Goal: Task Accomplishment & Management: Manage account settings

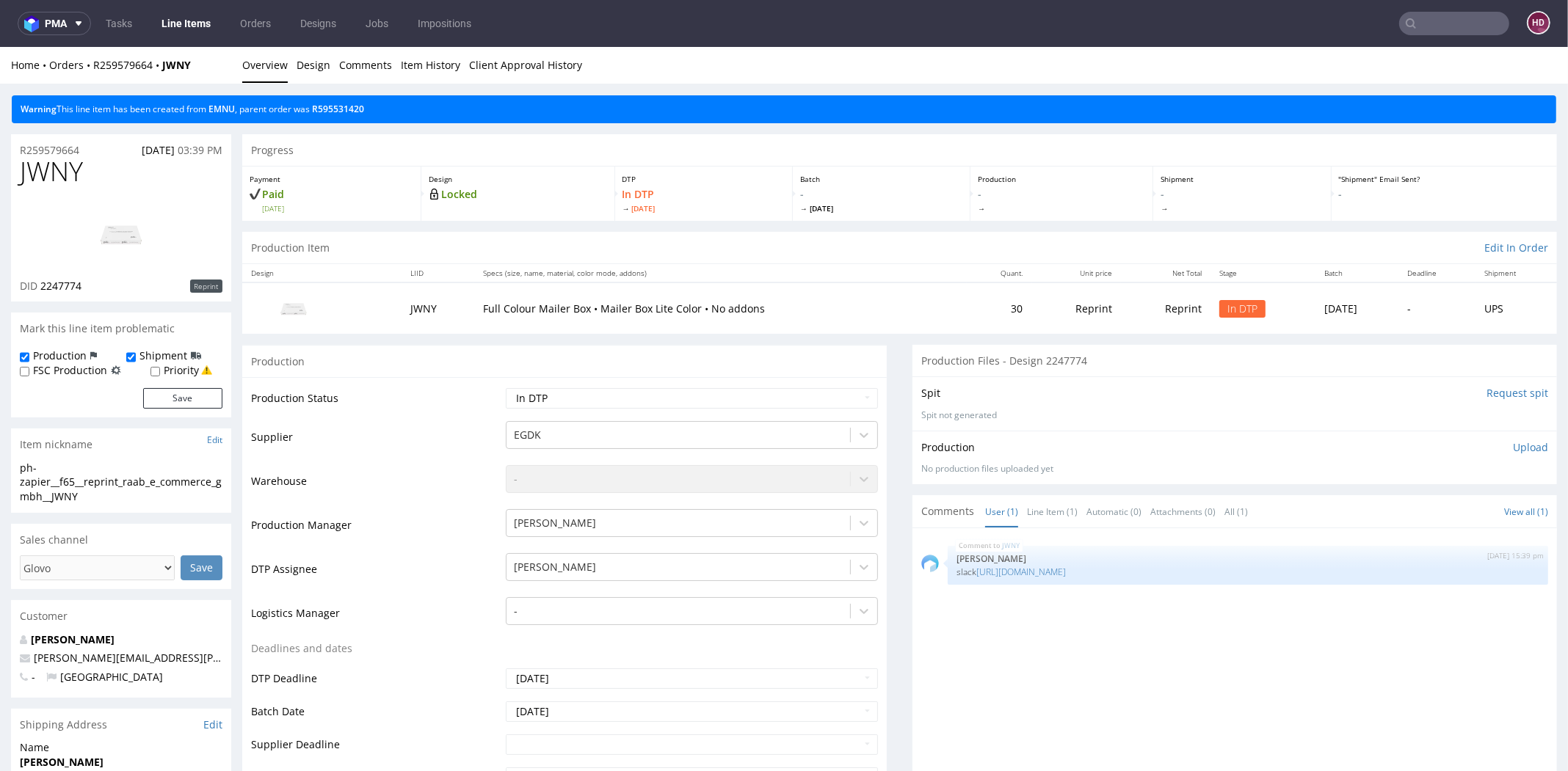
click at [1513, 446] on p "Upload" at bounding box center [1530, 448] width 35 height 15
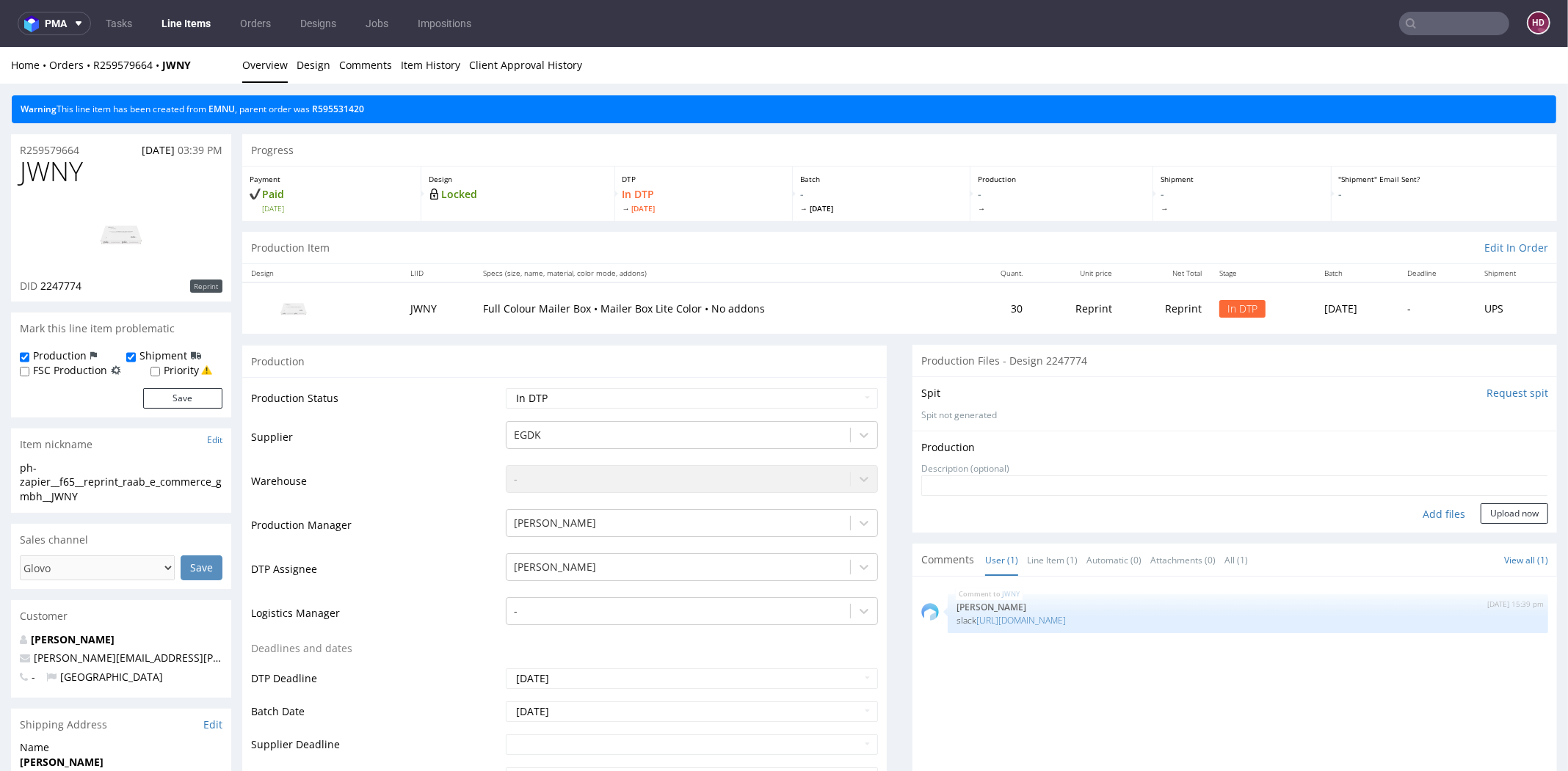
click at [1411, 518] on div "Add files" at bounding box center [1444, 514] width 74 height 22
type input "C:\fakepath\ph-zapier__f65__reprint_raab_e_commerce_gmbh__JWNY__d2247774__oR259…"
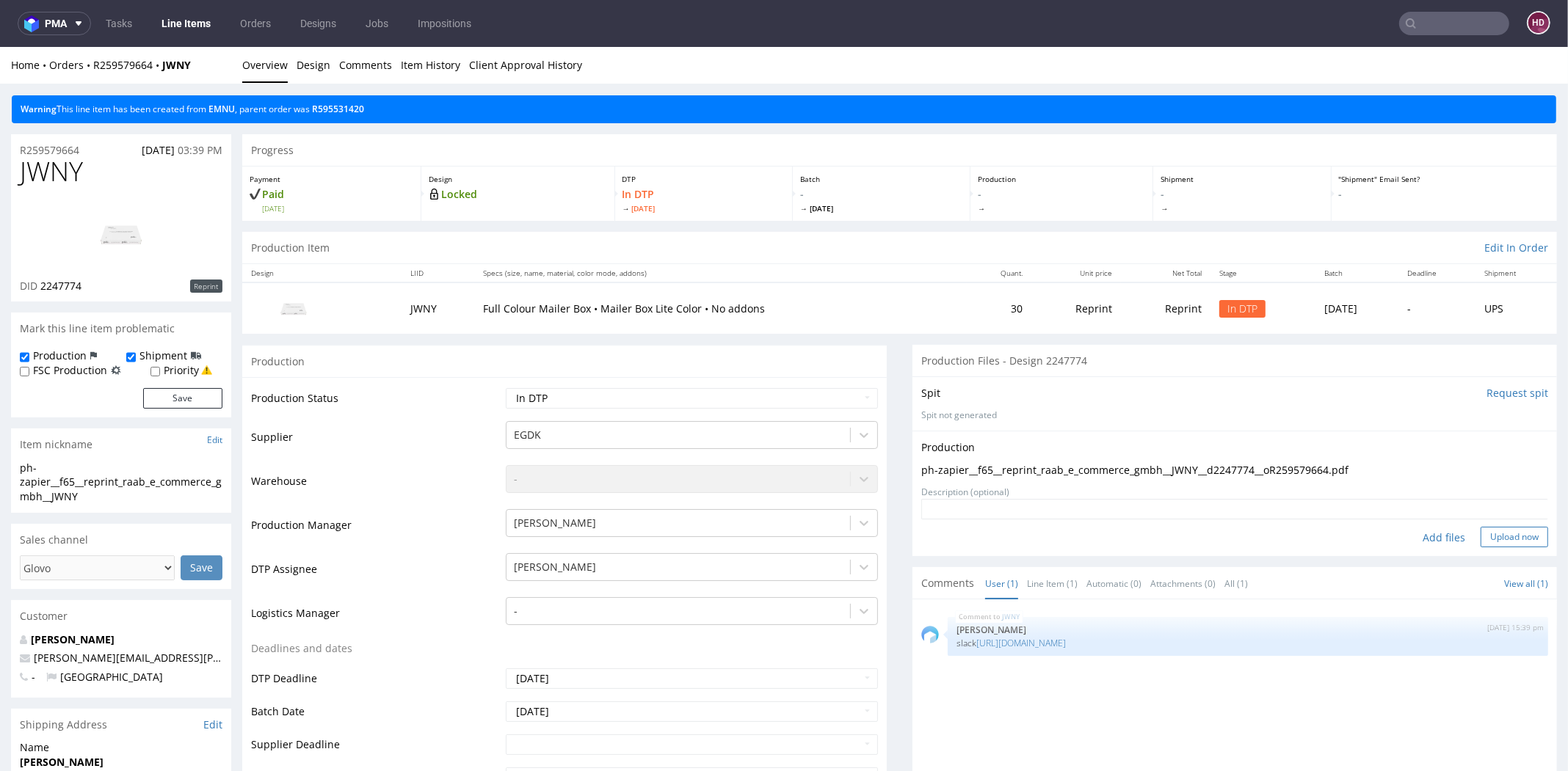
click at [1480, 537] on button "Upload now" at bounding box center [1514, 536] width 68 height 20
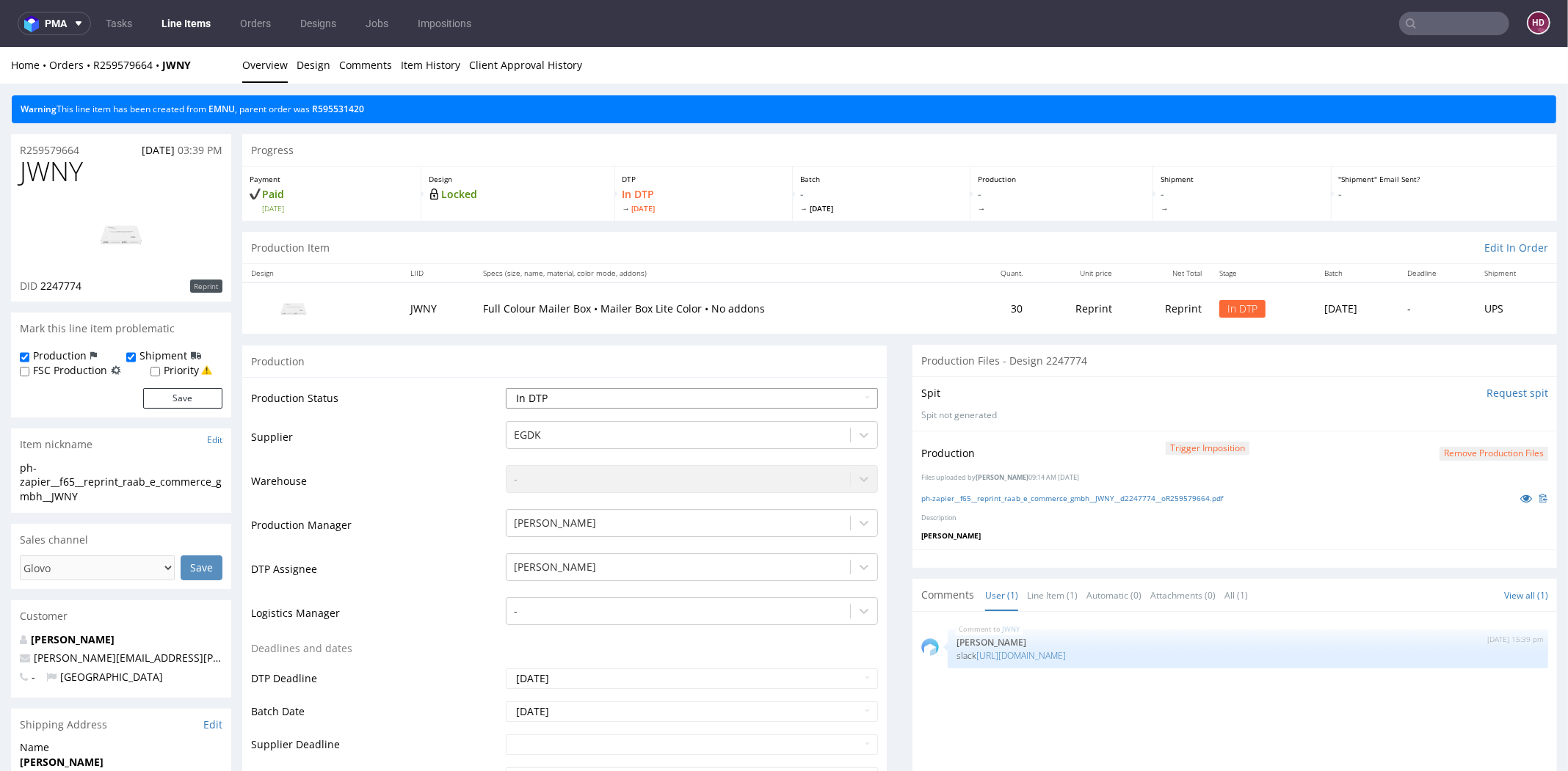
click at [696, 398] on select "Waiting for Artwork Waiting for Diecut Waiting for Mockup Waiting for DTP Waiti…" at bounding box center [691, 398] width 372 height 20
select select "dtp_production_ready"
click at [505, 388] on select "Waiting for Artwork Waiting for Diecut Waiting for Mockup Waiting for DTP Waiti…" at bounding box center [691, 398] width 372 height 20
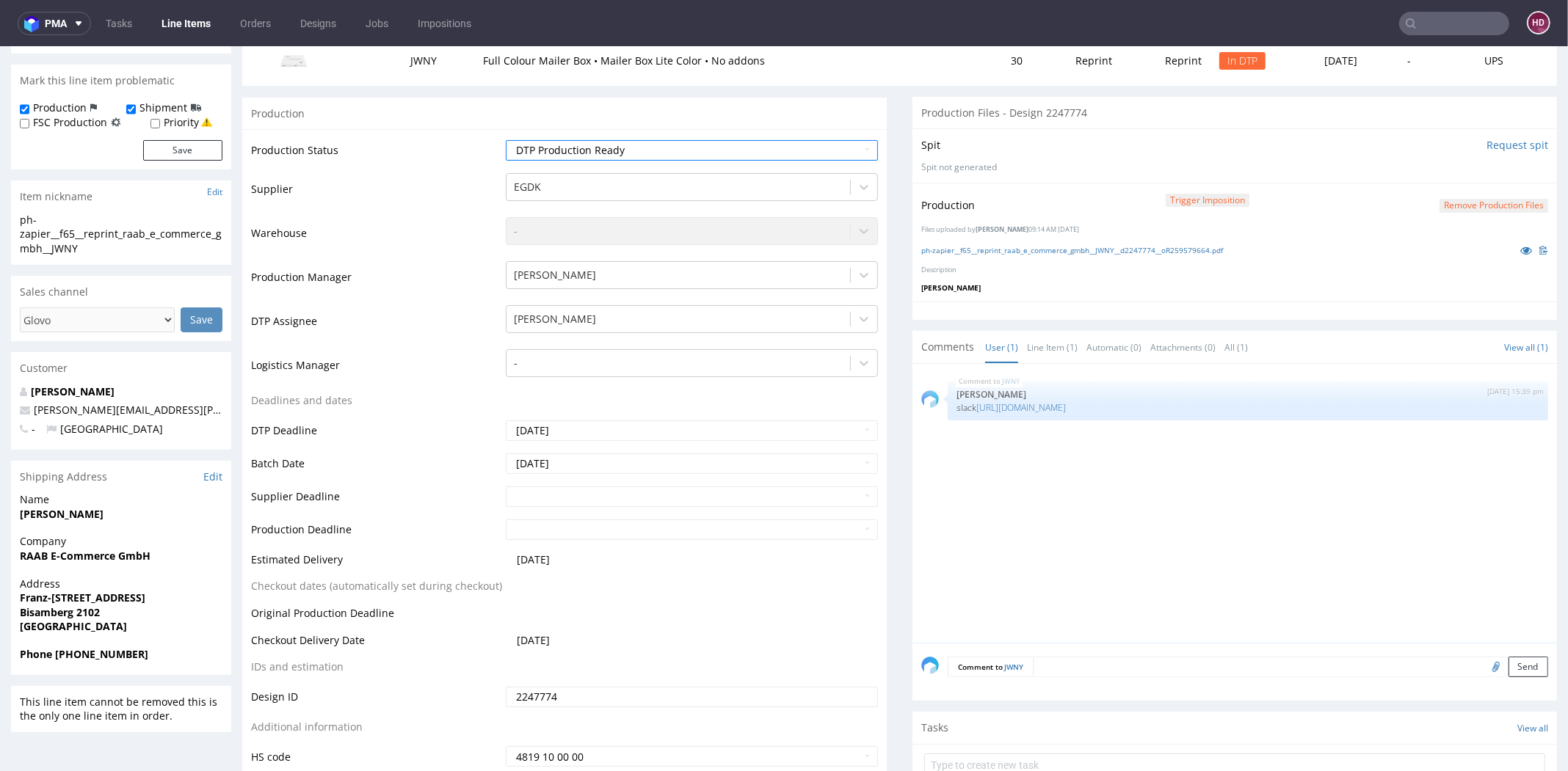
scroll to position [352, 0]
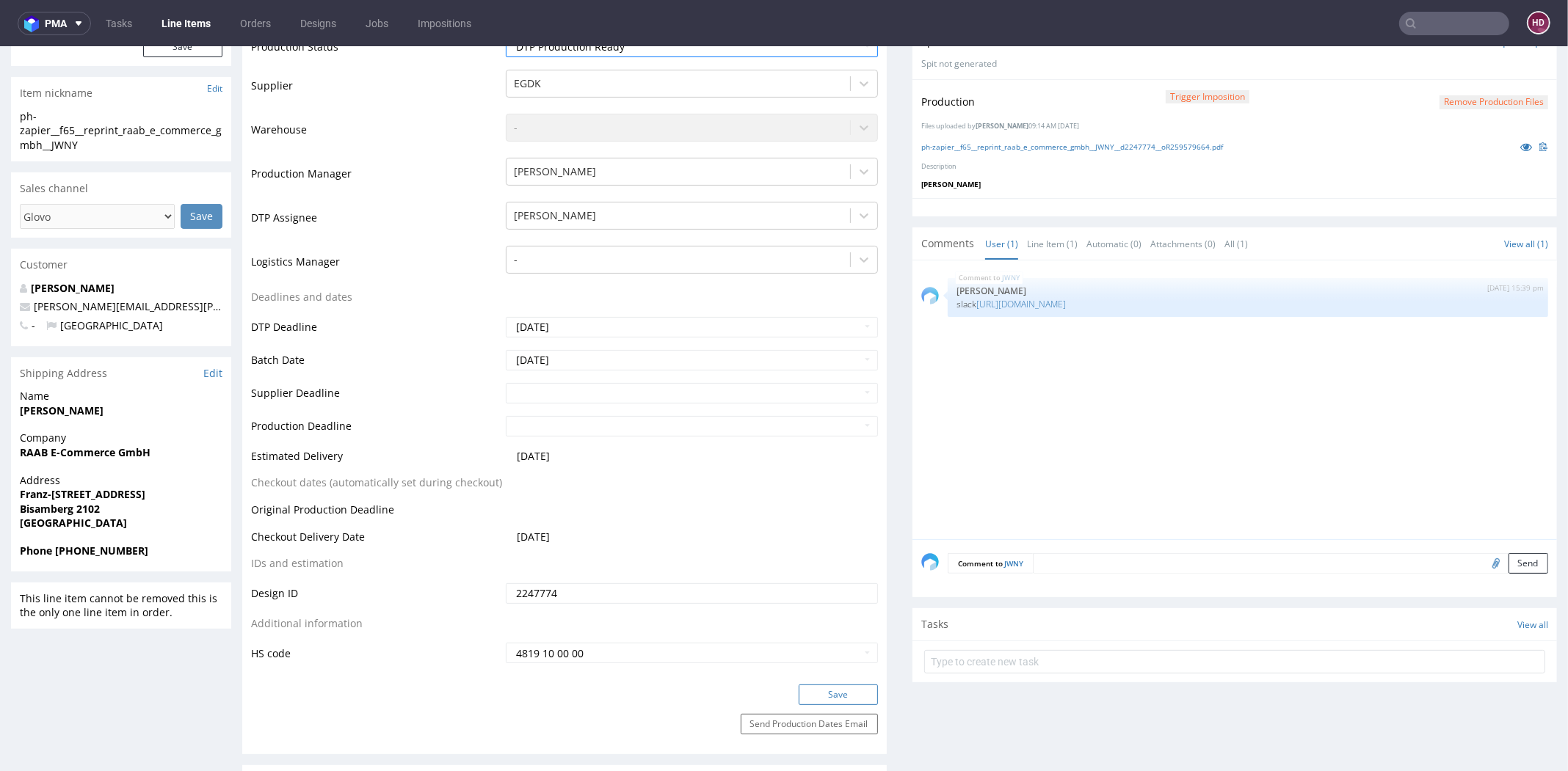
click at [803, 698] on button "Save" at bounding box center [838, 694] width 79 height 20
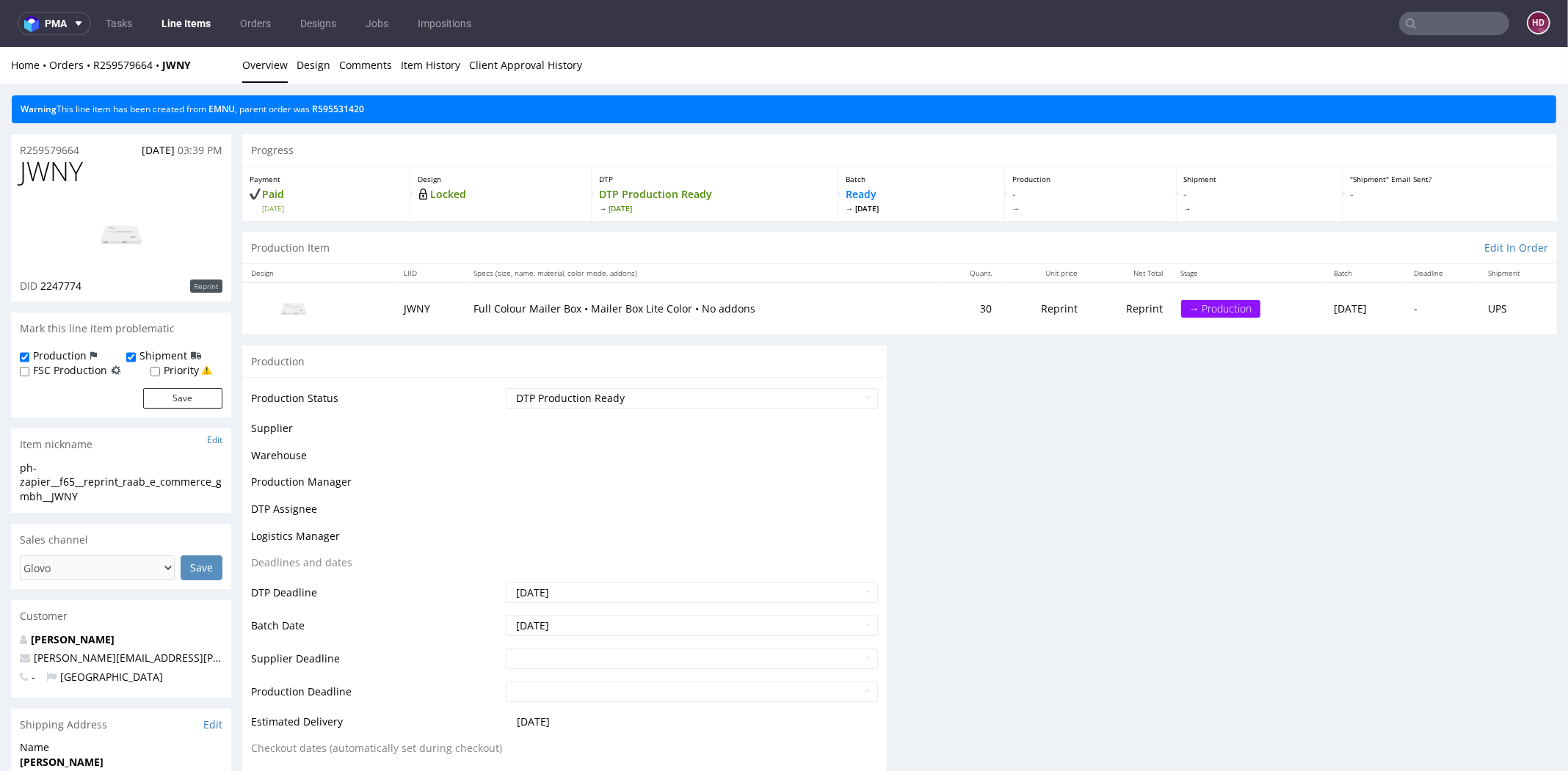
scroll to position [347, 0]
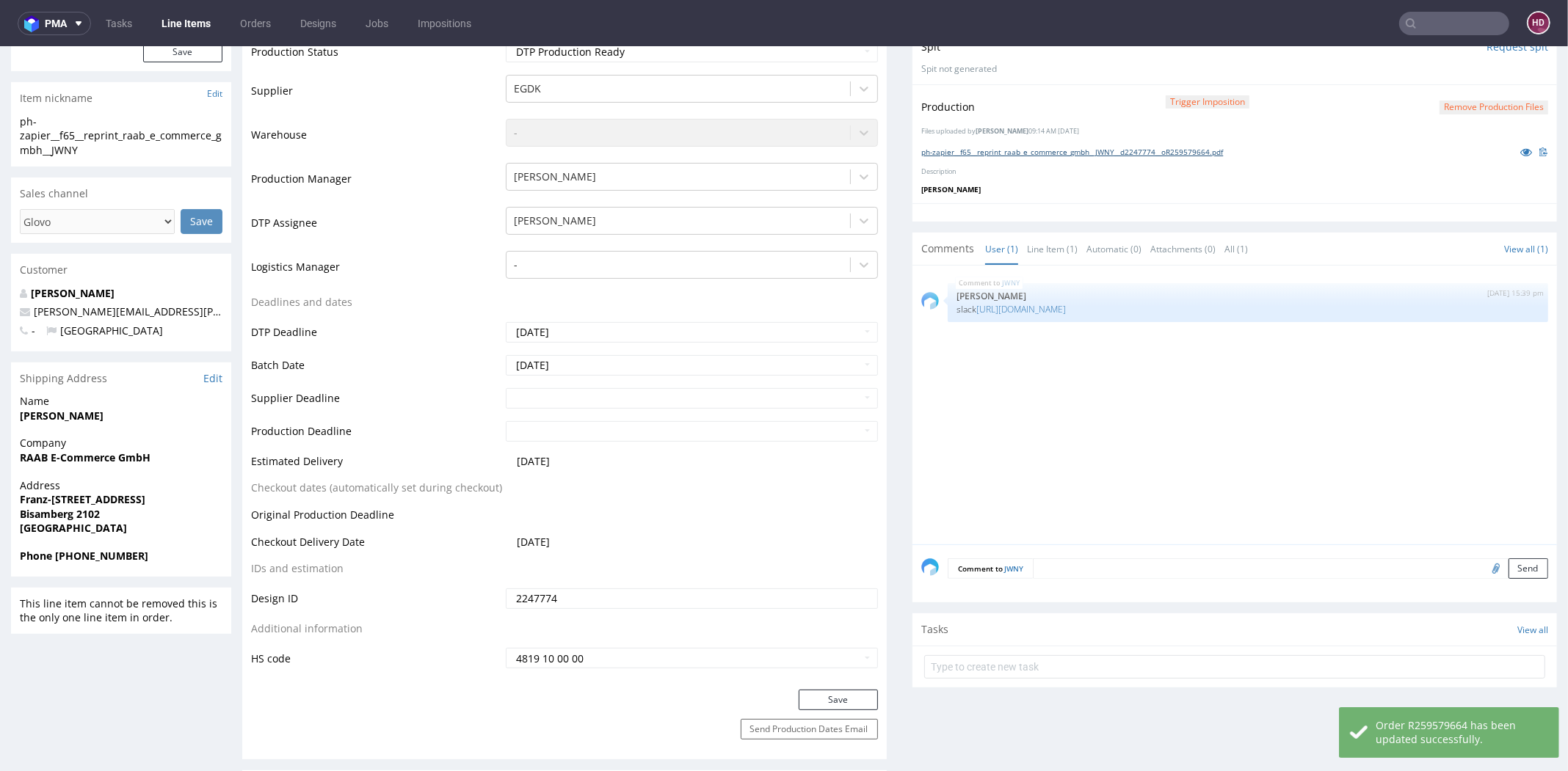
click at [1094, 150] on link "ph-zapier__f65__reprint_raab_e_commerce_gmbh__JWNY__d2247774__oR259579664.pdf" at bounding box center [1072, 152] width 302 height 11
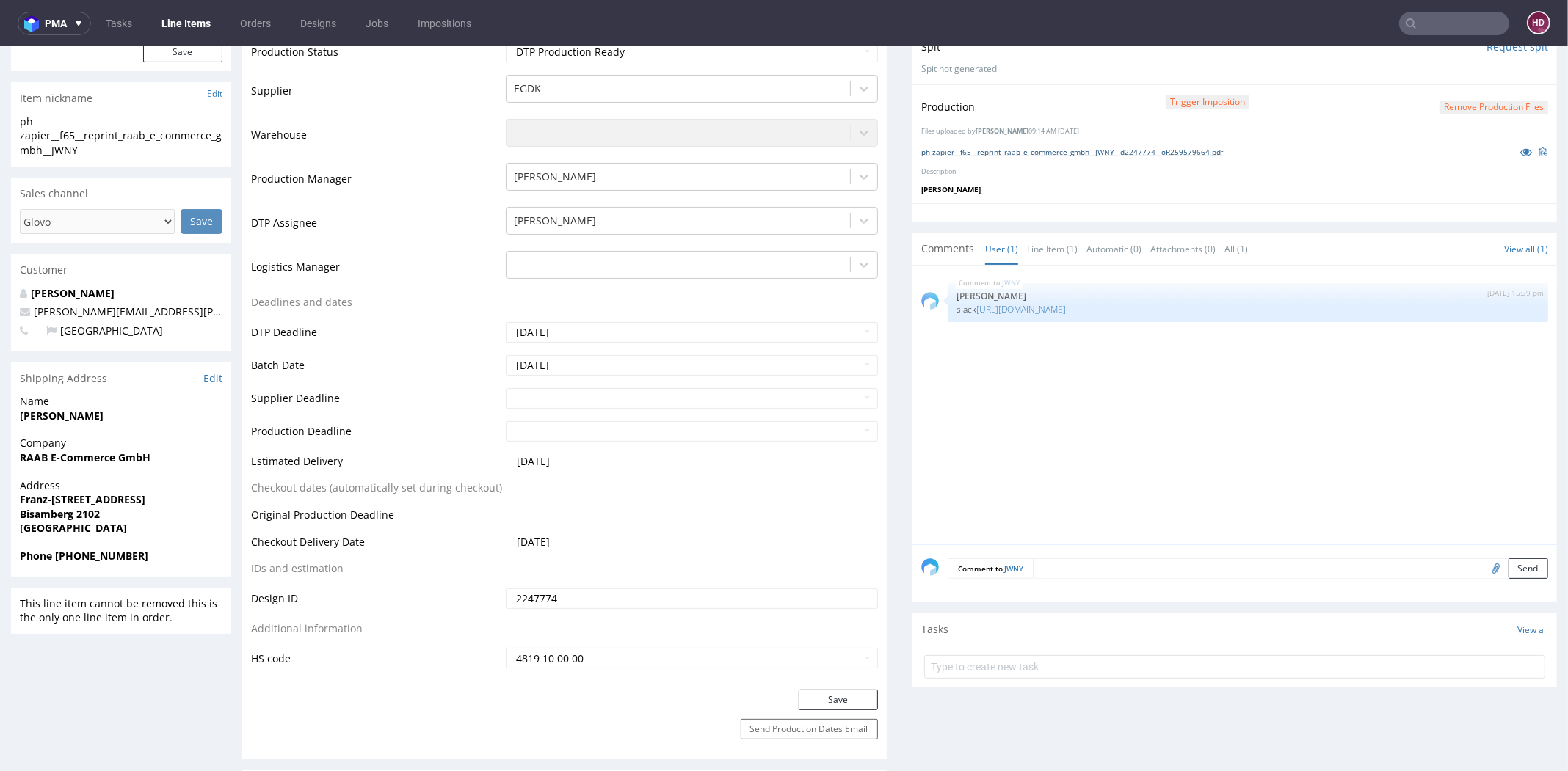
scroll to position [0, 0]
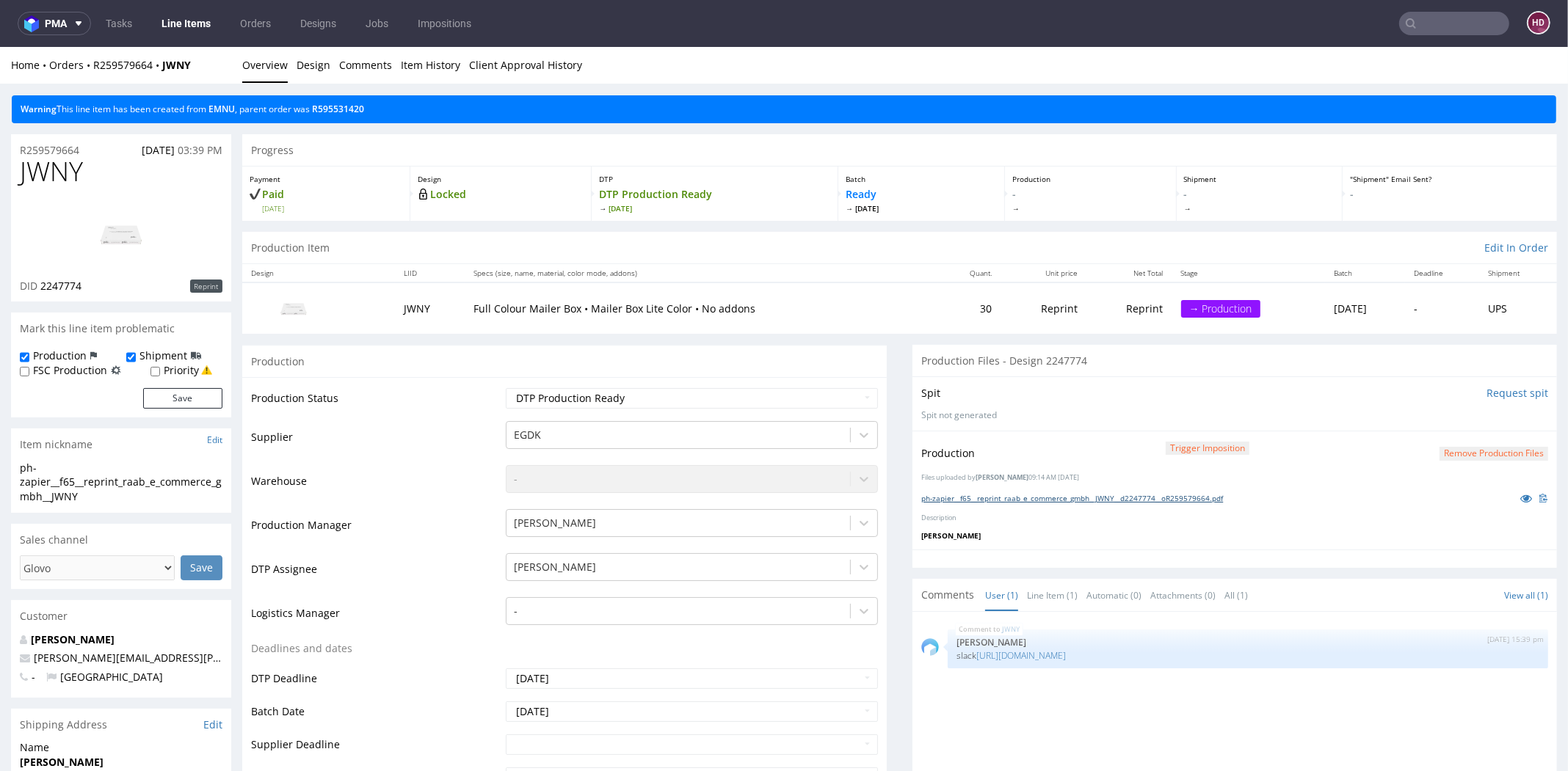
click at [1019, 493] on link "ph-zapier__f65__reprint_raab_e_commerce_gmbh__JWNY__d2247774__oR259579664.pdf" at bounding box center [1072, 498] width 302 height 11
click at [149, 19] on ul "Tasks Line Items Orders Designs Jobs Impositions" at bounding box center [288, 23] width 395 height 24
click at [162, 22] on link "Line Items" at bounding box center [186, 23] width 67 height 24
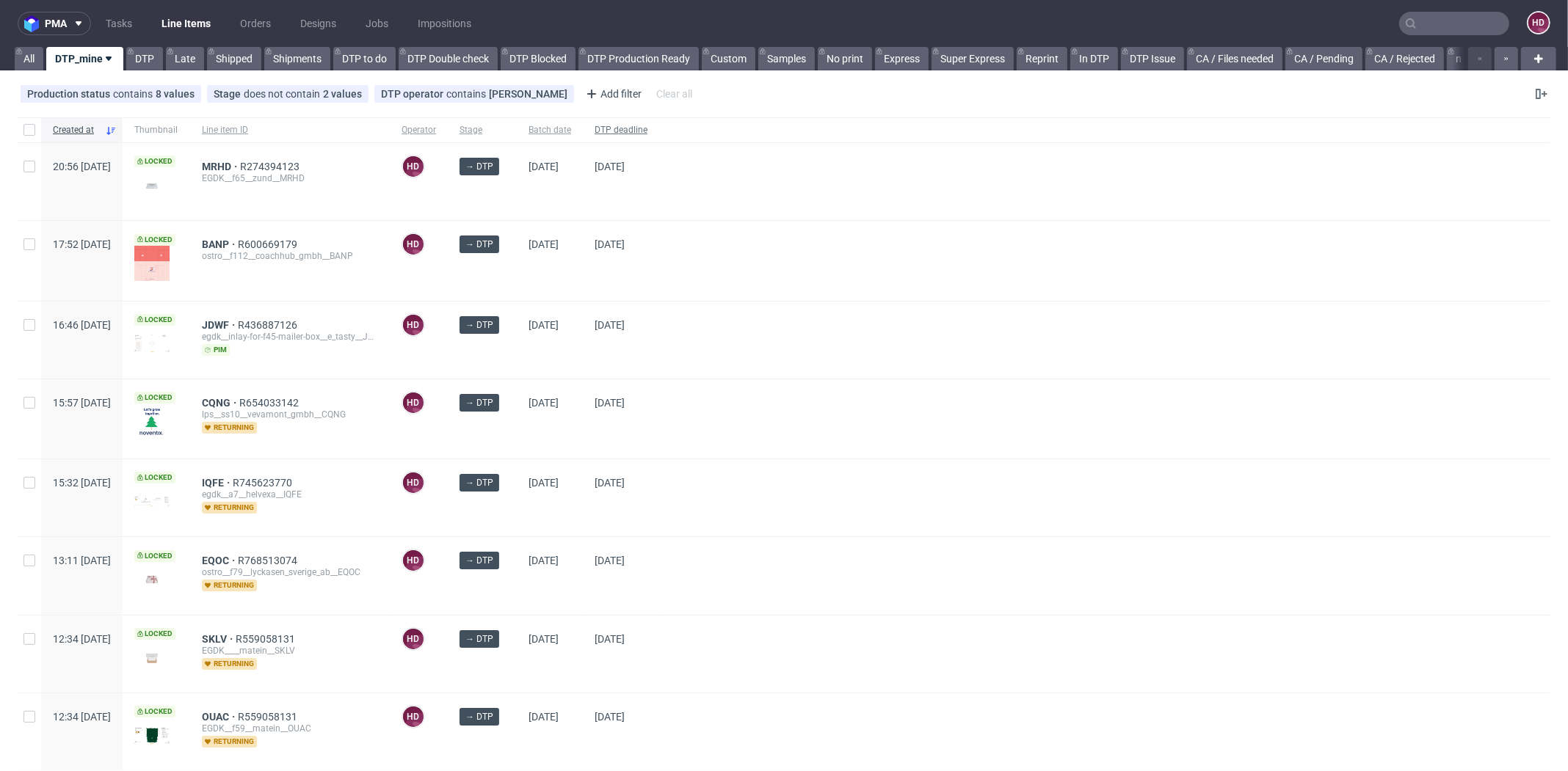
click at [648, 129] on span "DTP deadline" at bounding box center [621, 130] width 53 height 12
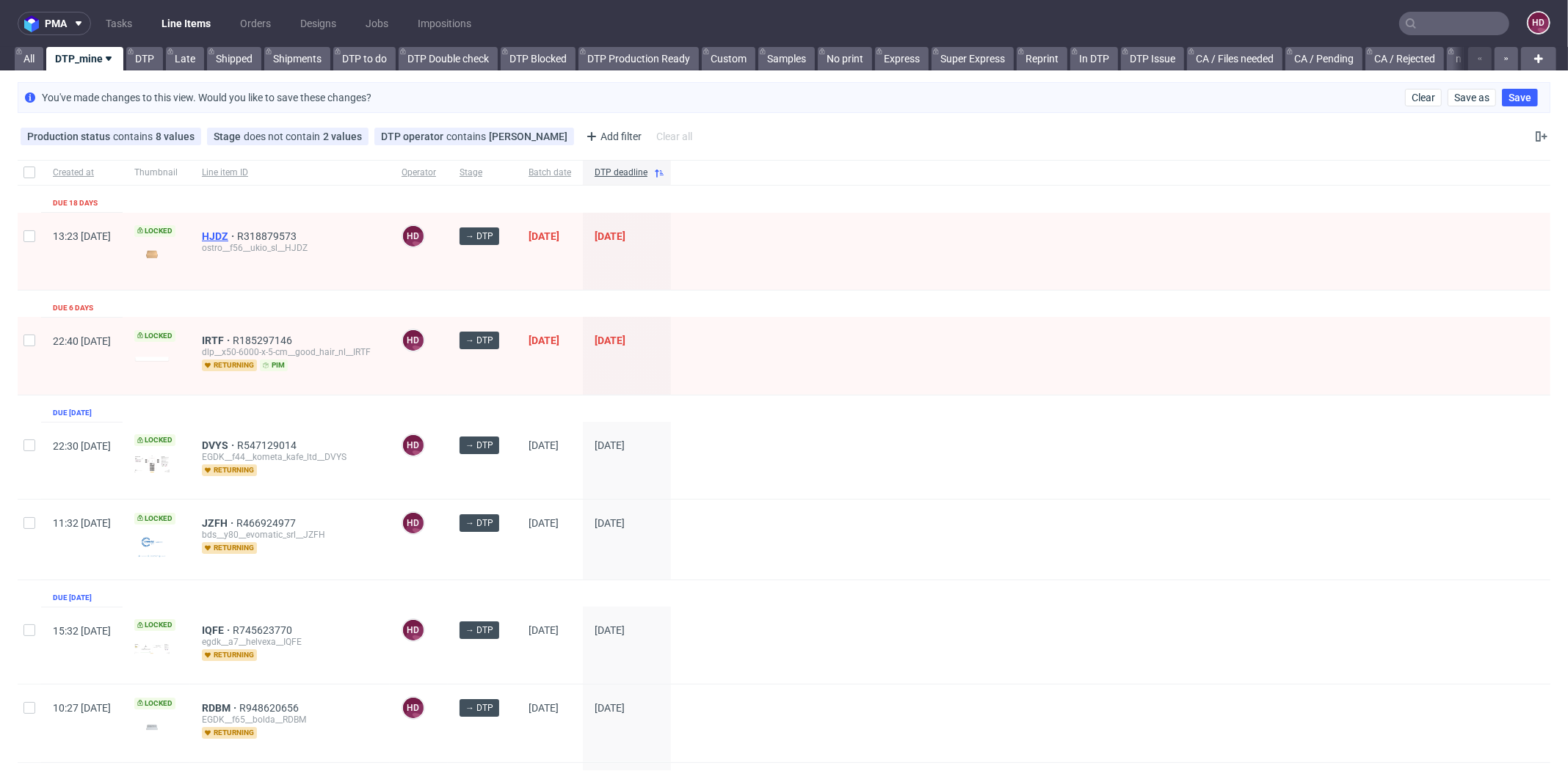
click at [237, 233] on span "HJDZ" at bounding box center [219, 236] width 35 height 11
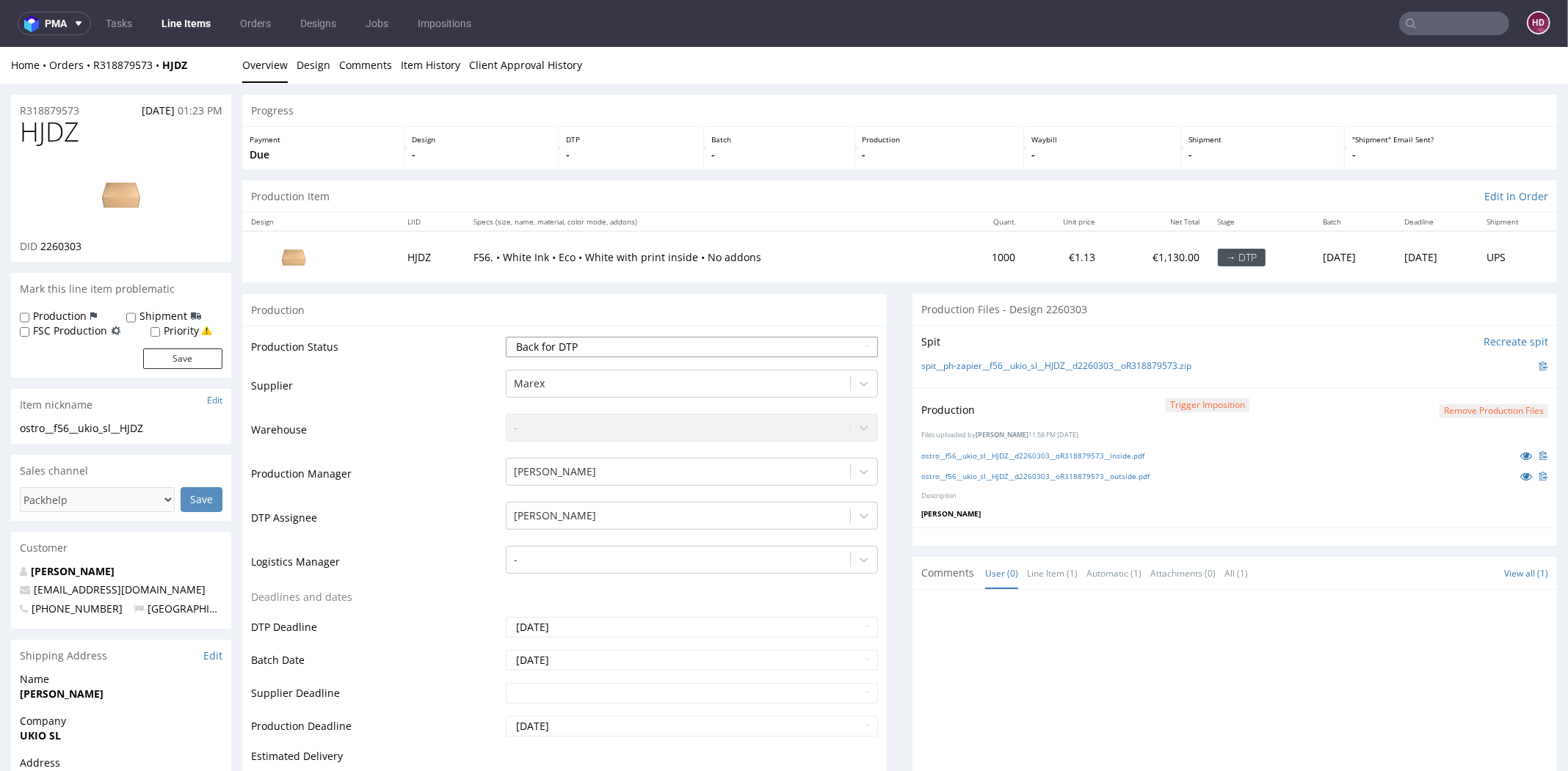
click at [654, 347] on select "Waiting for Artwork Waiting for Diecut Waiting for Mockup Waiting for DTP Waiti…" at bounding box center [691, 347] width 372 height 20
click at [505, 337] on select "Waiting for Artwork Waiting for Diecut Waiting for Mockup Waiting for DTP Waiti…" at bounding box center [691, 347] width 372 height 20
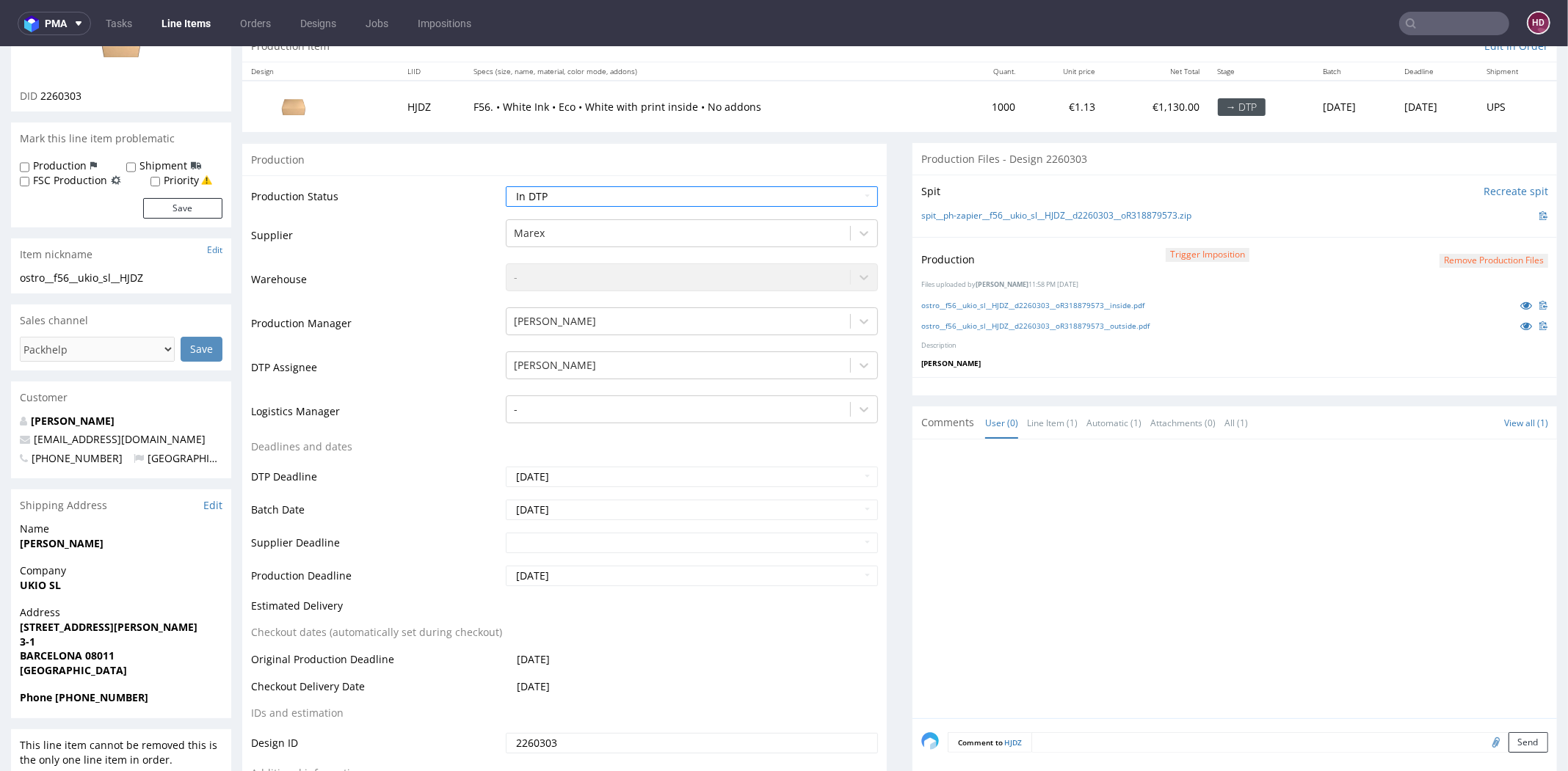
scroll to position [271, 0]
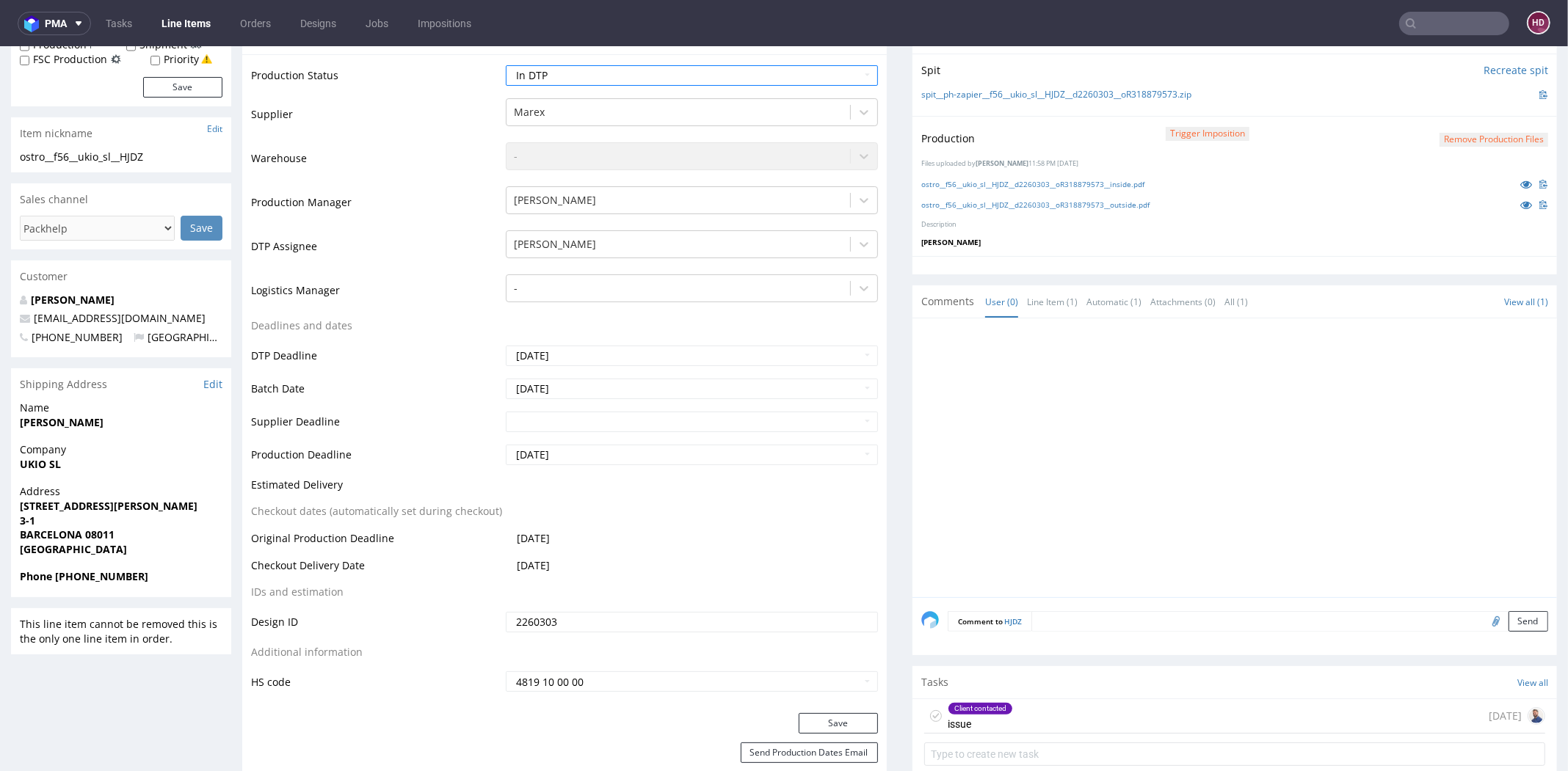
drag, startPoint x: 833, startPoint y: 717, endPoint x: 894, endPoint y: 724, distance: 61.4
click at [833, 718] on button "Save" at bounding box center [838, 723] width 79 height 20
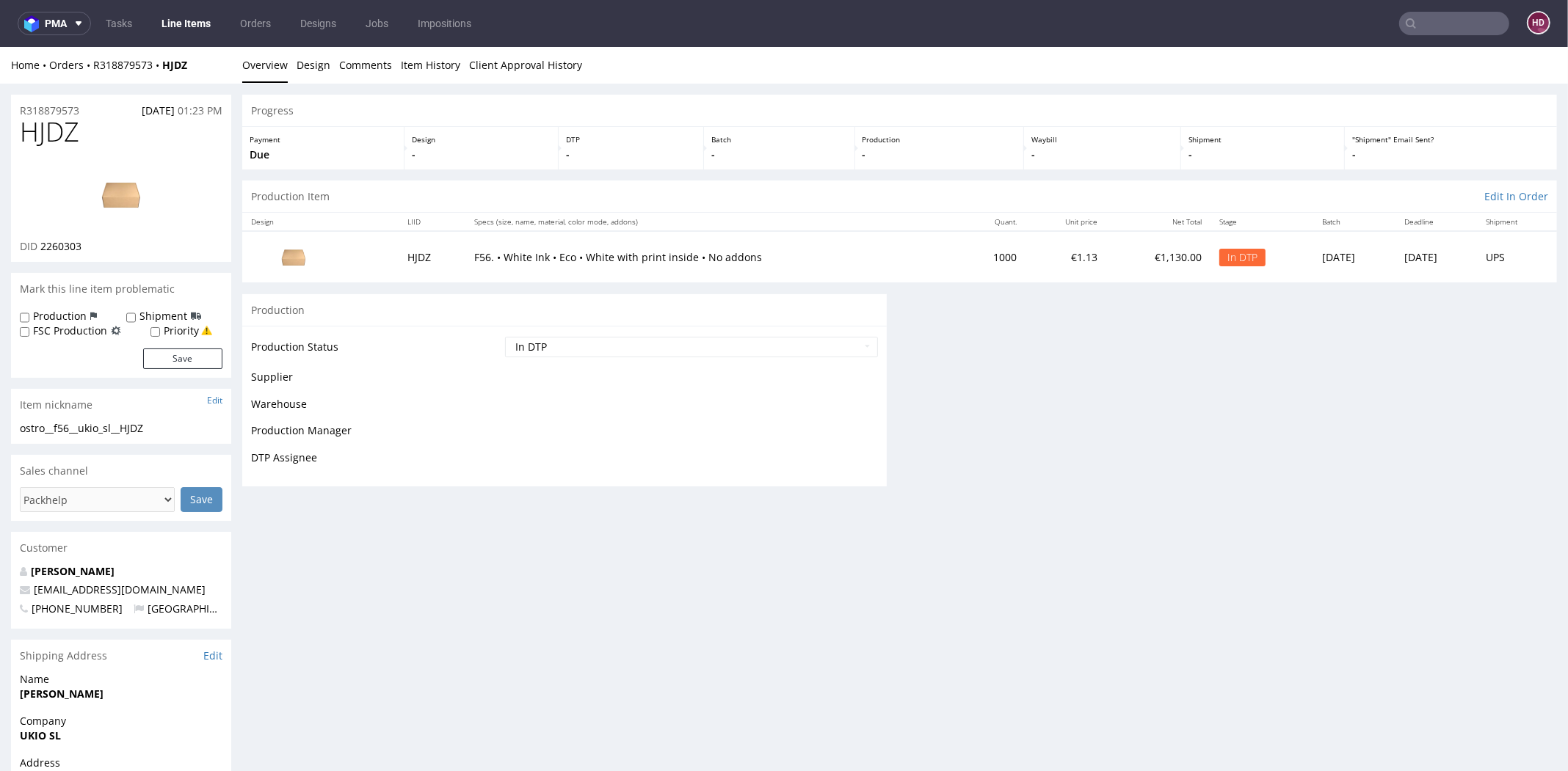
scroll to position [0, 0]
click at [1097, 498] on div "Progress Payment Due Design - DTP - Batch - Production - Waybill - Shipment - "…" at bounding box center [900, 296] width 1315 height 403
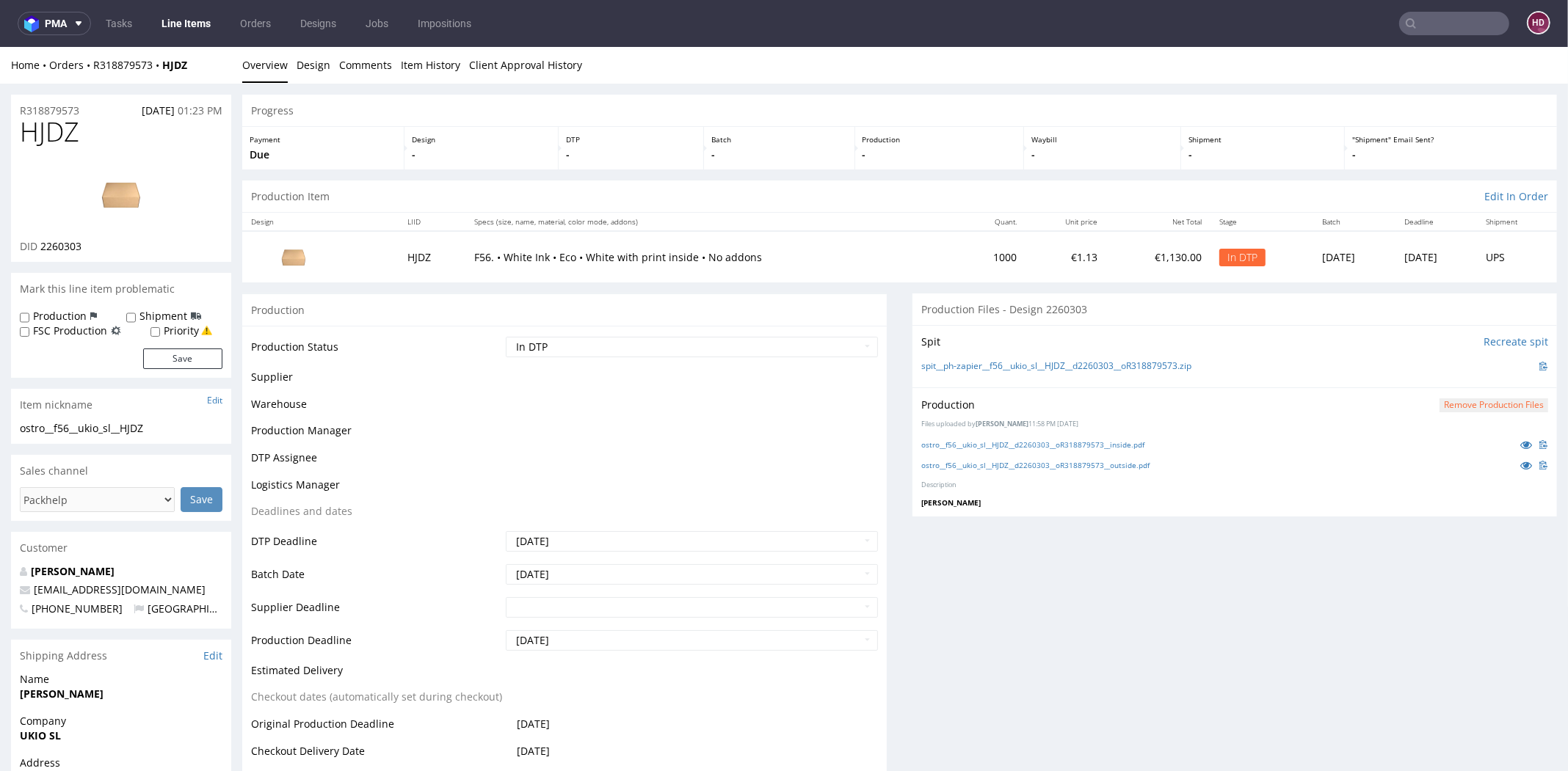
scroll to position [271, 0]
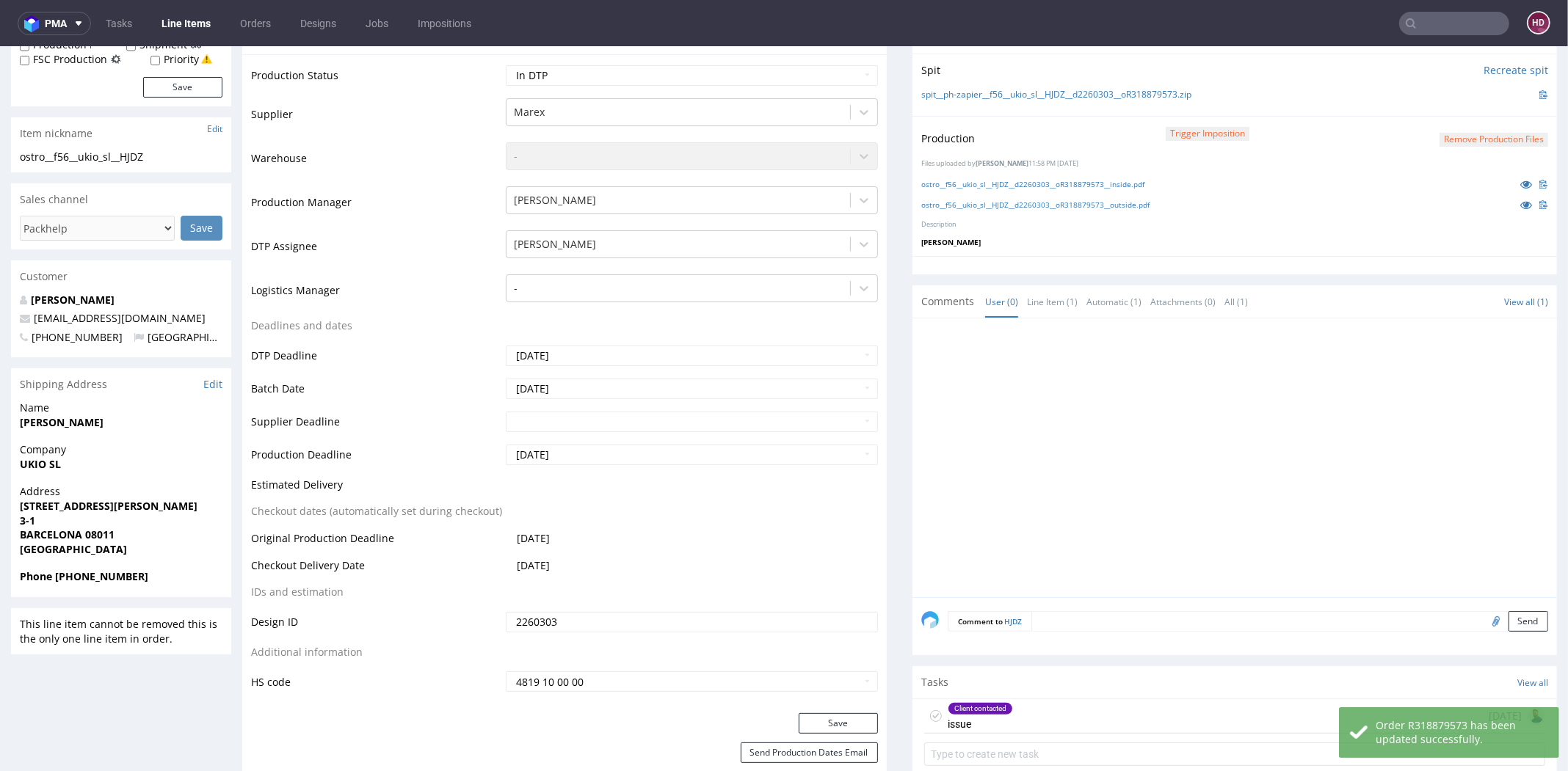
click at [1090, 710] on div "Client contacted issue [DATE]" at bounding box center [1234, 716] width 621 height 34
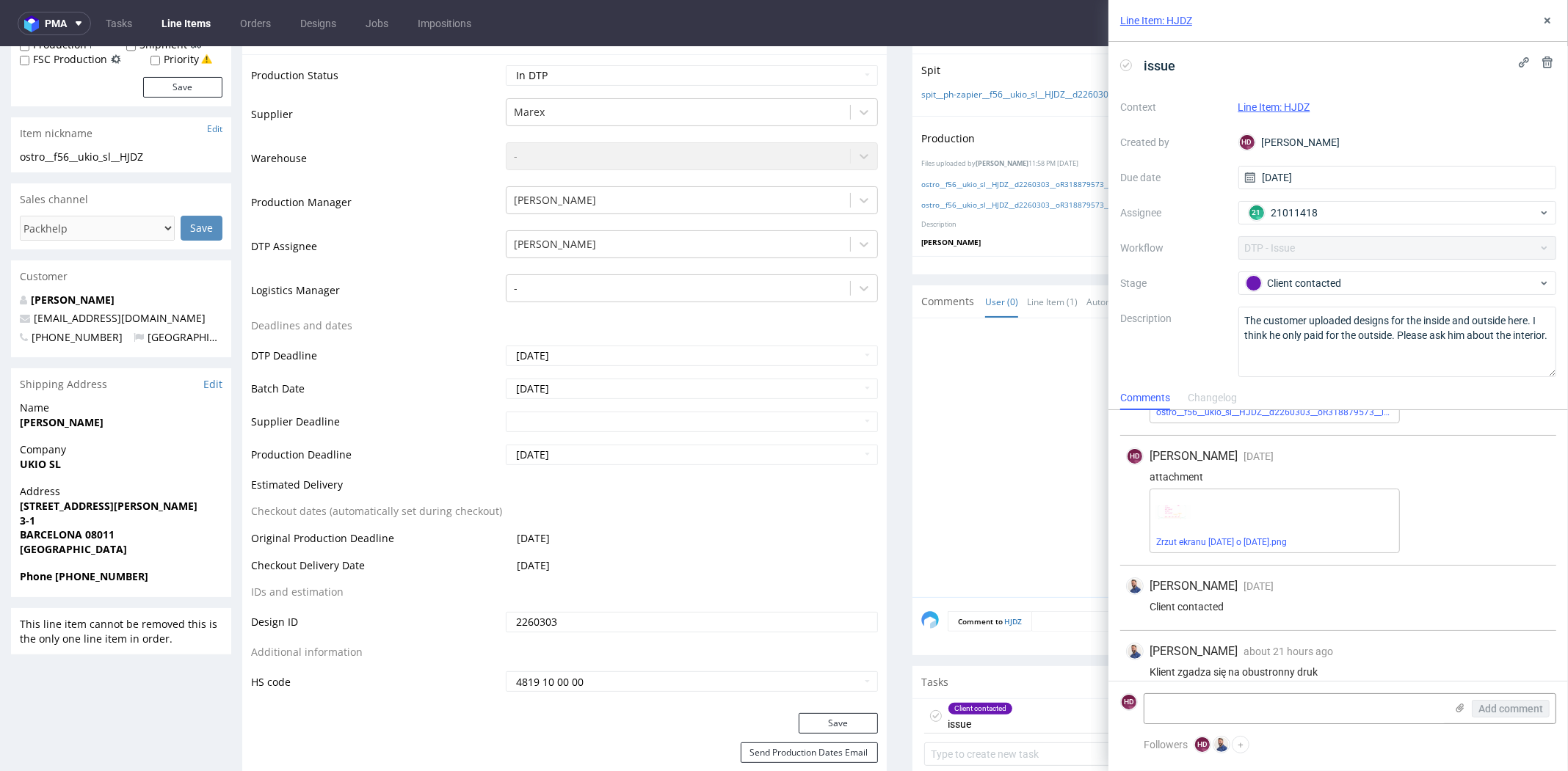
scroll to position [793, 0]
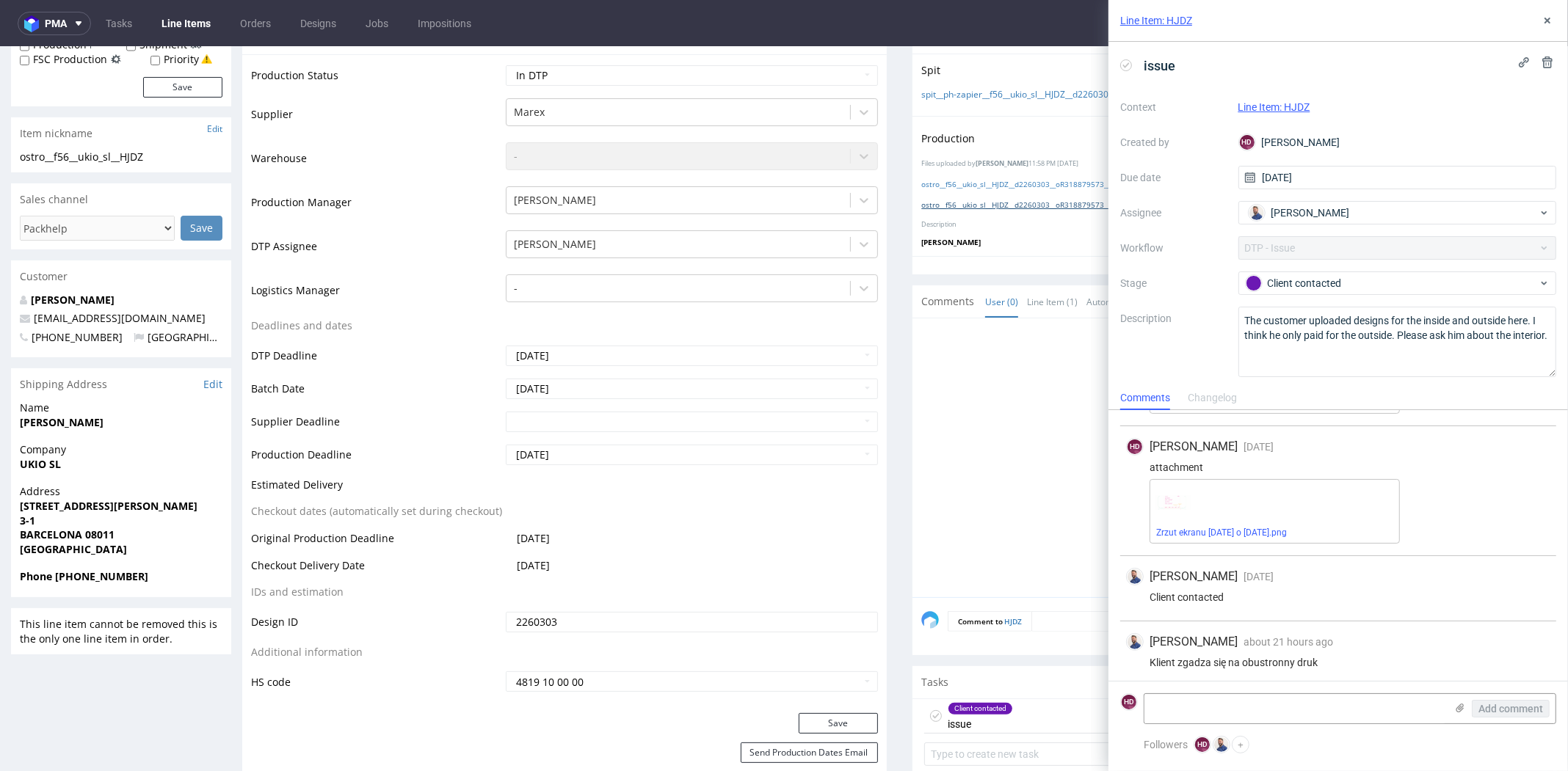
click at [1007, 202] on link "ostro__f56__ukio_sl__HJDZ__d2260303__oR318879573__outside.pdf" at bounding box center [1035, 204] width 228 height 11
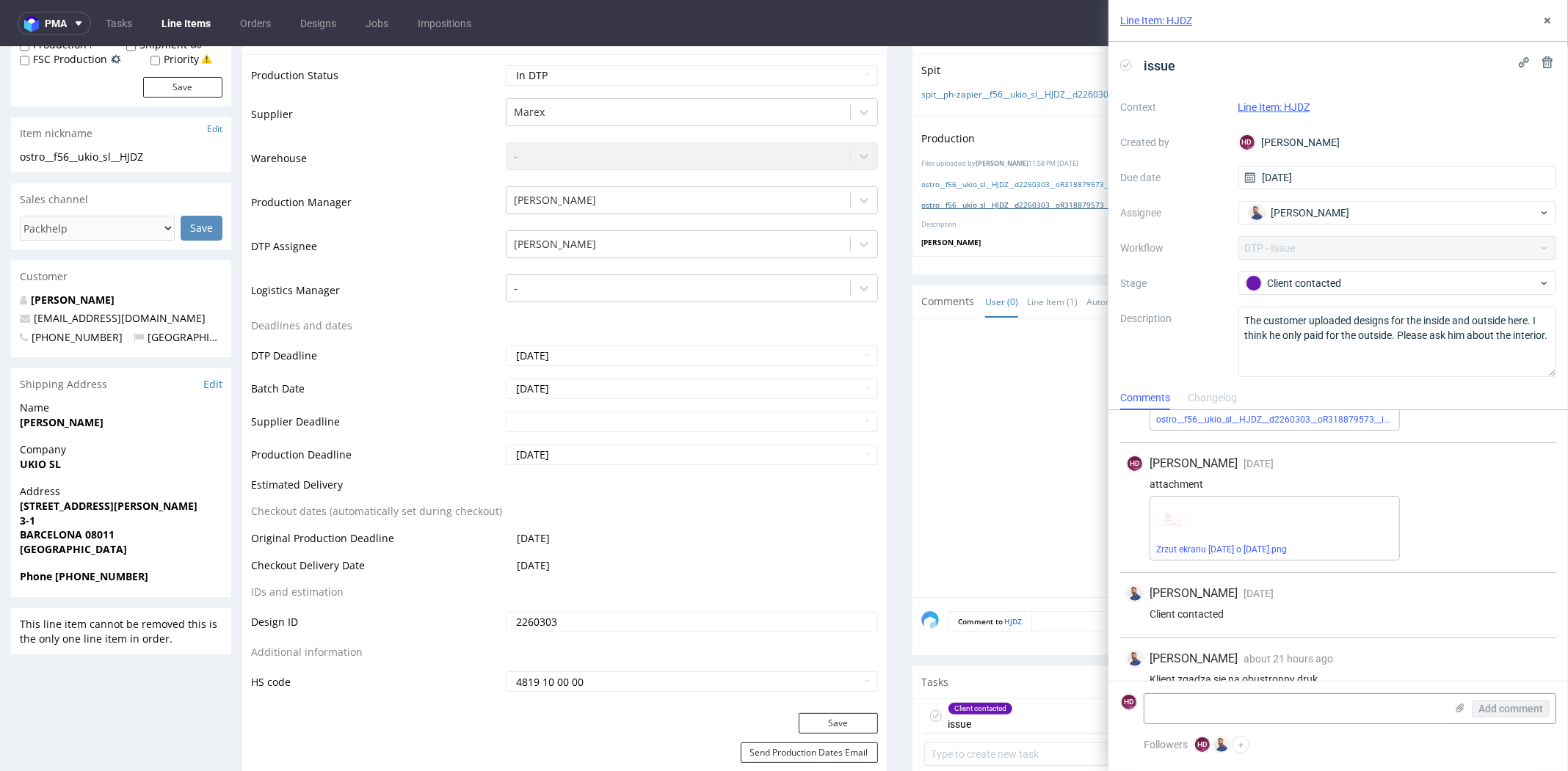
scroll to position [770, 0]
click at [1176, 521] on img at bounding box center [1174, 526] width 35 height 13
click at [1178, 552] on link "Zrzut ekranu [DATE] o [DATE].png" at bounding box center [1222, 555] width 131 height 11
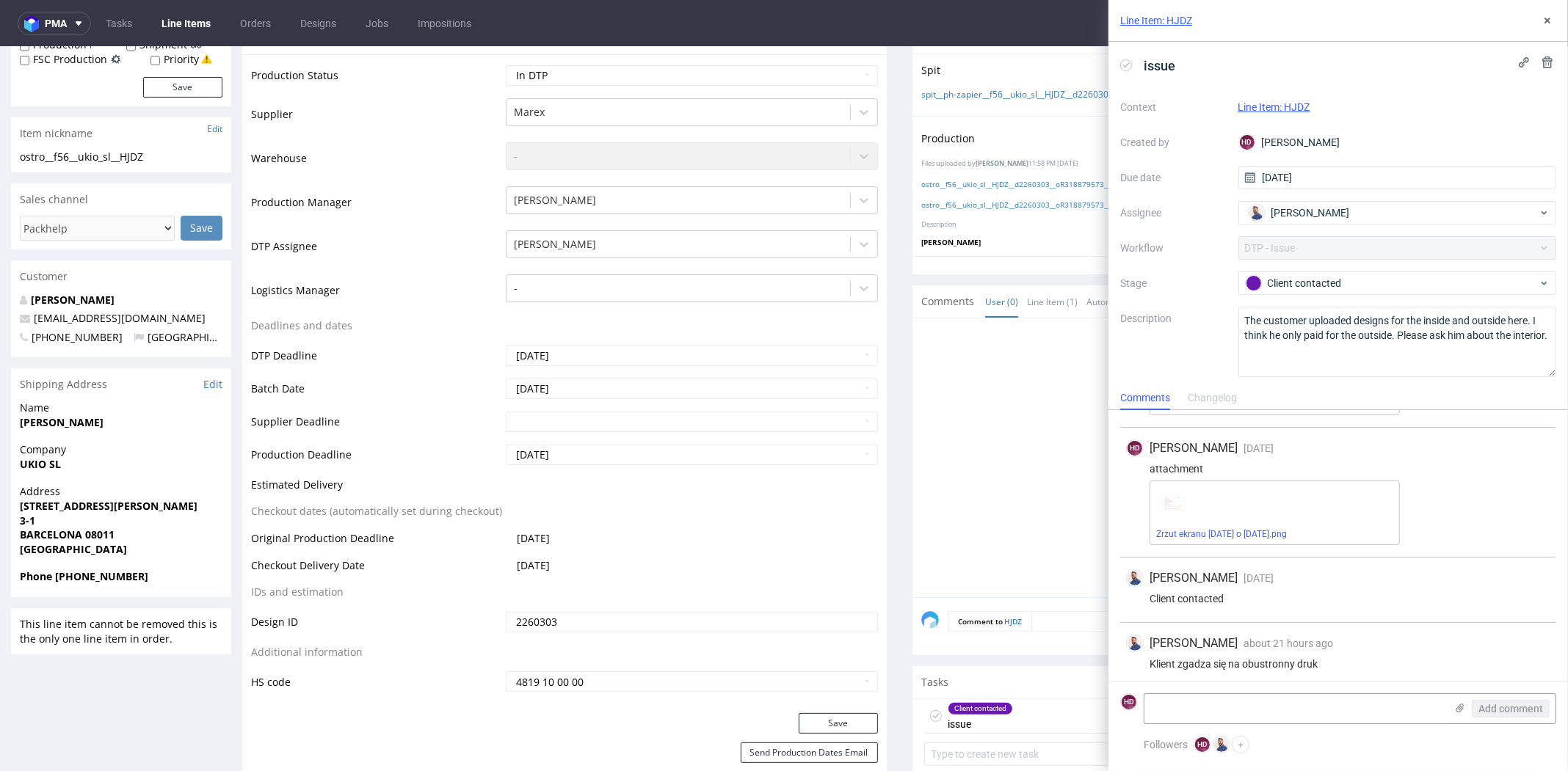
scroll to position [793, 0]
click at [1363, 285] on div "Client contacted" at bounding box center [1391, 284] width 292 height 16
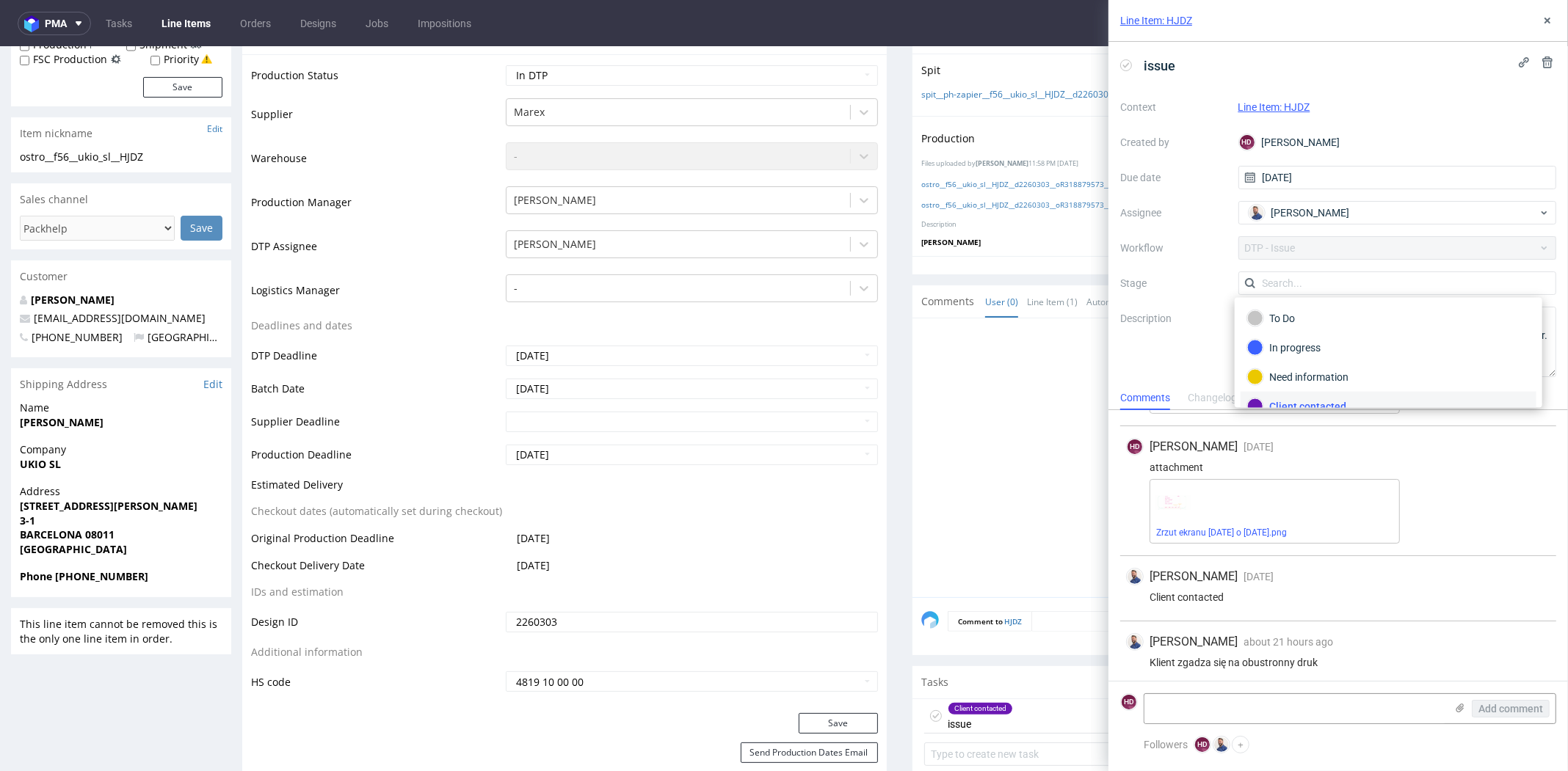
scroll to position [11, 0]
click at [1012, 362] on div at bounding box center [1238, 462] width 636 height 270
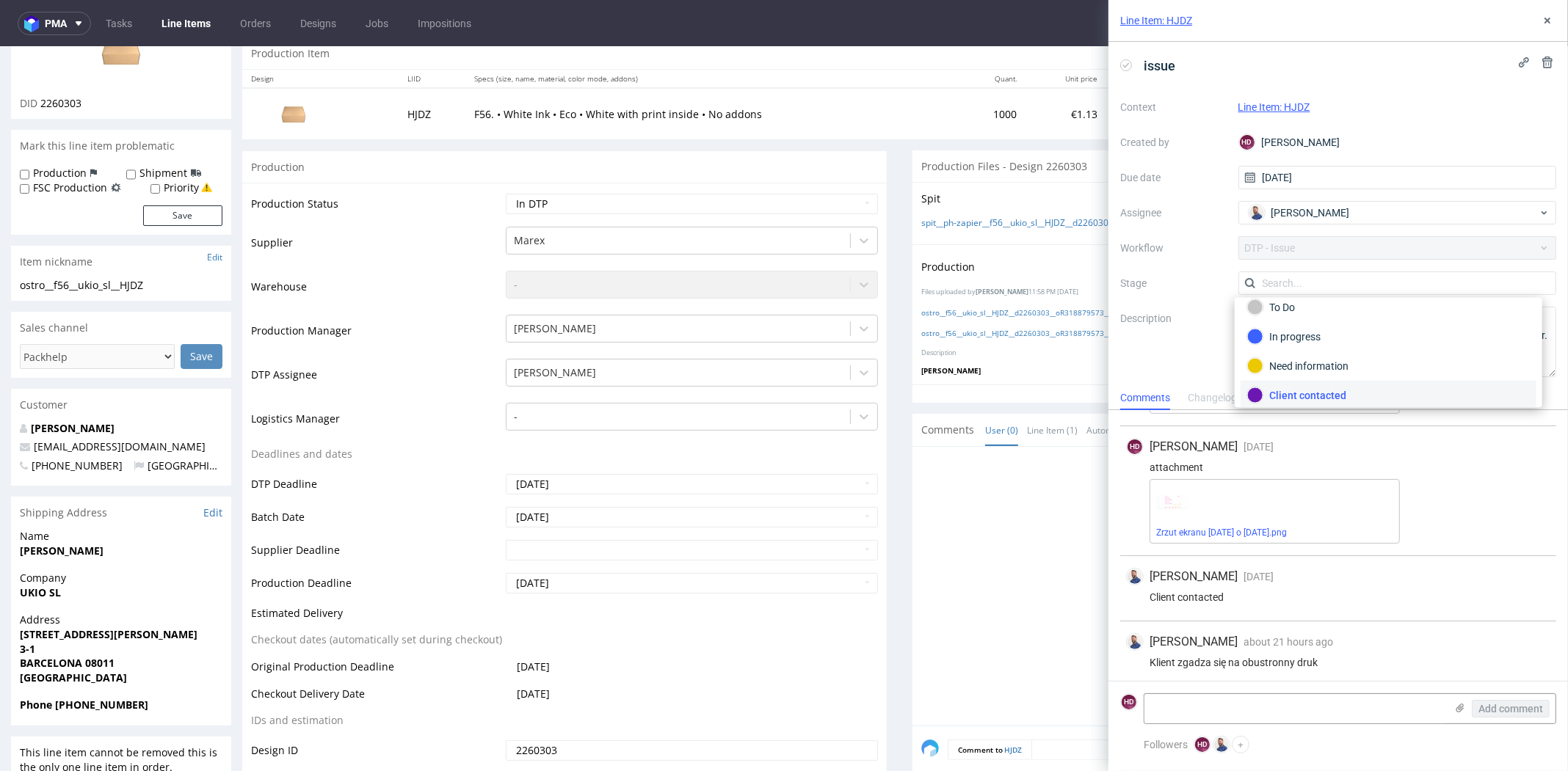
scroll to position [133, 0]
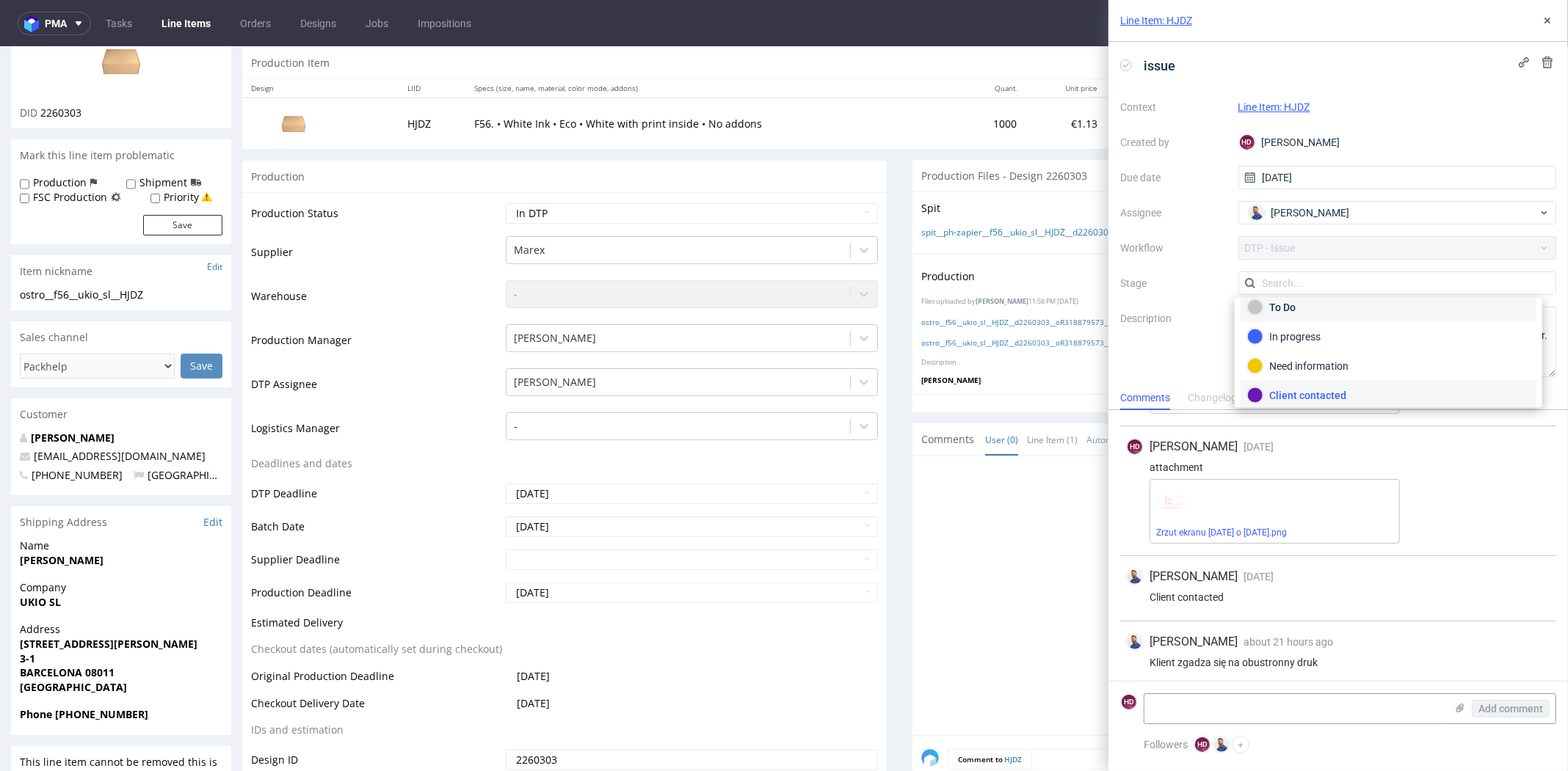
click at [1269, 308] on div "To Do" at bounding box center [1389, 307] width 283 height 16
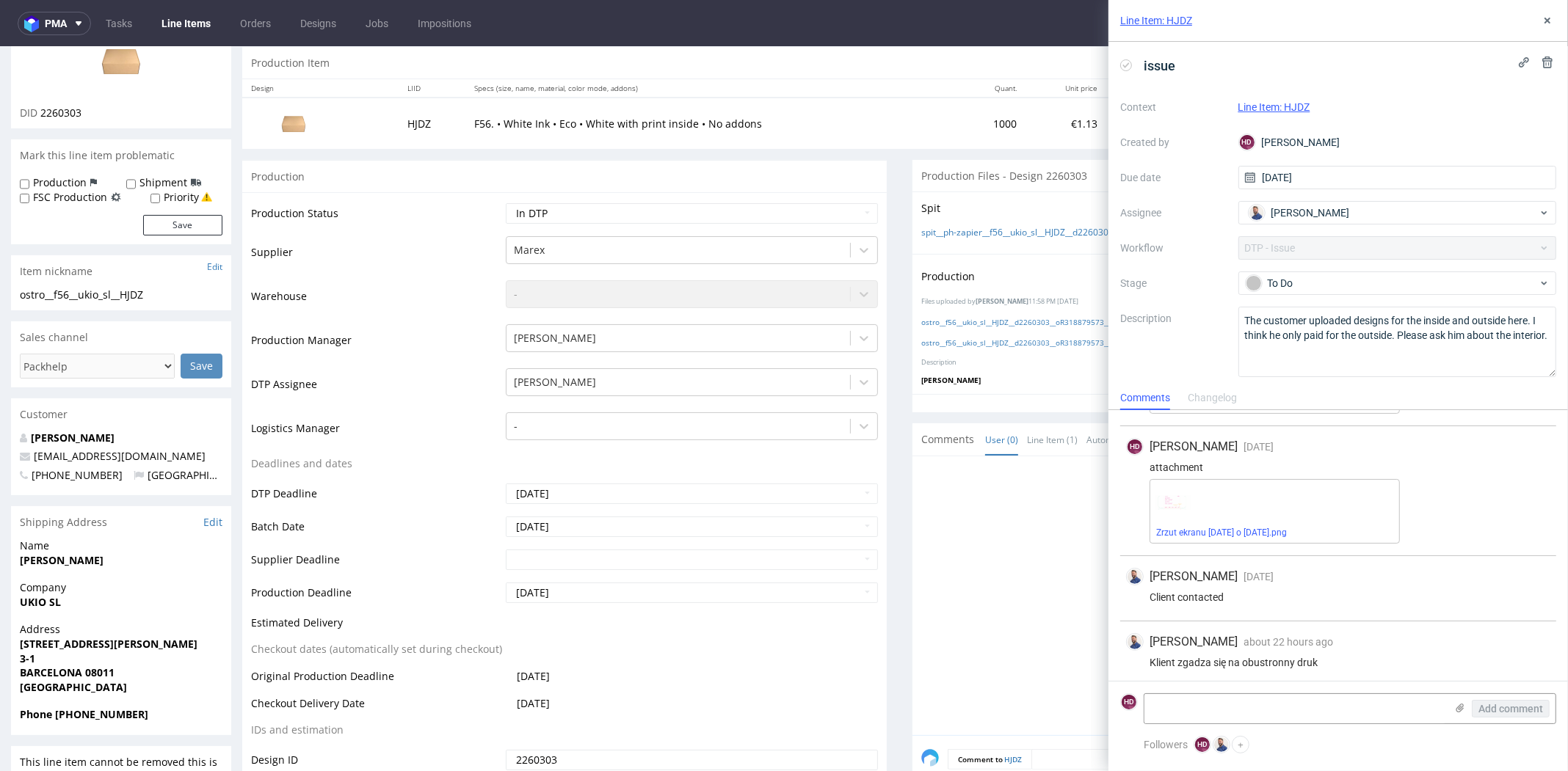
click at [576, 199] on div "Production Status Waiting for Artwork Waiting for Diecut Waiting for Mockup Wai…" at bounding box center [564, 522] width 645 height 659
click at [576, 208] on select "Waiting for Artwork Waiting for Diecut Waiting for Mockup Waiting for DTP Waiti…" at bounding box center [691, 213] width 372 height 20
select select "dtp_issue"
click at [505, 204] on select "Waiting for Artwork Waiting for Diecut Waiting for Mockup Waiting for DTP Waiti…" at bounding box center [691, 213] width 372 height 20
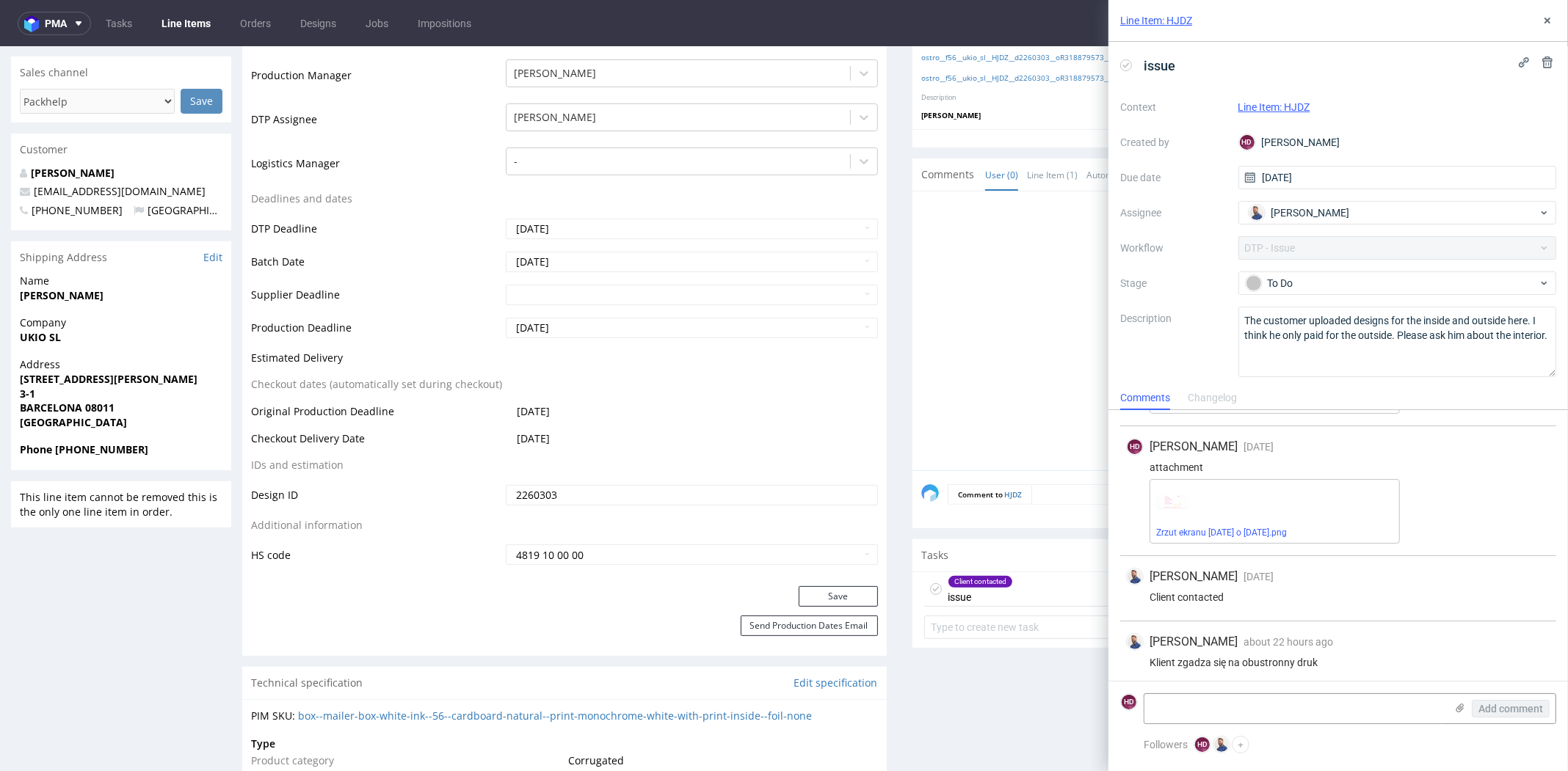
scroll to position [503, 0]
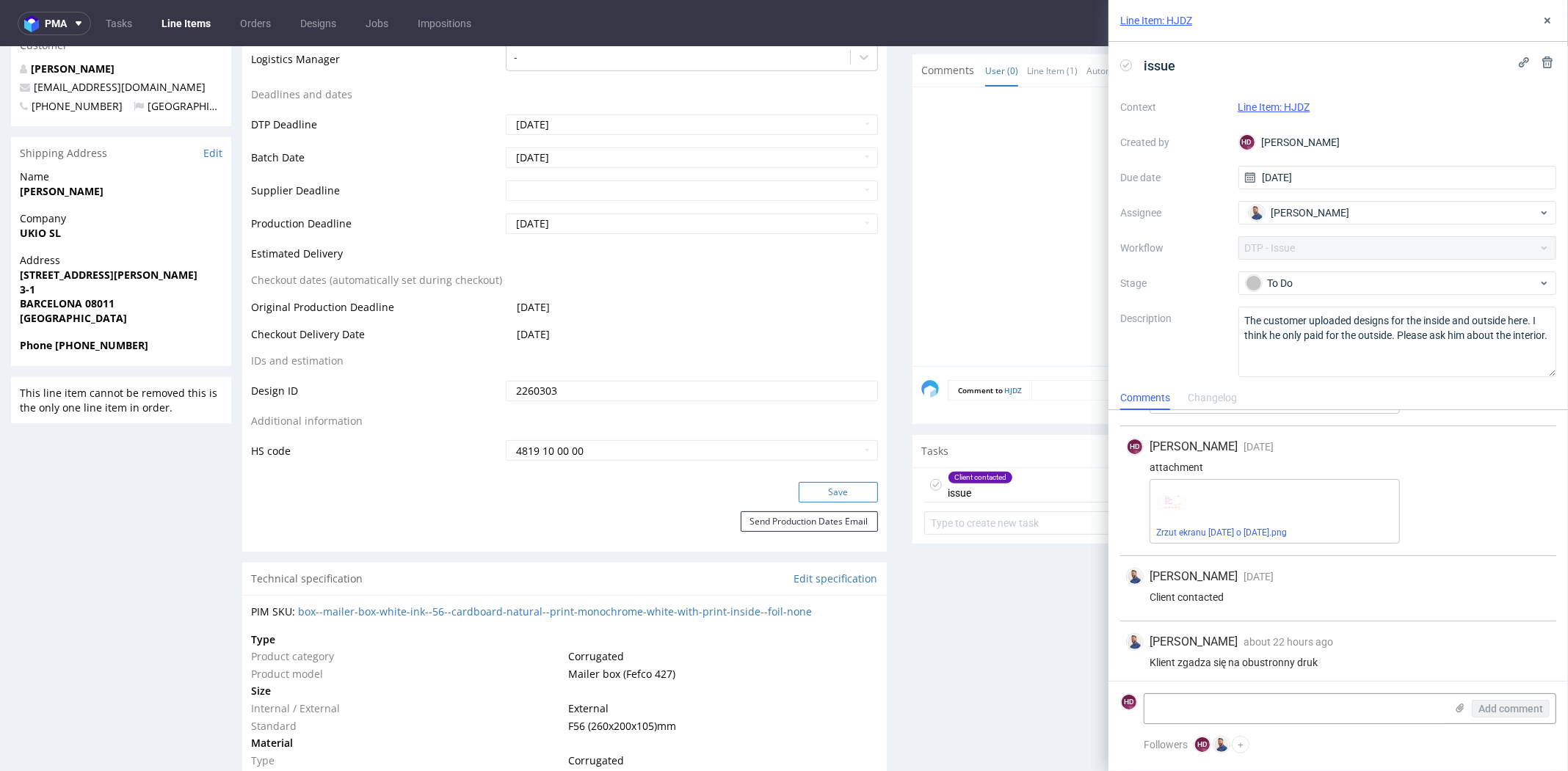
click at [806, 482] on button "Save" at bounding box center [838, 492] width 79 height 20
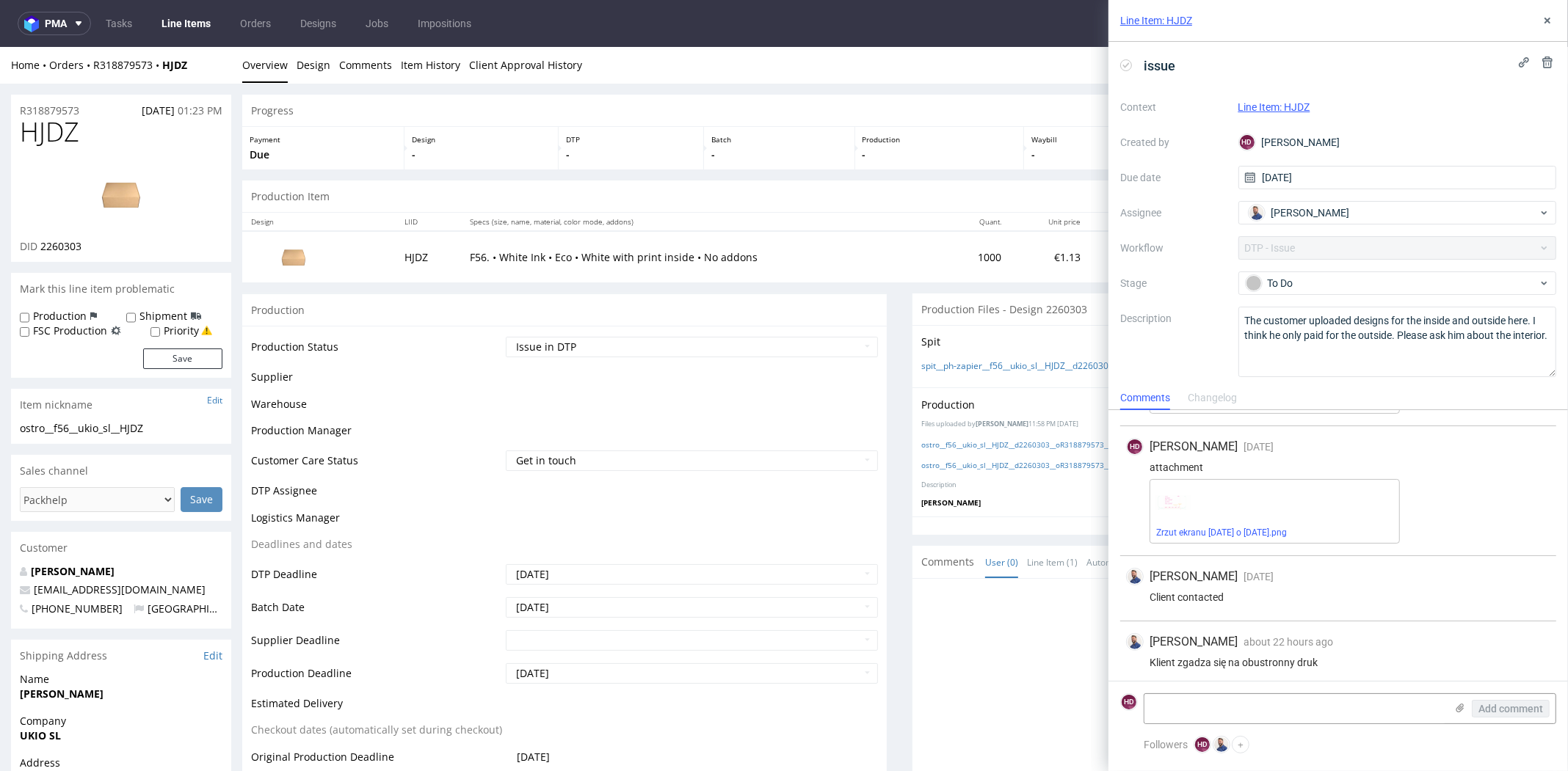
scroll to position [492, 0]
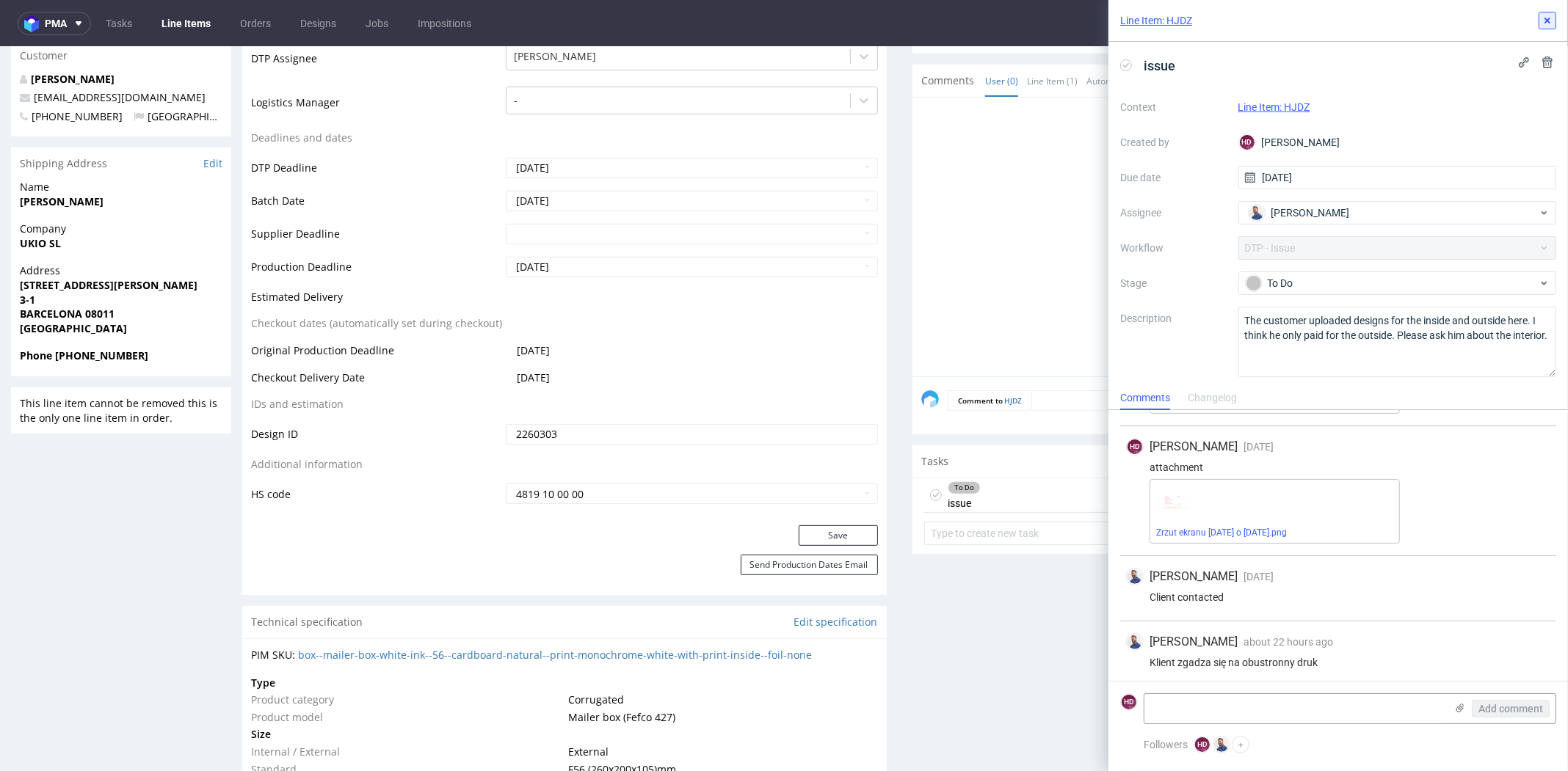
click at [1548, 20] on use at bounding box center [1547, 20] width 6 height 6
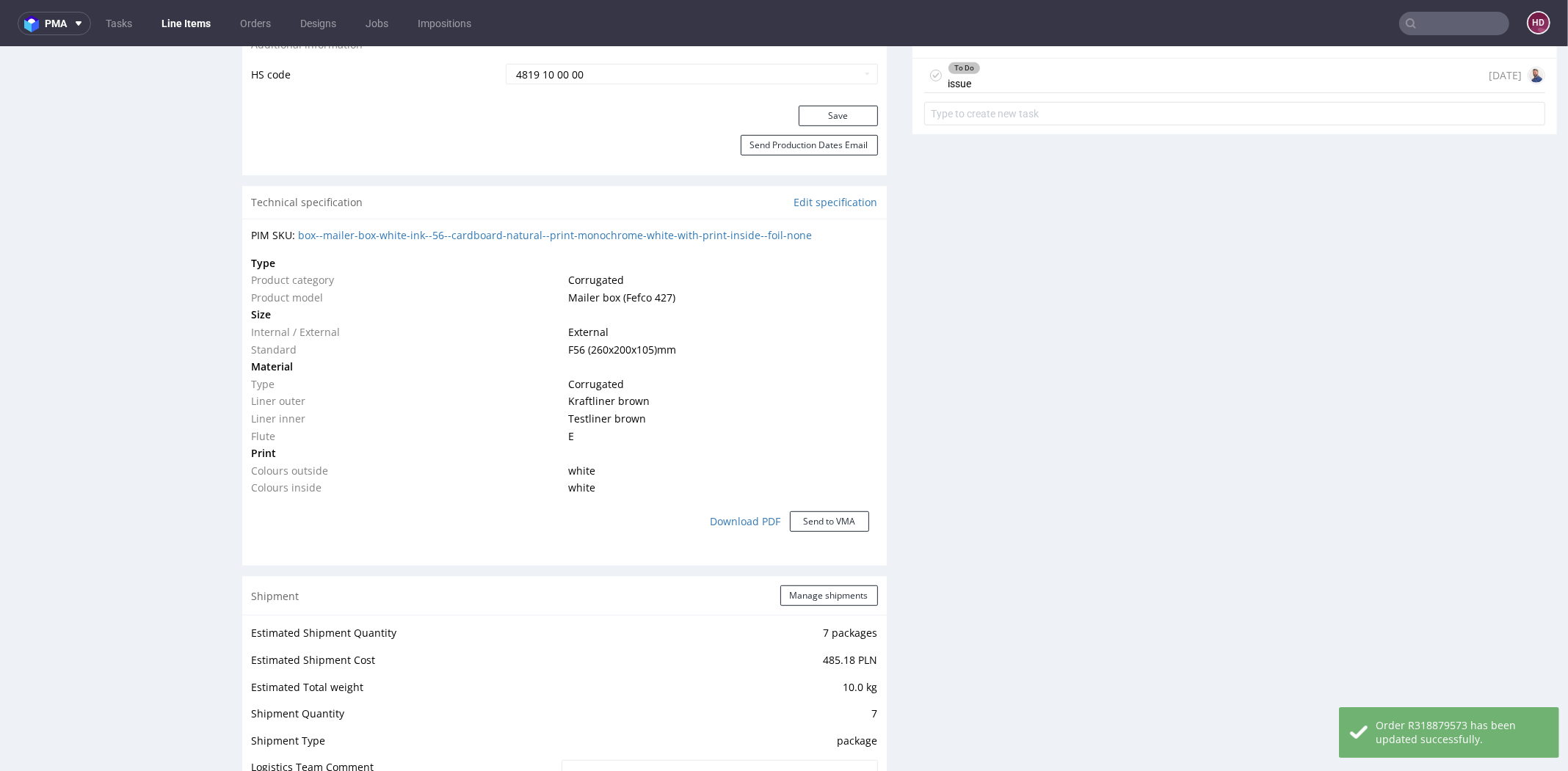
scroll to position [889, 0]
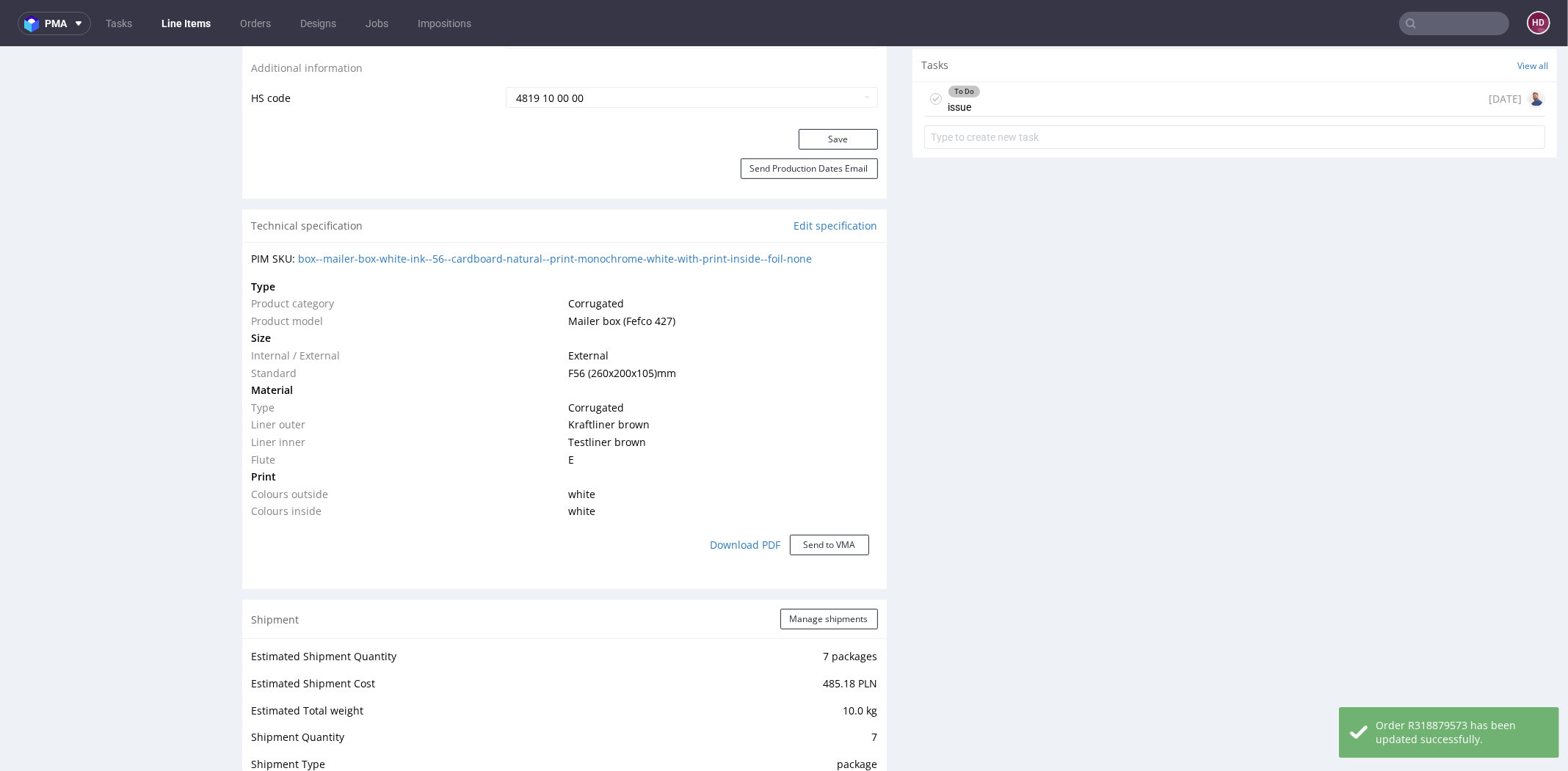
click at [816, 232] on div "Technical specification Edit specification" at bounding box center [564, 226] width 645 height 32
click at [817, 228] on link "Edit specification" at bounding box center [836, 226] width 83 height 15
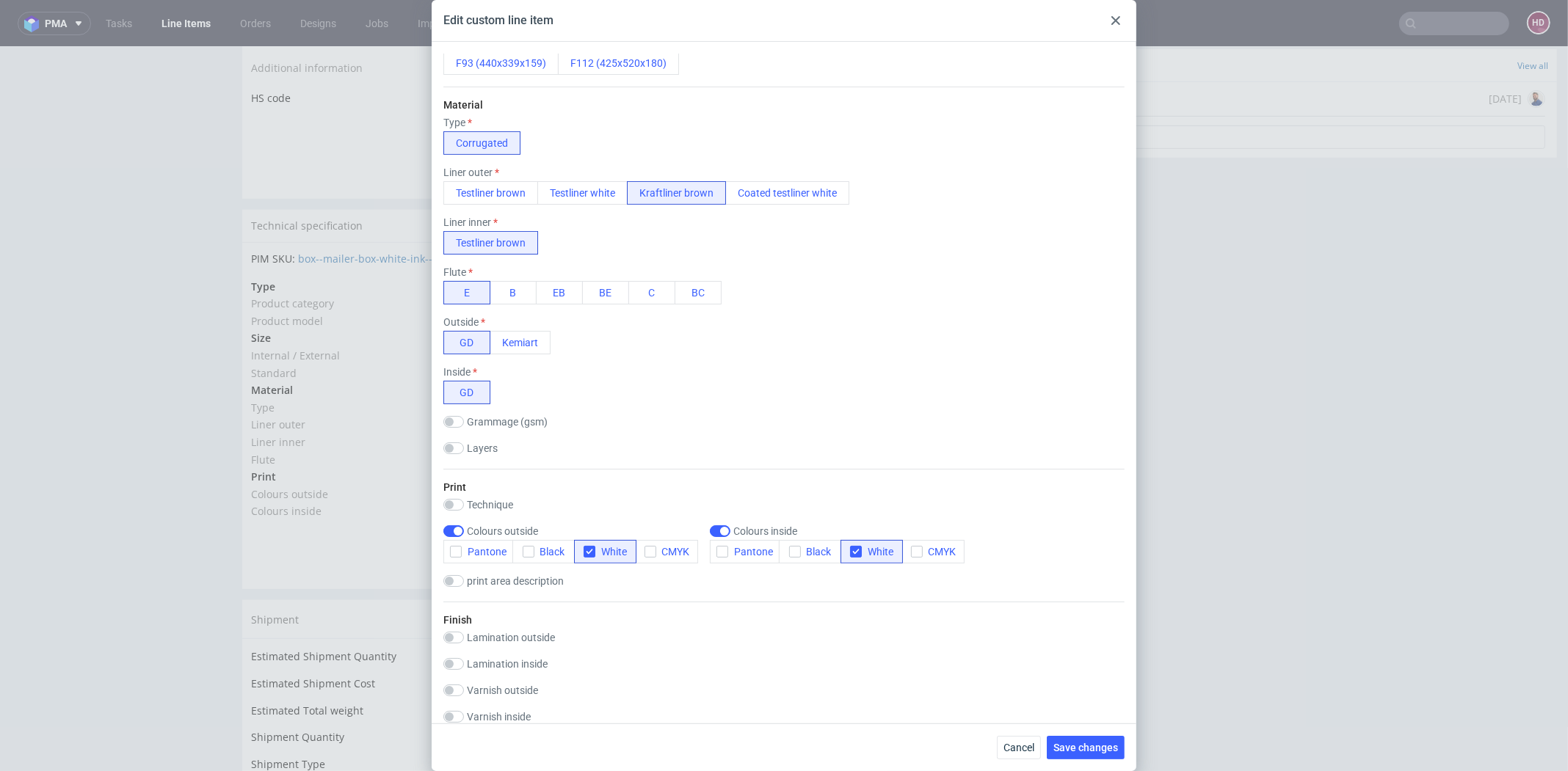
scroll to position [499, 0]
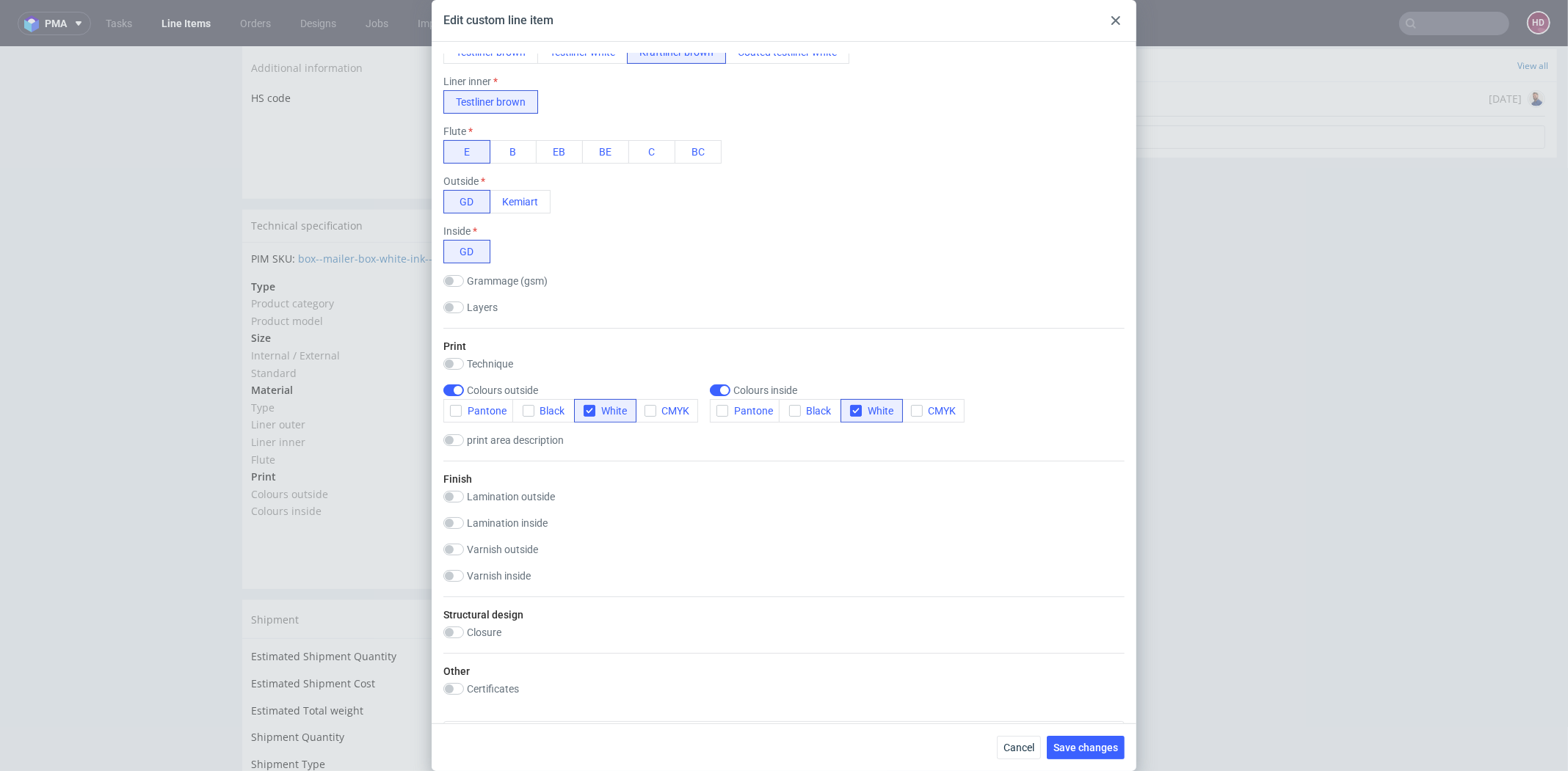
click at [1121, 20] on div at bounding box center [1116, 20] width 18 height 18
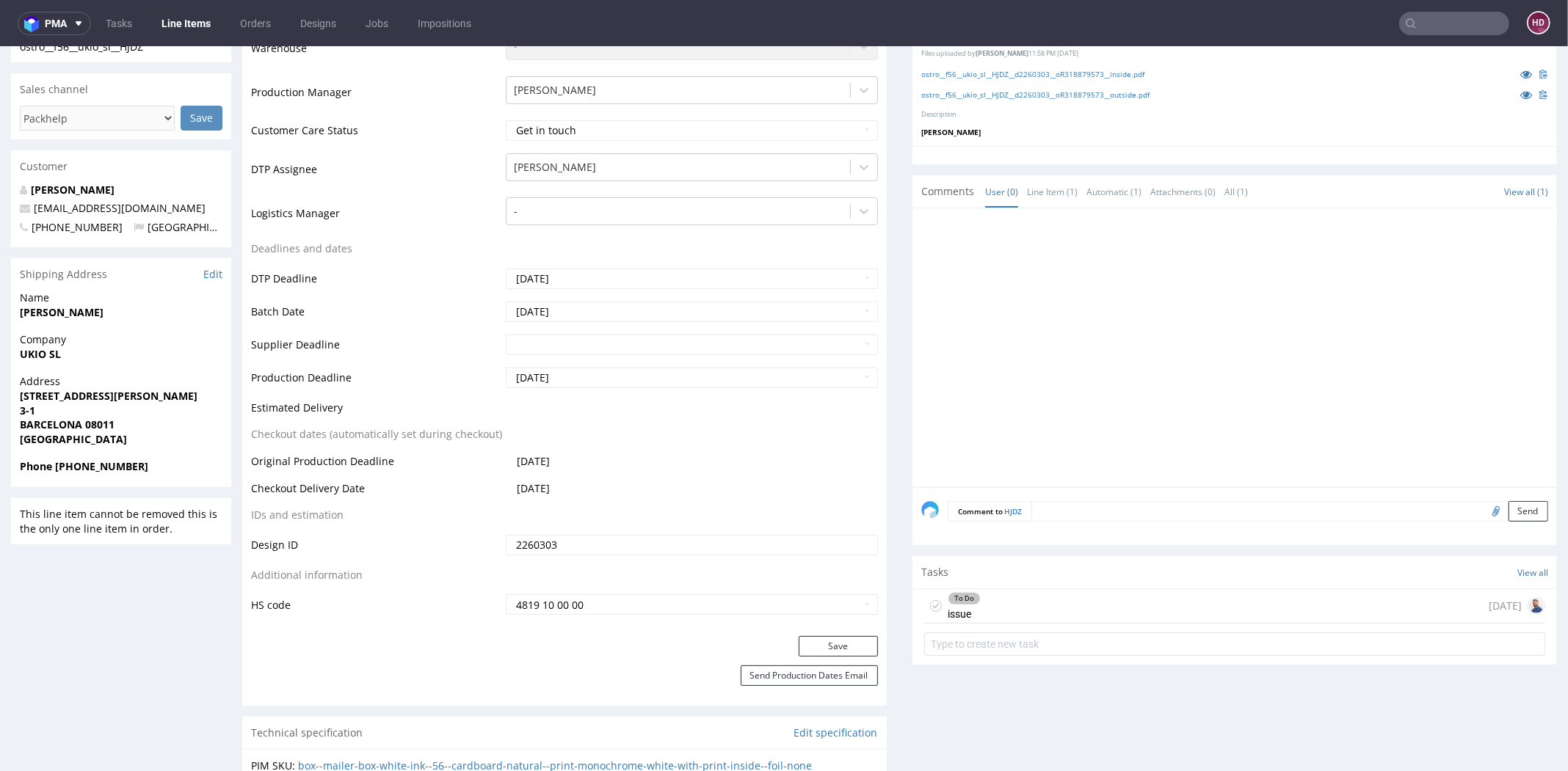
scroll to position [0, 0]
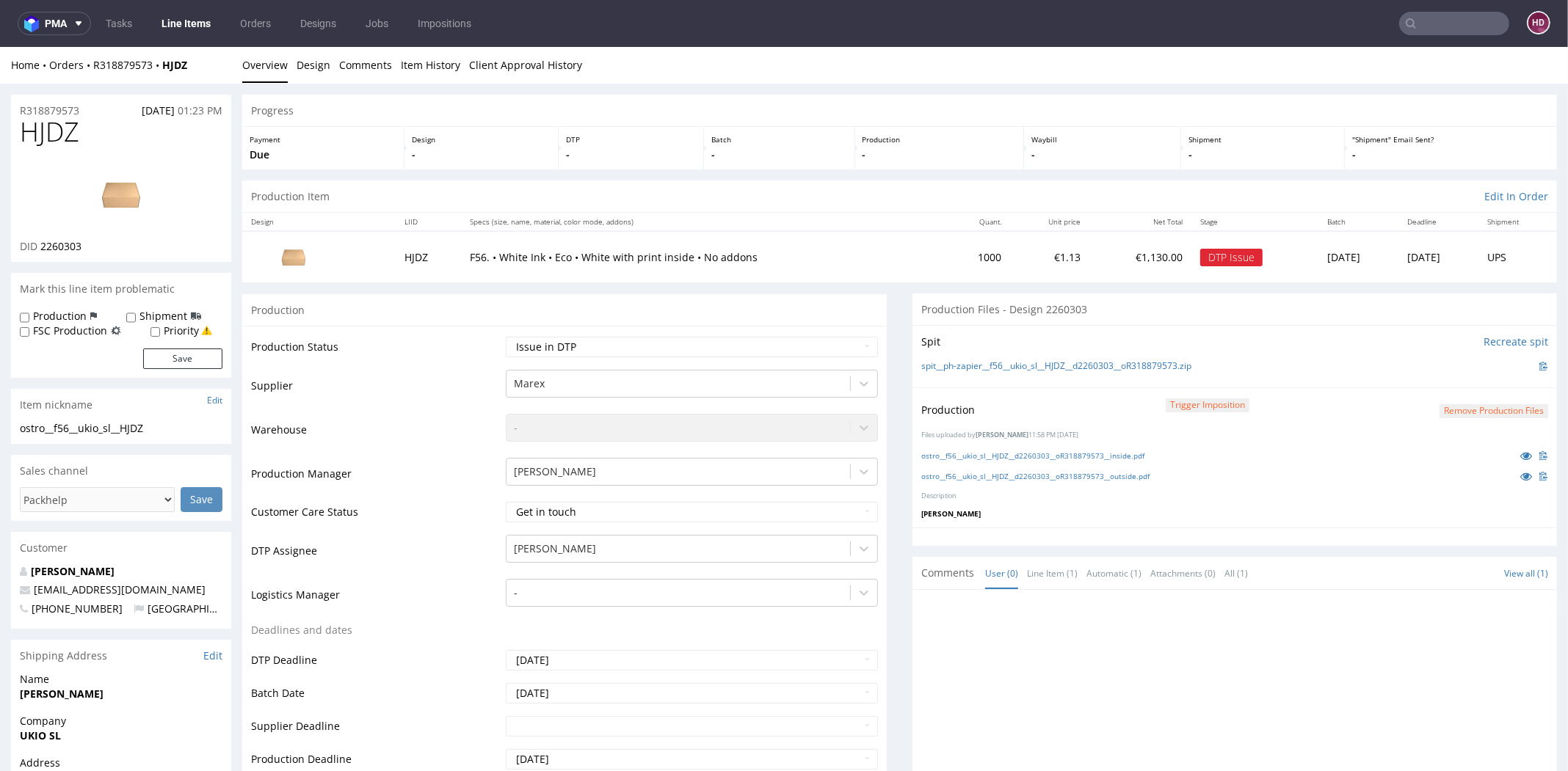
click at [199, 22] on link "Line Items" at bounding box center [186, 23] width 67 height 24
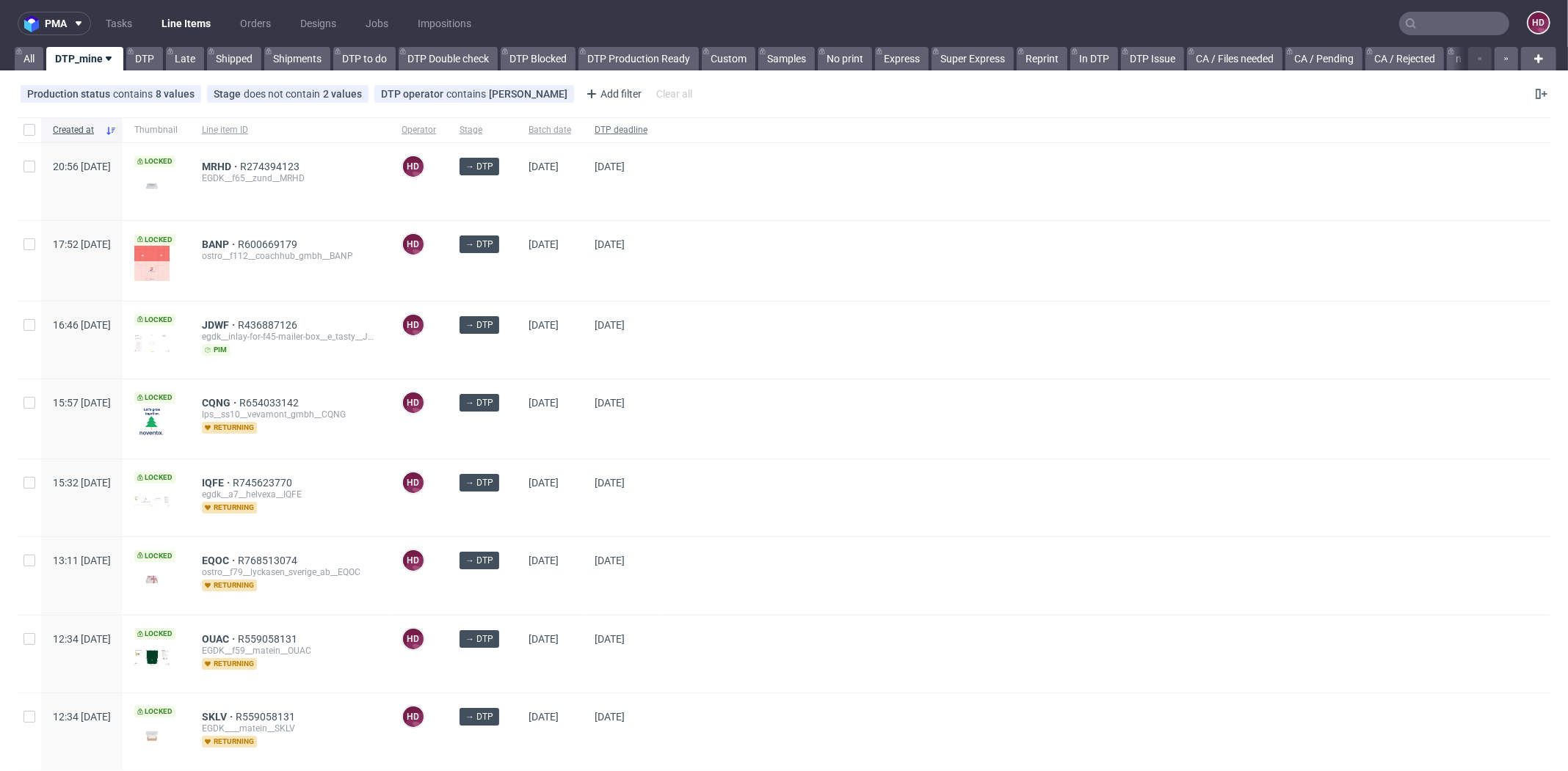
click at [648, 129] on span "DTP deadline" at bounding box center [621, 130] width 53 height 12
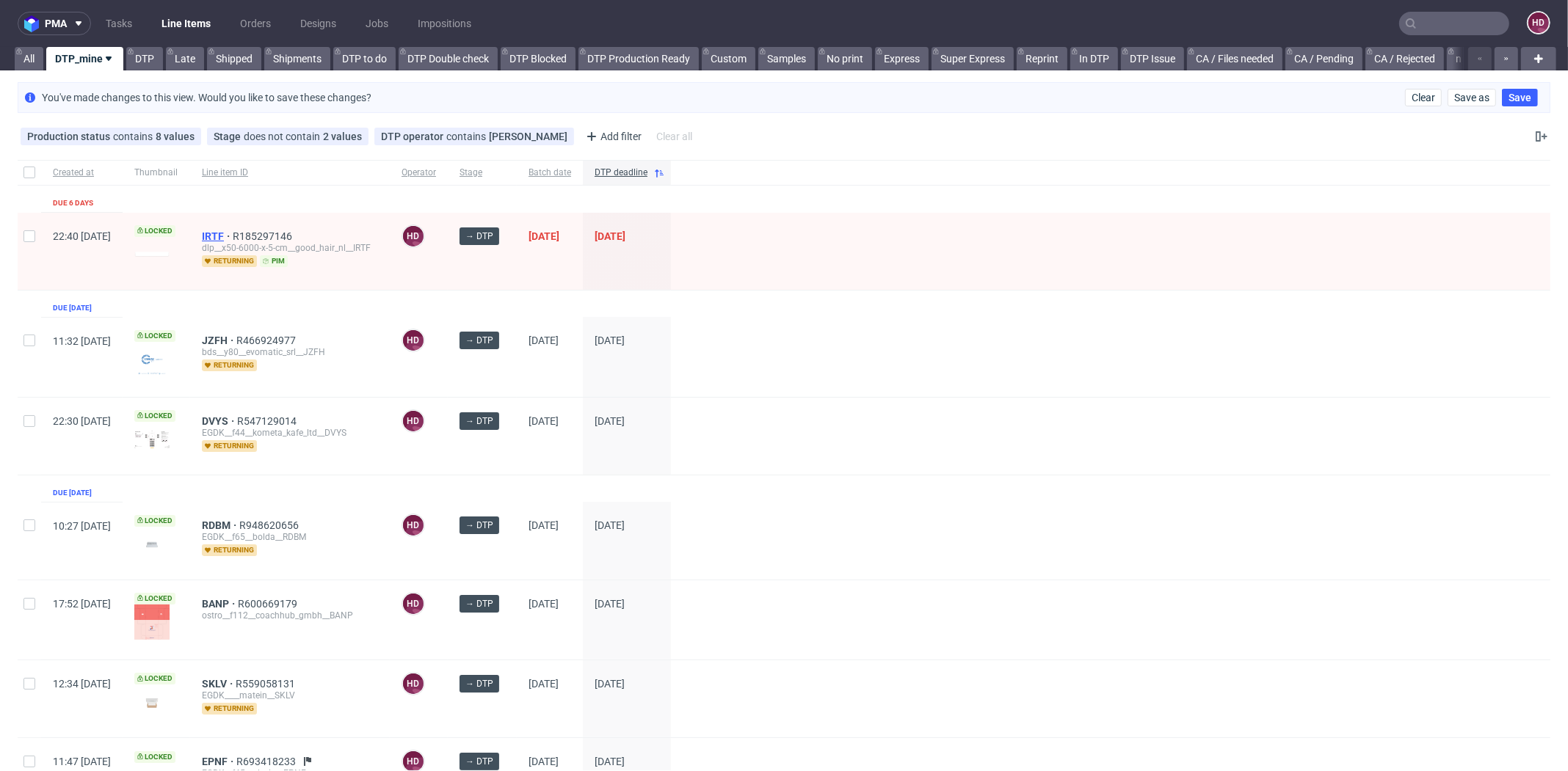
click at [233, 233] on span "IRTF" at bounding box center [218, 236] width 31 height 11
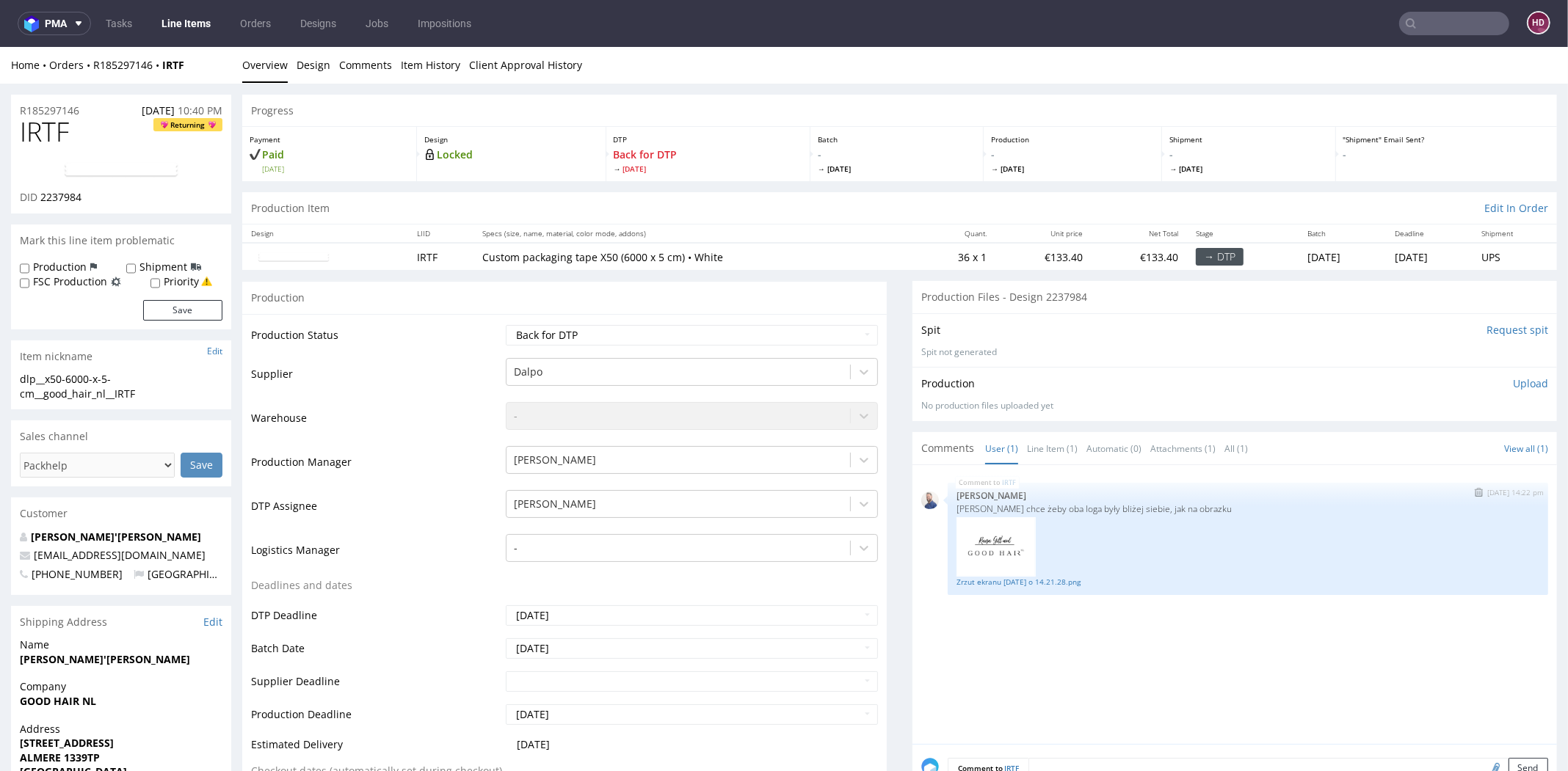
scroll to position [3, 0]
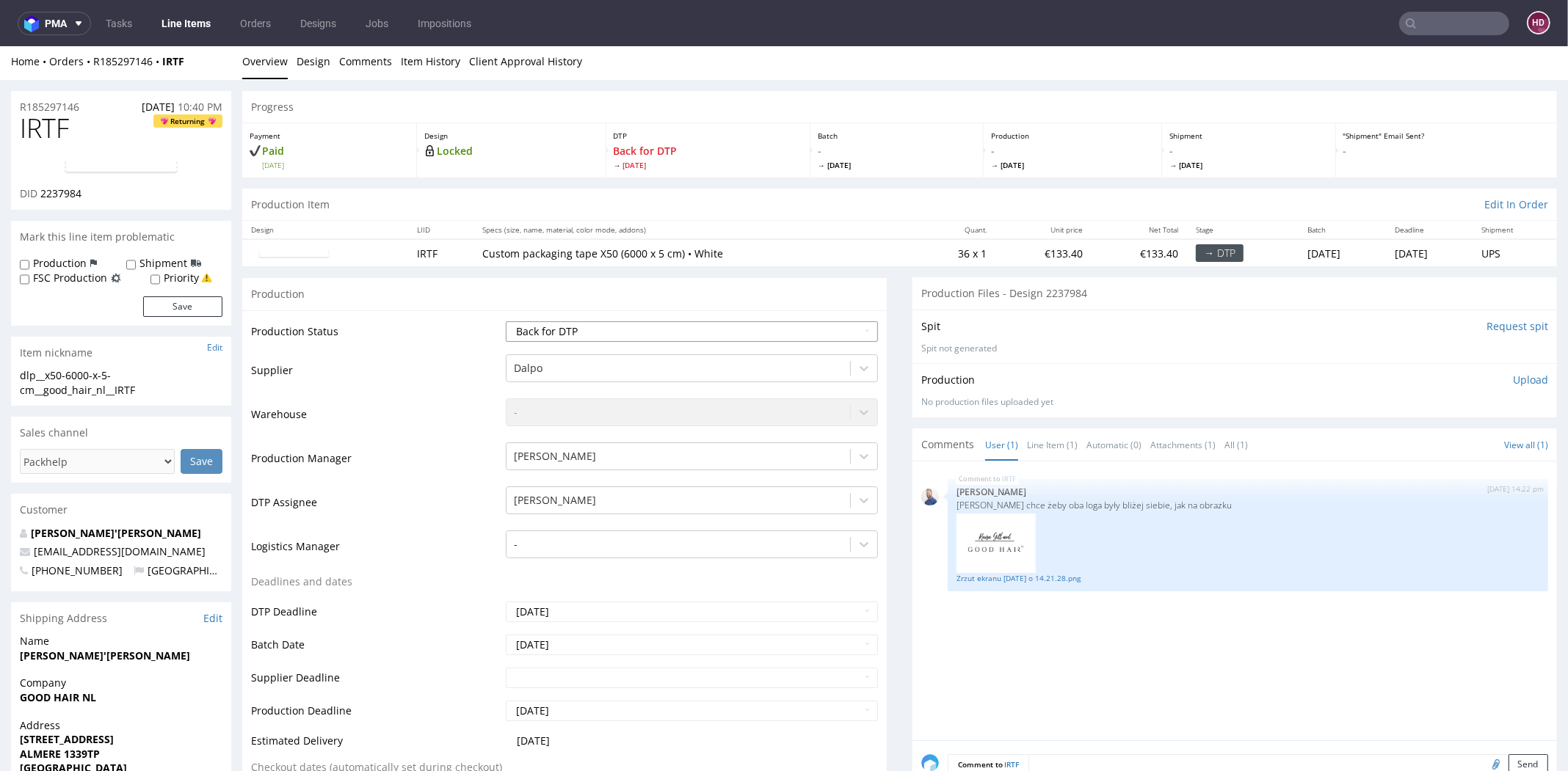
click at [591, 331] on select "Waiting for Artwork Waiting for Diecut Waiting for Mockup Waiting for DTP Waiti…" at bounding box center [691, 331] width 372 height 20
select select "dtp_in_process"
click at [505, 321] on select "Waiting for Artwork Waiting for Diecut Waiting for Mockup Waiting for DTP Waiti…" at bounding box center [691, 331] width 372 height 20
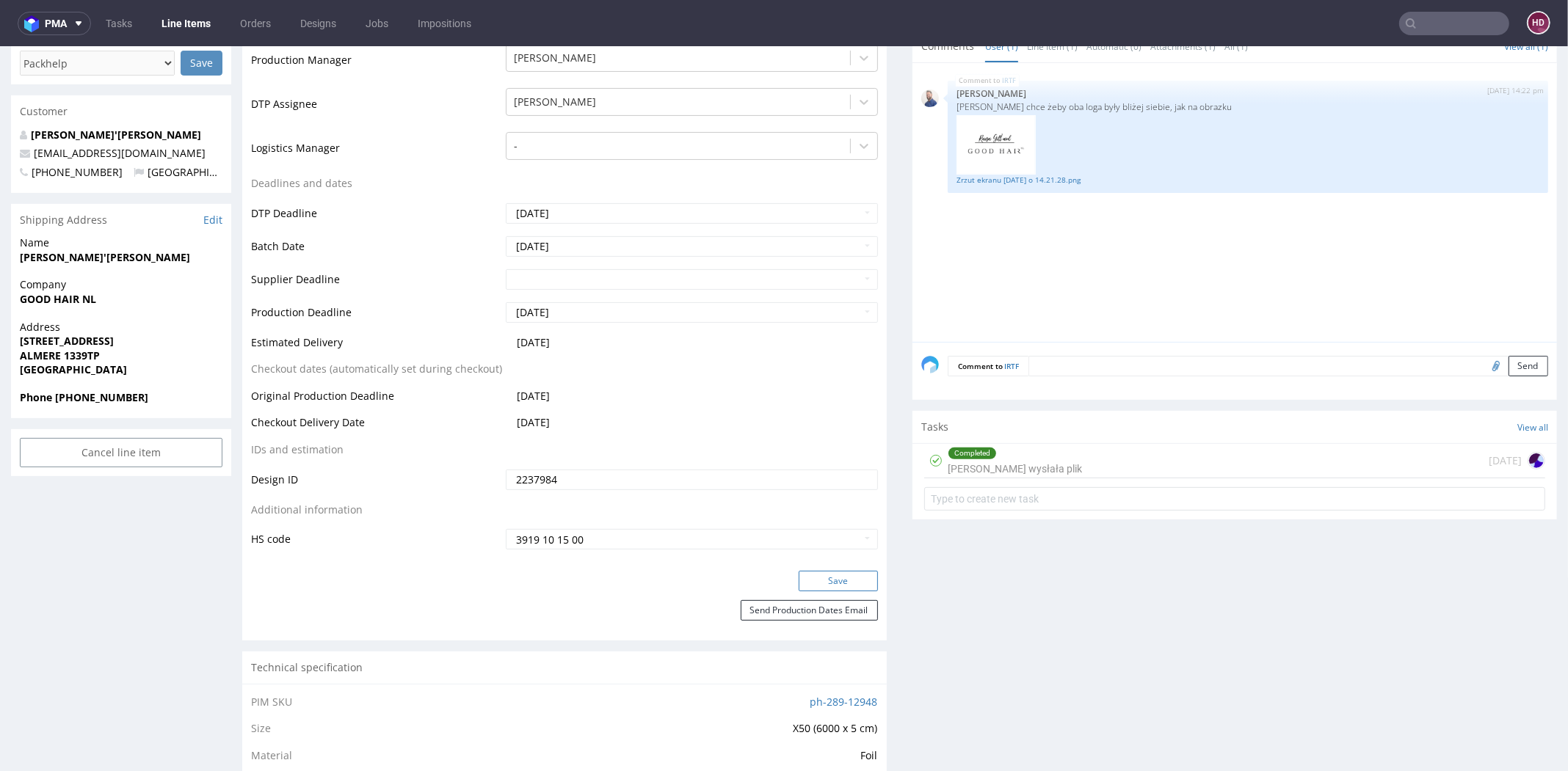
click at [799, 580] on button "Save" at bounding box center [838, 580] width 79 height 20
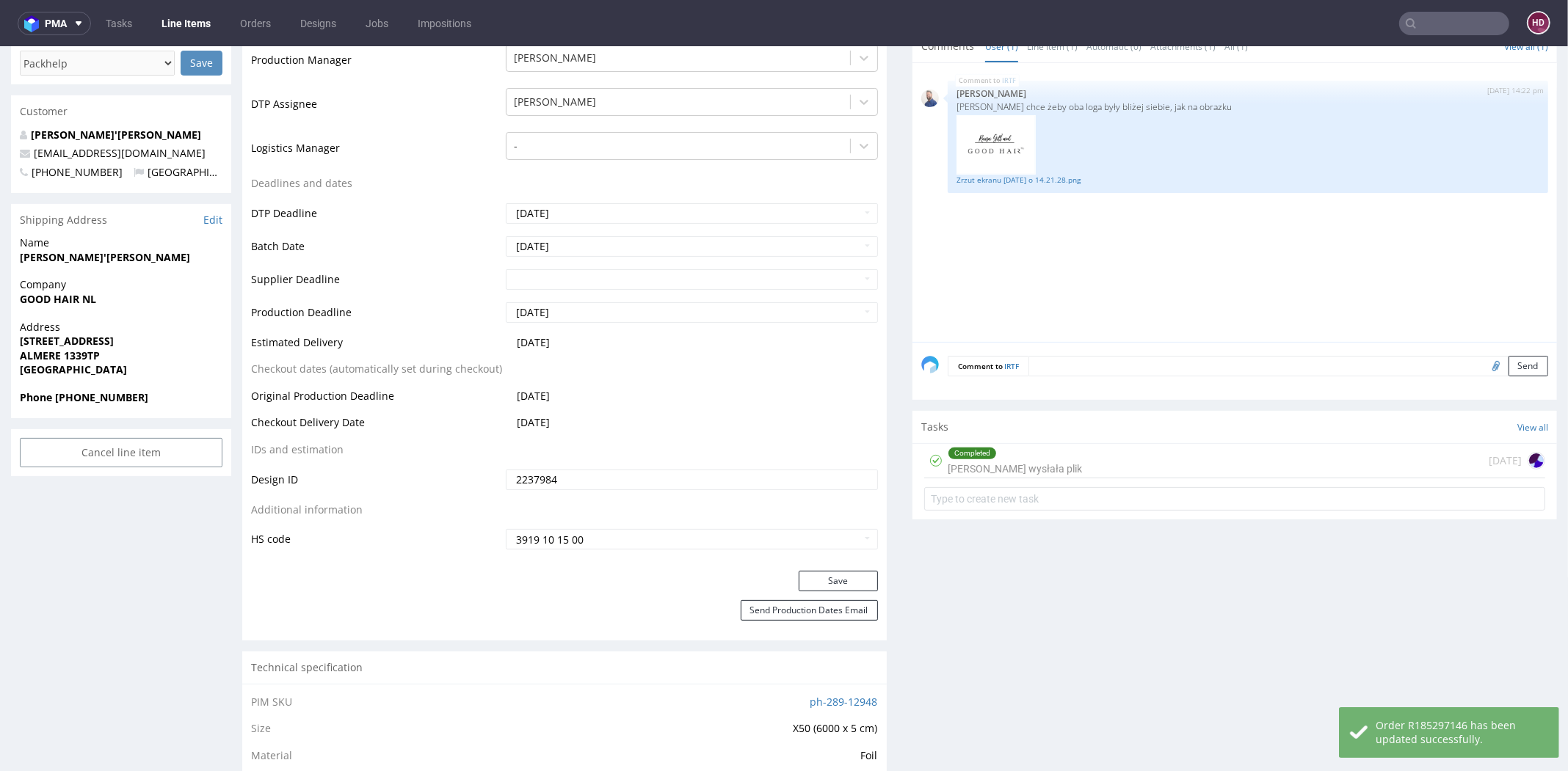
click at [1000, 456] on div "Completed [PERSON_NAME] wysłała plik" at bounding box center [1015, 460] width 134 height 34
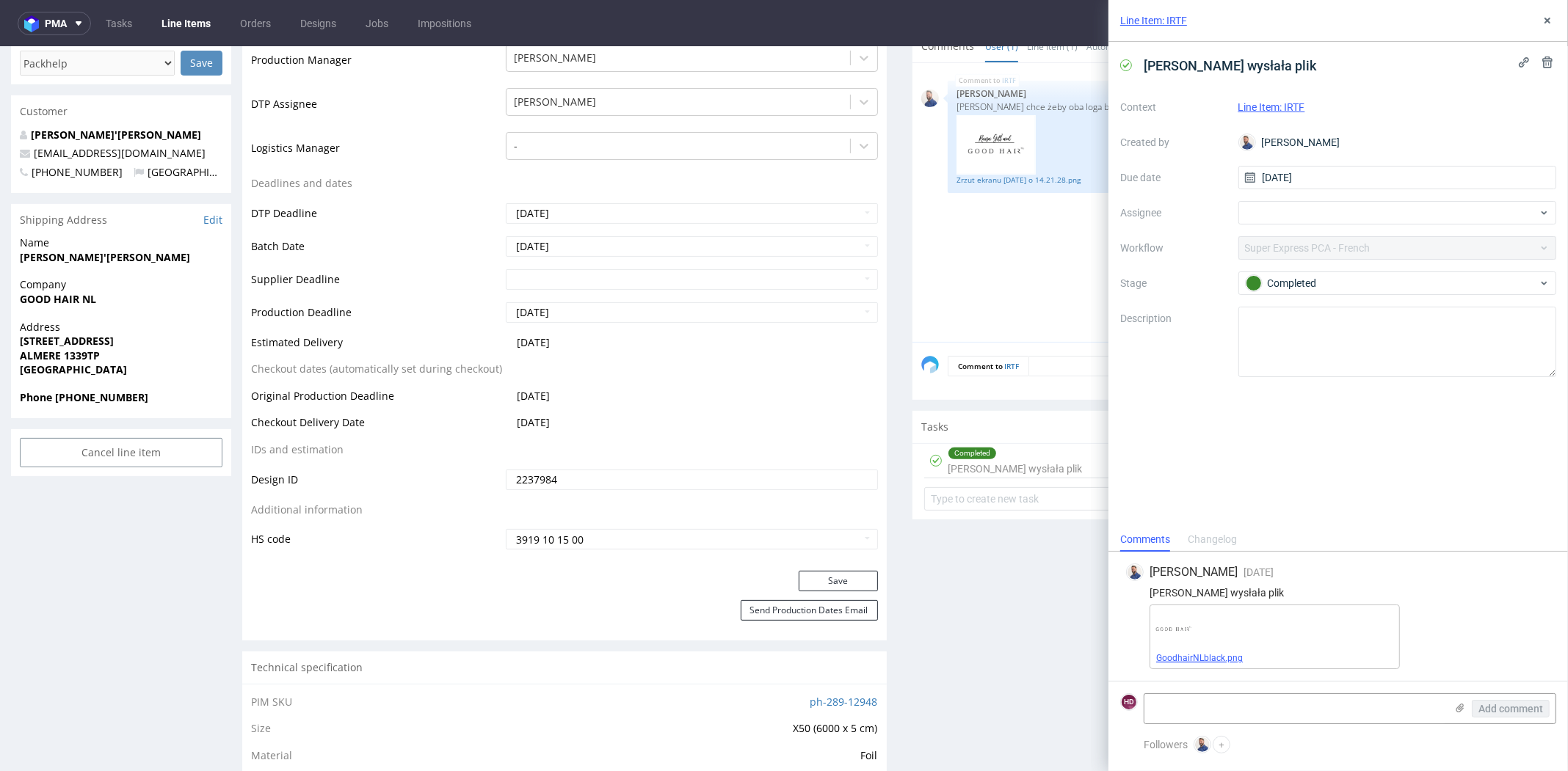
click at [1186, 659] on link "GoodhairNLblack.png" at bounding box center [1200, 658] width 87 height 11
click at [1064, 275] on div "IRTF [DATE] 14:22 pm [PERSON_NAME] Klientka chce żeby oba loga były bliżej sieb…" at bounding box center [1238, 207] width 636 height 270
click at [1544, 22] on use at bounding box center [1547, 20] width 6 height 6
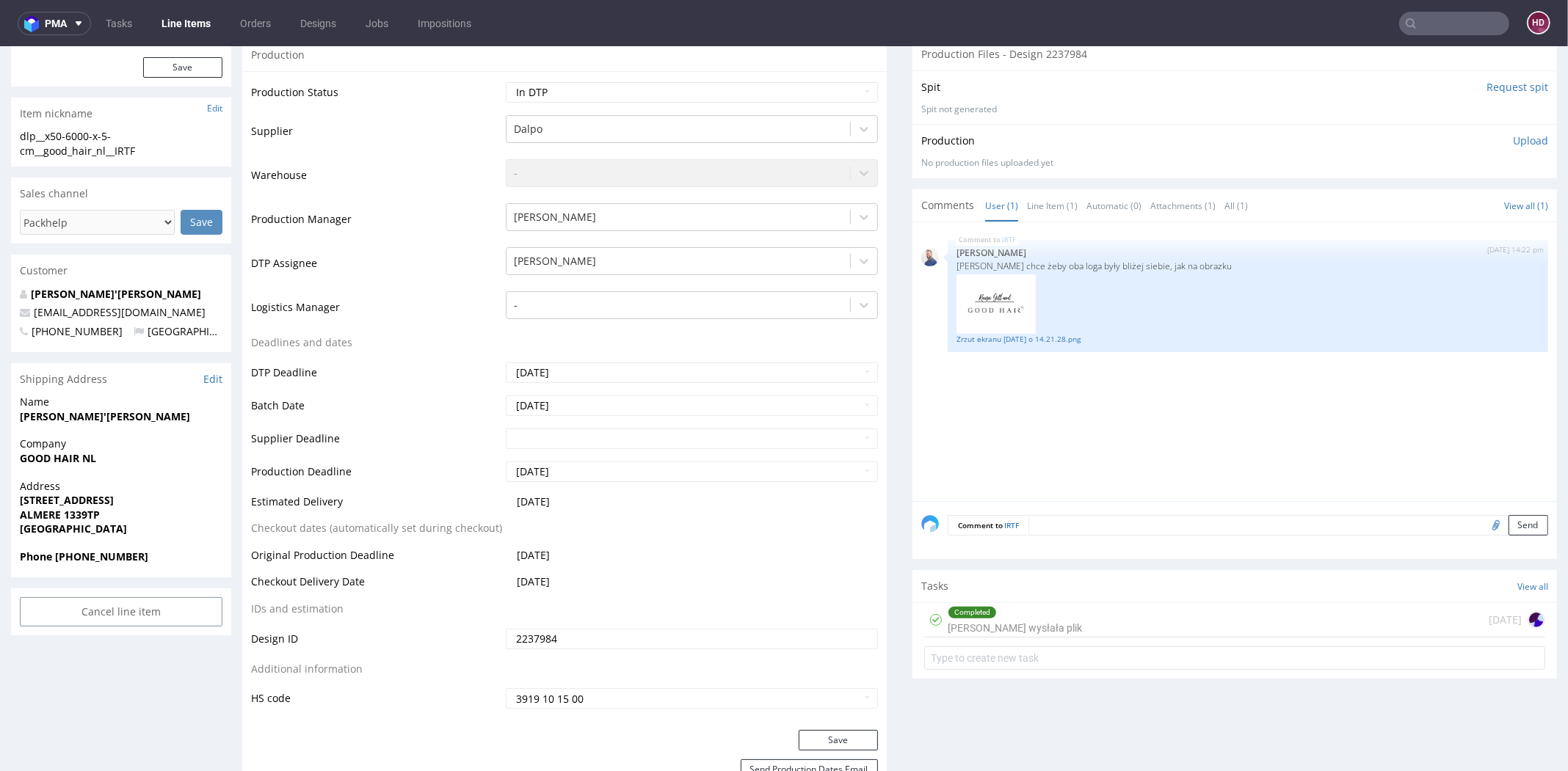
scroll to position [244, 0]
click at [1022, 318] on div at bounding box center [1248, 303] width 583 height 61
click at [1015, 319] on img at bounding box center [996, 303] width 79 height 61
click at [1000, 314] on img at bounding box center [996, 303] width 79 height 61
click at [1003, 330] on div "Zrzut ekranu [DATE] o 14.21.28.png" at bounding box center [1248, 307] width 583 height 74
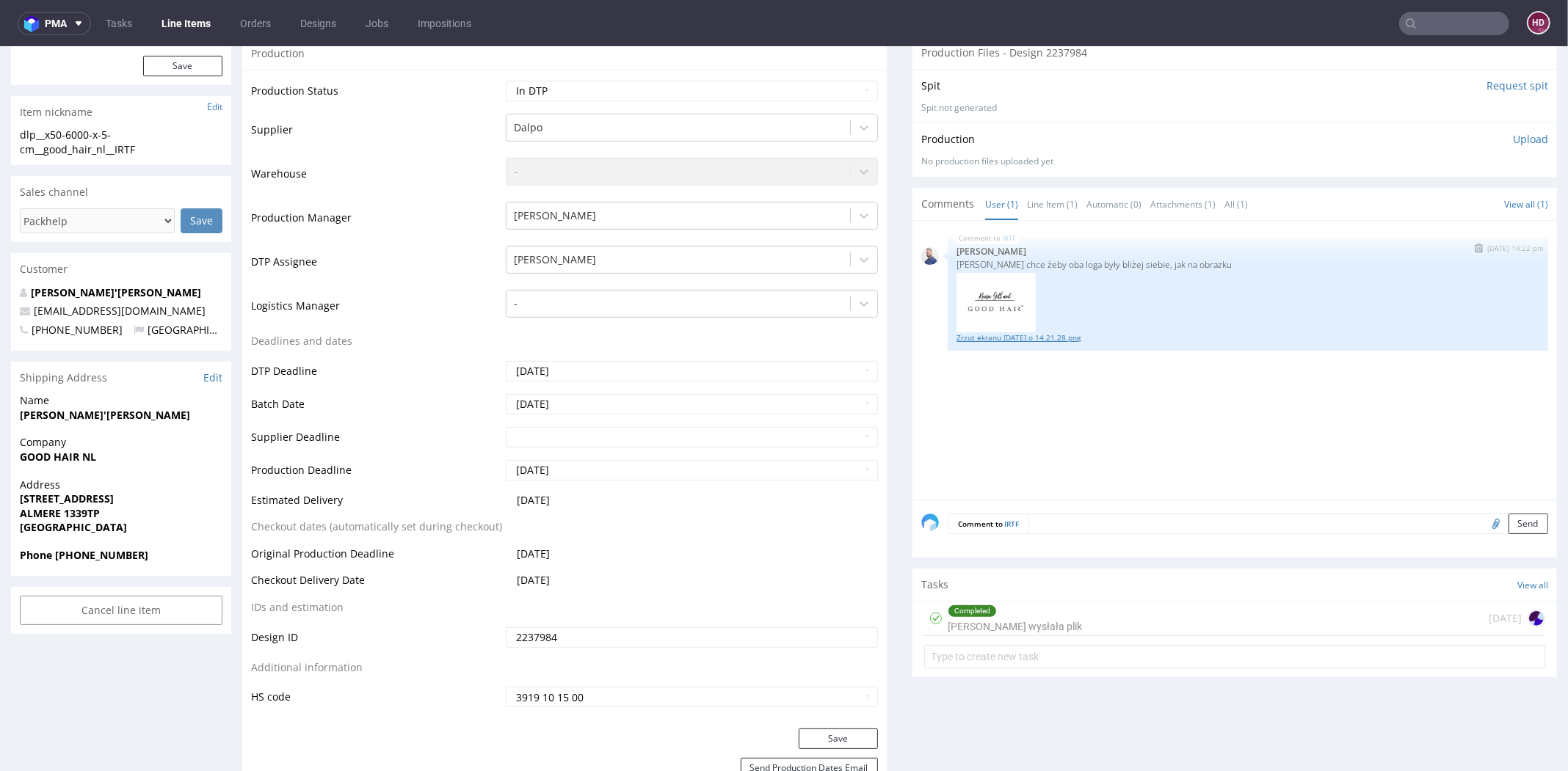
click at [1001, 335] on link "Zrzut ekranu [DATE] o 14.21.28.png" at bounding box center [1248, 338] width 583 height 11
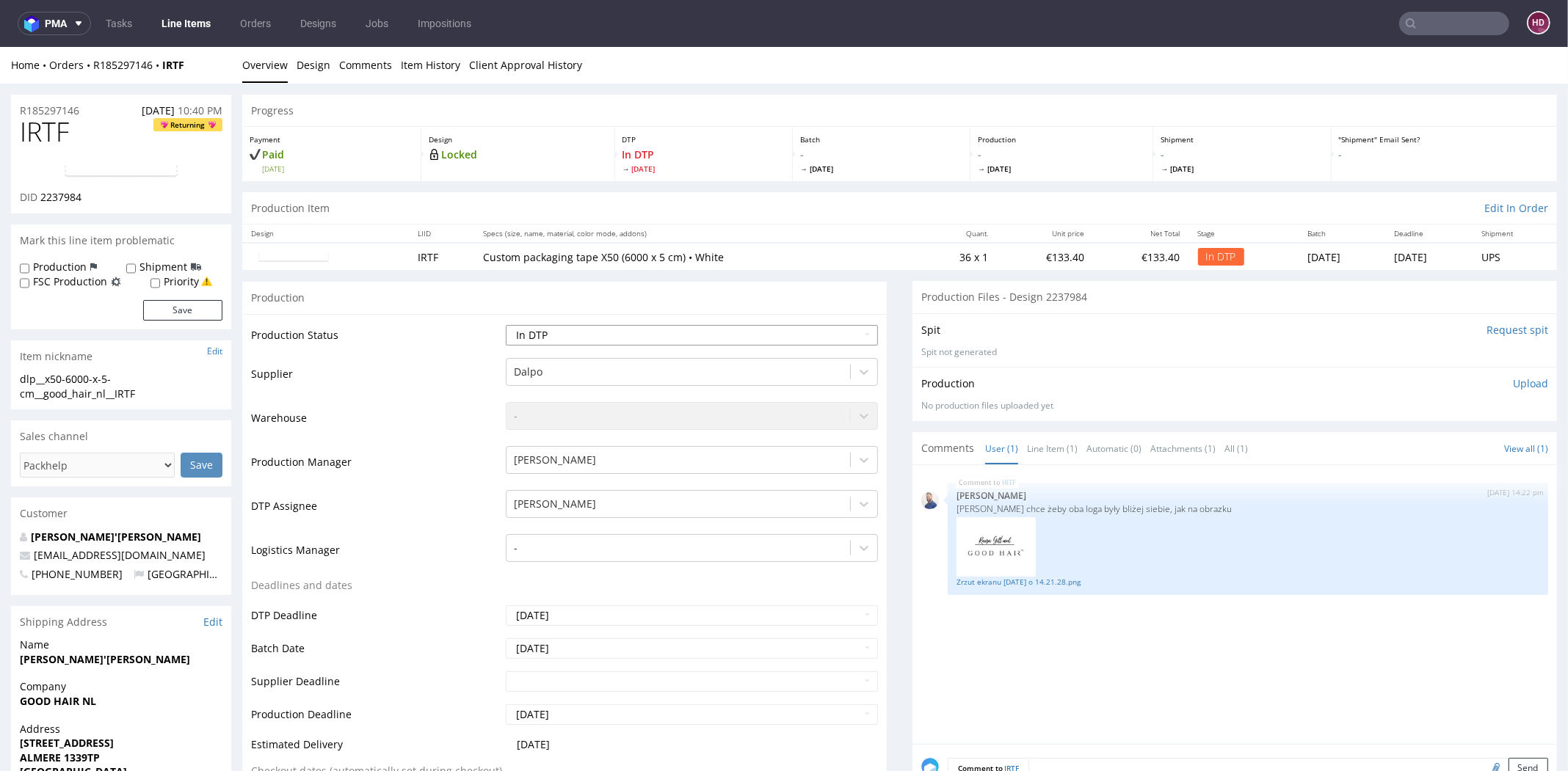
click at [557, 334] on select "Waiting for Artwork Waiting for Diecut Waiting for Mockup Waiting for DTP Waiti…" at bounding box center [691, 335] width 372 height 20
select select "dtp_ca_needed"
click at [505, 325] on select "Waiting for Artwork Waiting for Diecut Waiting for Mockup Waiting for DTP Waiti…" at bounding box center [691, 335] width 372 height 20
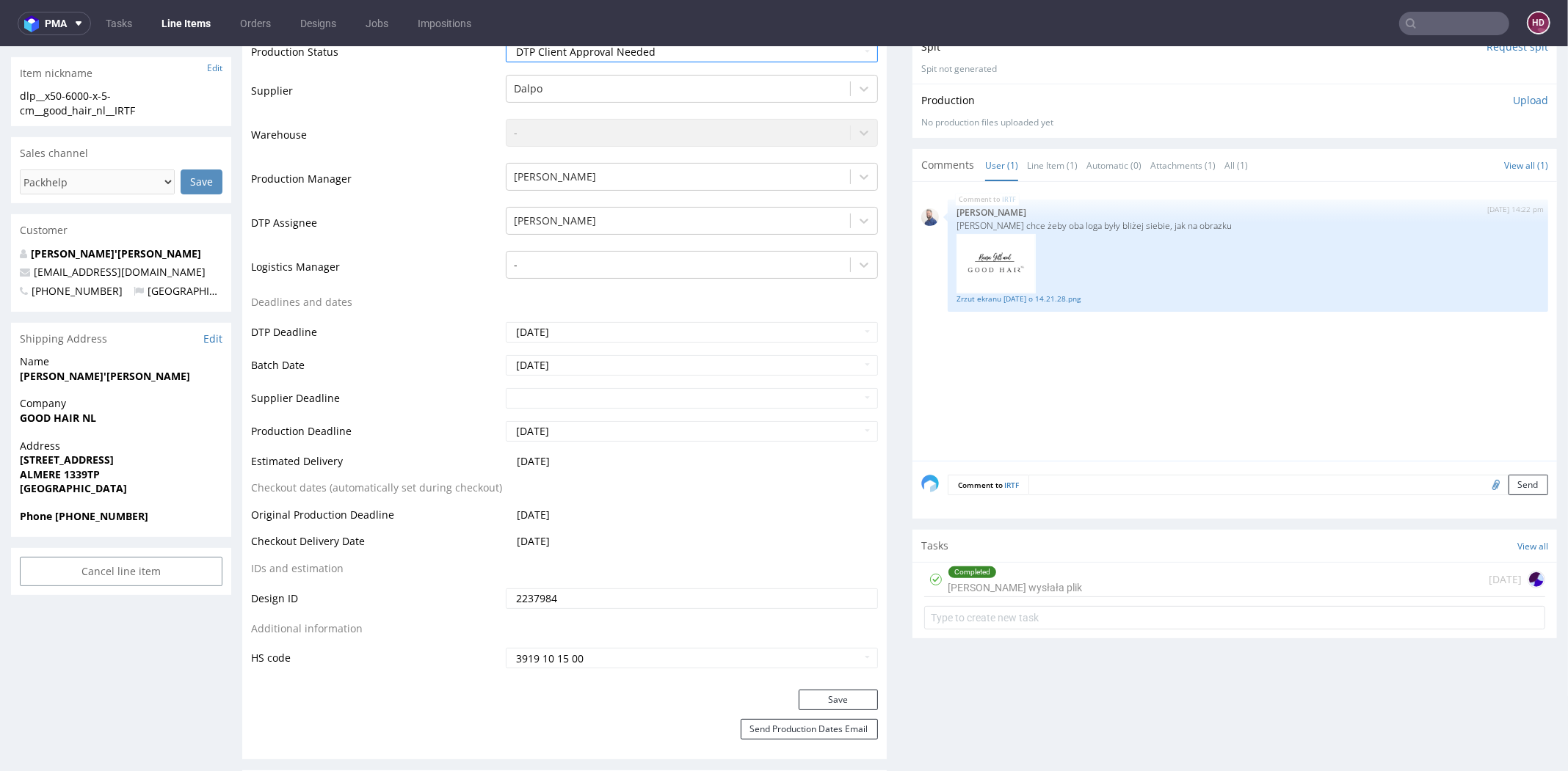
scroll to position [286, 0]
click at [835, 695] on button "Save" at bounding box center [838, 697] width 79 height 20
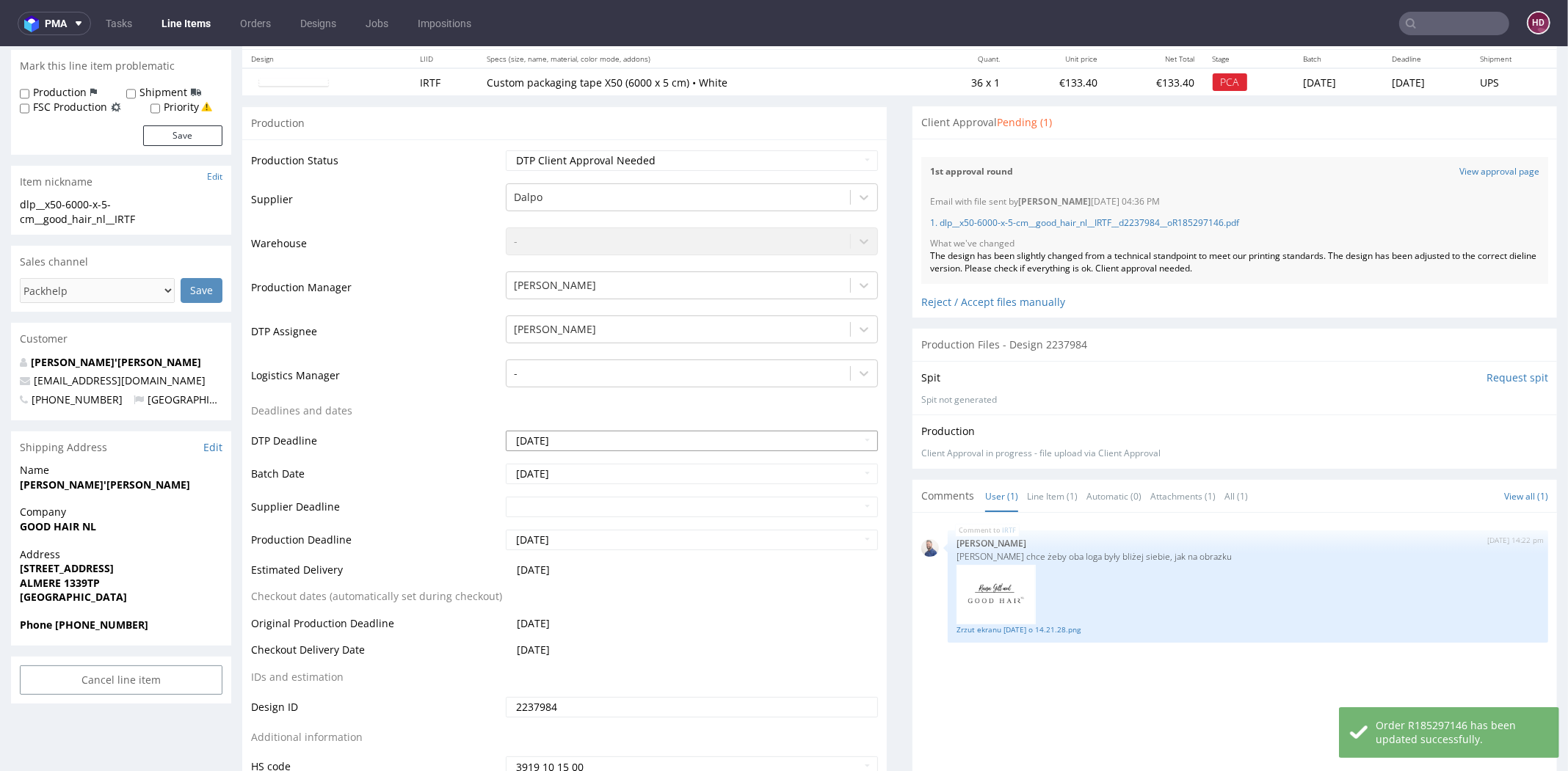
scroll to position [177, 0]
click at [968, 222] on link "1. dlp__x50-6000-x-5-cm__good_hair_nl__IRTF__d2237984__oR185297146.pdf" at bounding box center [1085, 219] width 309 height 12
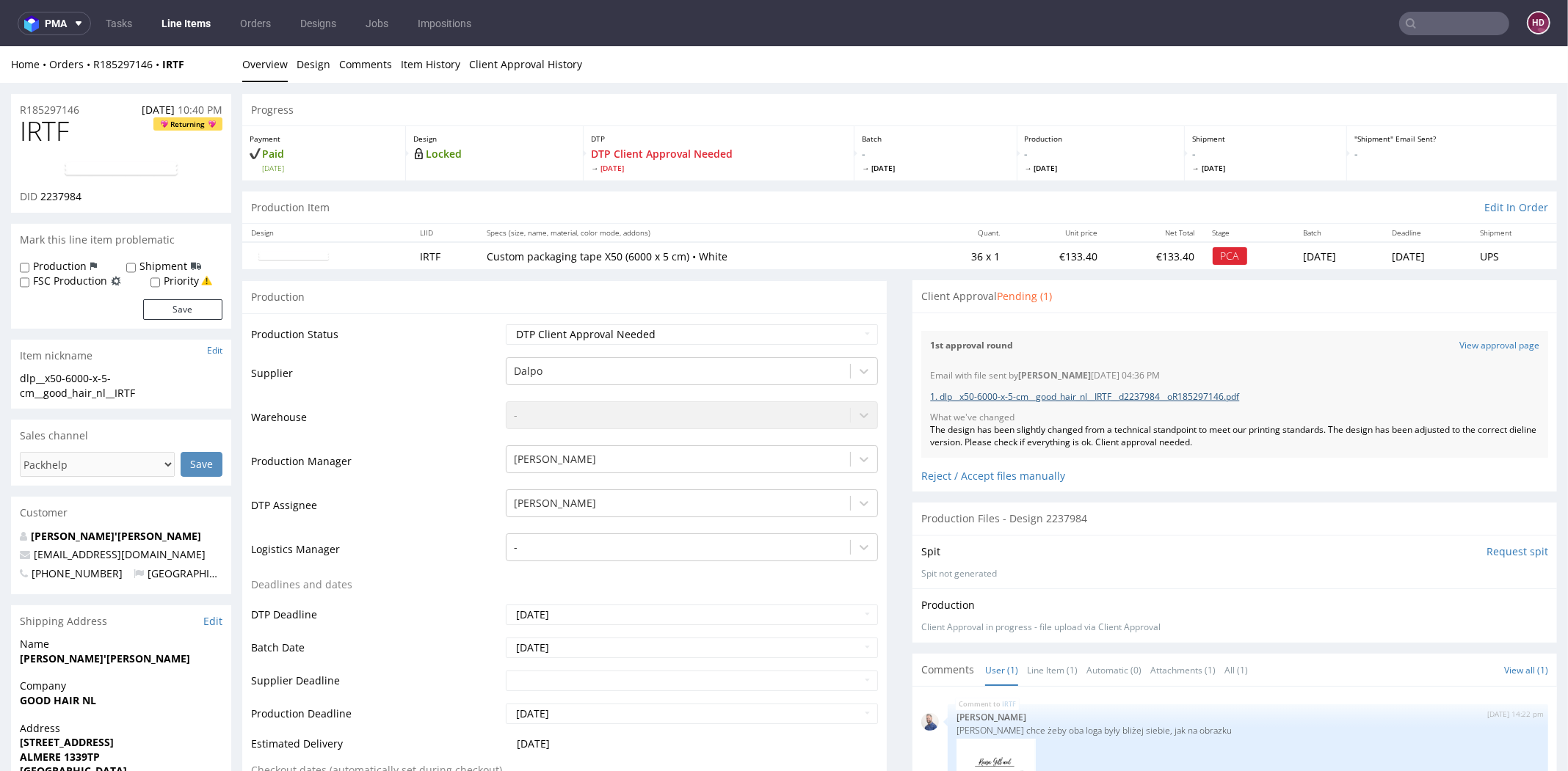
scroll to position [0, 0]
click at [146, 155] on link at bounding box center [121, 170] width 118 height 41
click at [299, 65] on link "Design" at bounding box center [313, 65] width 34 height 36
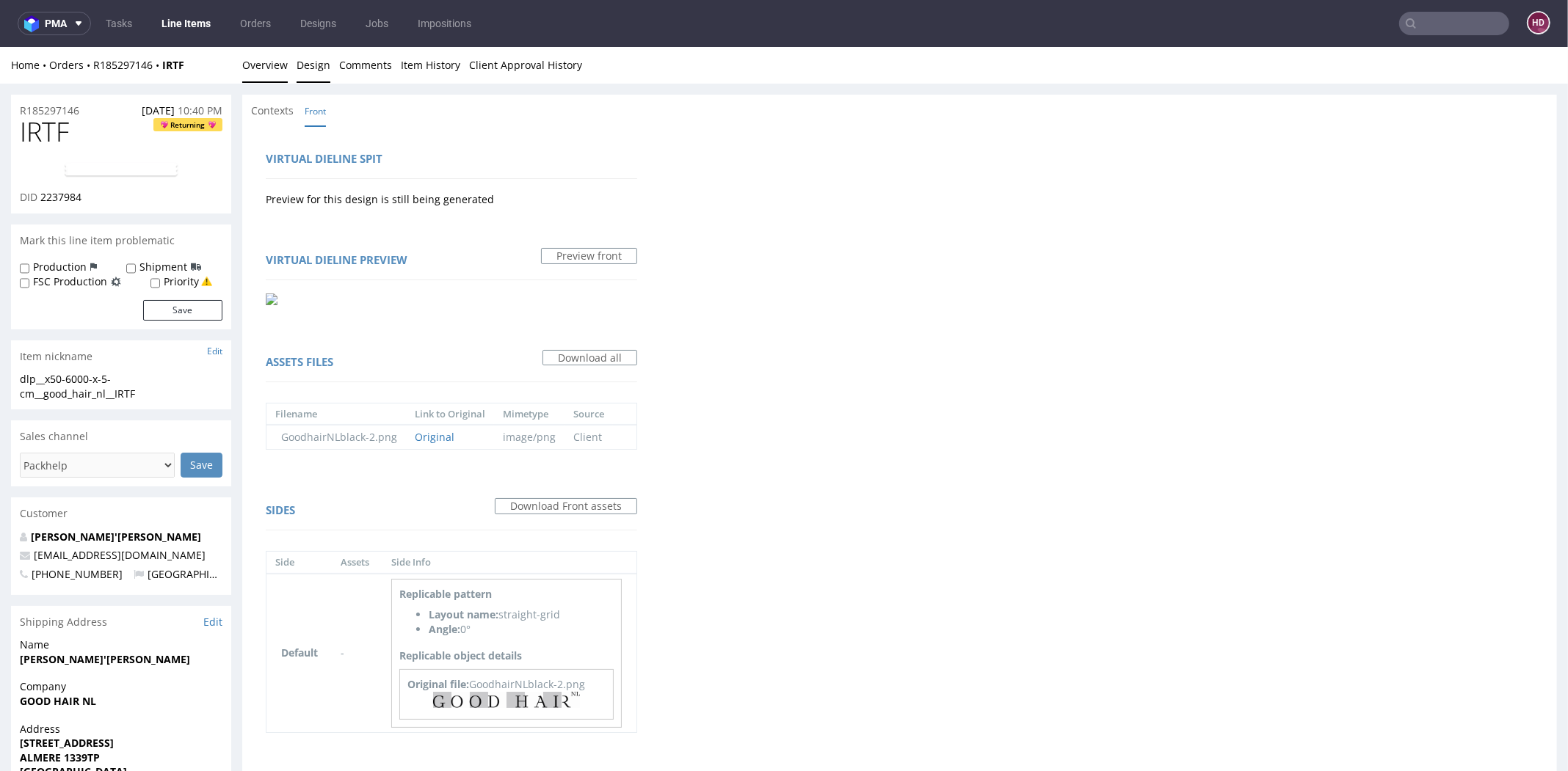
click at [277, 68] on link "Overview" at bounding box center [265, 65] width 46 height 36
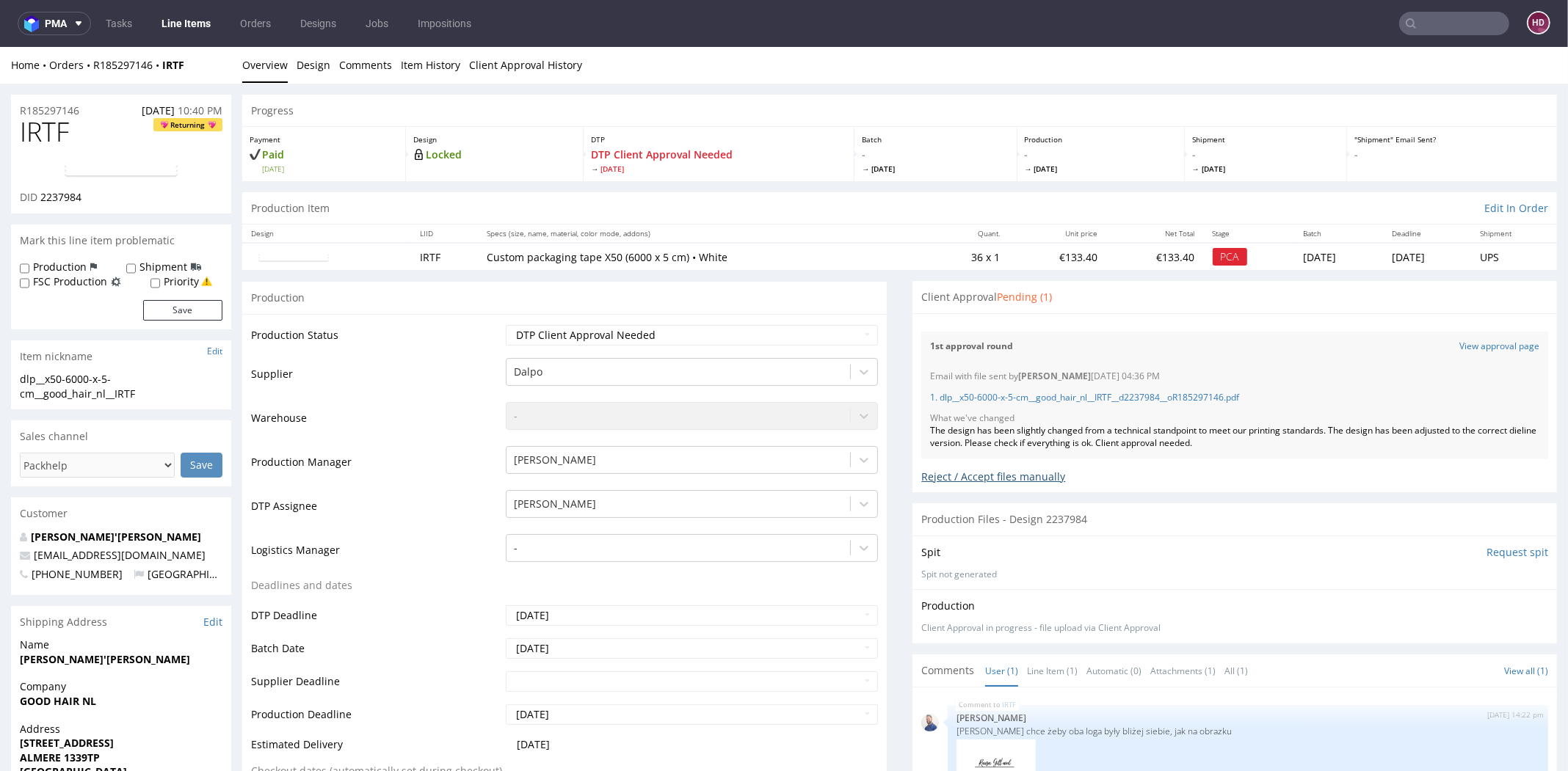
click at [1014, 468] on div "Reject / Accept files manually" at bounding box center [1234, 471] width 627 height 25
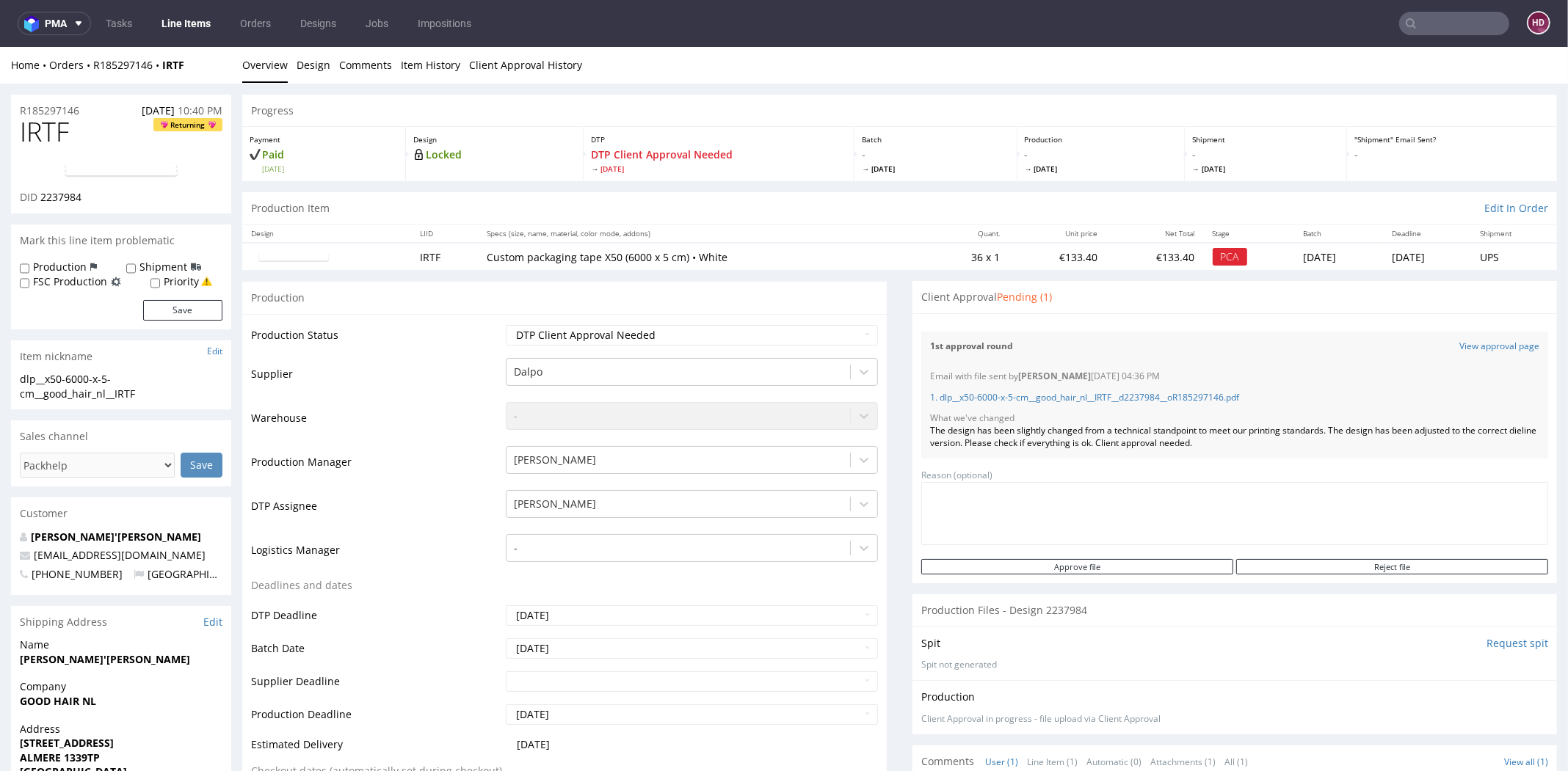
click at [1049, 389] on div "1. dlp__x50-6000-x-5-cm__good_hair_nl__IRTF__d2237984__oR185297146.pdf" at bounding box center [1234, 398] width 609 height 30
click at [1045, 401] on link "1. dlp__x50-6000-x-5-cm__good_hair_nl__IRTF__d2237984__oR185297146.pdf" at bounding box center [1085, 397] width 309 height 12
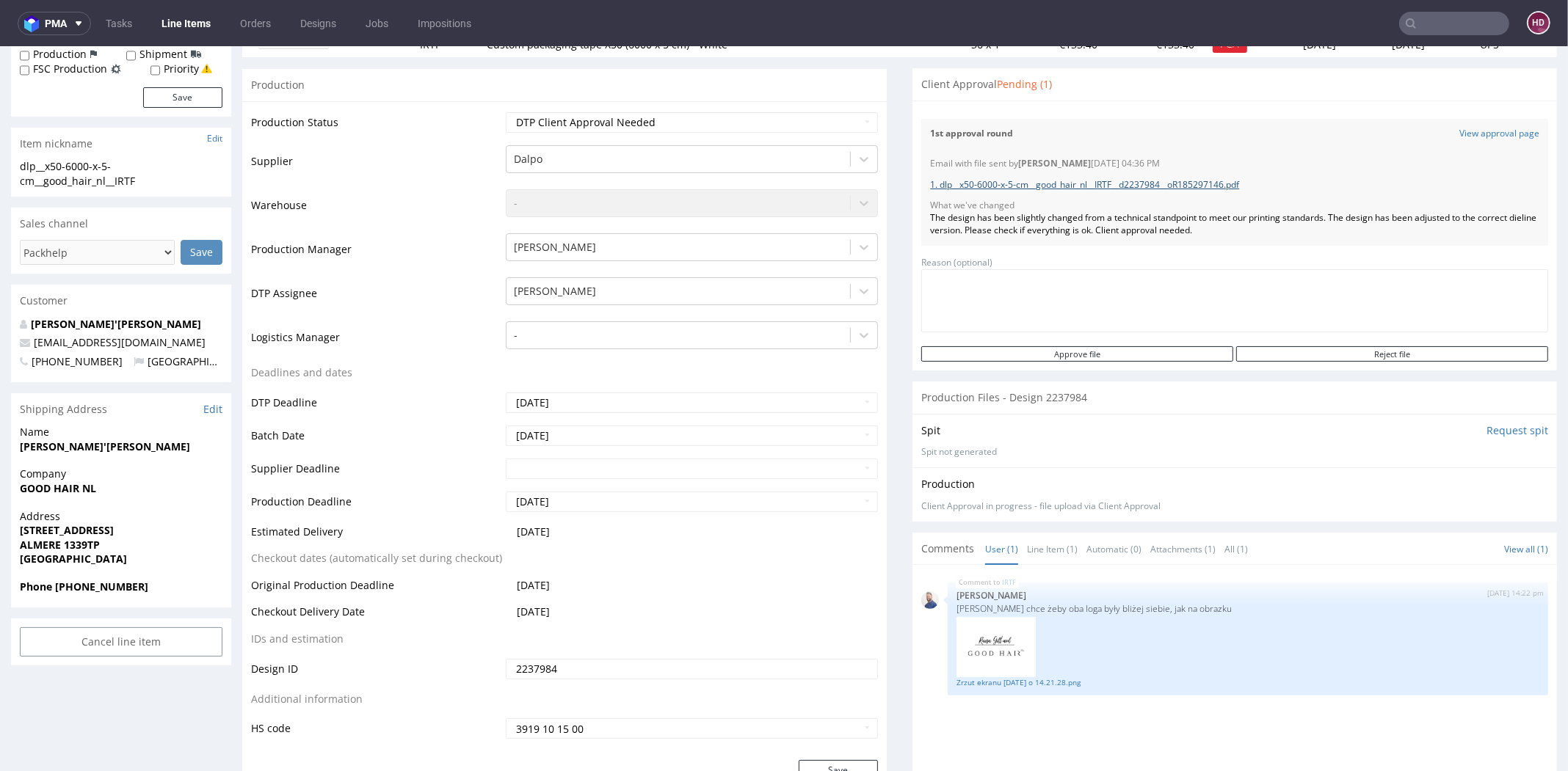
scroll to position [338, 0]
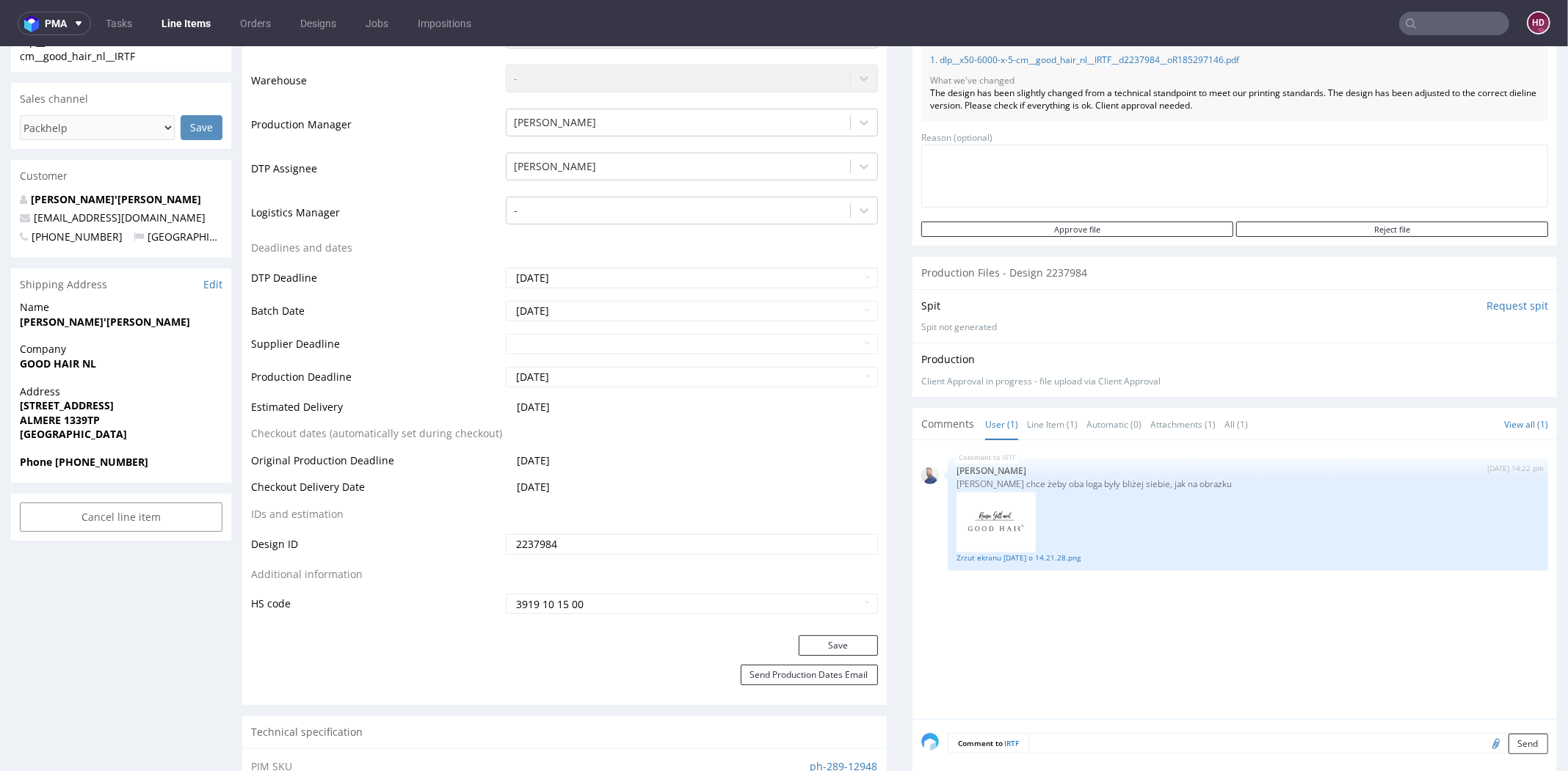
click at [1057, 749] on form "Comment to IRTF Send" at bounding box center [1248, 744] width 600 height 21
type textarea "O"
type textarea "p"
click at [1325, 746] on textarea "Proszę o doprecyzowanie, czy zmieniamy design? Wysłany plik zwierał sam napis"G…" at bounding box center [1248, 764] width 600 height 63
click at [1432, 744] on textarea "Proszę o doprecyzowanie, czy zmieniamy design? Wysłany plik zwierał sam napis "…" at bounding box center [1248, 764] width 600 height 63
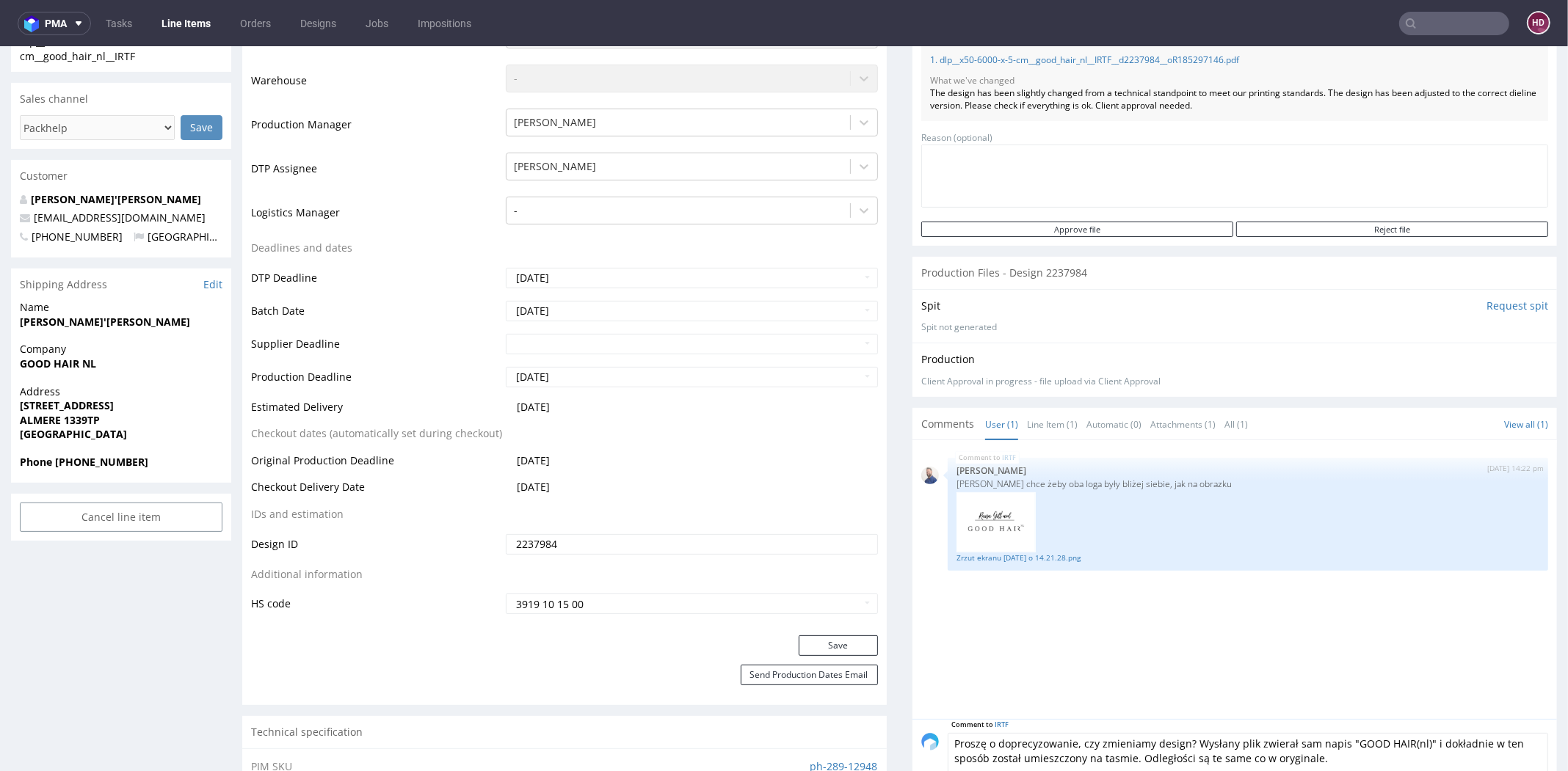
click at [1180, 740] on textarea "Proszę o doprecyzowanie, czy zmieniamy design? Wysłany plik zwierał sam napis "…" at bounding box center [1248, 764] width 600 height 63
click at [1136, 739] on textarea "Proszę o doprecyzowanie, czy zmieniamy design? Wysłany plik zwierał sam napis "…" at bounding box center [1248, 764] width 600 height 63
click at [1232, 736] on textarea "Proszę o doprecyzowanie, czy zmieniamy całkowicie design? Wysłany plik zwierał …" at bounding box center [1248, 764] width 600 height 63
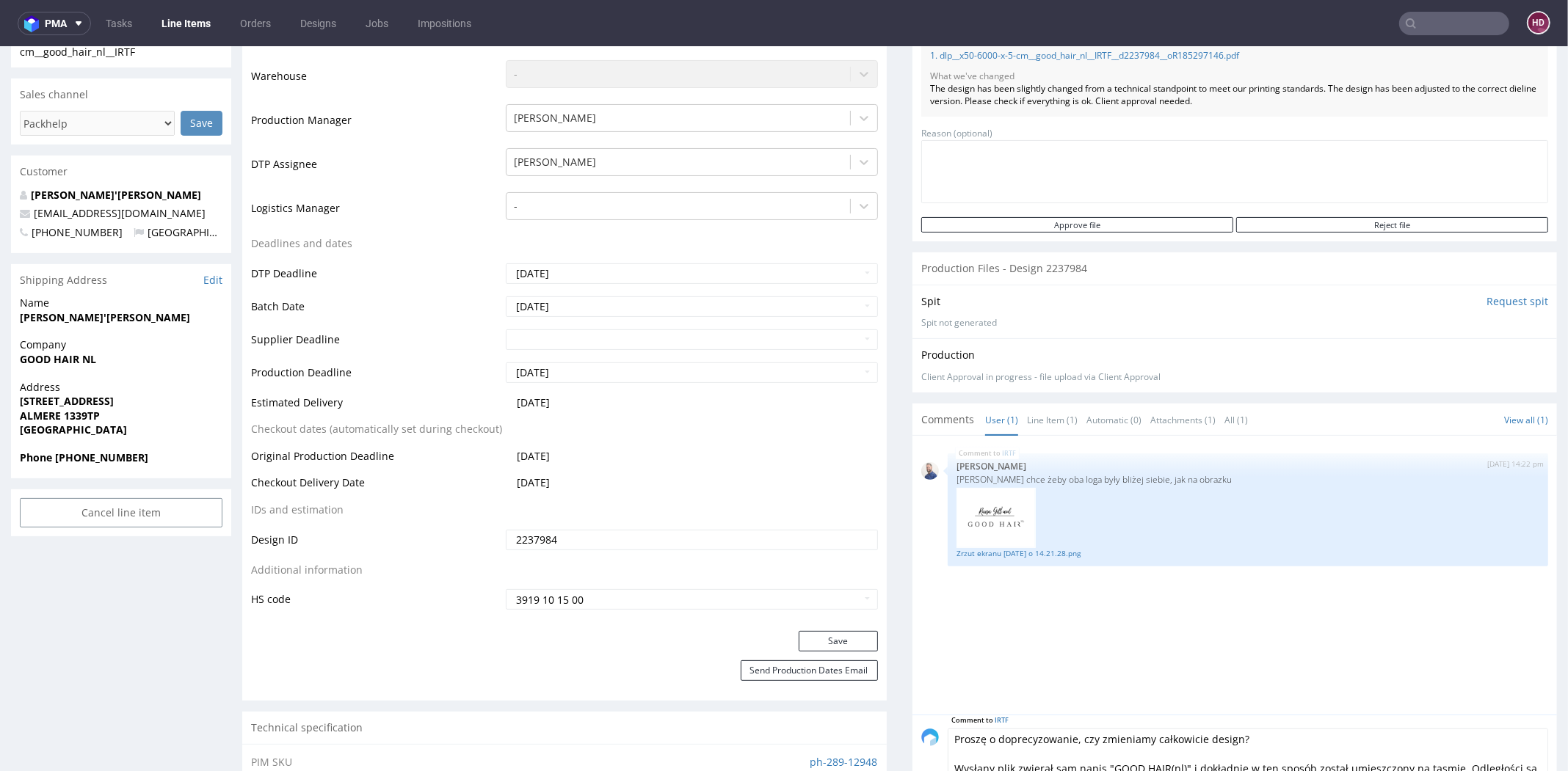
click at [982, 765] on textarea "Proszę o doprecyzowanie, czy zmieniamy całkowicie design? Wysłany plik zwierał …" at bounding box center [1248, 760] width 600 height 63
click at [1072, 764] on textarea "Proszę o doprecyzowanie, czy zmieniamy całkowicie design? Wysłany przez kleinta…" at bounding box center [1248, 760] width 600 height 63
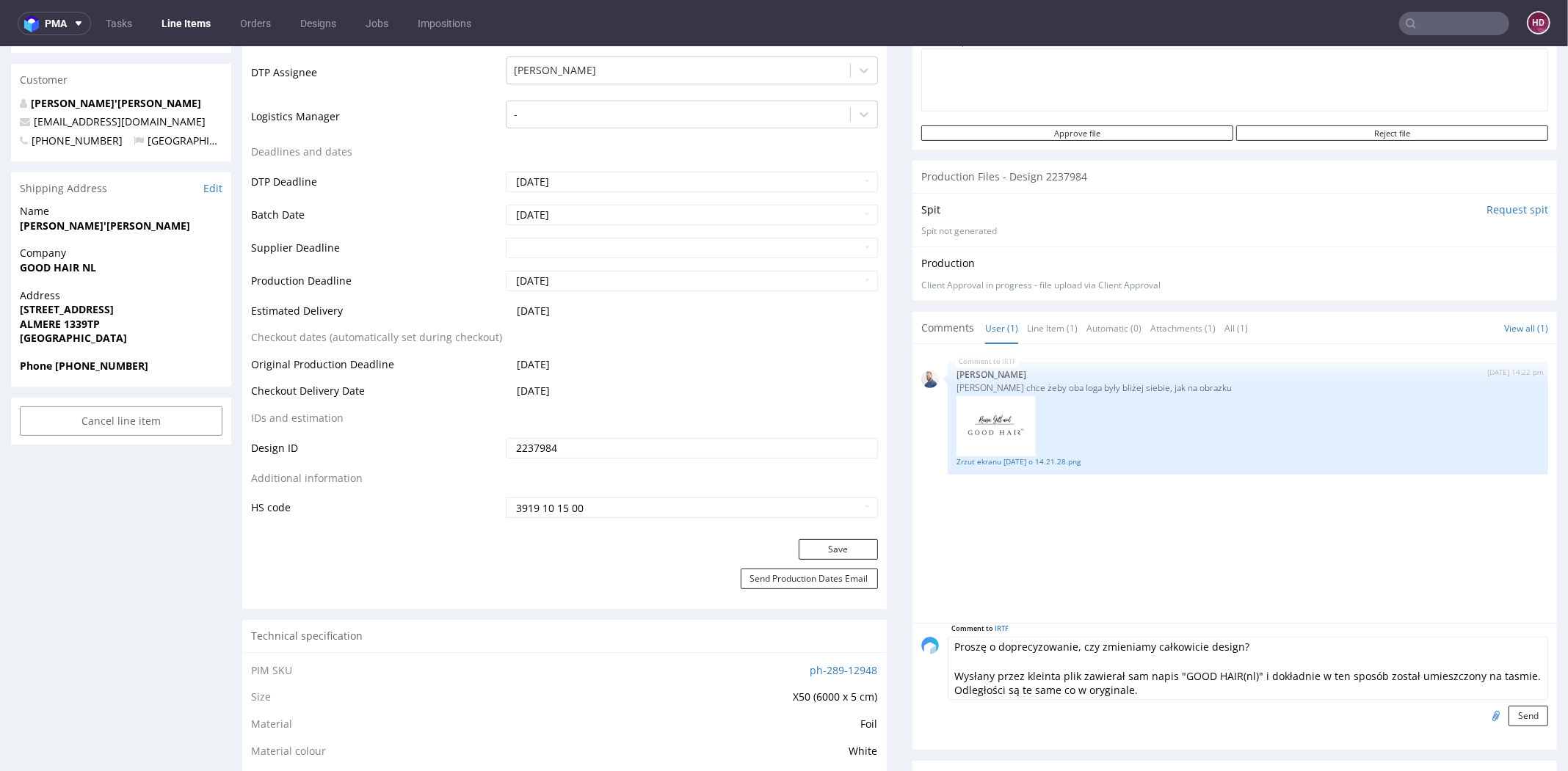
scroll to position [435, 0]
click at [956, 689] on textarea "Proszę o doprecyzowanie, czy zmieniamy całkowicie design? Wysłany przez kleinta…" at bounding box center [1248, 666] width 600 height 63
click at [1171, 691] on textarea "Proszę o doprecyzowanie, czy zmieniamy całkowicie design? Wysłany przez kleinta…" at bounding box center [1248, 666] width 600 height 63
click at [1167, 684] on textarea "Proszę o doprecyzowanie, czy zmieniamy całkowicie design? Wysłany przez kleinta…" at bounding box center [1248, 666] width 600 height 63
type textarea "Proszę o doprecyzowanie, czy zmieniamy całkowicie design? Wysłany przez kleinta…"
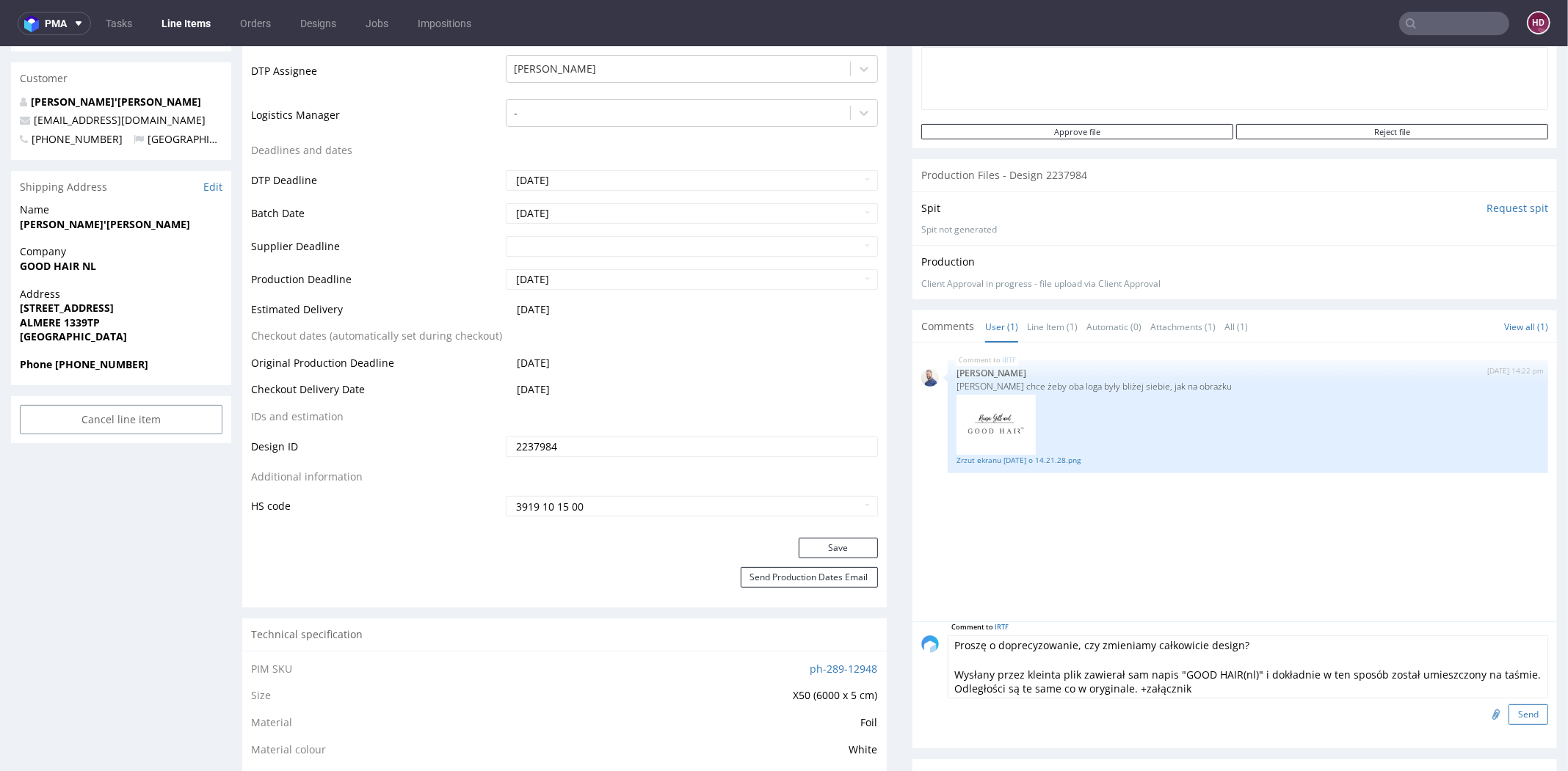
click at [1508, 707] on button "Send" at bounding box center [1528, 715] width 39 height 20
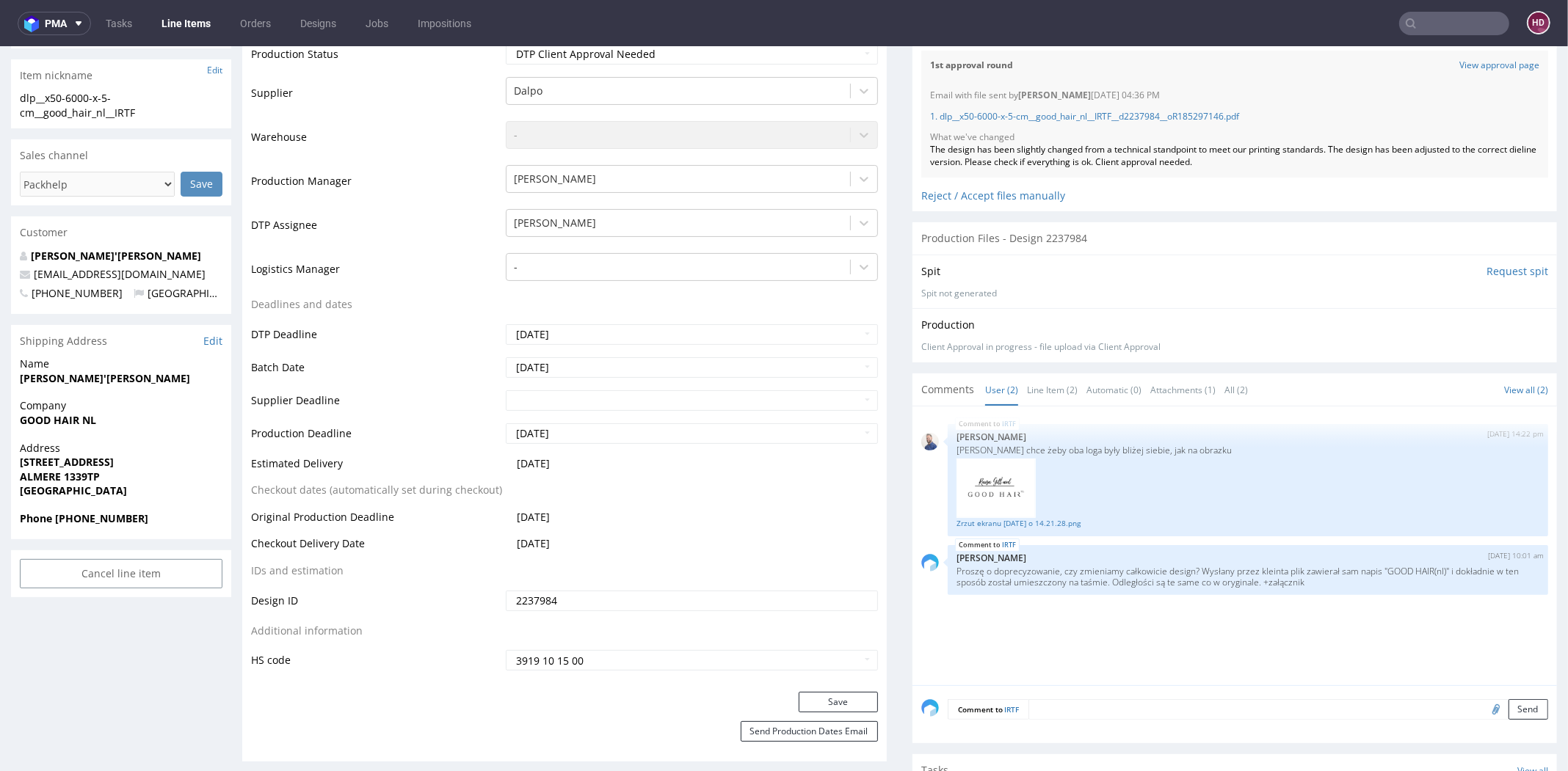
scroll to position [321, 0]
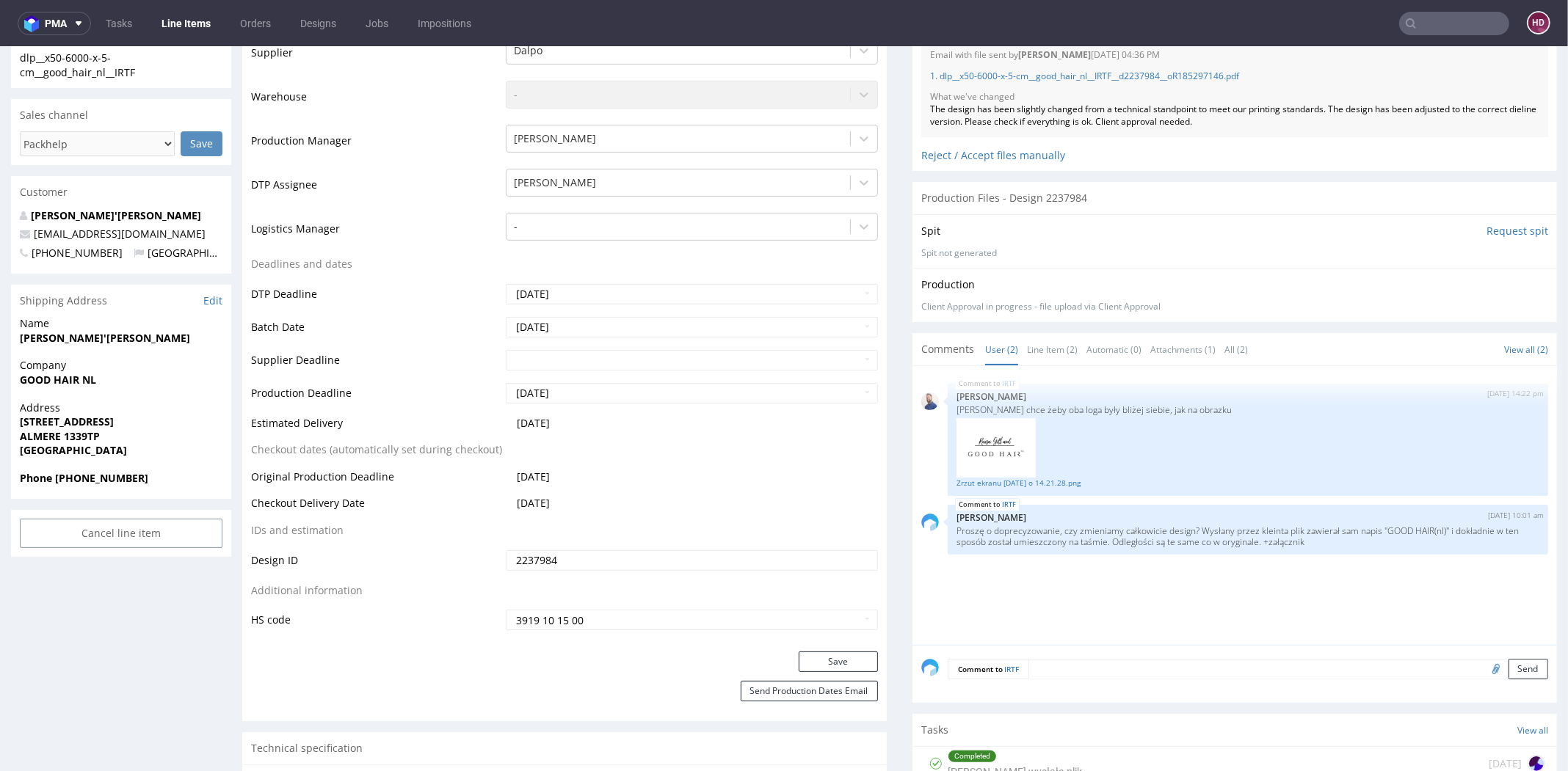
click at [1484, 665] on input "file" at bounding box center [1494, 668] width 20 height 19
type input "C:\fakepath\dlp__x50-6000-x-5-cm__good_hair_nl__IRTF__d2237984__oR185297146.pdf"
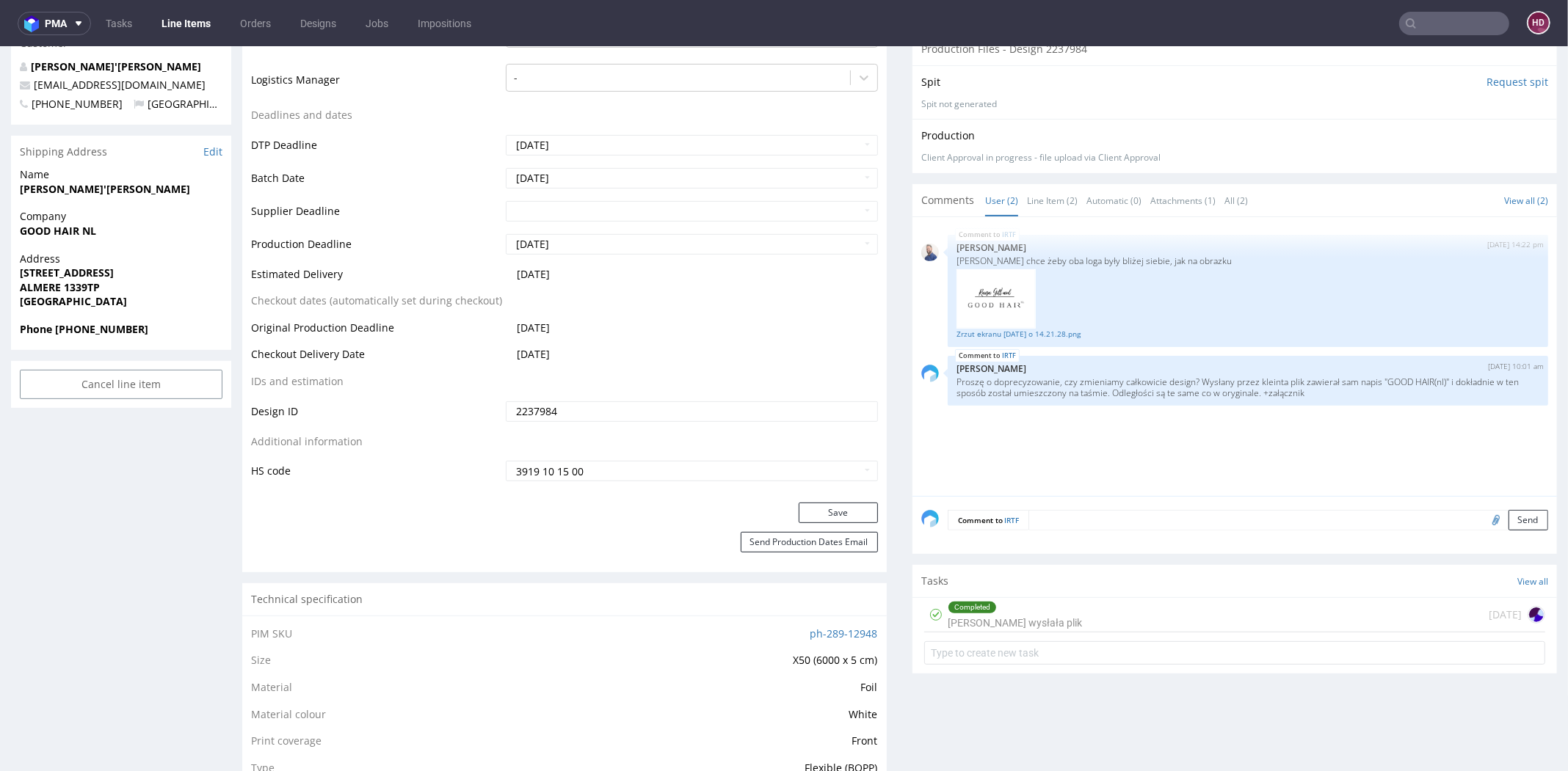
scroll to position [585, 0]
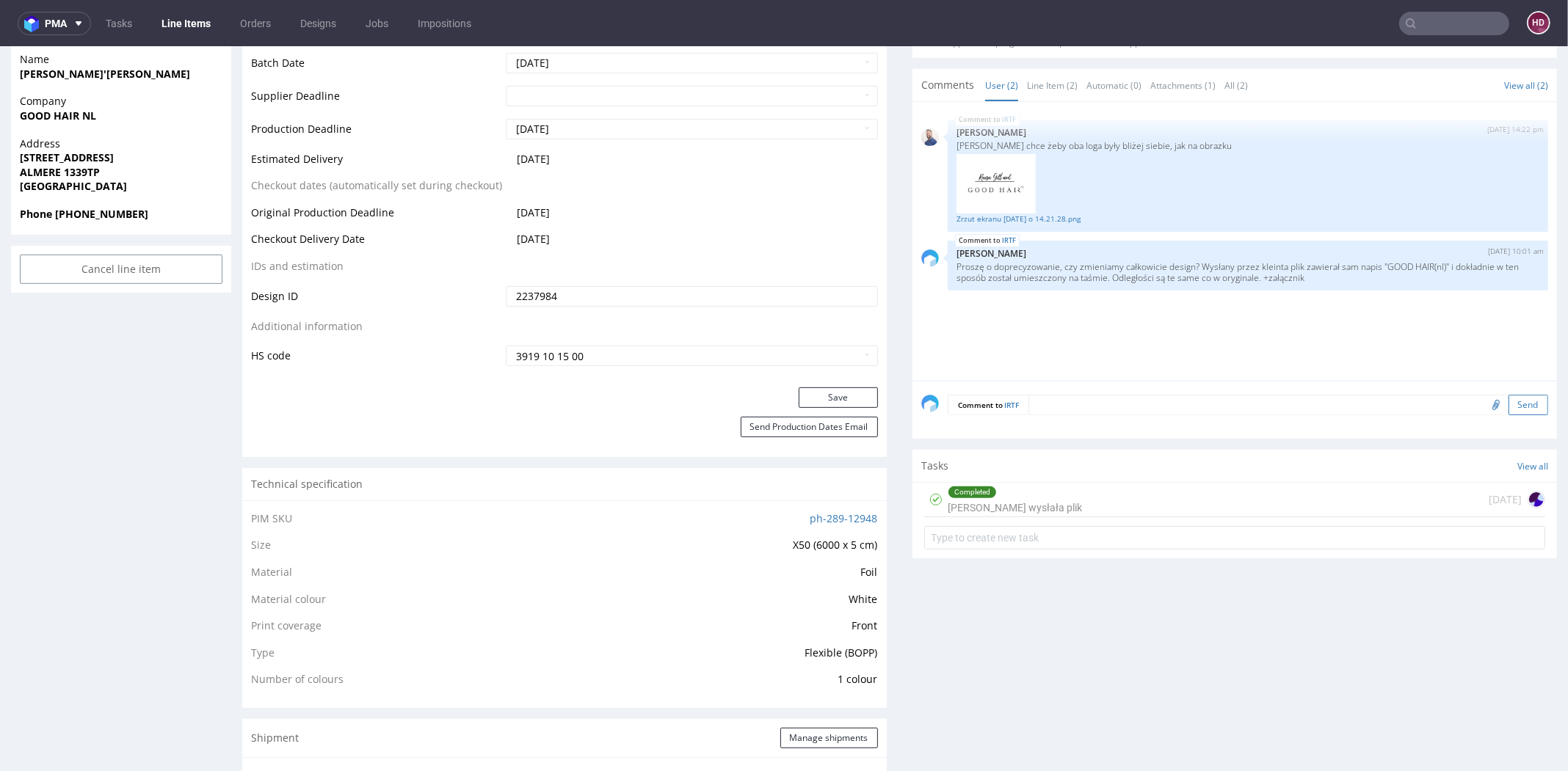
click at [1508, 402] on button "Send" at bounding box center [1528, 405] width 39 height 20
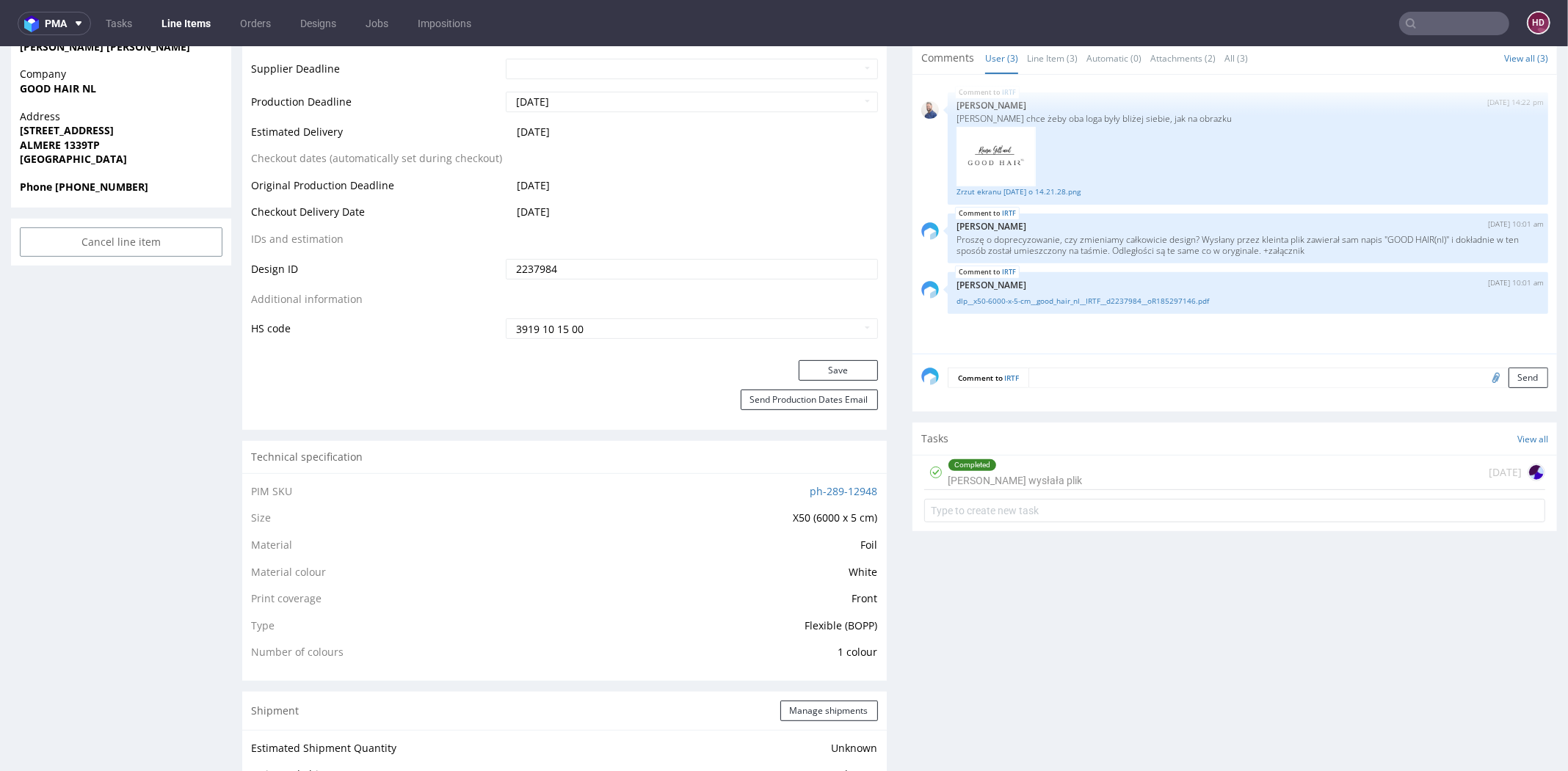
scroll to position [639, 0]
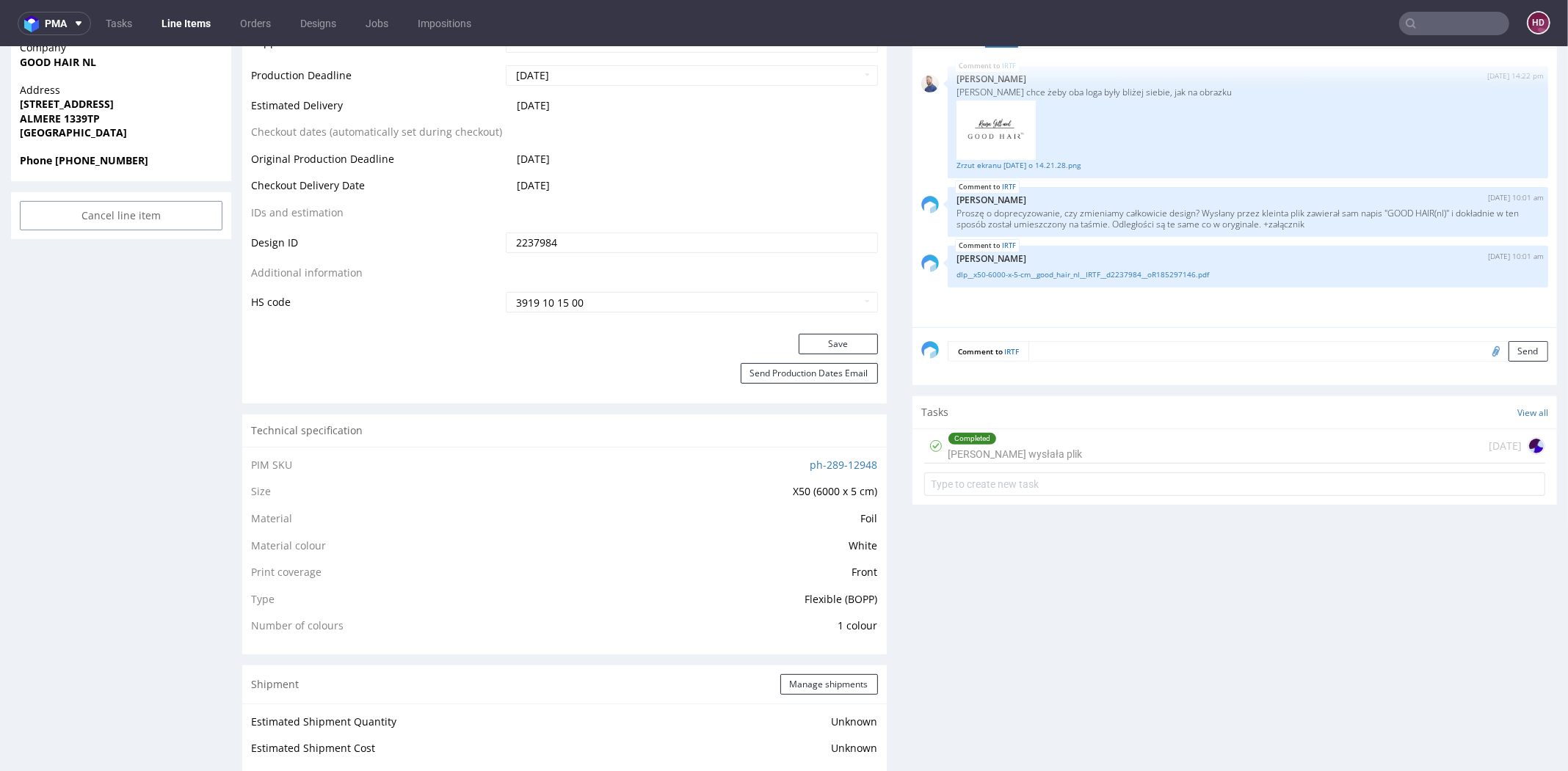
click at [1027, 428] on div "Completed [PERSON_NAME] wysłała plik [DATE]" at bounding box center [1235, 465] width 645 height 74
click at [1009, 453] on div "Completed [PERSON_NAME] wysłała plik" at bounding box center [1015, 446] width 134 height 34
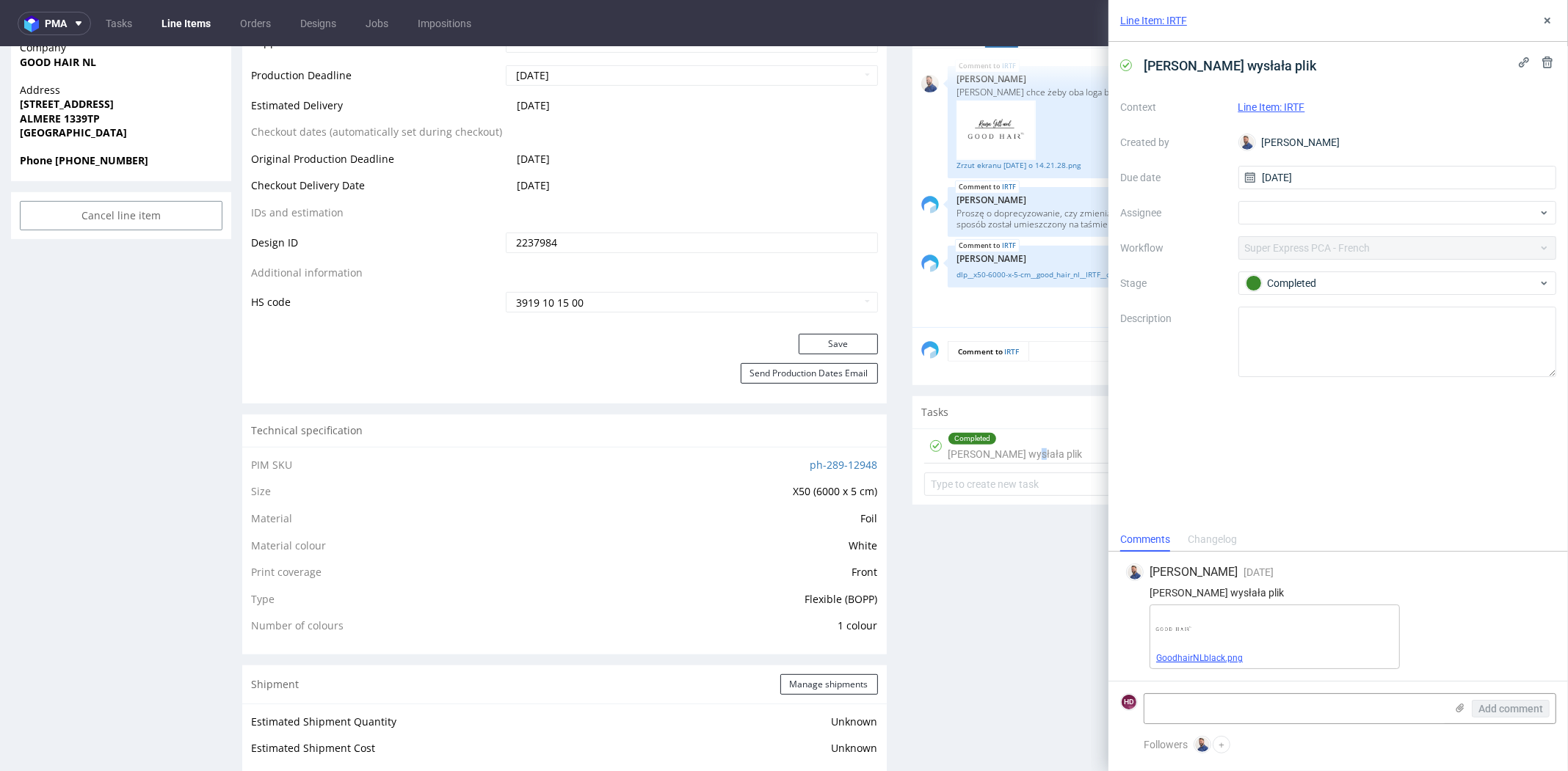
click at [1189, 658] on link "GoodhairNLblack.png" at bounding box center [1200, 658] width 87 height 11
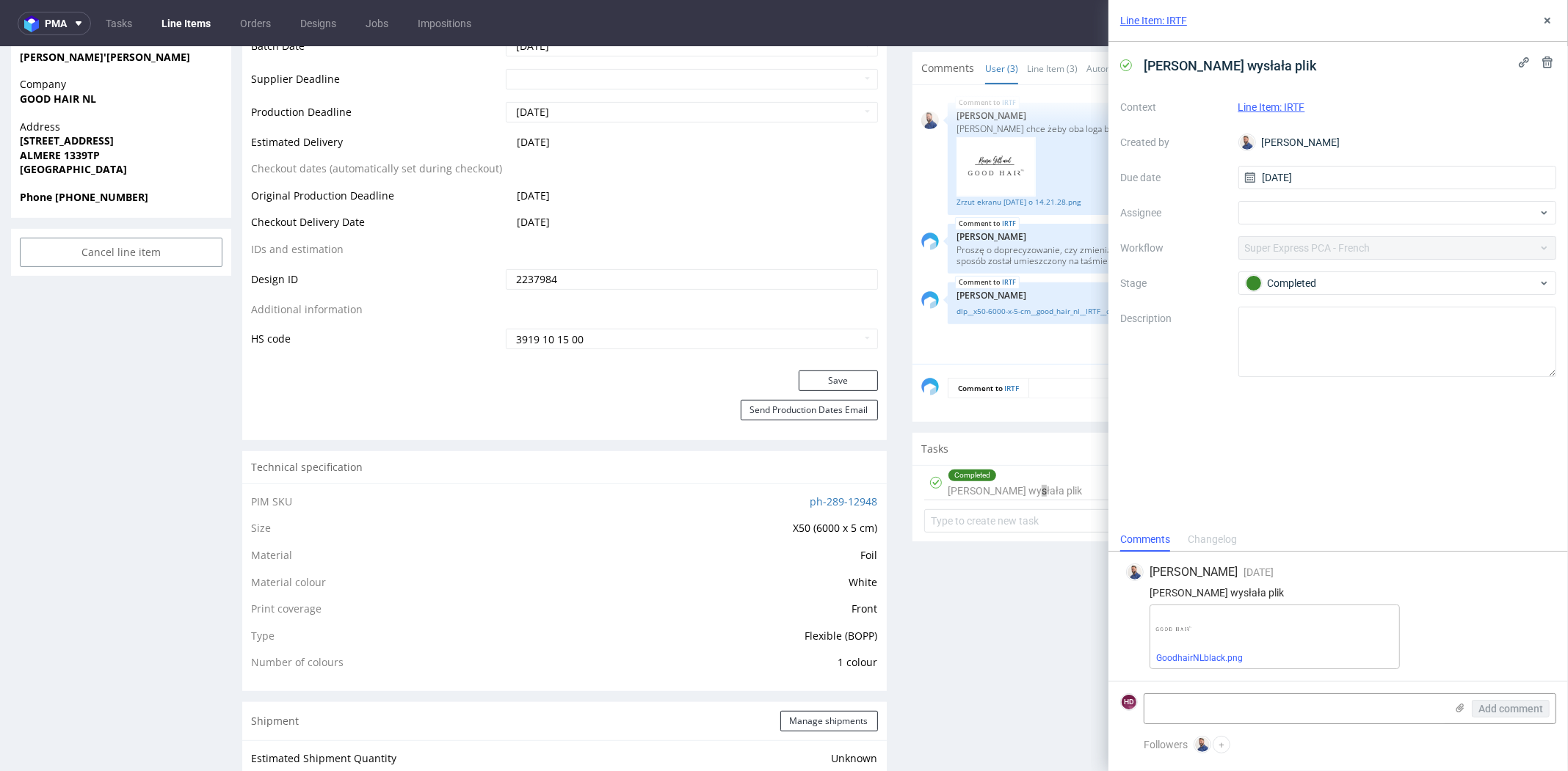
scroll to position [591, 0]
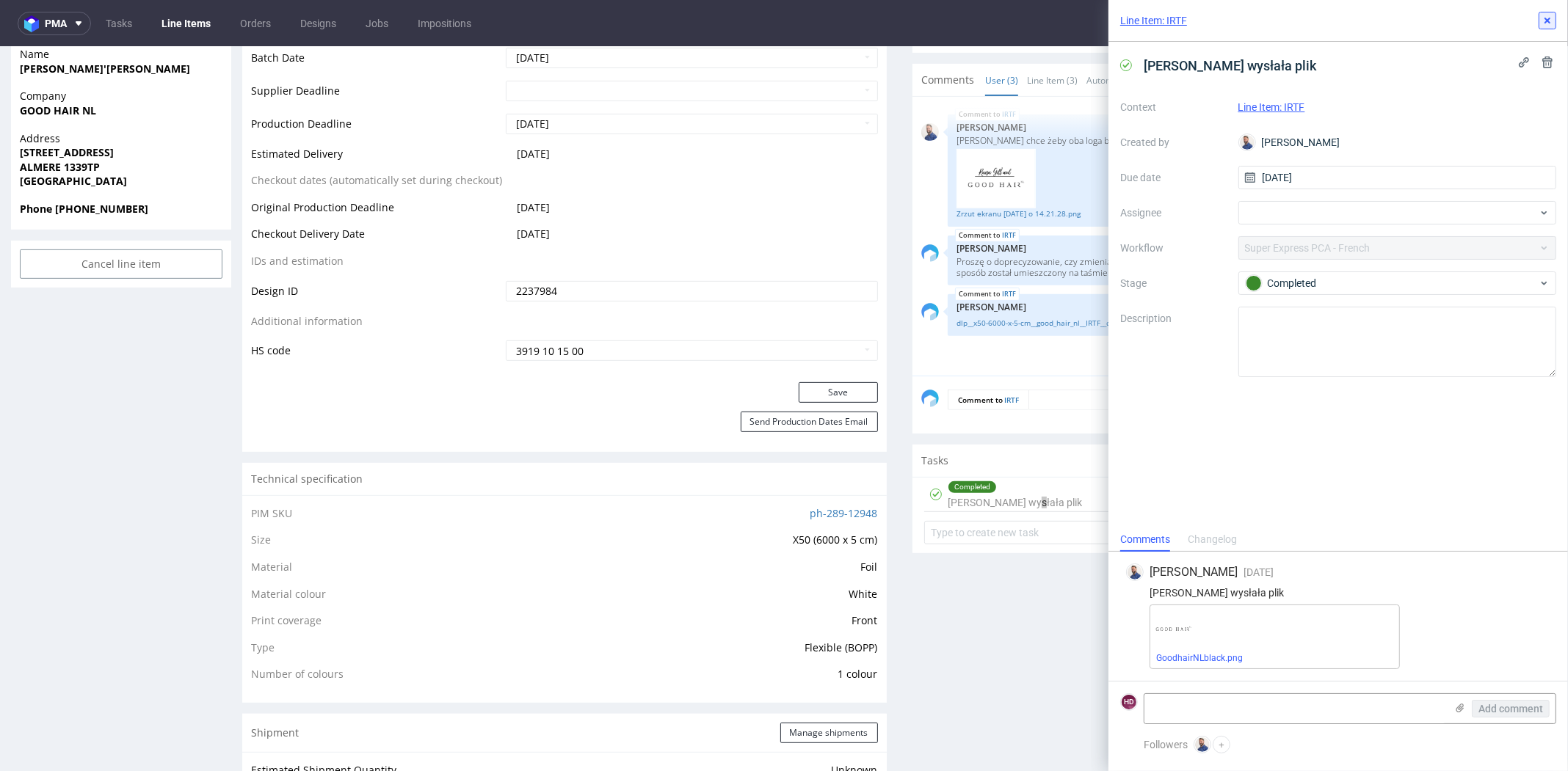
click at [1549, 25] on icon at bounding box center [1548, 20] width 11 height 11
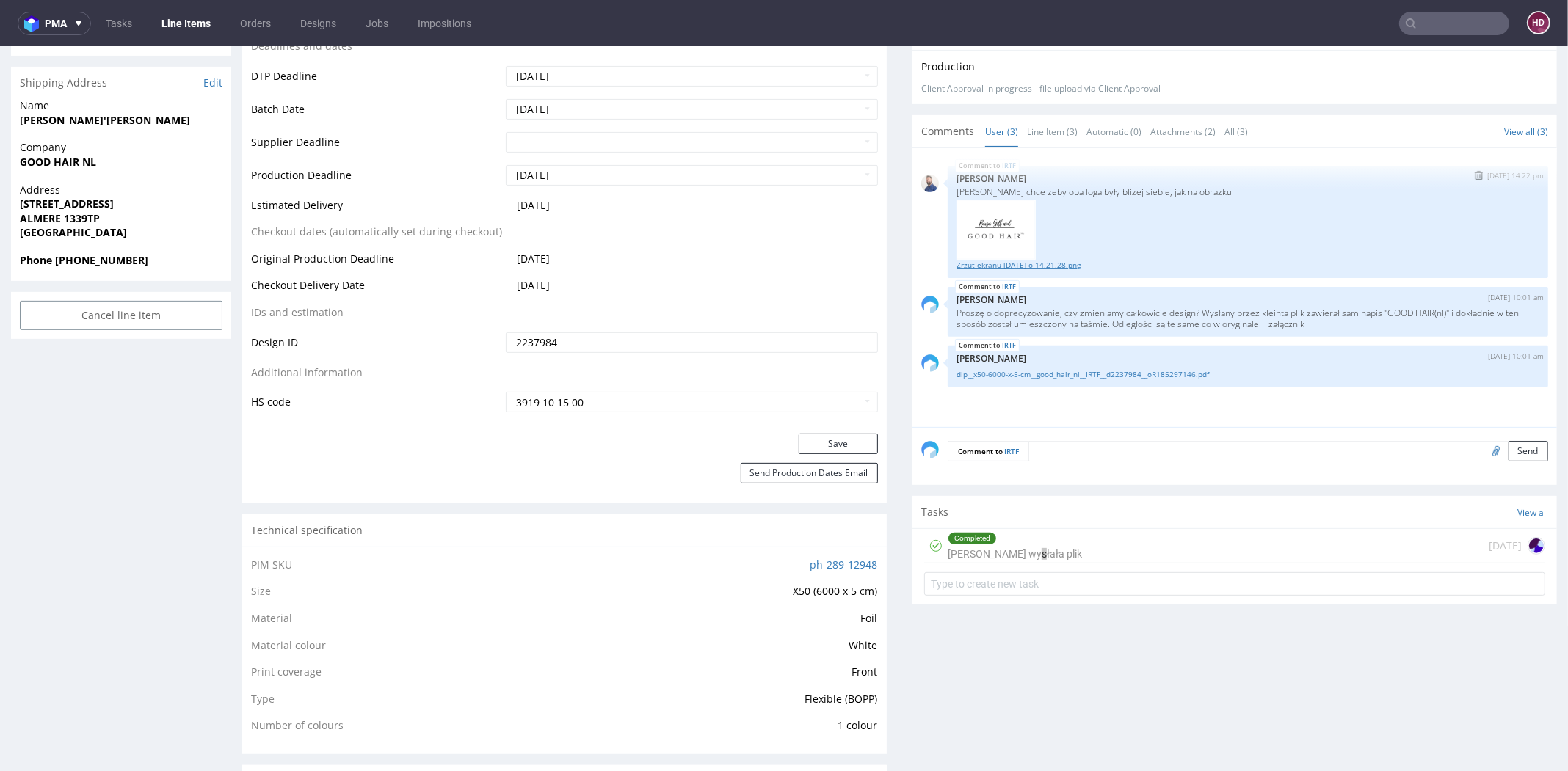
scroll to position [538, 0]
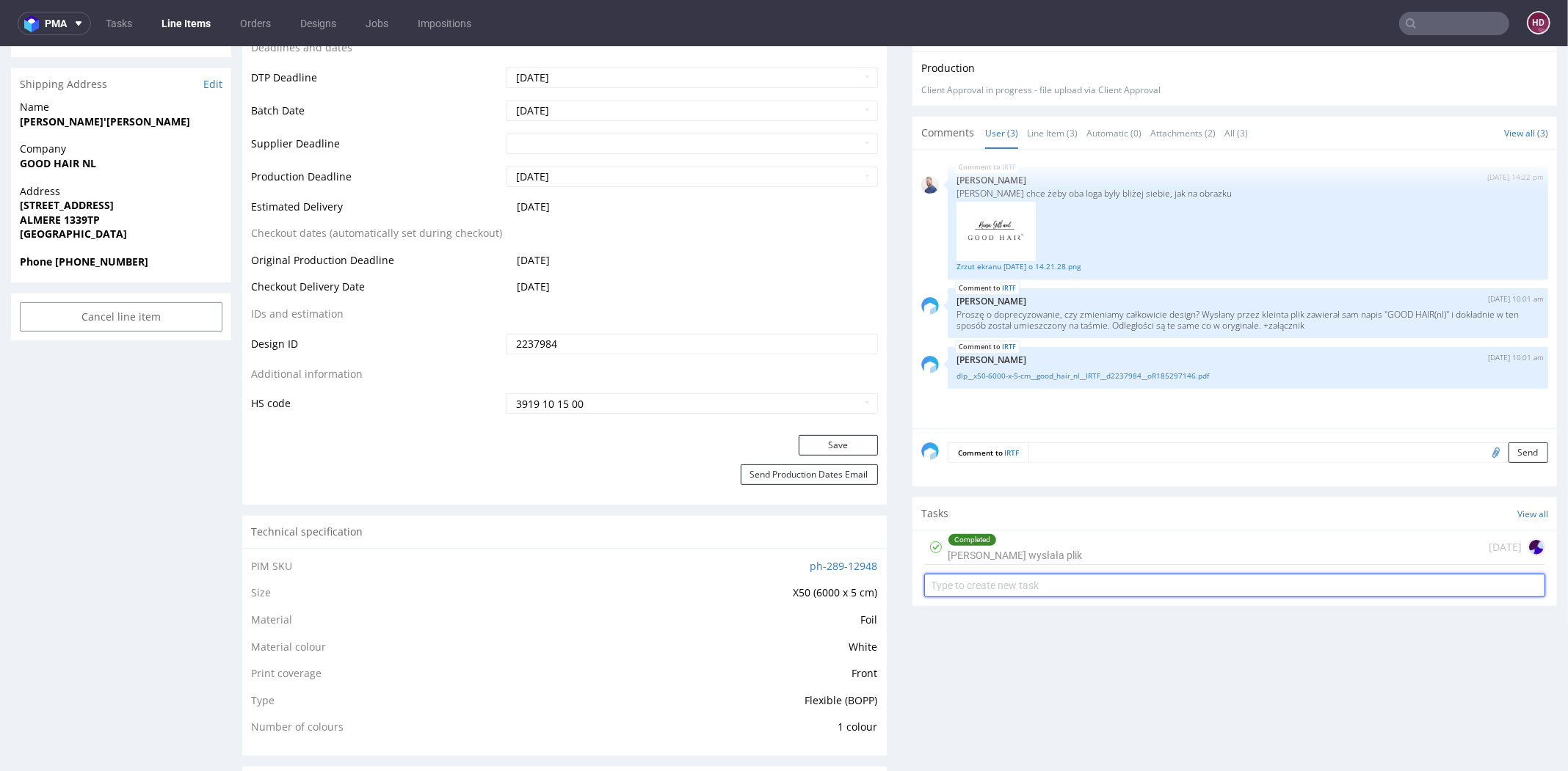
click at [1077, 584] on input "text" at bounding box center [1234, 585] width 621 height 24
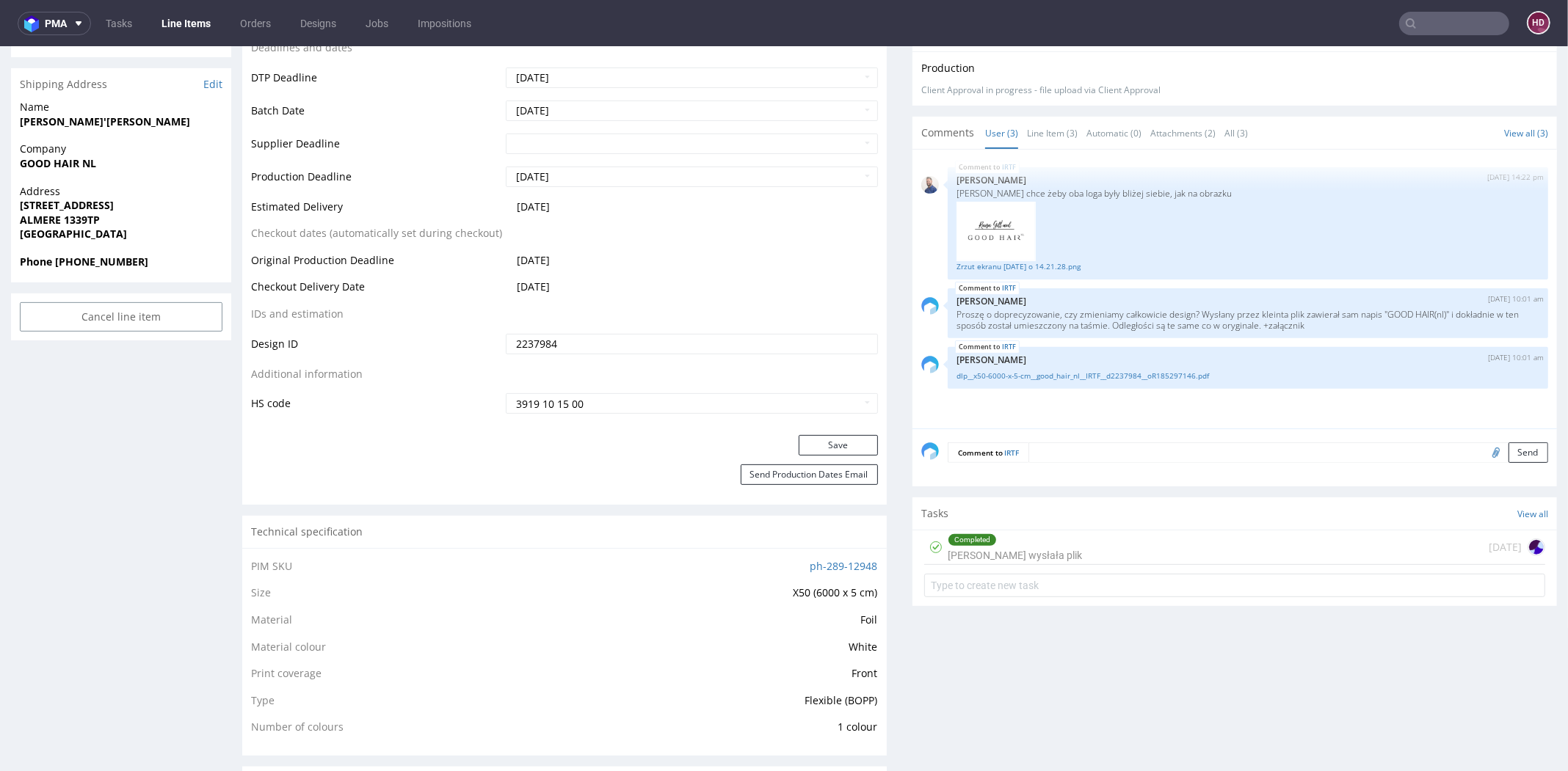
click at [1085, 545] on div "Completed [PERSON_NAME] wysłała plik [DATE]" at bounding box center [1234, 548] width 621 height 34
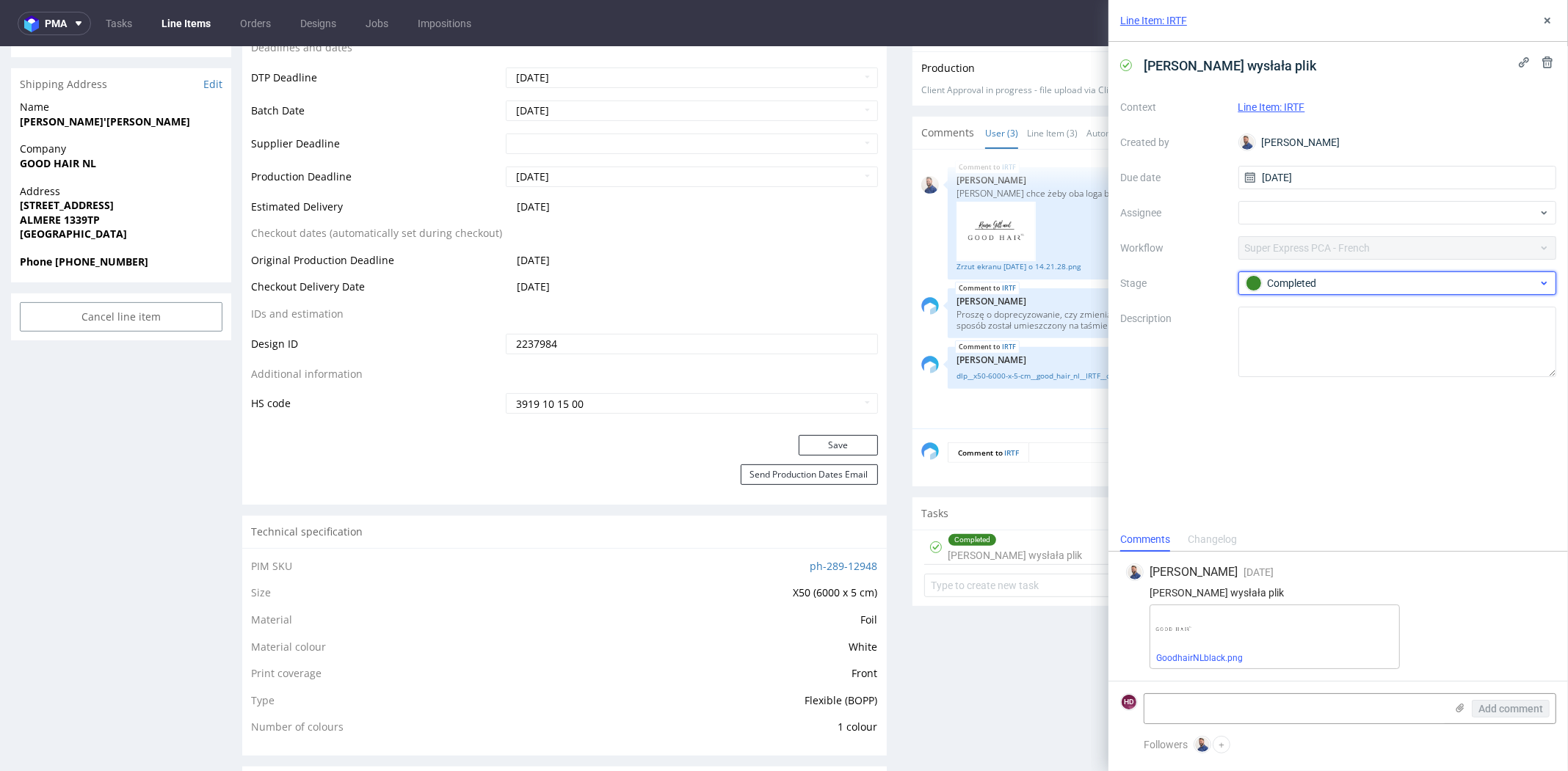
click at [1287, 281] on div "Completed" at bounding box center [1391, 284] width 292 height 16
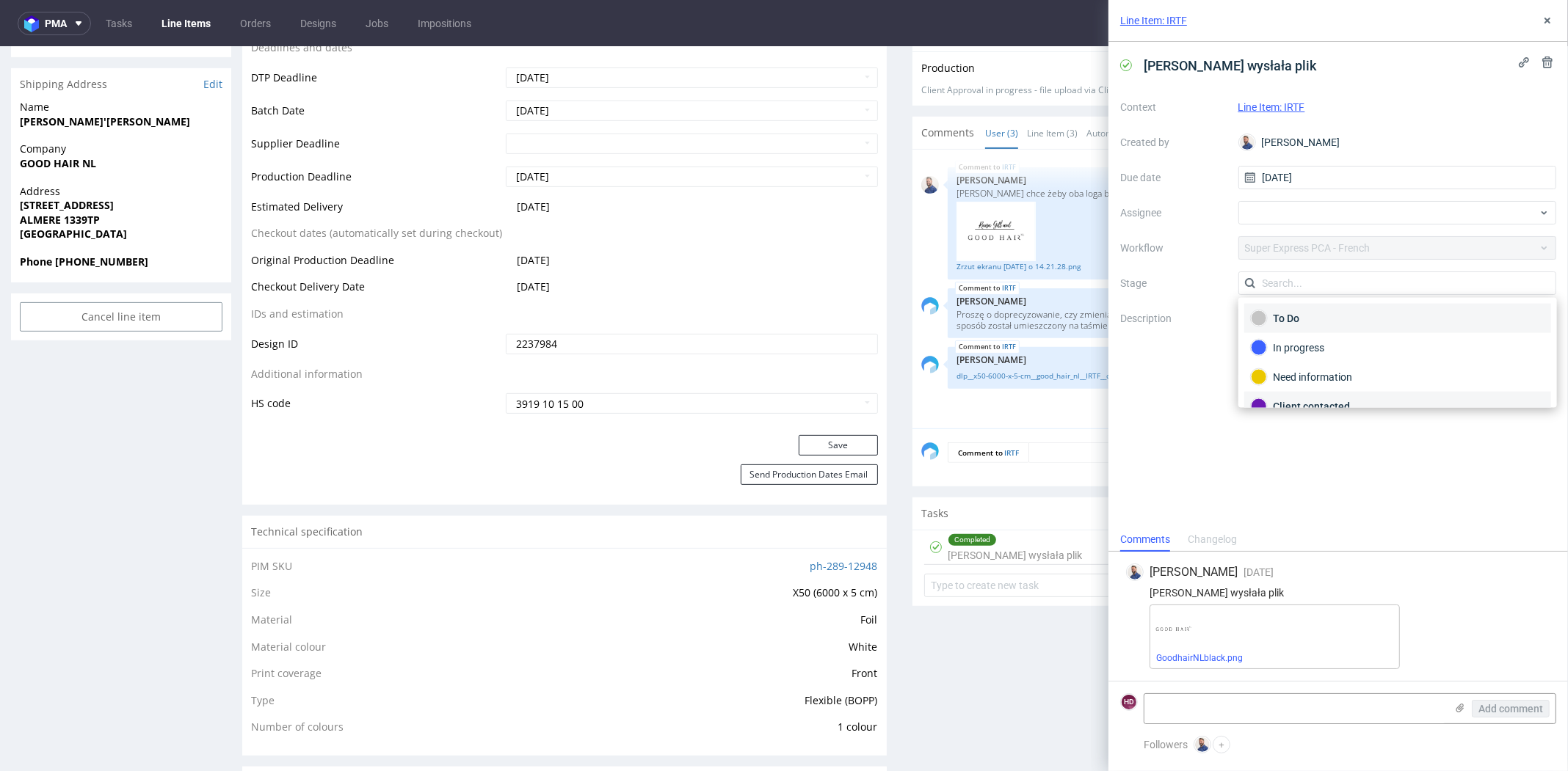
click at [1293, 319] on div "To Do" at bounding box center [1397, 319] width 294 height 16
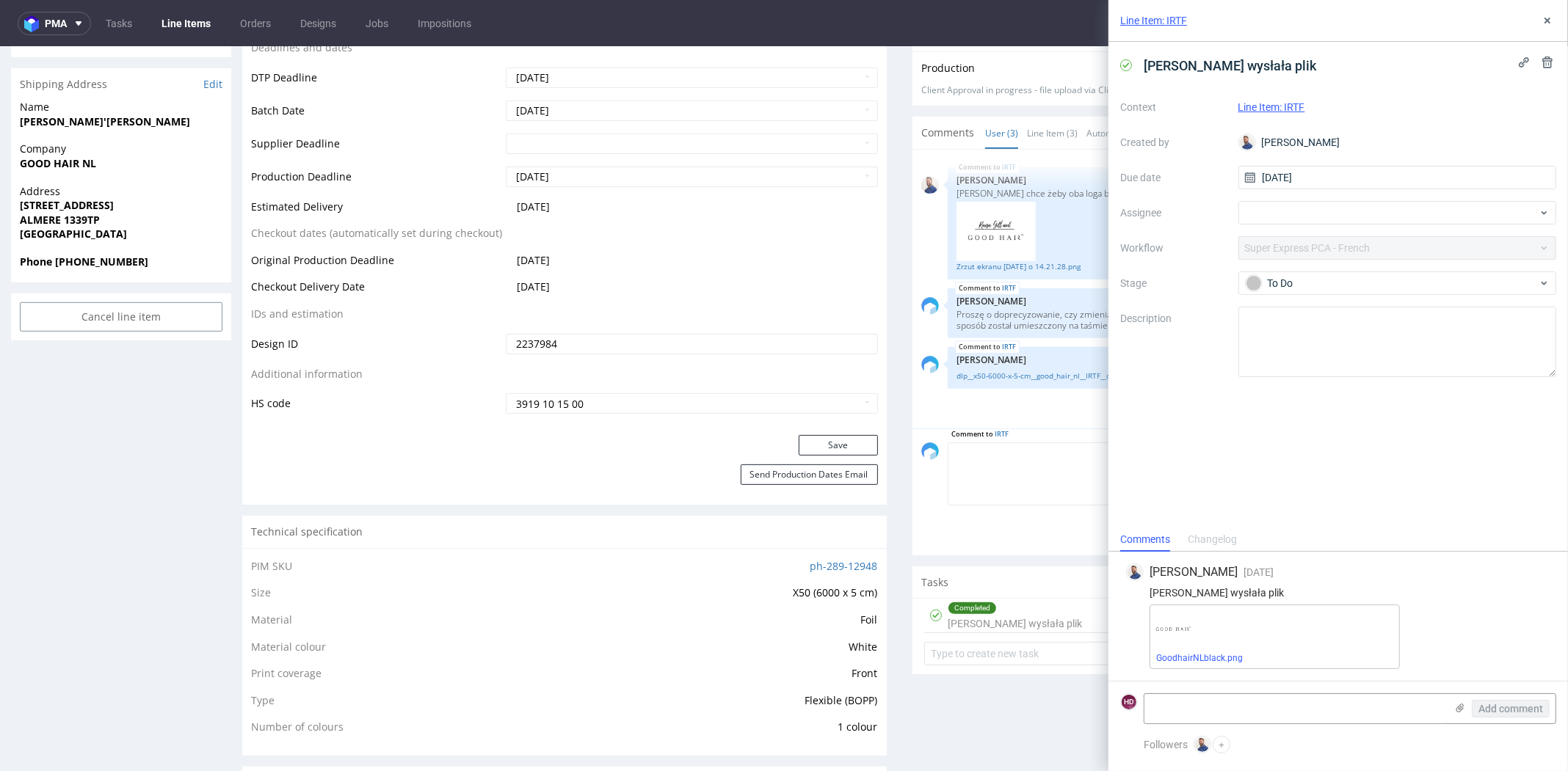
click at [1036, 443] on textarea at bounding box center [1248, 473] width 600 height 63
click at [1291, 276] on div "To Do" at bounding box center [1391, 284] width 292 height 16
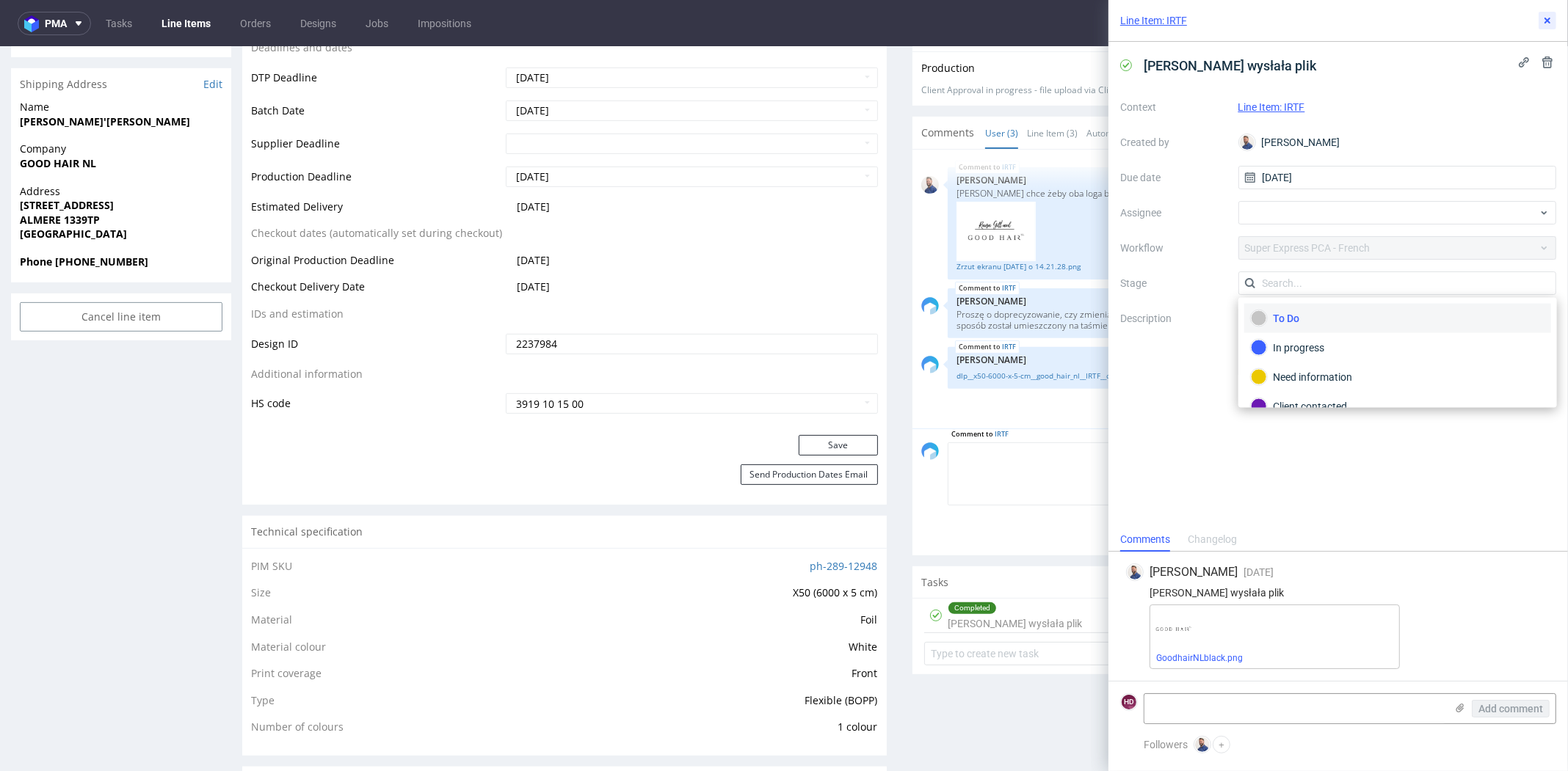
click at [1551, 17] on icon at bounding box center [1548, 20] width 11 height 11
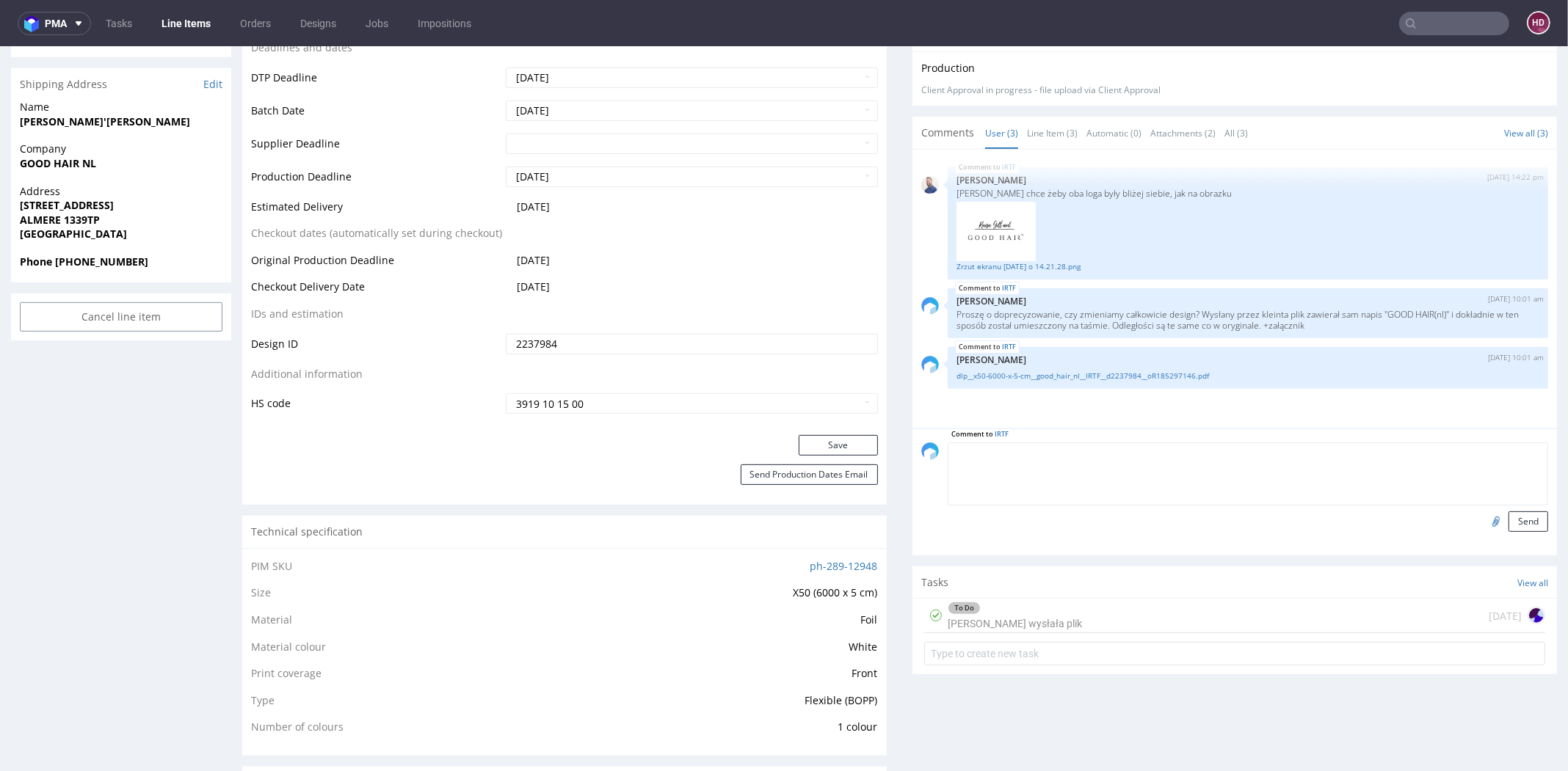
click at [1031, 609] on div "To Do Klientka wysłała plik [DATE]" at bounding box center [1234, 616] width 621 height 34
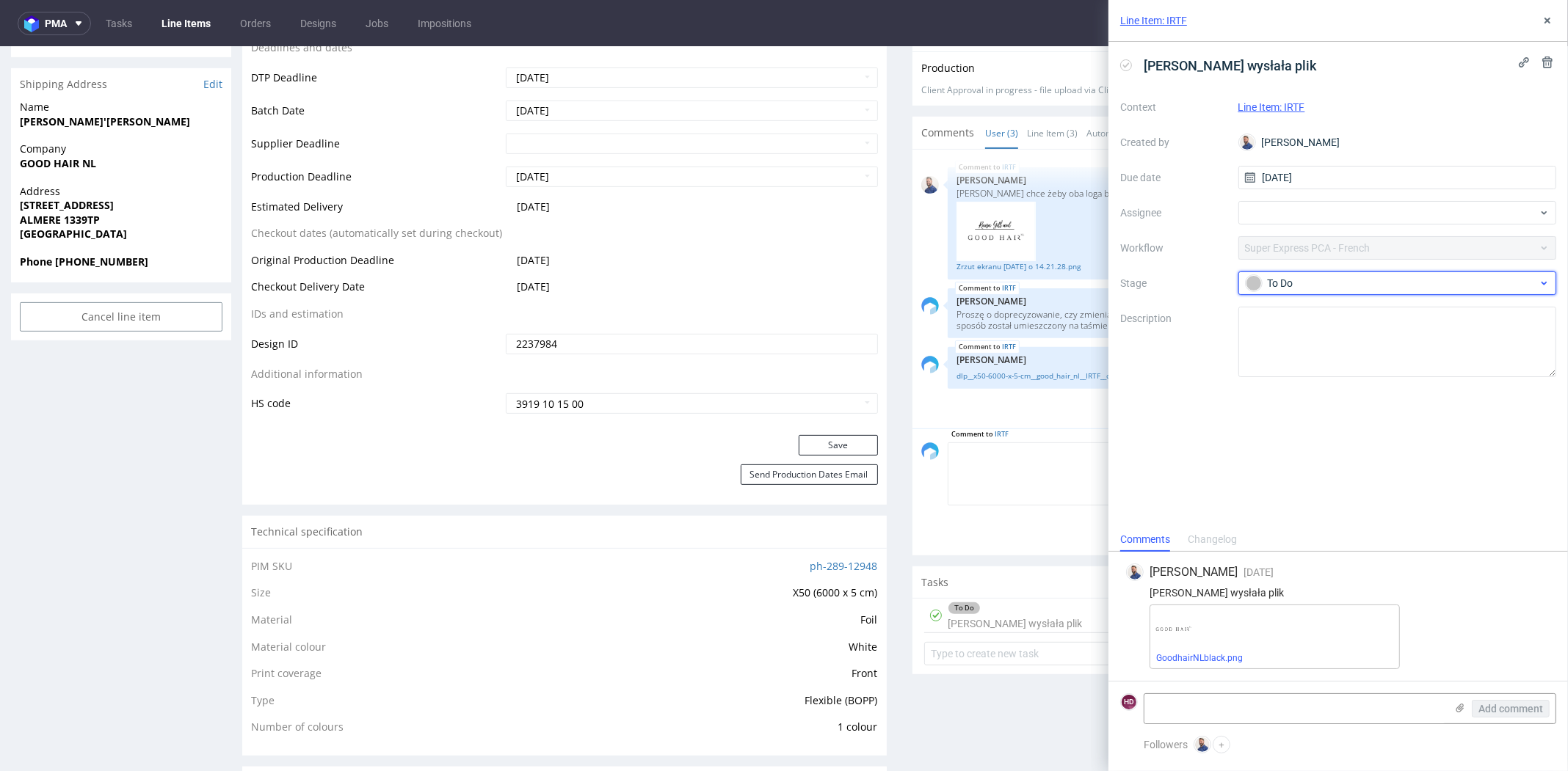
click at [1320, 275] on span "To Do" at bounding box center [1391, 284] width 294 height 18
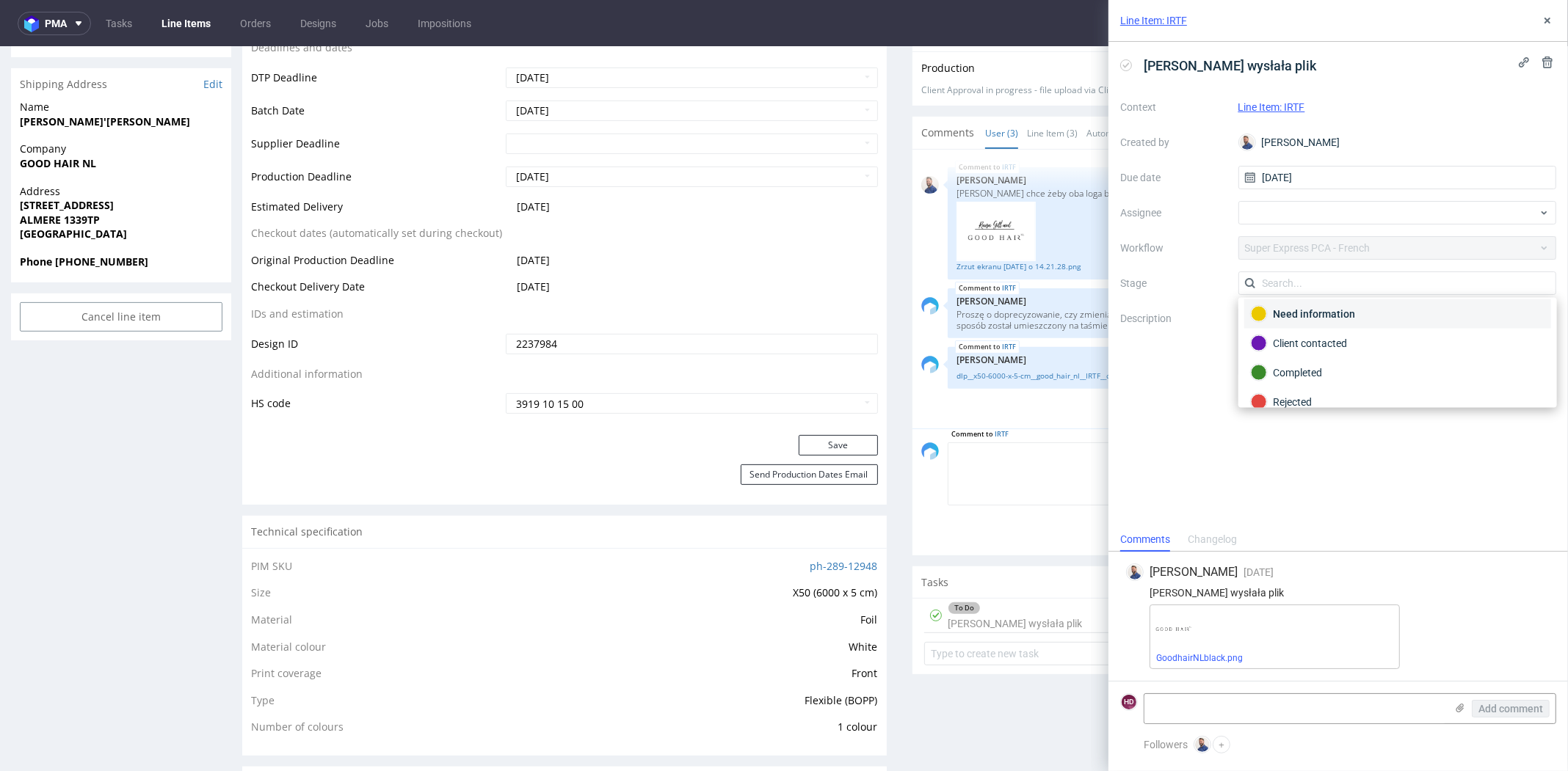
scroll to position [74, 0]
click at [1317, 363] on div "Completed" at bounding box center [1397, 362] width 294 height 16
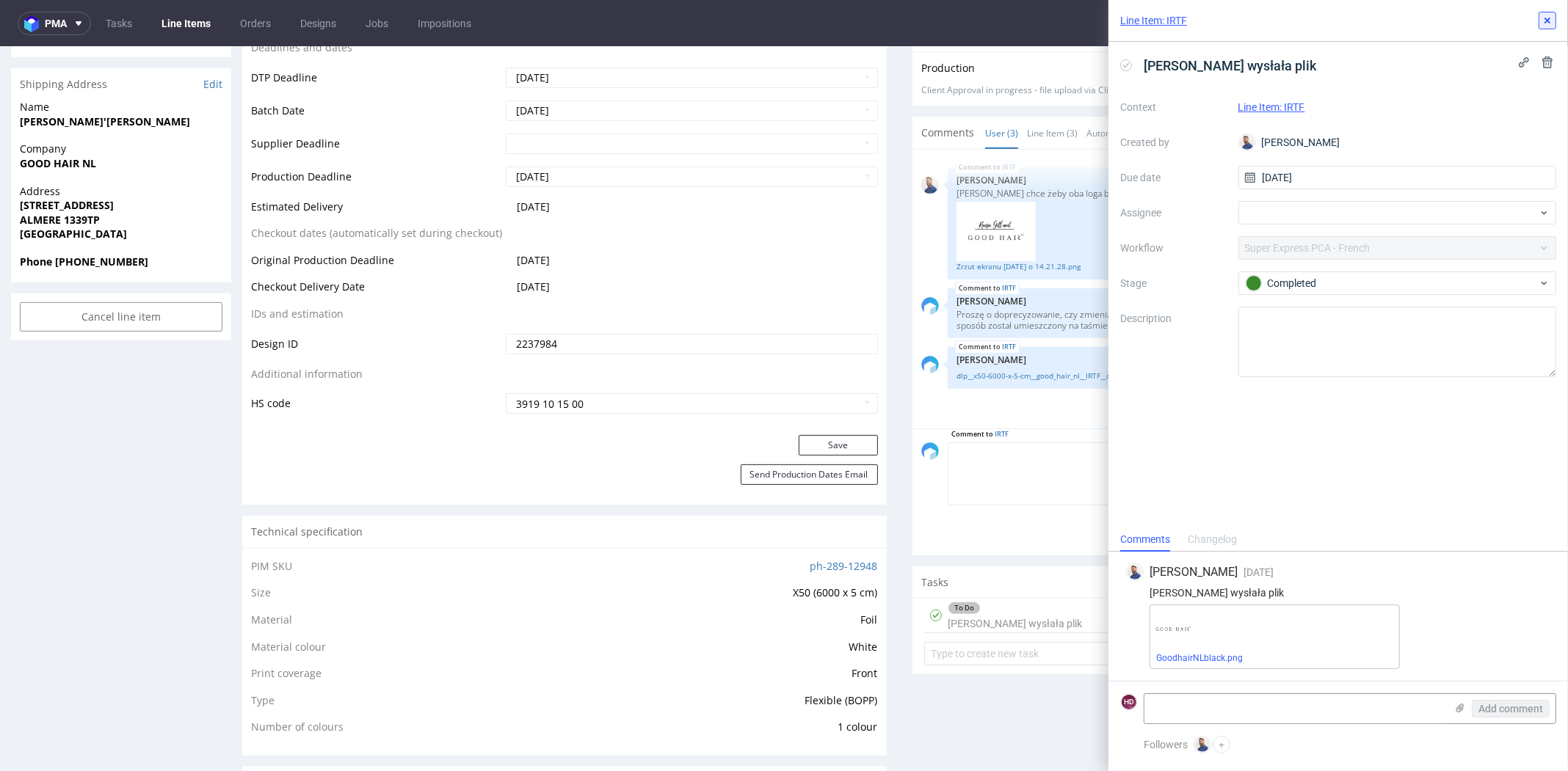
click at [1548, 18] on icon at bounding box center [1548, 20] width 11 height 11
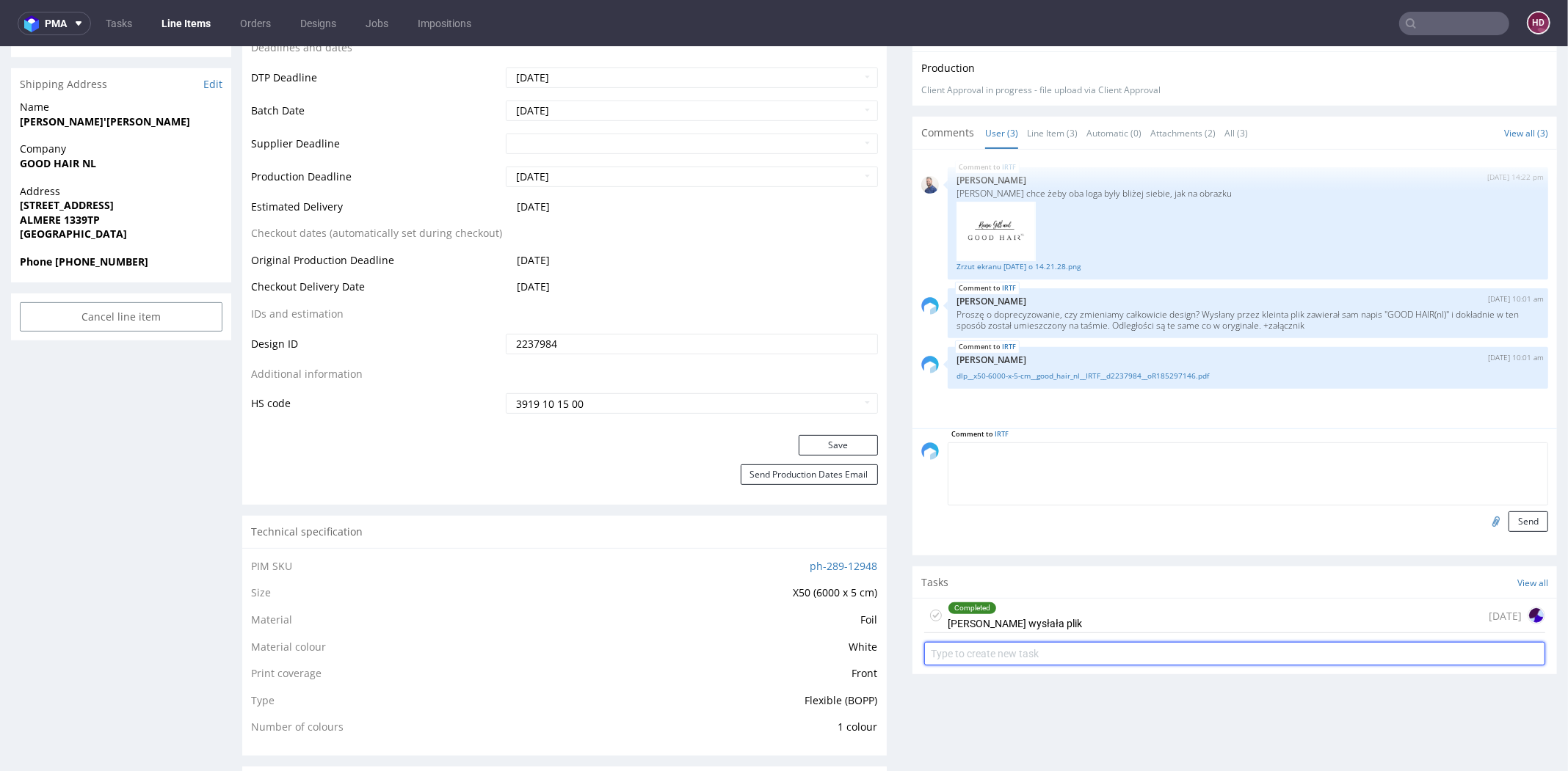
click at [994, 644] on input "text" at bounding box center [1234, 653] width 621 height 24
type input "issue"
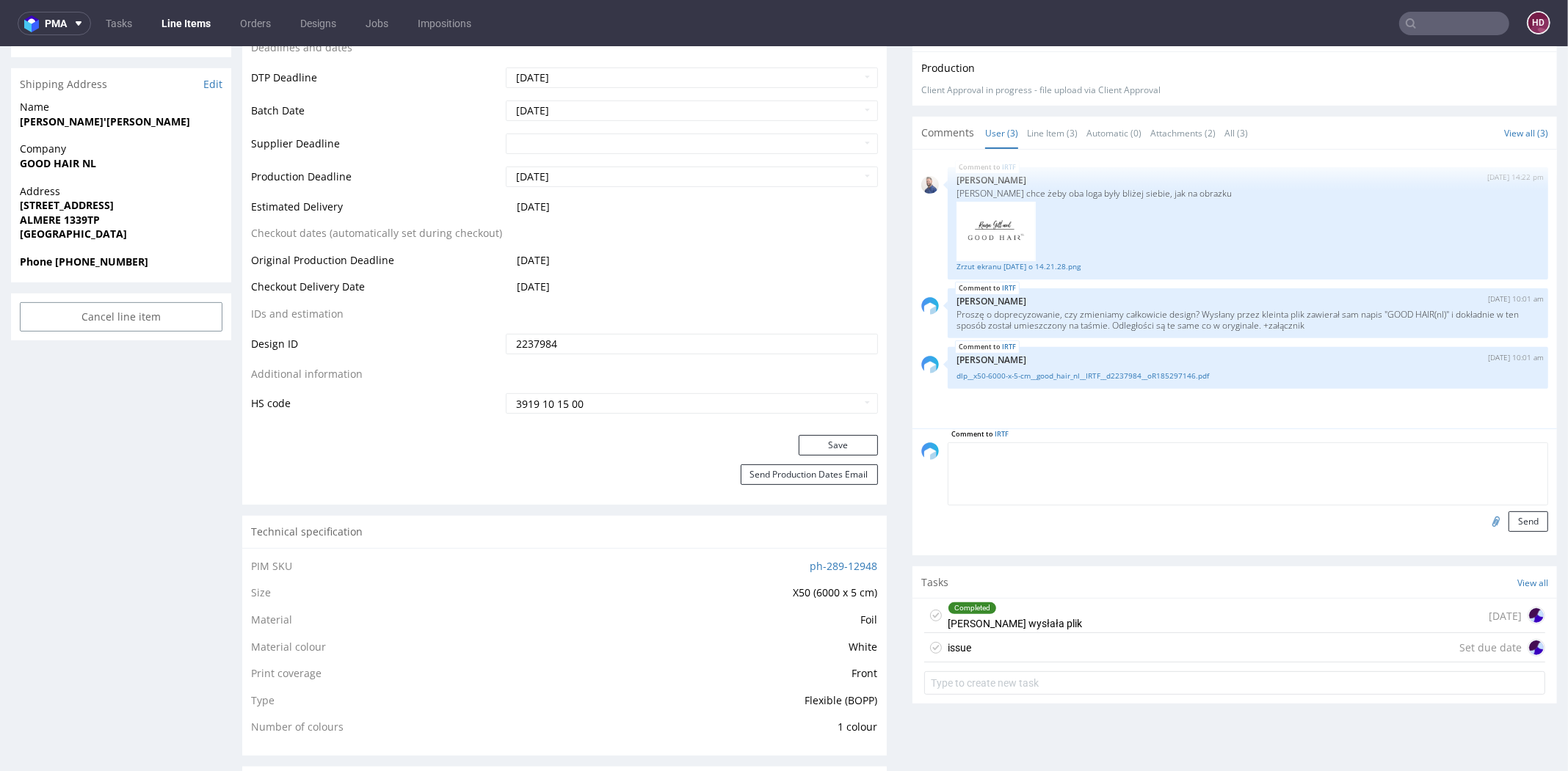
click at [992, 656] on div "issue Set due date" at bounding box center [1234, 648] width 621 height 29
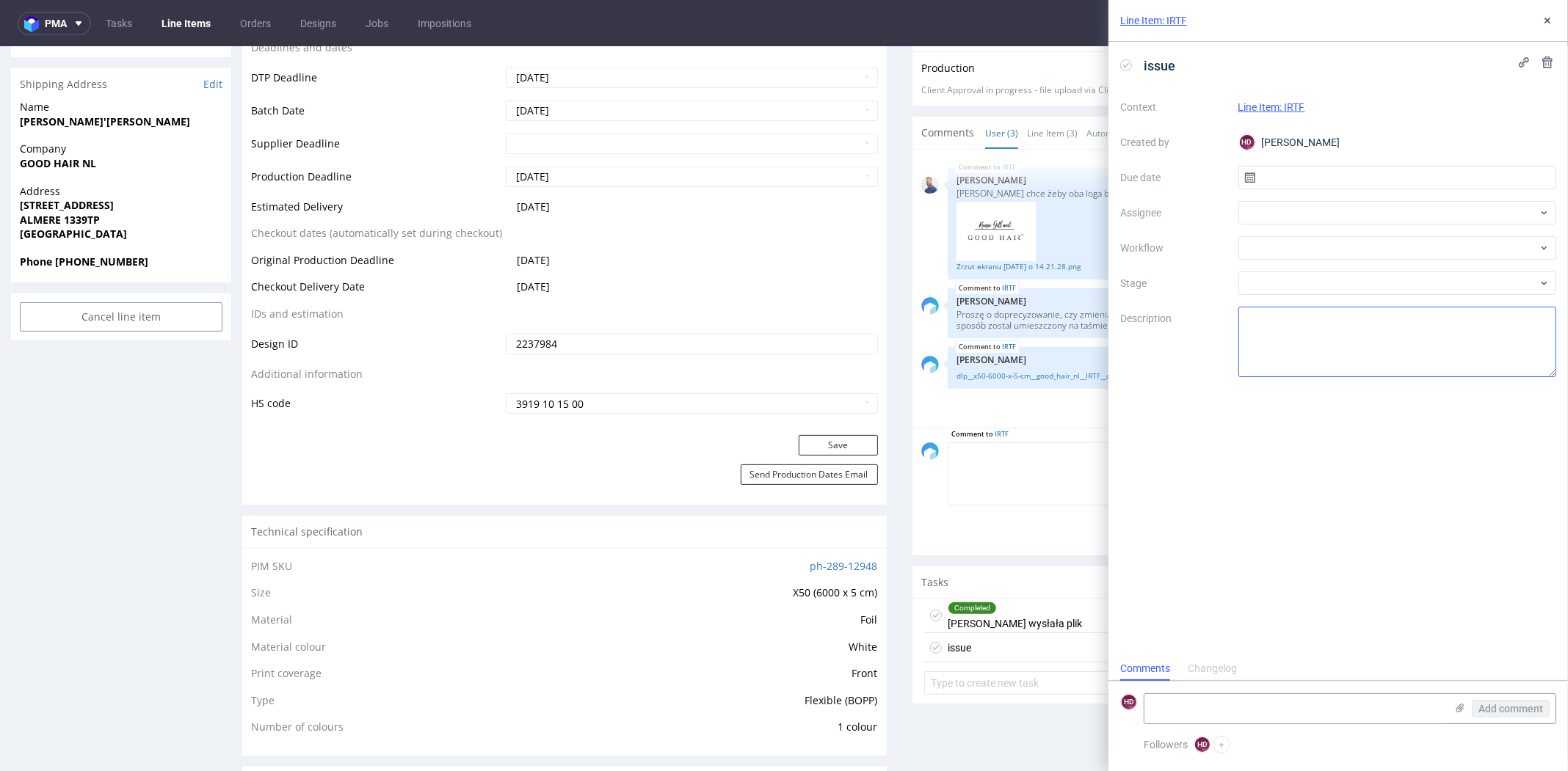
scroll to position [11, 0]
click at [1270, 202] on div at bounding box center [1398, 213] width 319 height 24
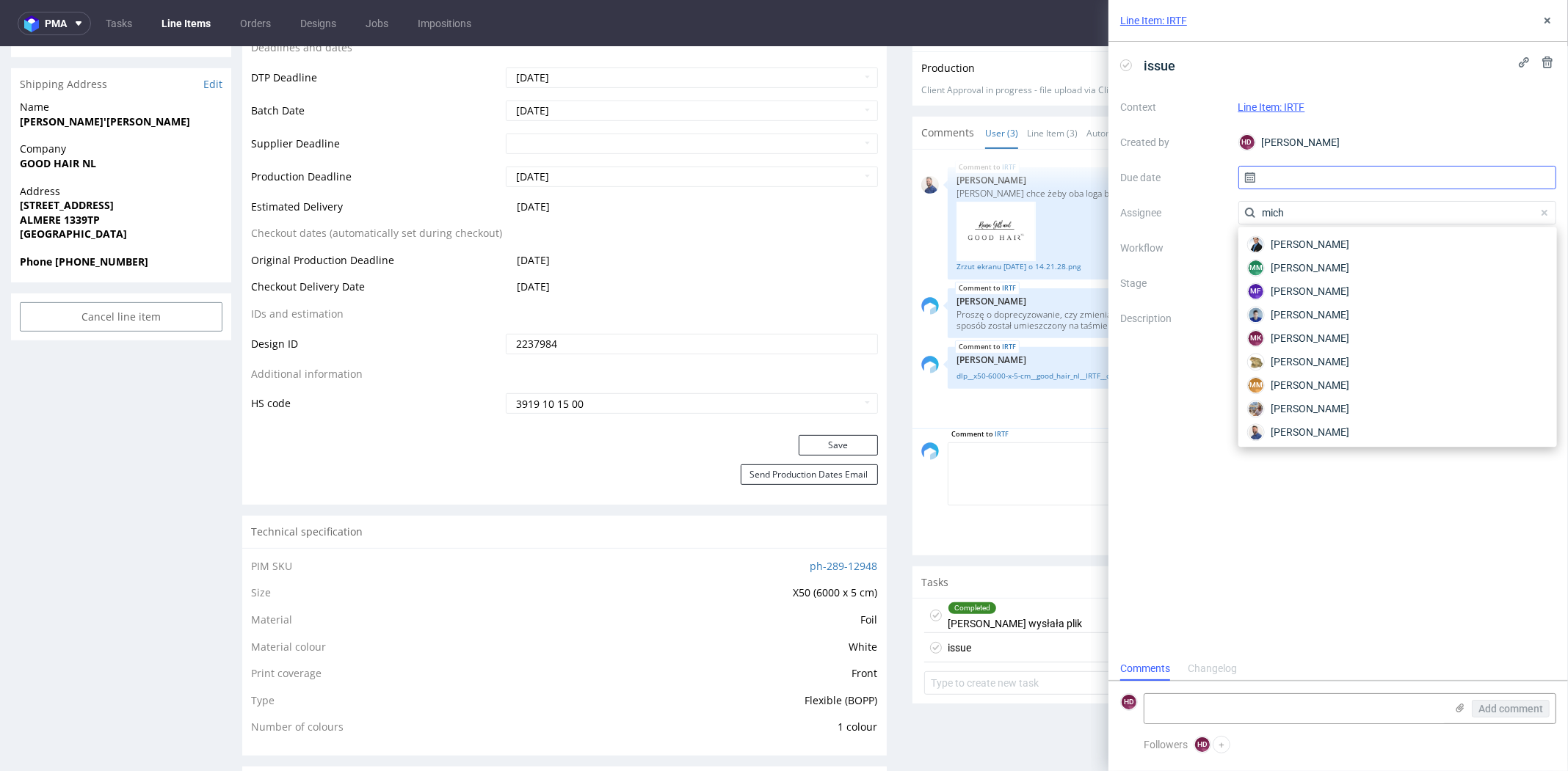
type input "mic"
click at [1354, 428] on div "[PERSON_NAME]" at bounding box center [1397, 428] width 307 height 24
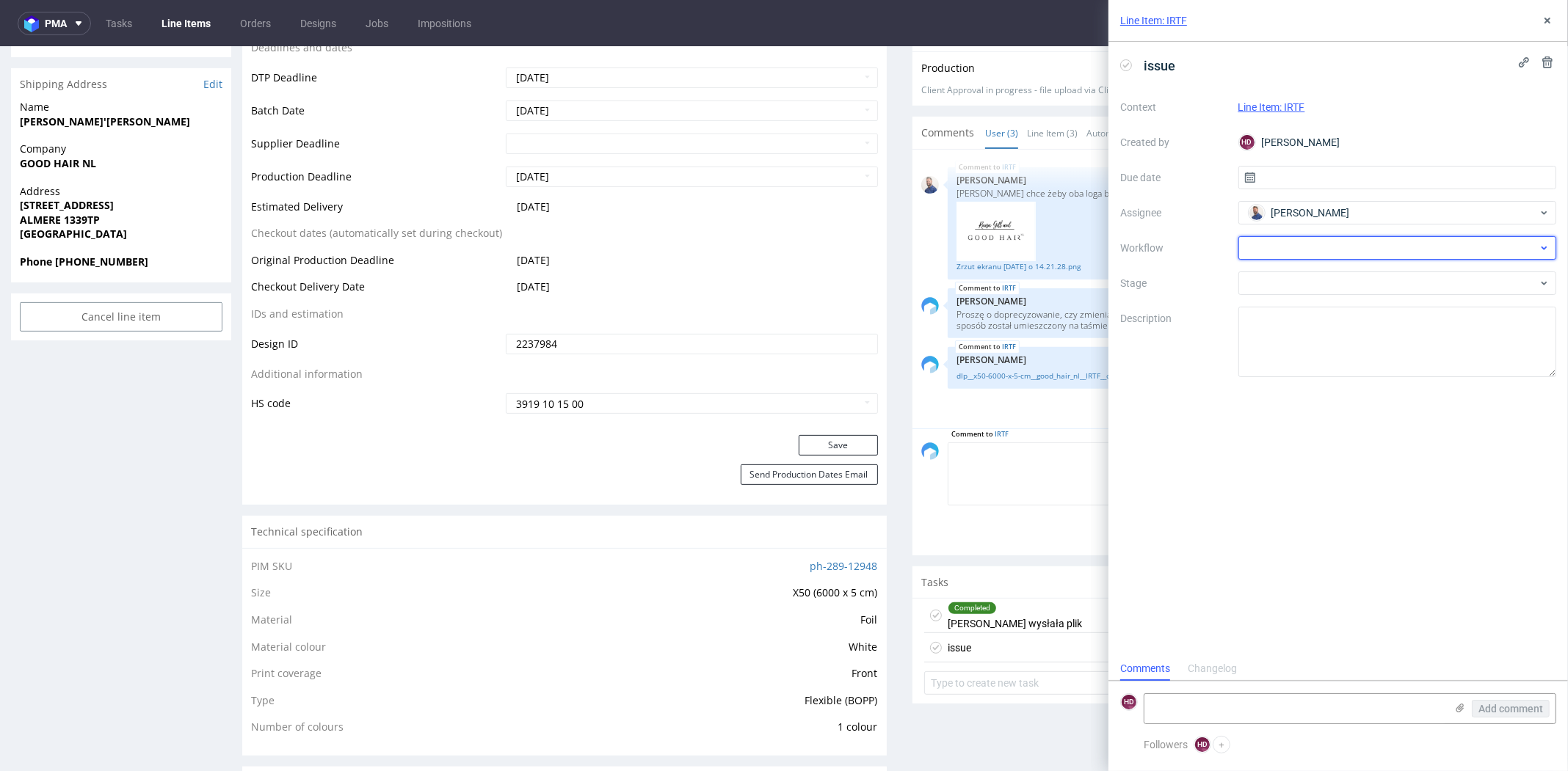
click at [1326, 249] on div at bounding box center [1398, 248] width 319 height 24
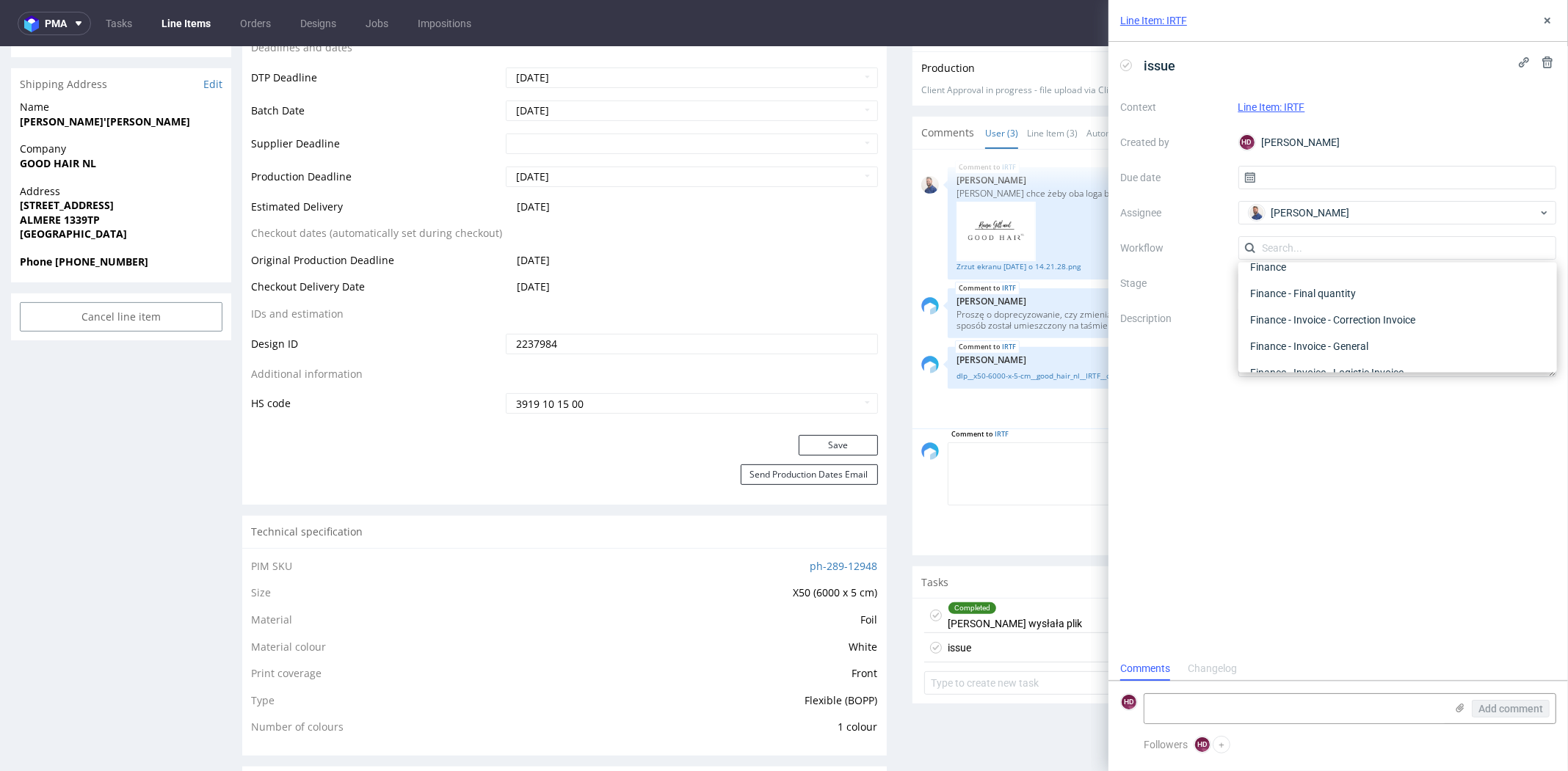
scroll to position [0, 0]
click at [1339, 321] on div "DTP - Issue" at bounding box center [1397, 327] width 307 height 26
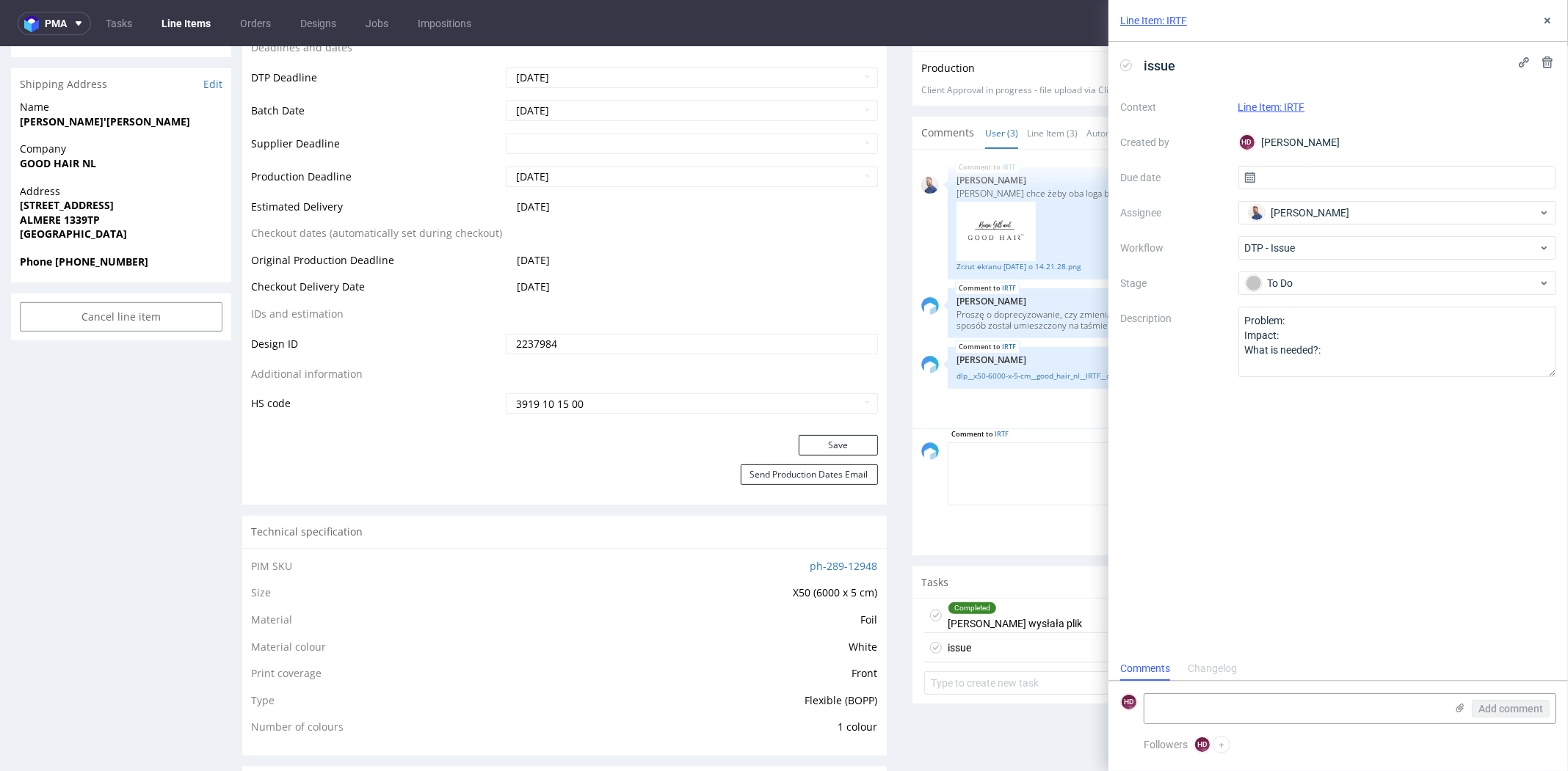
click at [1297, 405] on div "issue Context Line Item: IRTF Created by HD [PERSON_NAME] Due date Assignee [PE…" at bounding box center [1338, 349] width 460 height 615
click at [1544, 19] on icon at bounding box center [1548, 20] width 11 height 11
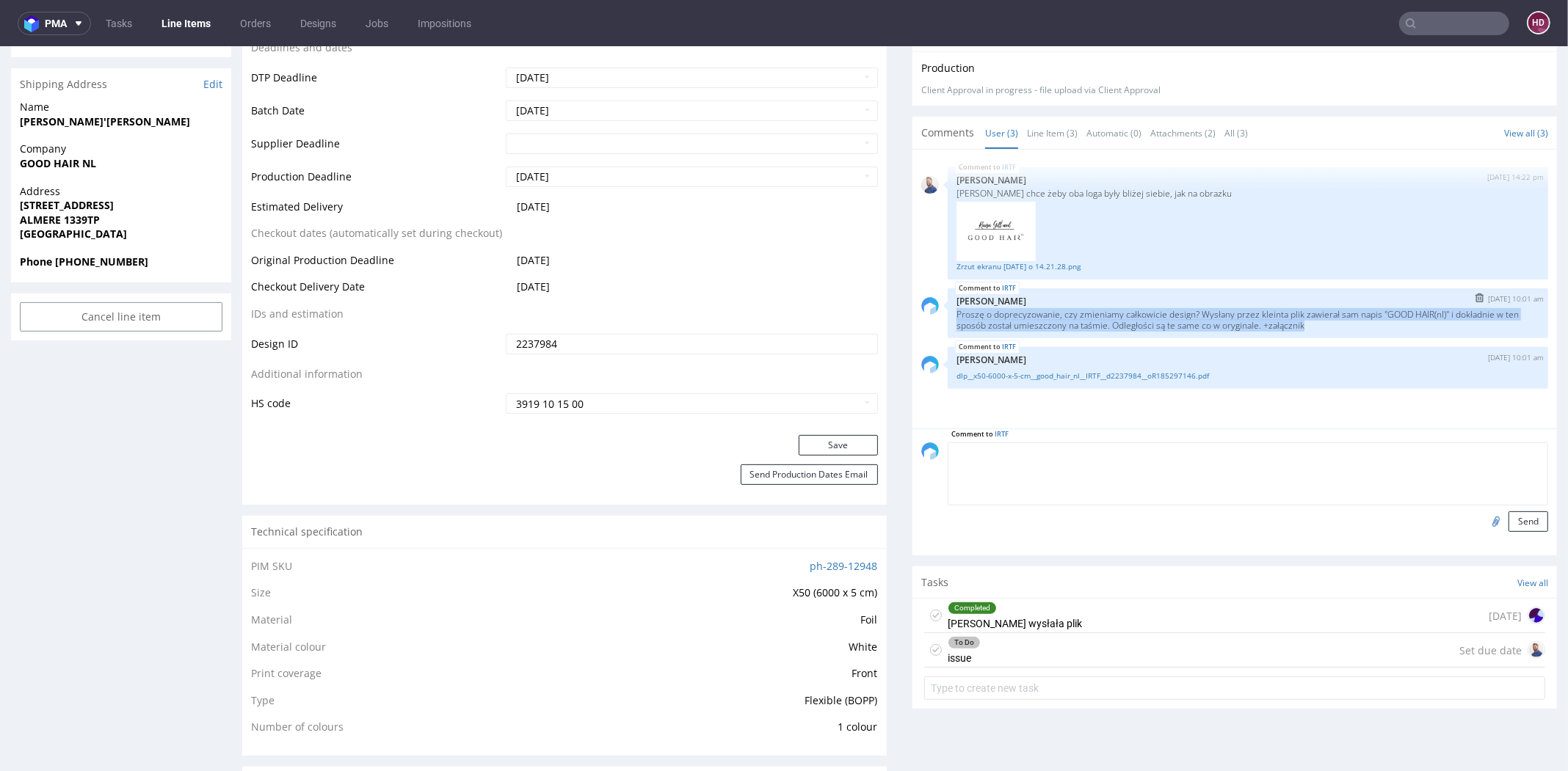
drag, startPoint x: 1330, startPoint y: 321, endPoint x: 943, endPoint y: 312, distance: 387.1
click at [957, 312] on p "Proszę o doprecyzowanie, czy zmieniamy całkowicie design? Wysłany przez kleinta…" at bounding box center [1248, 320] width 583 height 22
click at [1476, 294] on img "submit" at bounding box center [1480, 298] width 8 height 9
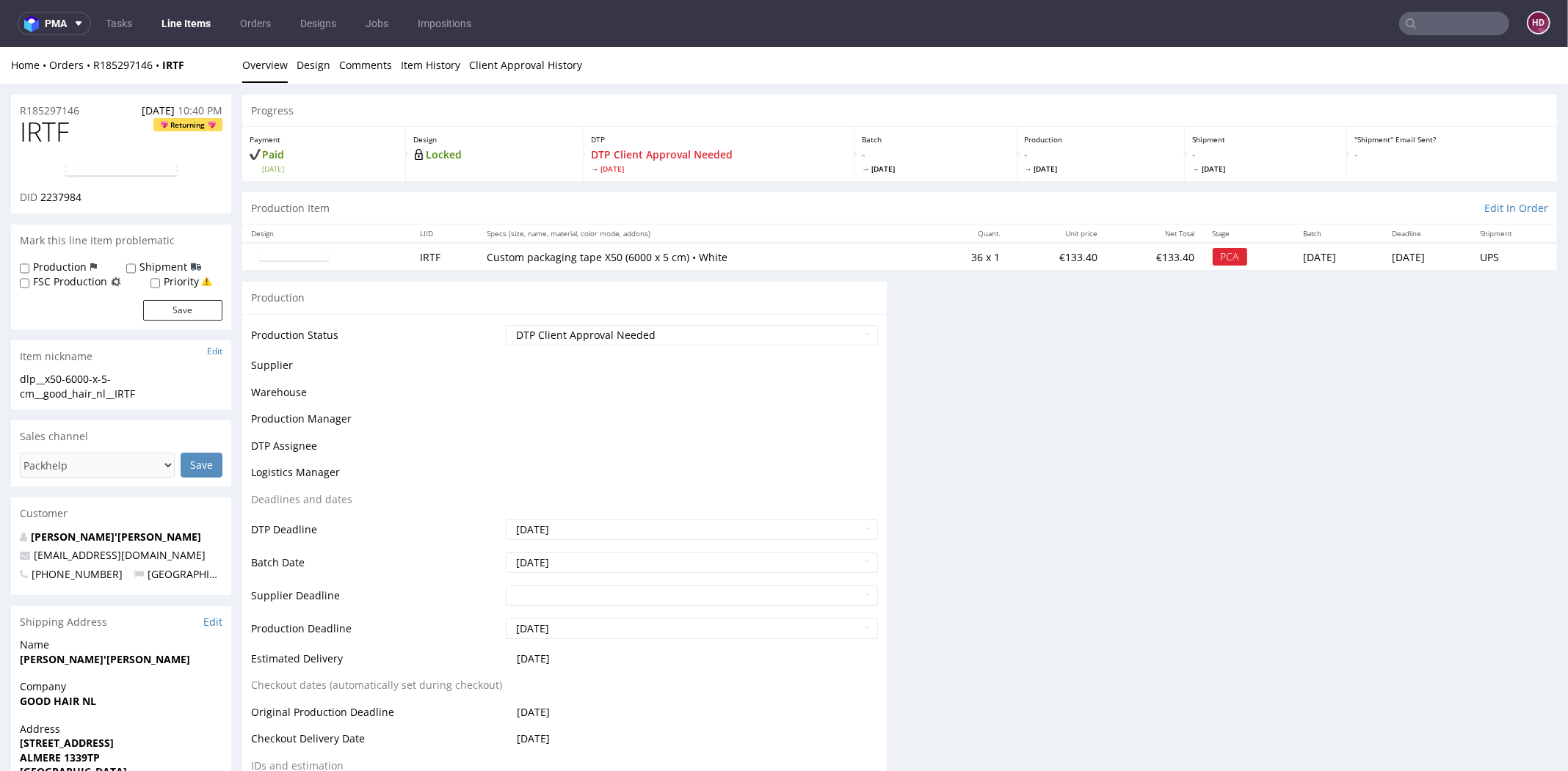
click at [1434, 295] on div "Progress Payment Paid [DATE] Design Locked DTP DTP Client Approval Needed [DATE…" at bounding box center [900, 769] width 1315 height 1350
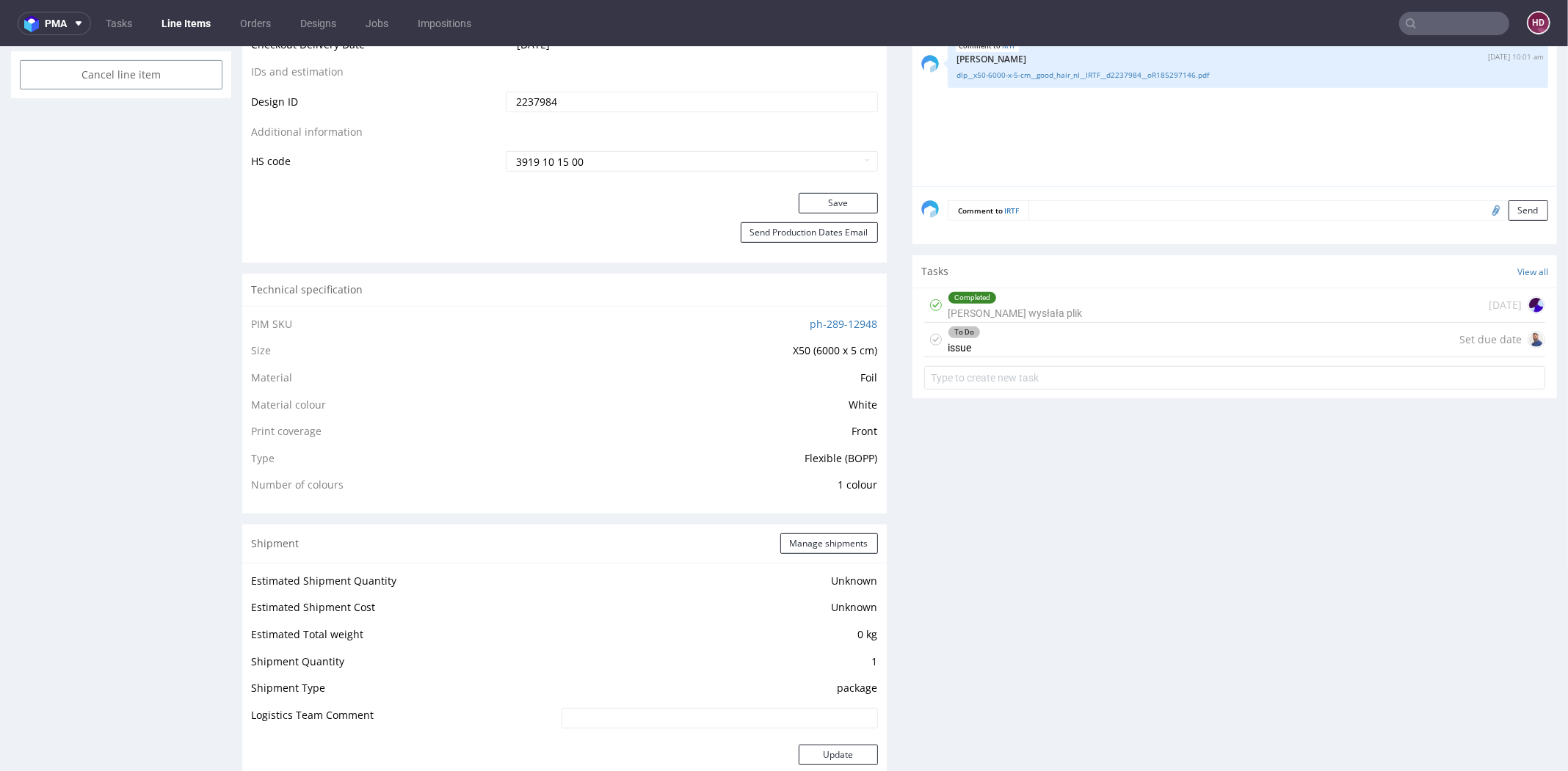
scroll to position [858, 0]
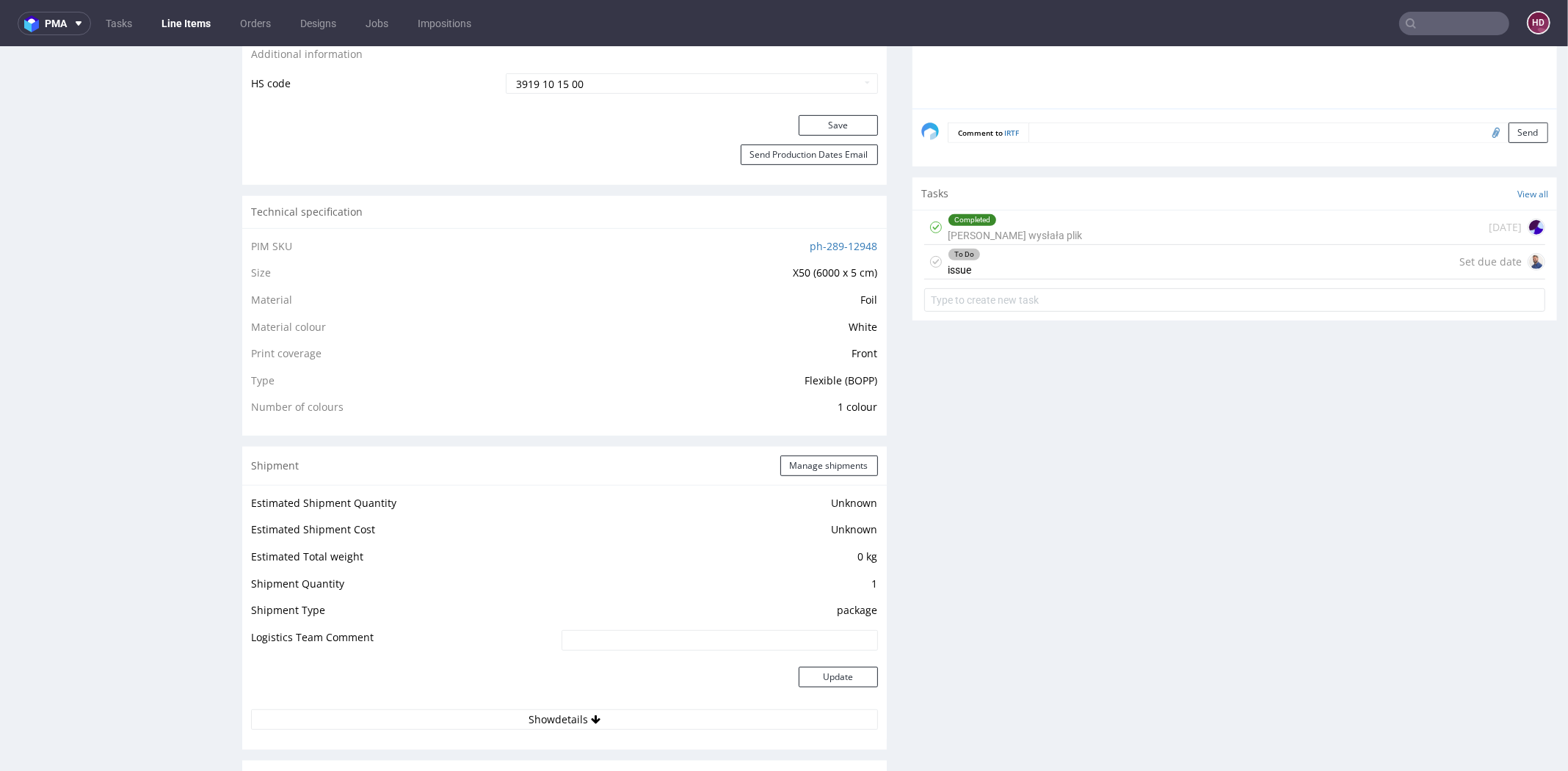
click at [1036, 256] on div "To Do issue Set due date" at bounding box center [1234, 262] width 621 height 34
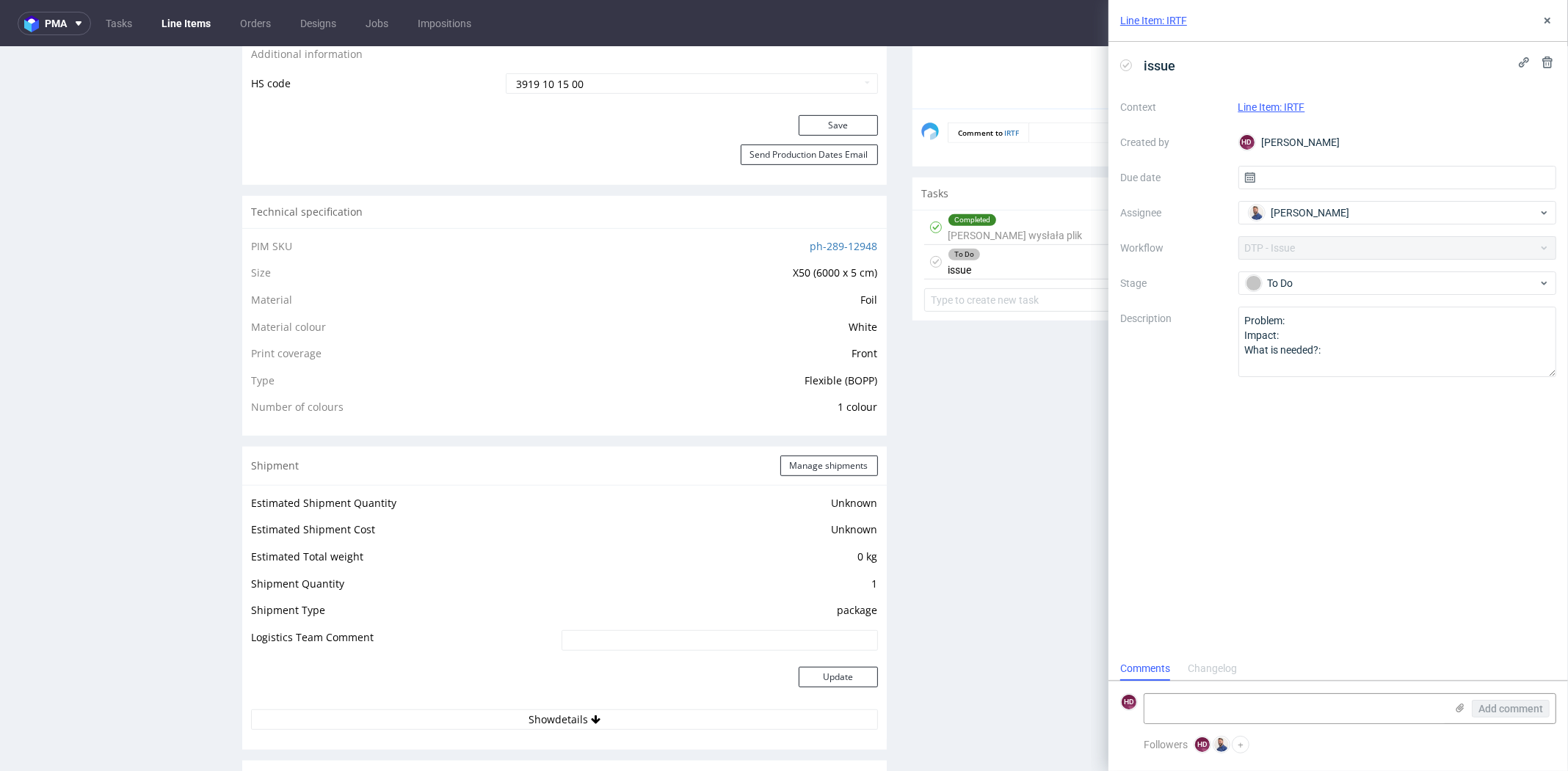
scroll to position [11, 0]
click at [1274, 718] on textarea at bounding box center [1295, 709] width 301 height 29
paste textarea "[URL][DOMAIN_NAME]"
type textarea "[URL][DOMAIN_NAME]"
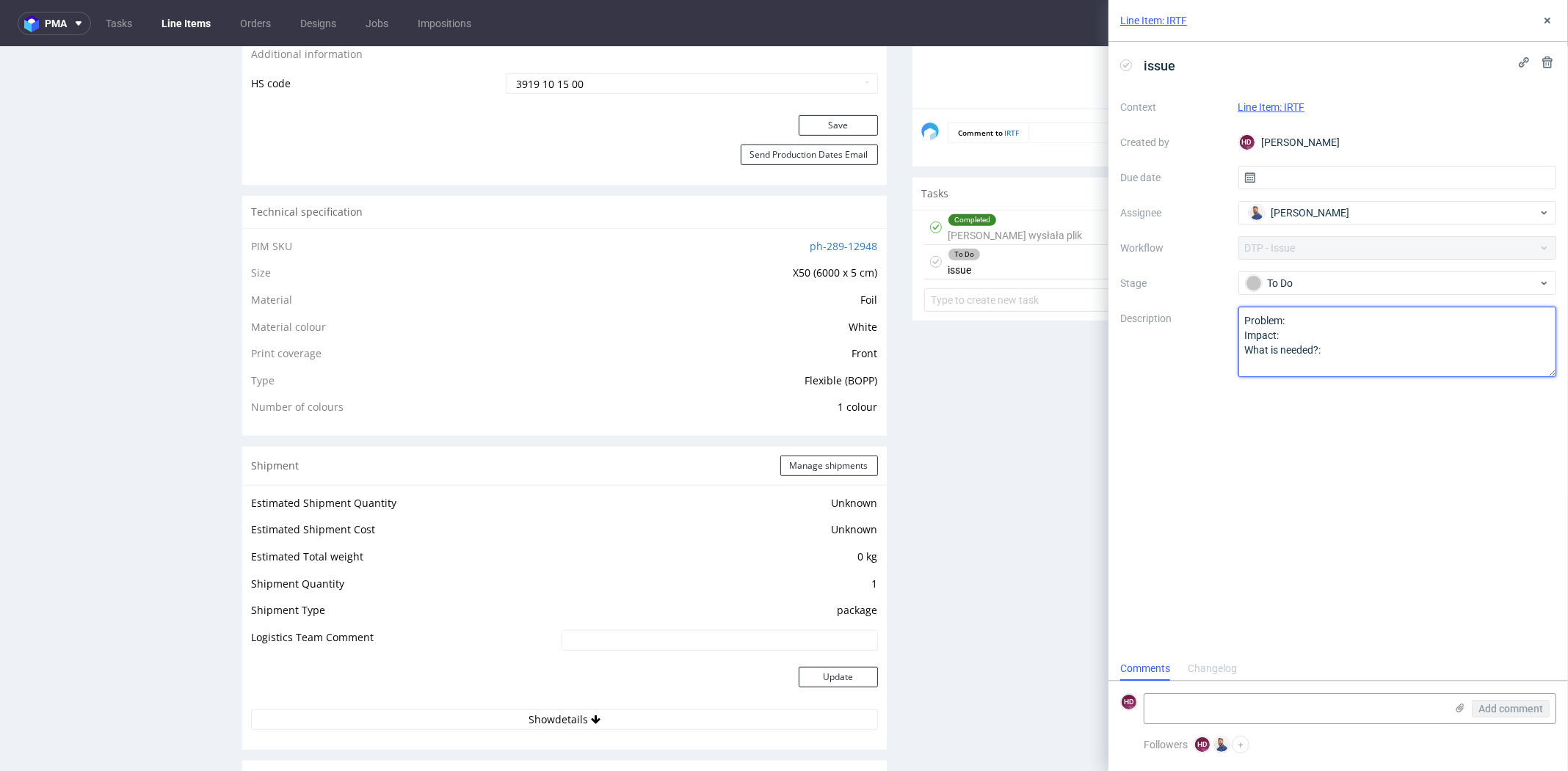
drag, startPoint x: 1359, startPoint y: 336, endPoint x: 1350, endPoint y: 344, distance: 12.0
click at [1350, 344] on textarea "Problem: Impact: What is needed?:" at bounding box center [1398, 342] width 319 height 70
drag, startPoint x: 1350, startPoint y: 350, endPoint x: 1197, endPoint y: 291, distance: 164.0
click at [1197, 291] on div "Context Line Item: IRTF Created by HD [PERSON_NAME] Due date Assignee [PERSON_N…" at bounding box center [1338, 236] width 436 height 282
paste textarea "[URL][DOMAIN_NAME]"
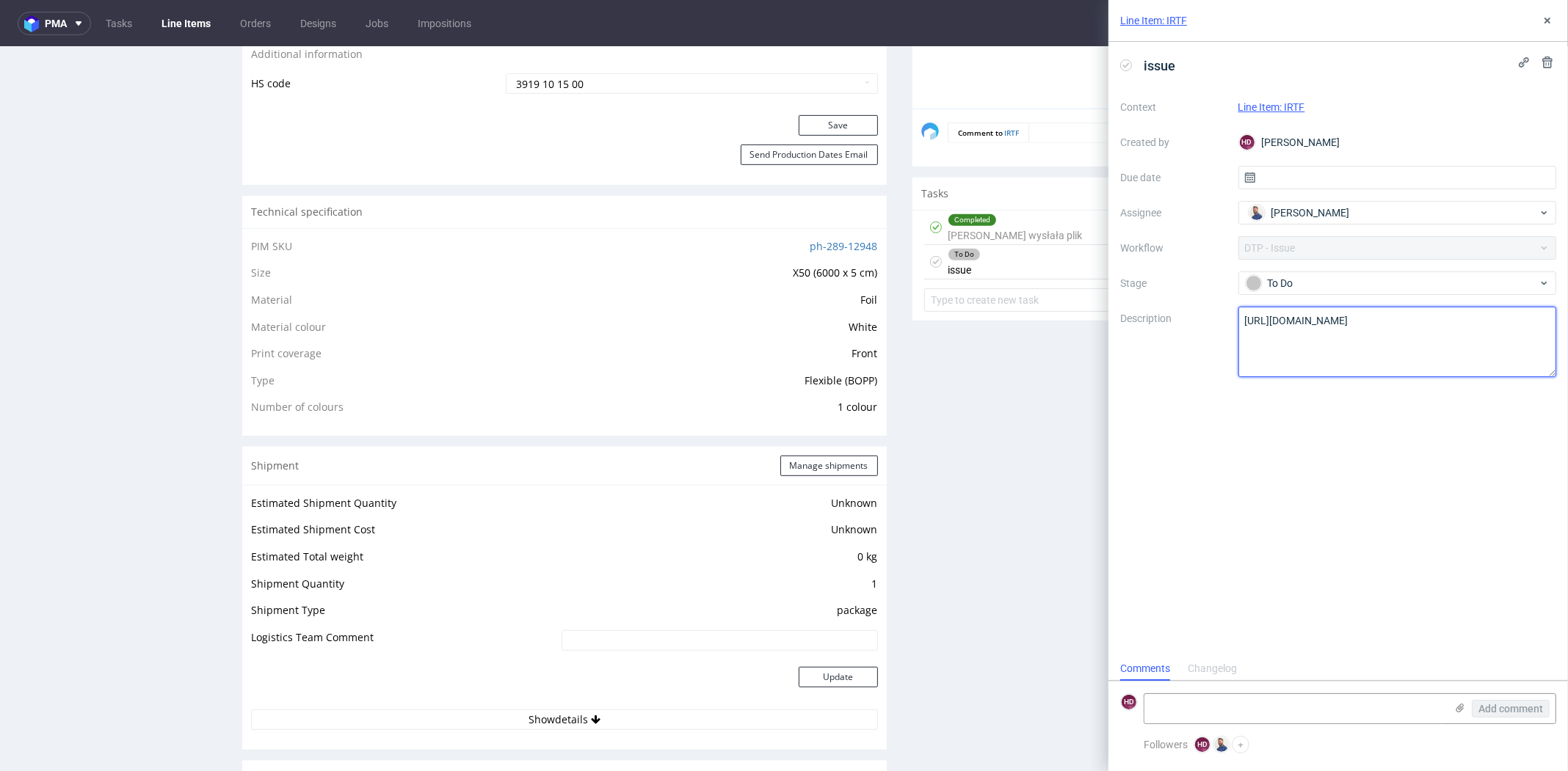
type textarea "Problem: Impact: What is needed?:"
click at [1542, 20] on icon at bounding box center [1548, 20] width 11 height 11
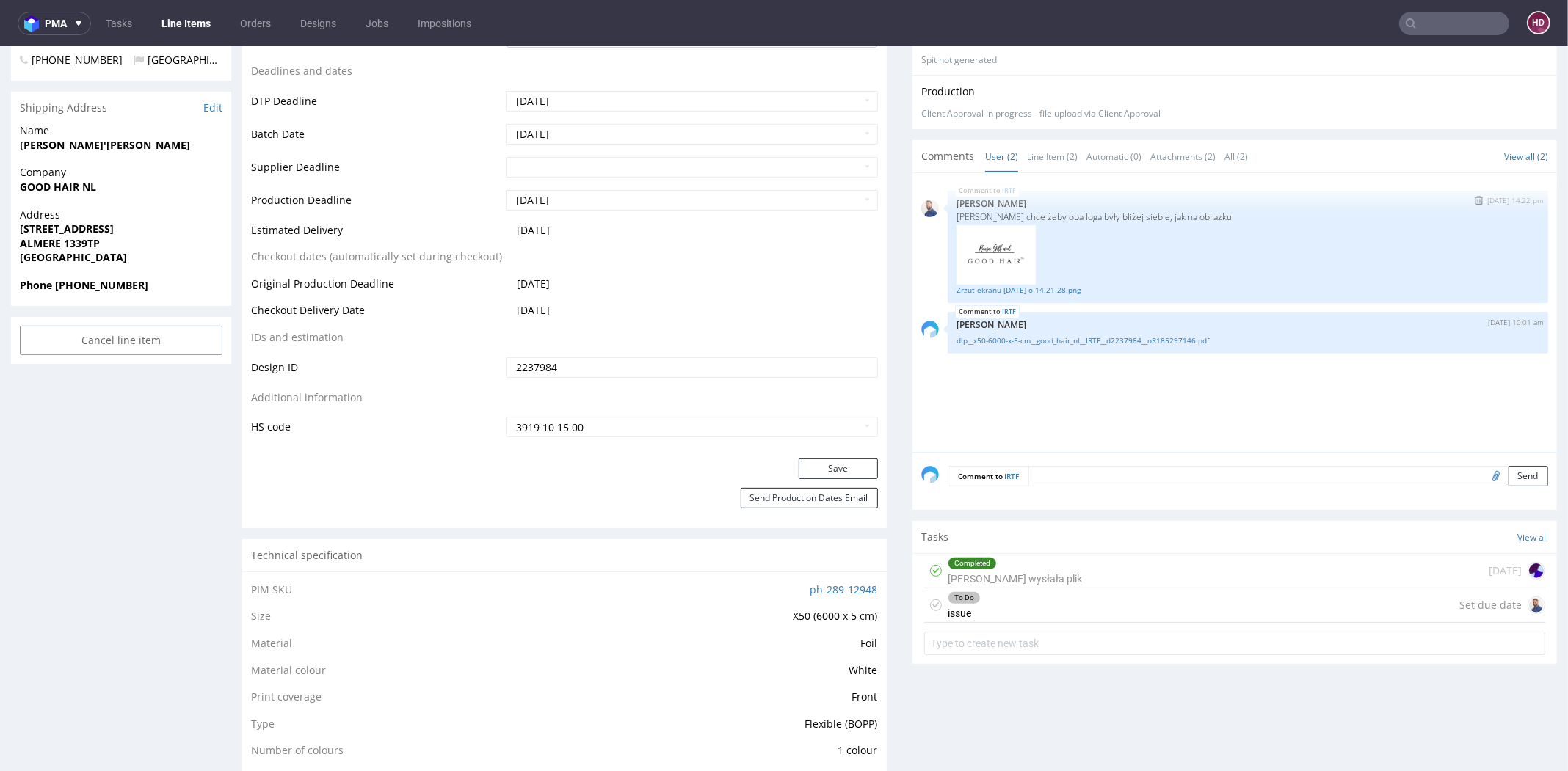
scroll to position [522, 0]
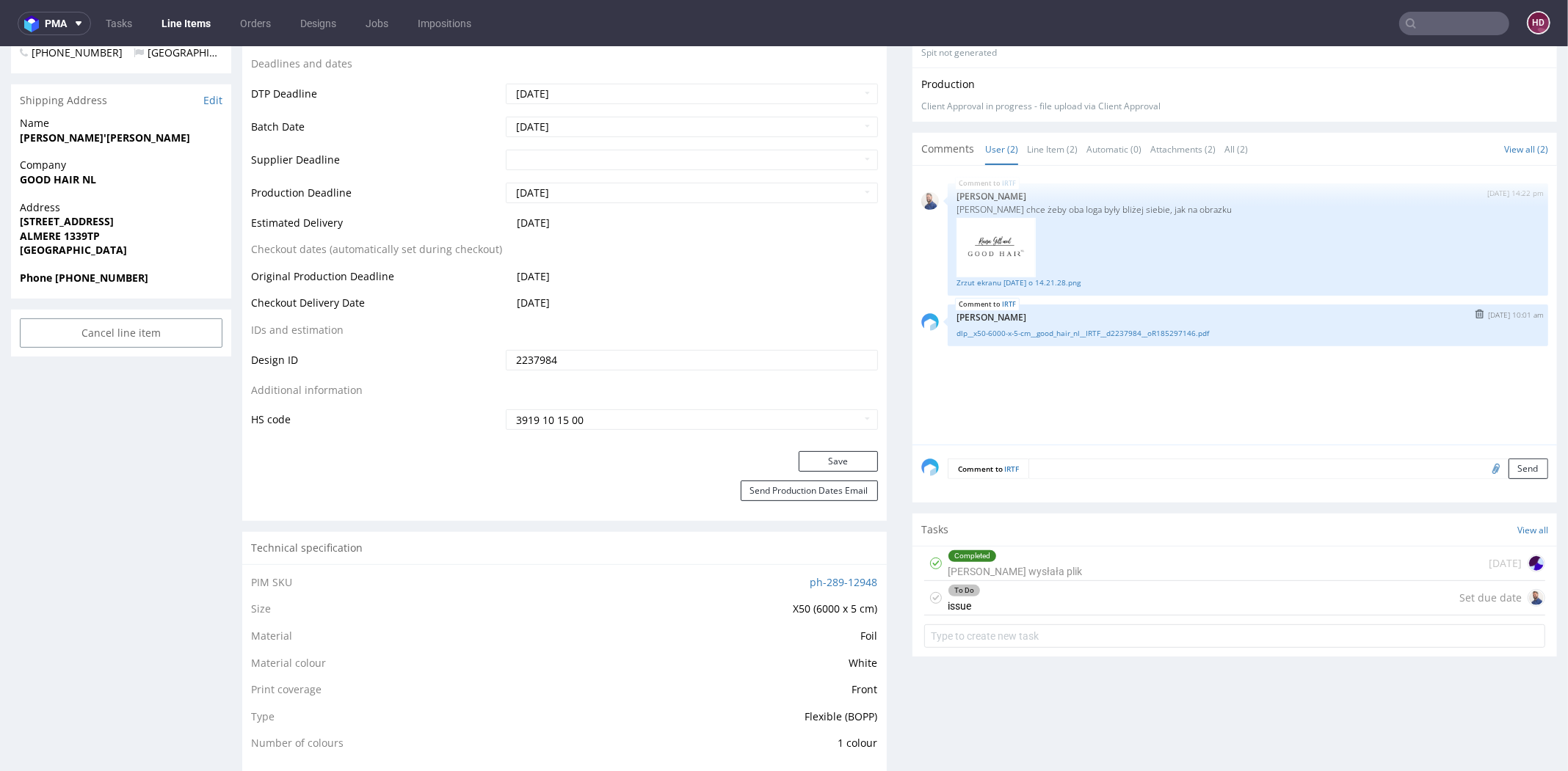
click at [1476, 314] on img "submit" at bounding box center [1480, 314] width 8 height 9
click at [1476, 310] on img "submit" at bounding box center [1480, 314] width 8 height 9
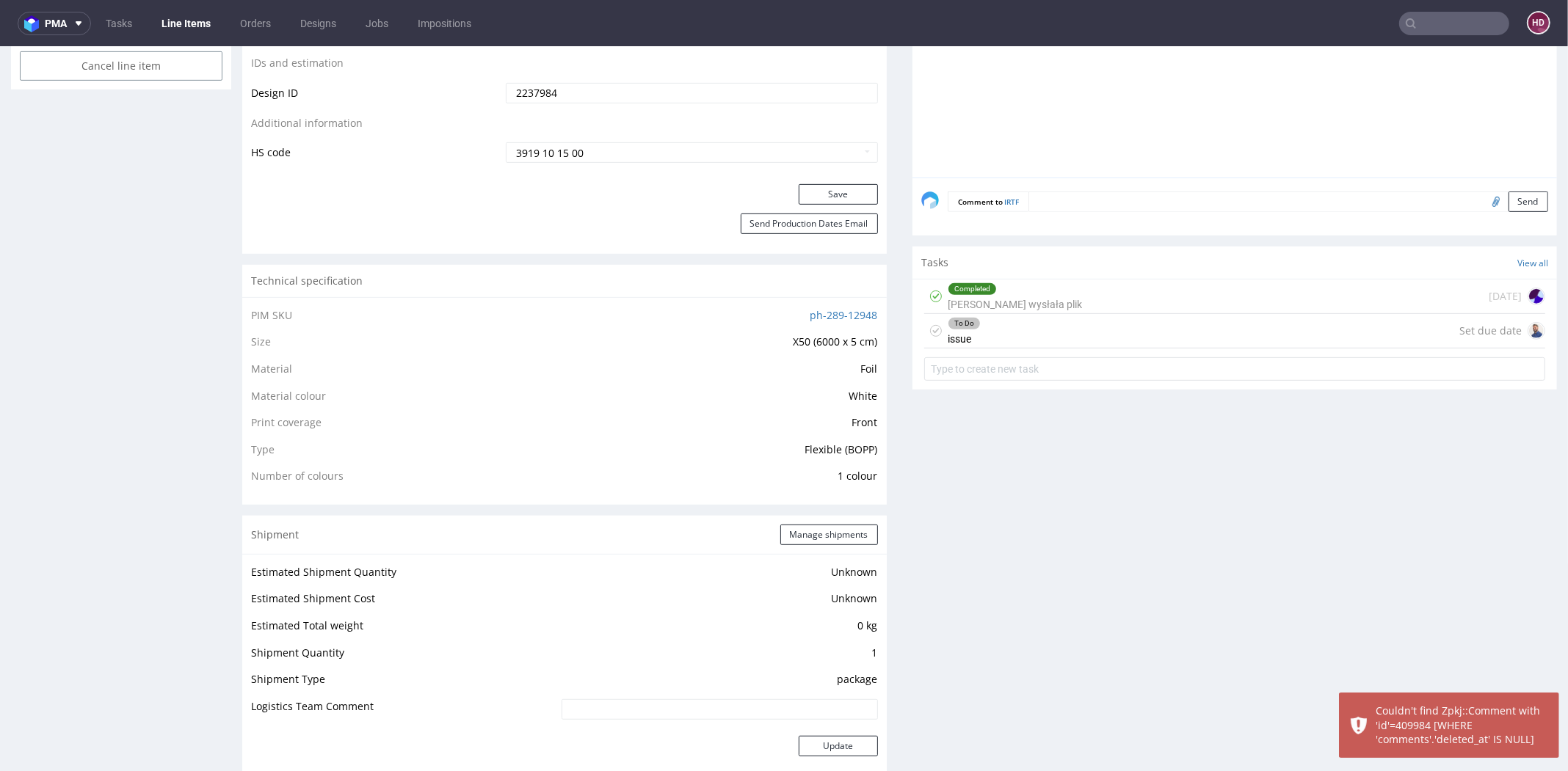
scroll to position [921, 0]
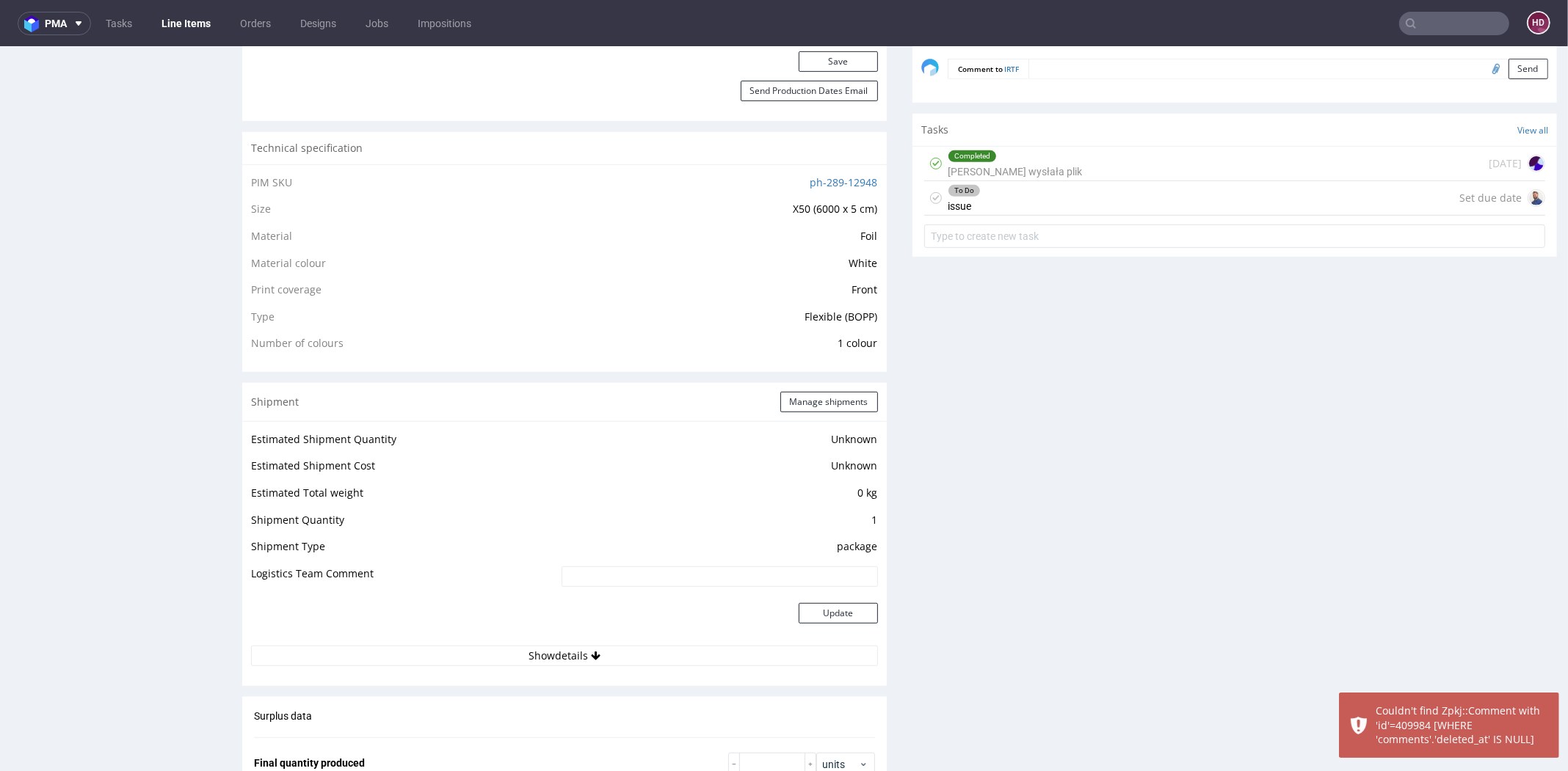
click at [994, 200] on div "To Do issue Set due date" at bounding box center [1234, 199] width 621 height 34
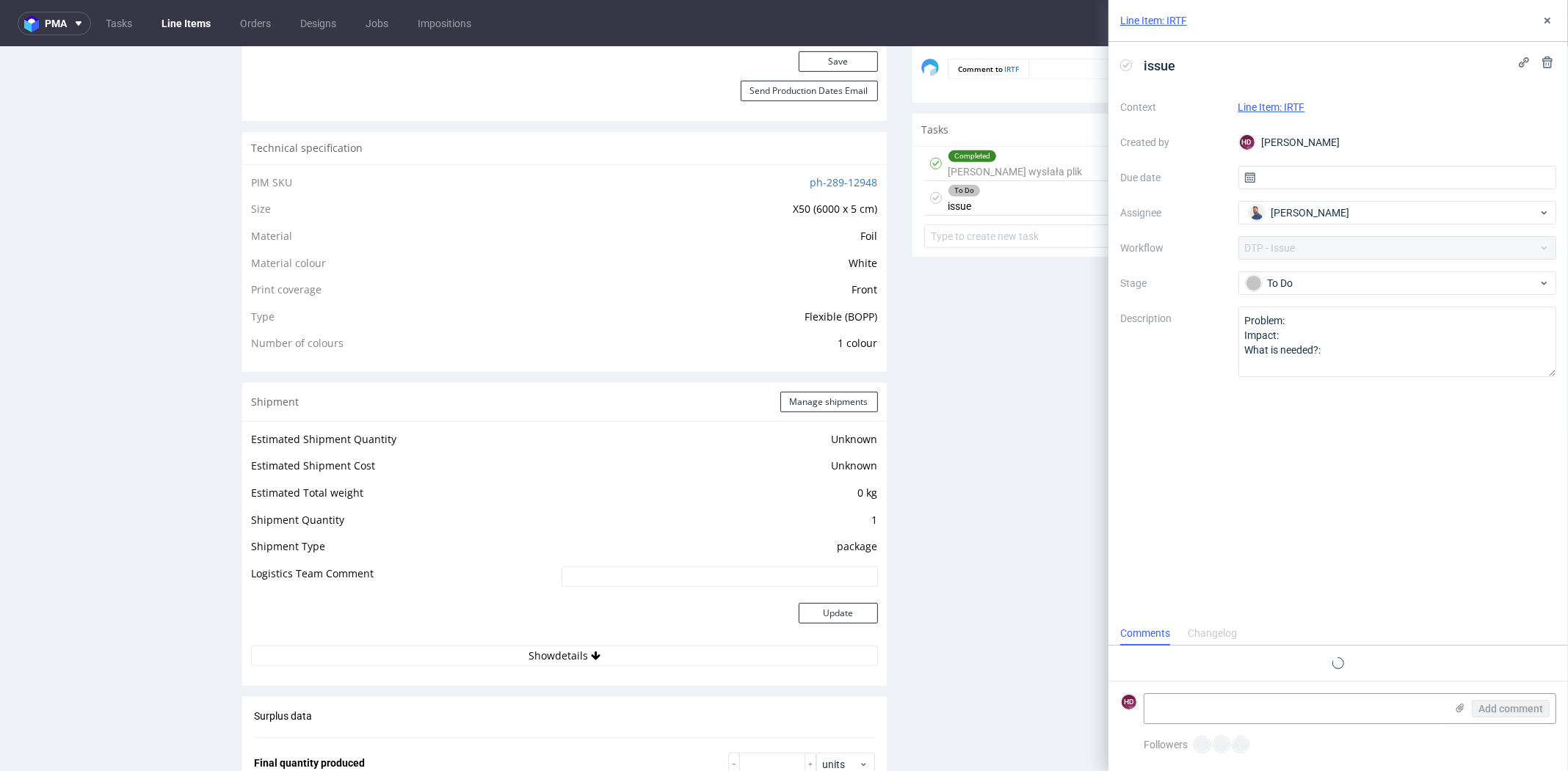
scroll to position [11, 0]
drag, startPoint x: 1334, startPoint y: 355, endPoint x: 1149, endPoint y: 310, distance: 190.4
click at [1149, 310] on div "Context Line Item: IRTF Created by HD [PERSON_NAME] Due date Assignee [PERSON_N…" at bounding box center [1338, 236] width 436 height 282
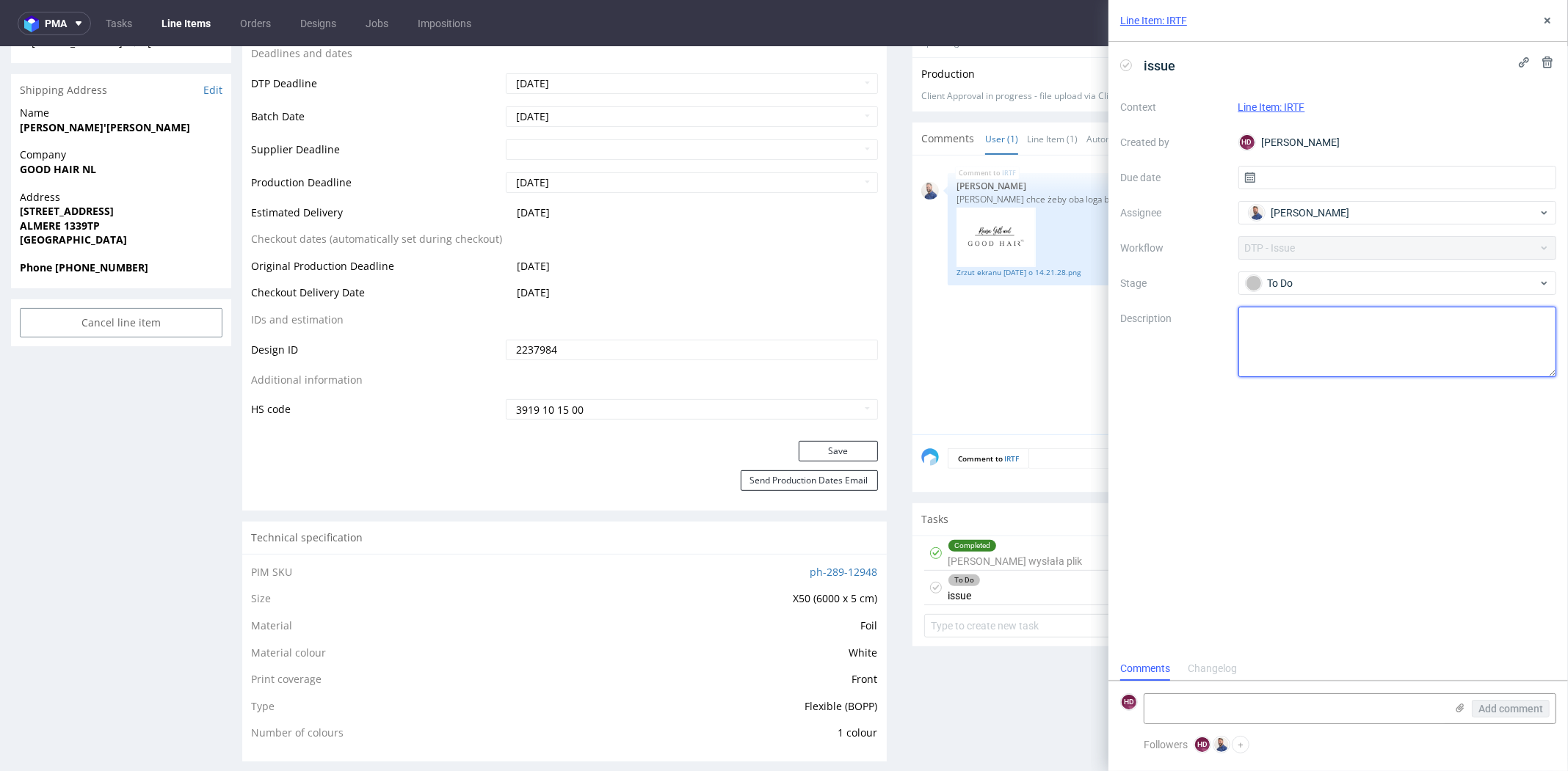
scroll to position [528, 0]
type textarea "N"
type textarea "p"
type textarea "Proszę o doprecyzowanie. :"
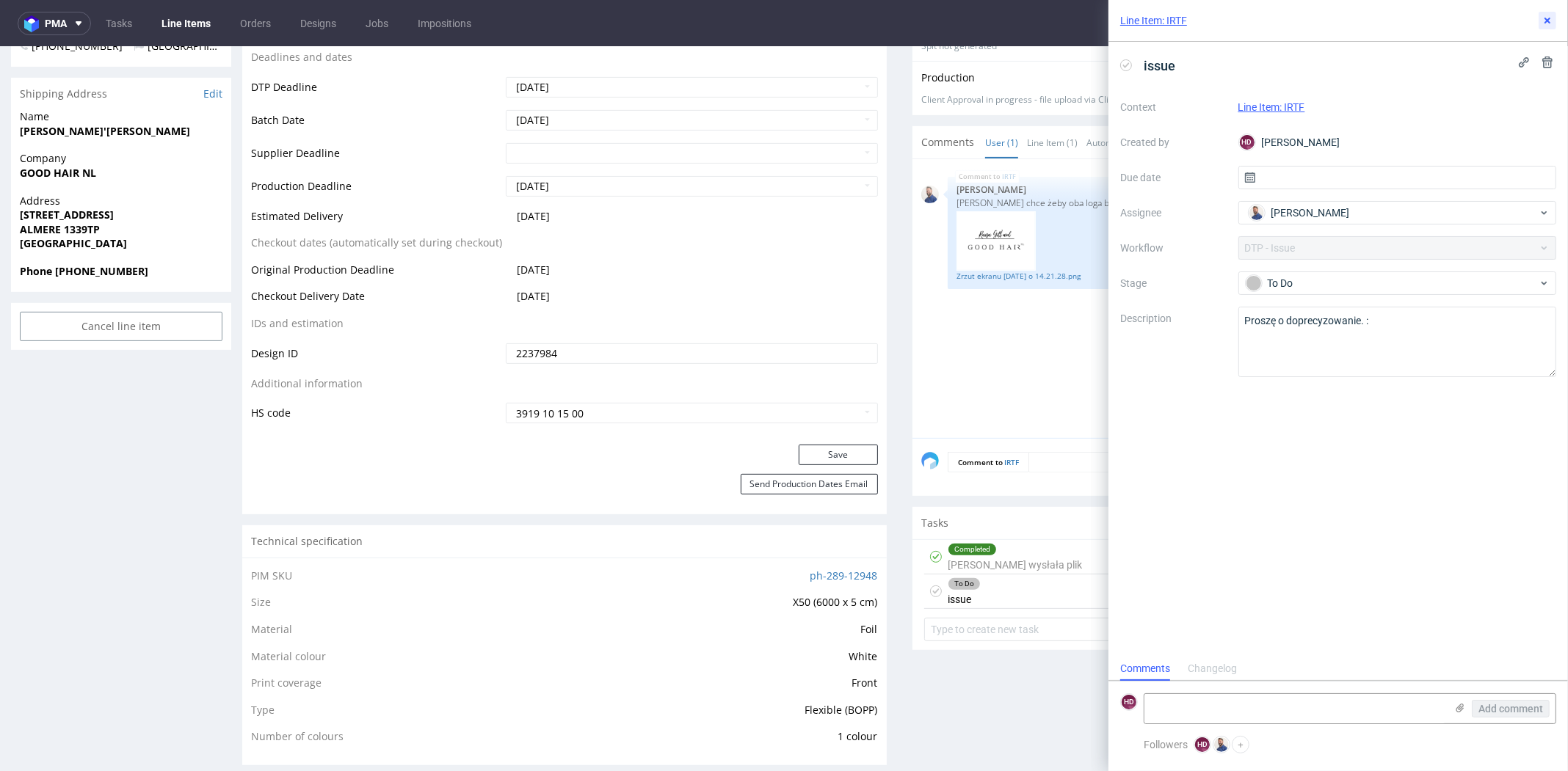
click at [1555, 16] on button at bounding box center [1548, 20] width 18 height 18
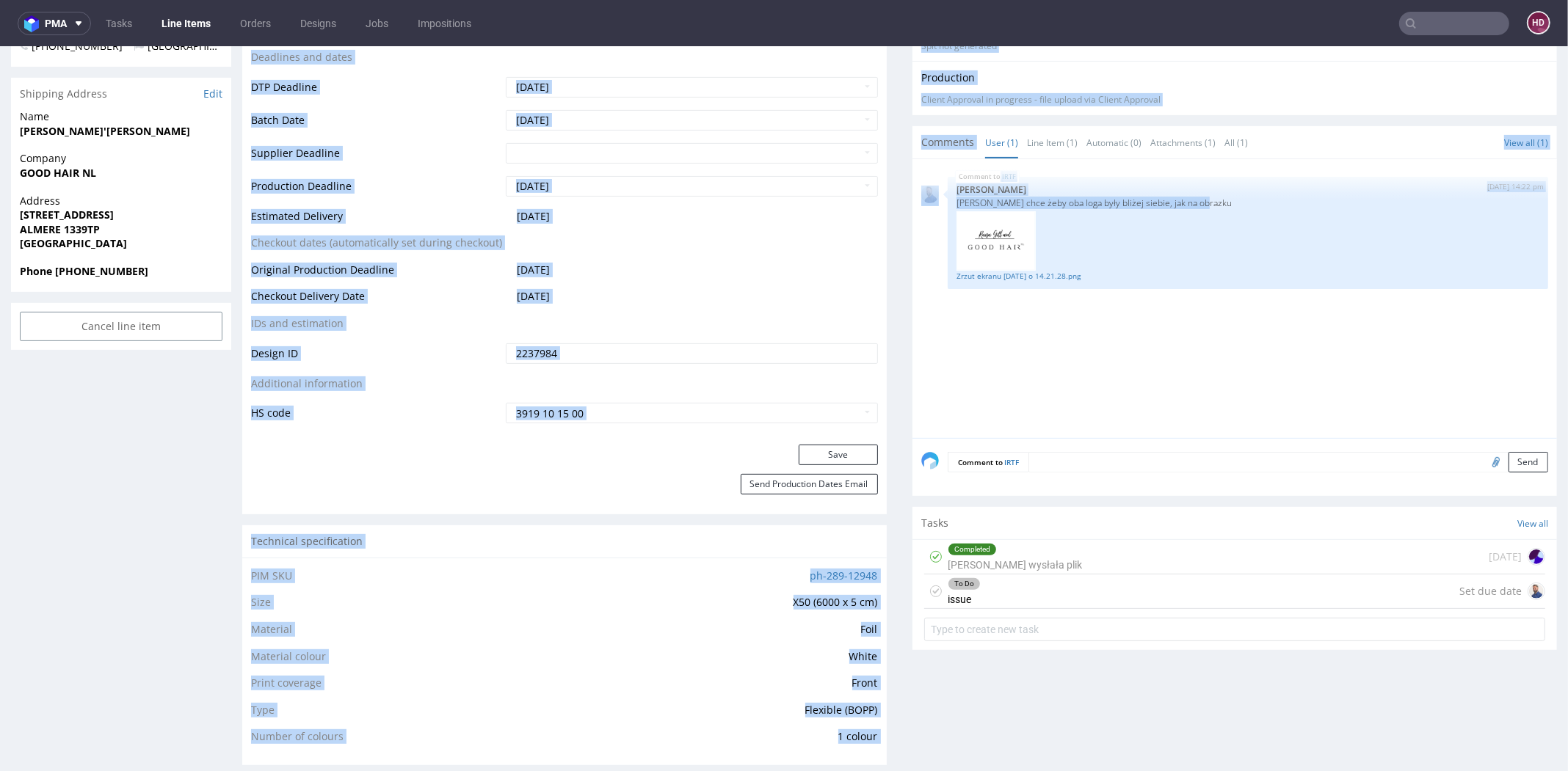
drag, startPoint x: 1214, startPoint y: 196, endPoint x: 872, endPoint y: 195, distance: 342.0
click at [872, 195] on div "Progress Payment Paid [DATE] Design Locked DTP DTP Client Approval Needed [DATE…" at bounding box center [900, 742] width 1315 height 2351
click at [1215, 227] on div at bounding box center [1248, 241] width 583 height 61
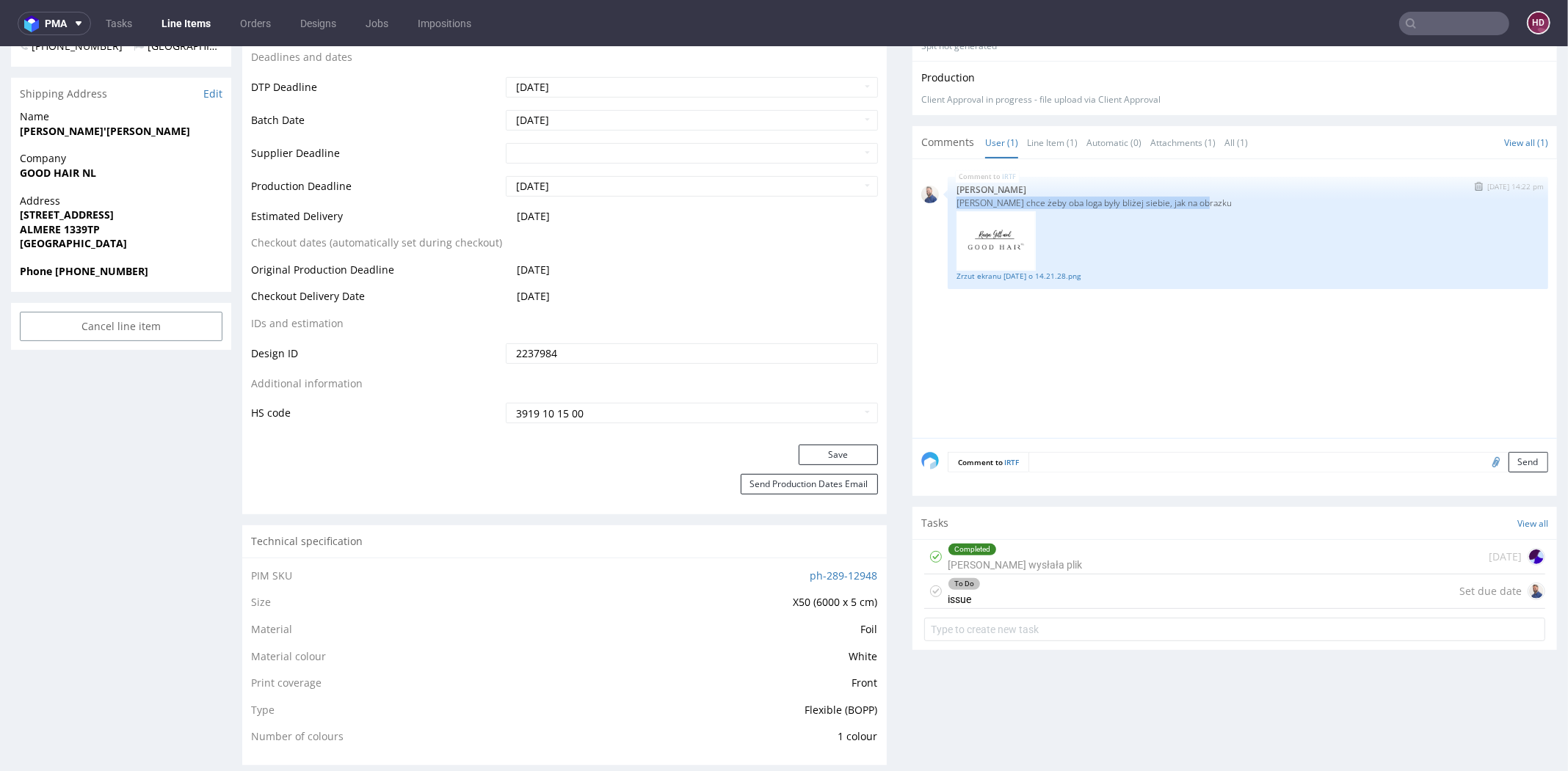
drag, startPoint x: 1205, startPoint y: 201, endPoint x: 941, endPoint y: 196, distance: 264.0
click at [948, 196] on div "IRTF [DATE] 14:22 pm [PERSON_NAME] Klientka chce żeby oba loga były bliżej sieb…" at bounding box center [1248, 233] width 600 height 113
copy p "[PERSON_NAME] chce żeby oba loga były bliżej siebie, jak na obrazku"
click at [1086, 592] on div "To Do issue Set due date" at bounding box center [1234, 592] width 621 height 34
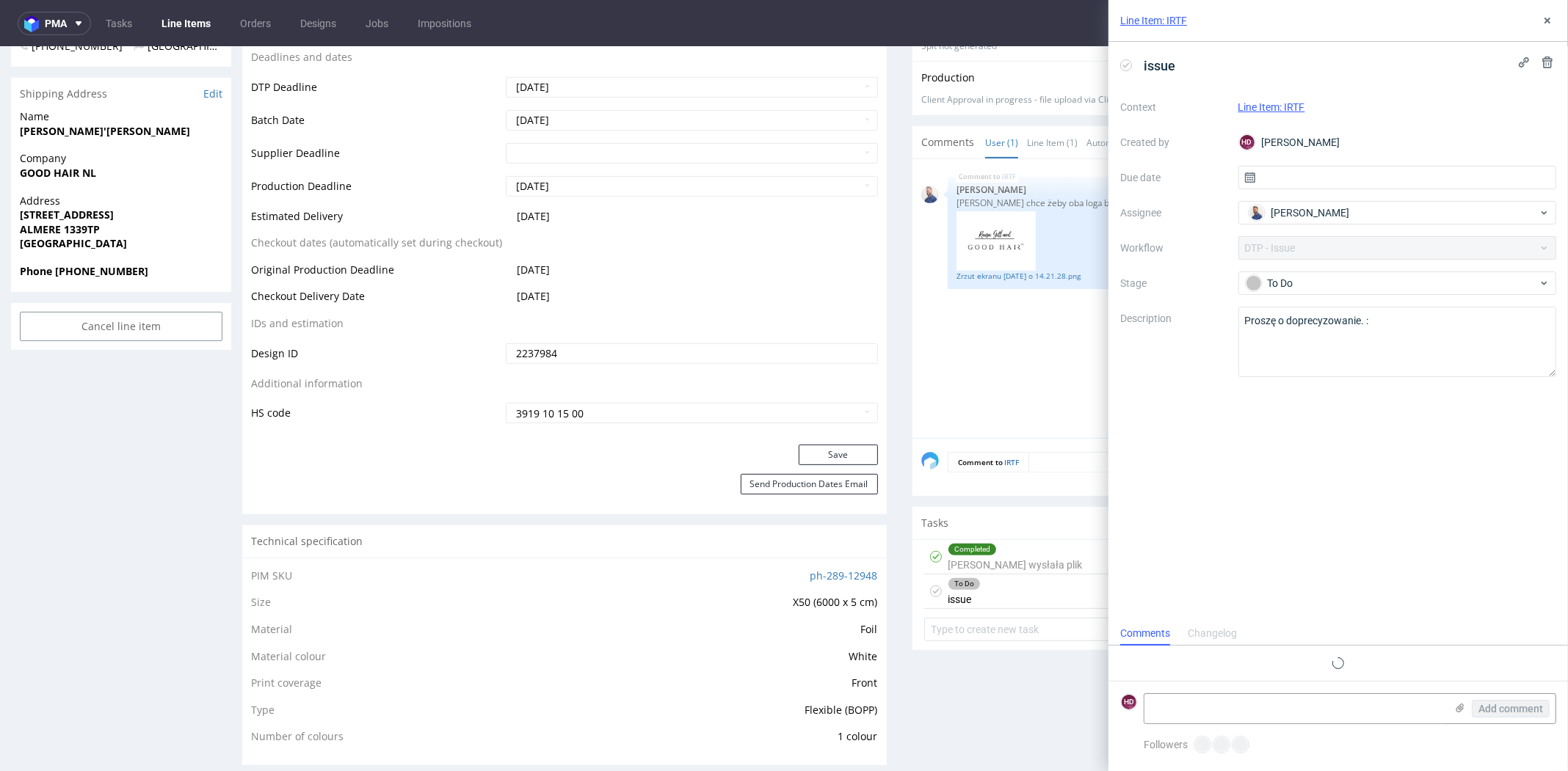
scroll to position [11, 0]
click at [1377, 316] on textarea "Proszę o doprecyzowanie. :" at bounding box center [1398, 342] width 319 height 70
paste textarea "[PERSON_NAME] chce żeby oba loga były bliżej siebie, jak na obrazku"
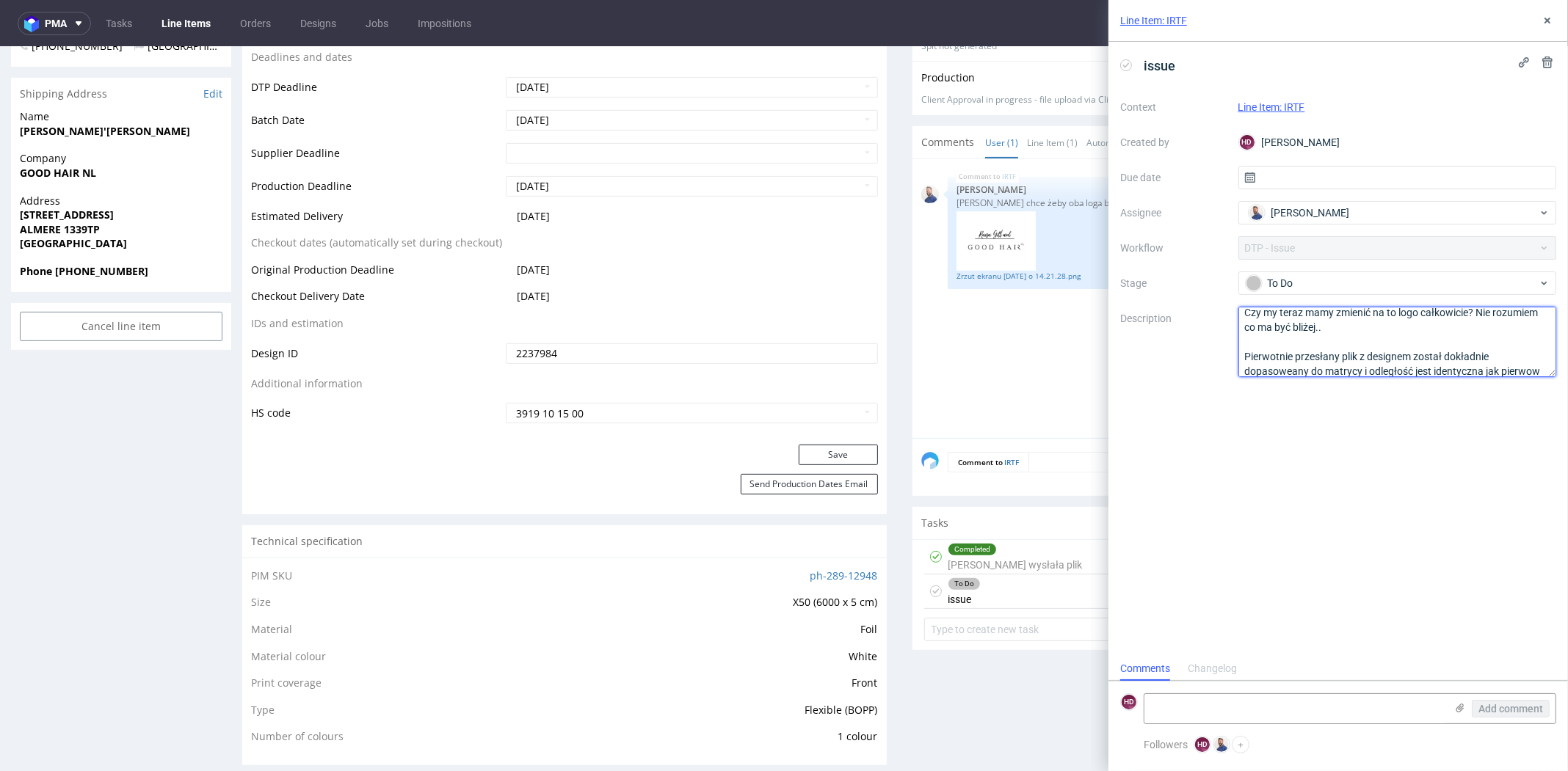
scroll to position [52, 0]
click at [1294, 355] on textarea "Proszę o doprecyzowanie. :" at bounding box center [1398, 342] width 319 height 70
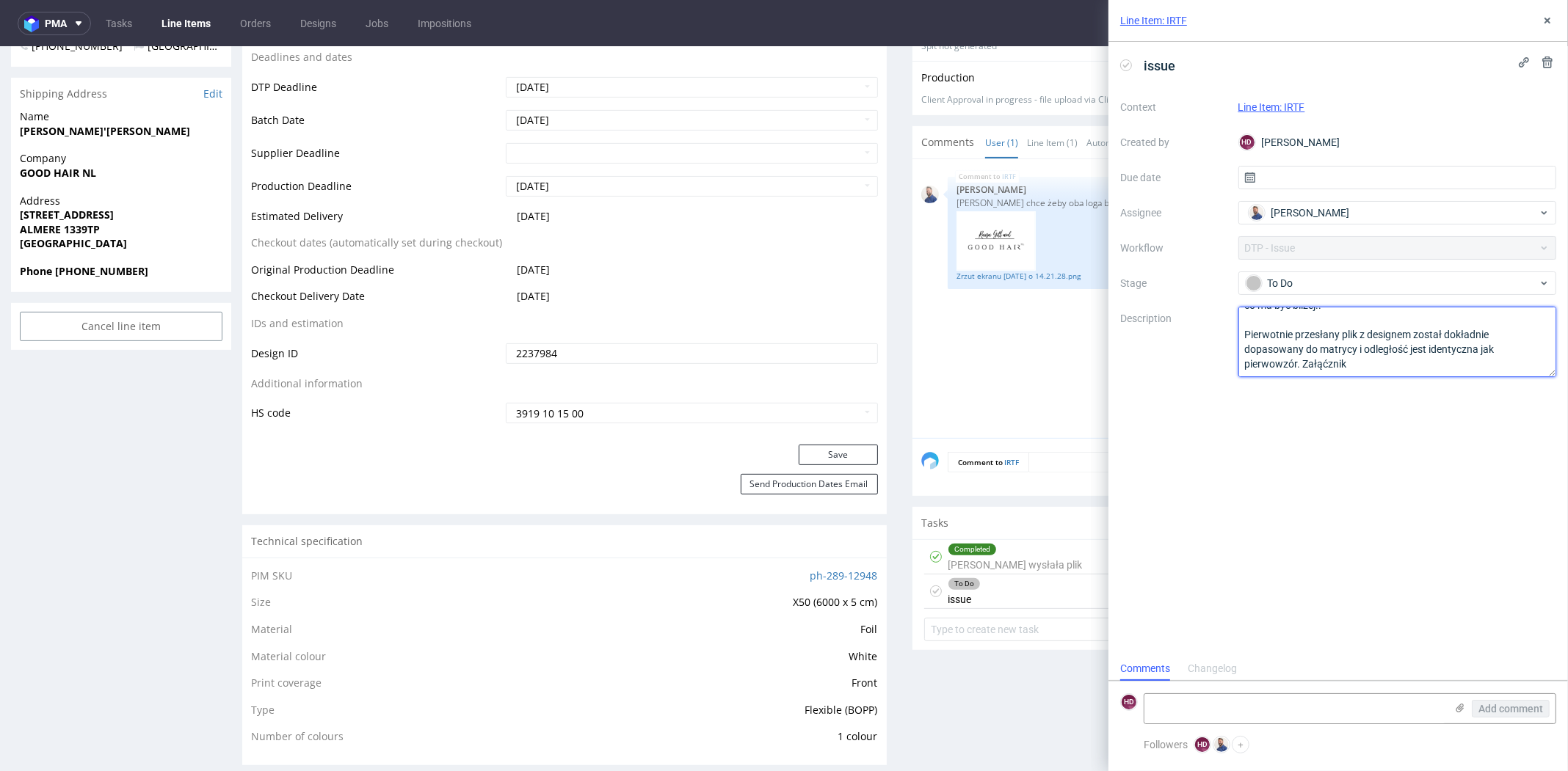
drag, startPoint x: 1354, startPoint y: 370, endPoint x: 1301, endPoint y: 369, distance: 53.0
click at [1301, 369] on textarea "Proszę o doprecyzowanie. :" at bounding box center [1398, 342] width 319 height 70
type textarea "Proszę o doprecyzowanie. "Klientka chce żeby oba loga były bliżej siebie, jak n…"
click at [1461, 713] on use at bounding box center [1461, 708] width 8 height 9
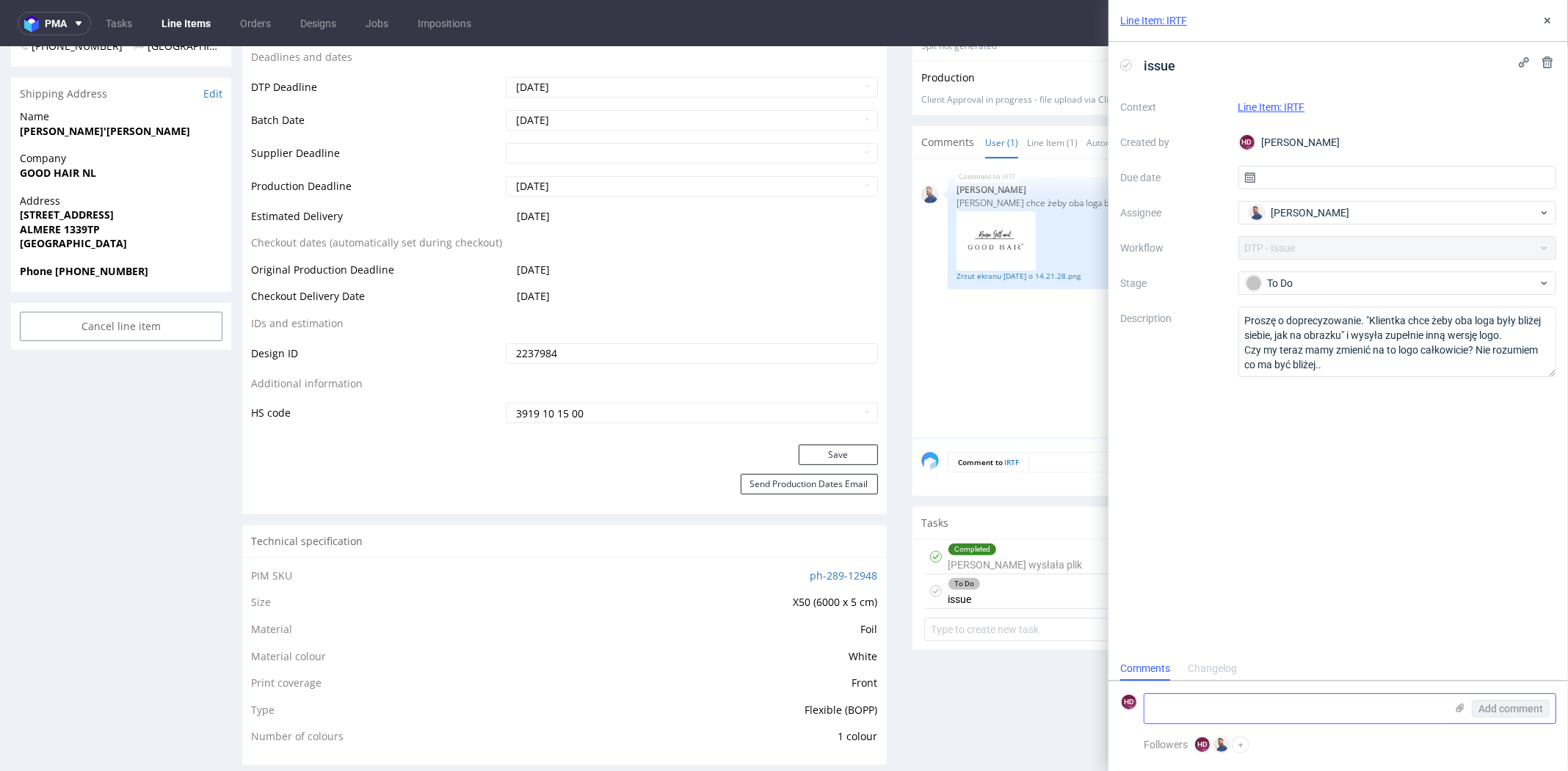
click at [0, 0] on input "file" at bounding box center [0, 0] width 0 height 0
click at [1517, 709] on span "Add comment" at bounding box center [1511, 709] width 65 height 11
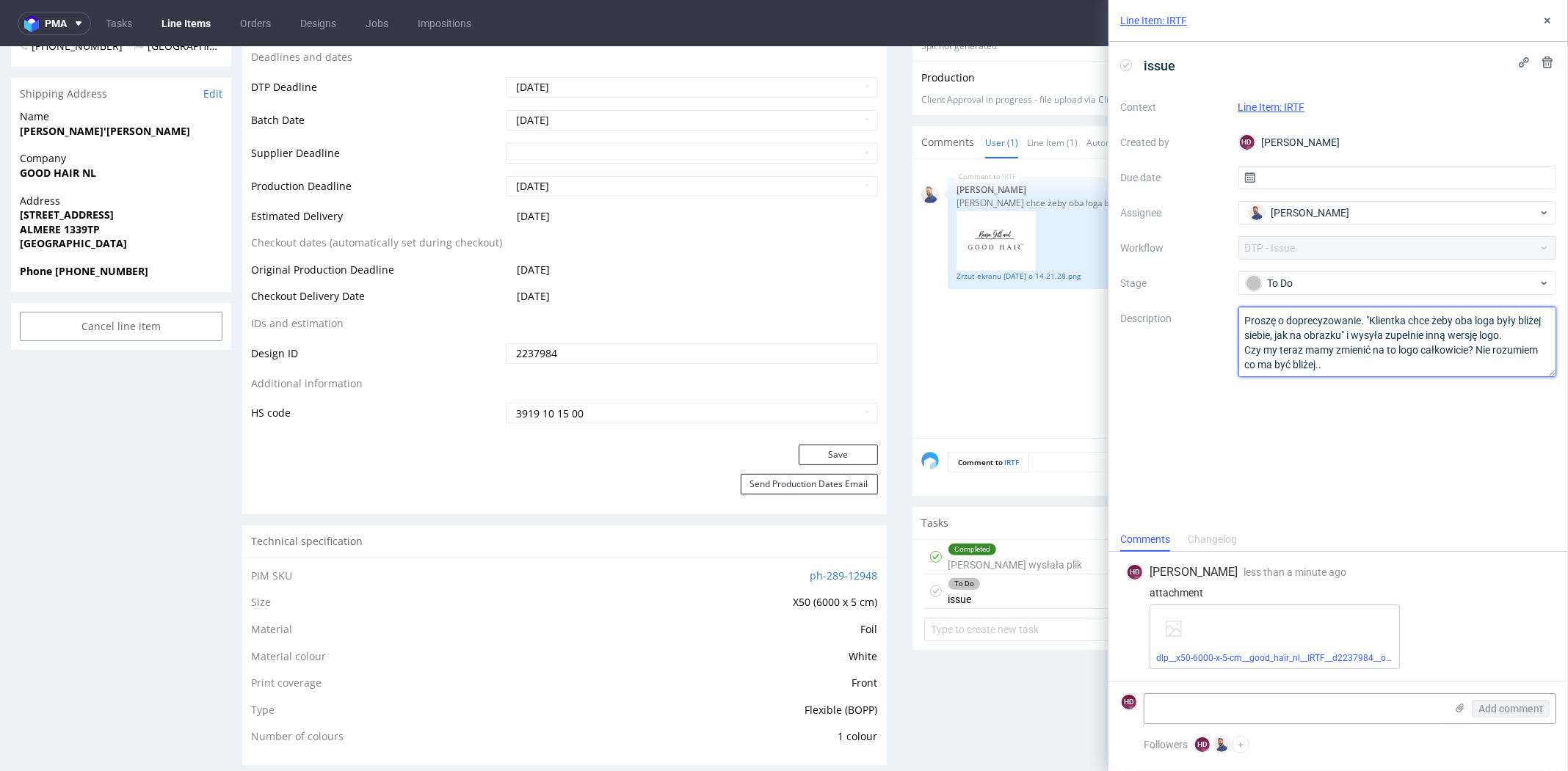
click at [1467, 355] on textarea "Proszę o doprecyzowanie. "Klientka chce żeby oba loga były bliżej siebie, jak n…" at bounding box center [1398, 342] width 319 height 70
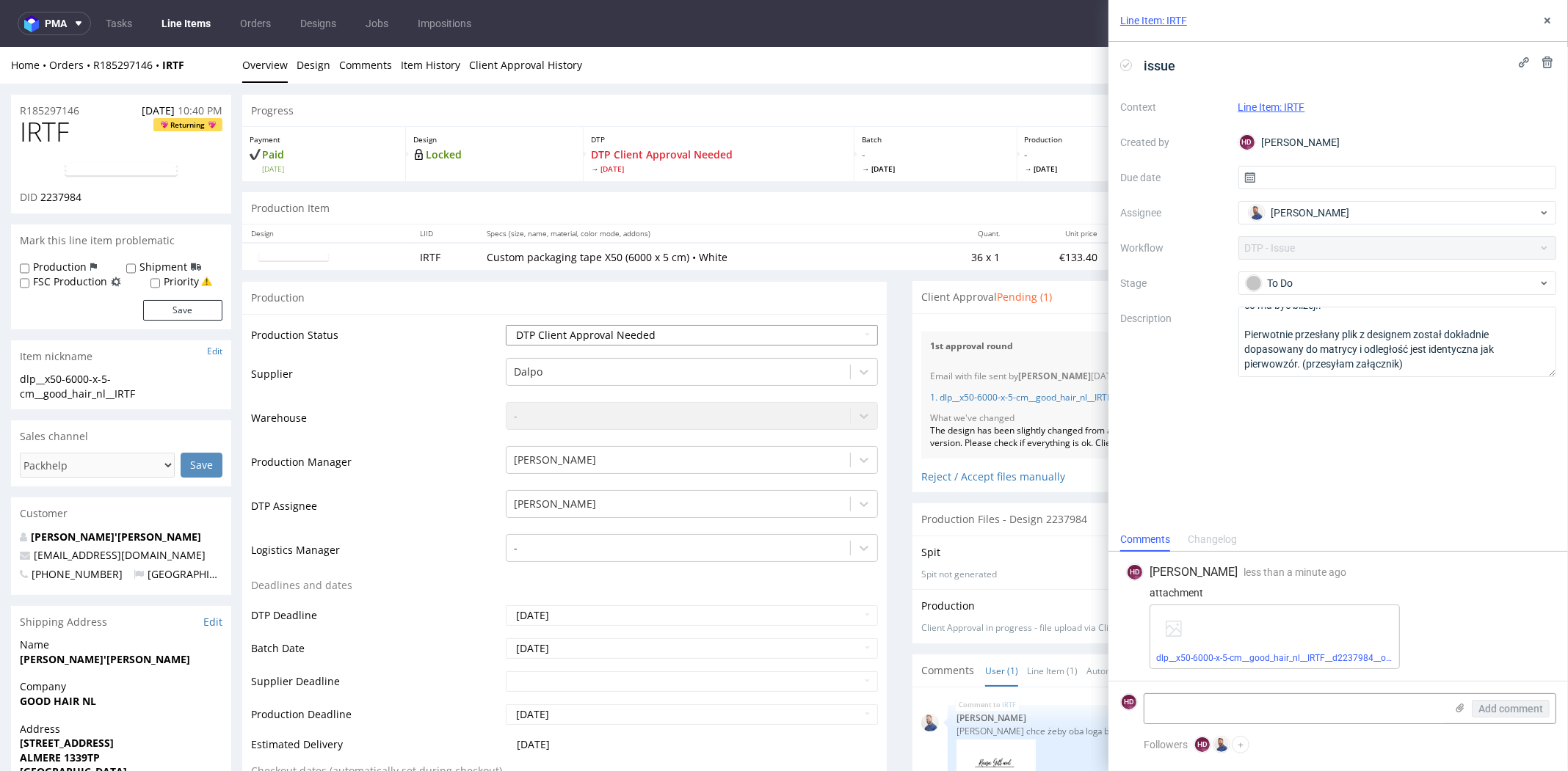
click at [650, 337] on select "Waiting for Artwork Waiting for Diecut Waiting for Mockup Waiting for DTP Waiti…" at bounding box center [691, 335] width 372 height 20
select select "dtp_issue"
click at [505, 325] on select "Waiting for Artwork Waiting for Diecut Waiting for Mockup Waiting for DTP Waiti…" at bounding box center [691, 335] width 372 height 20
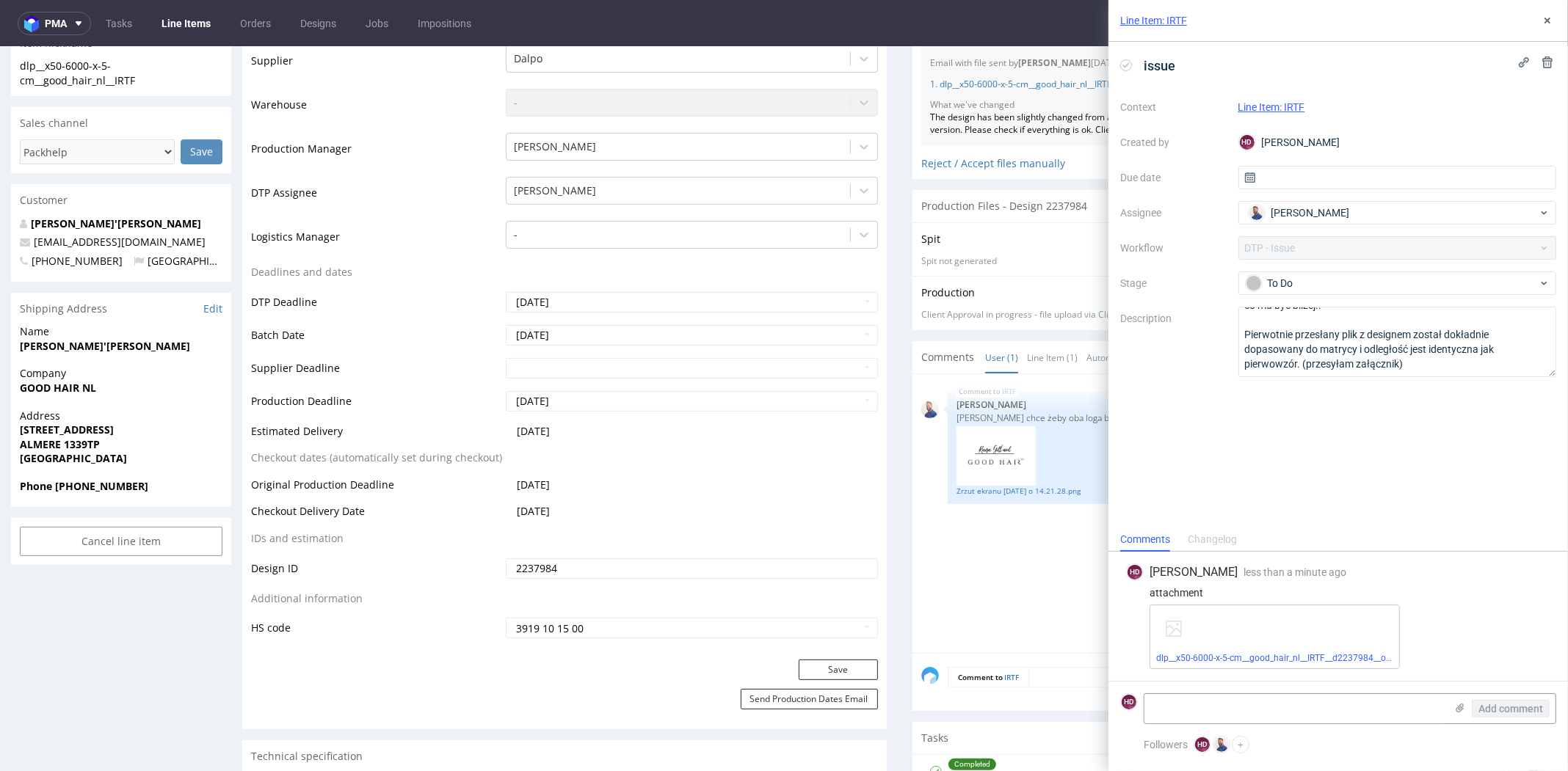
scroll to position [383, 0]
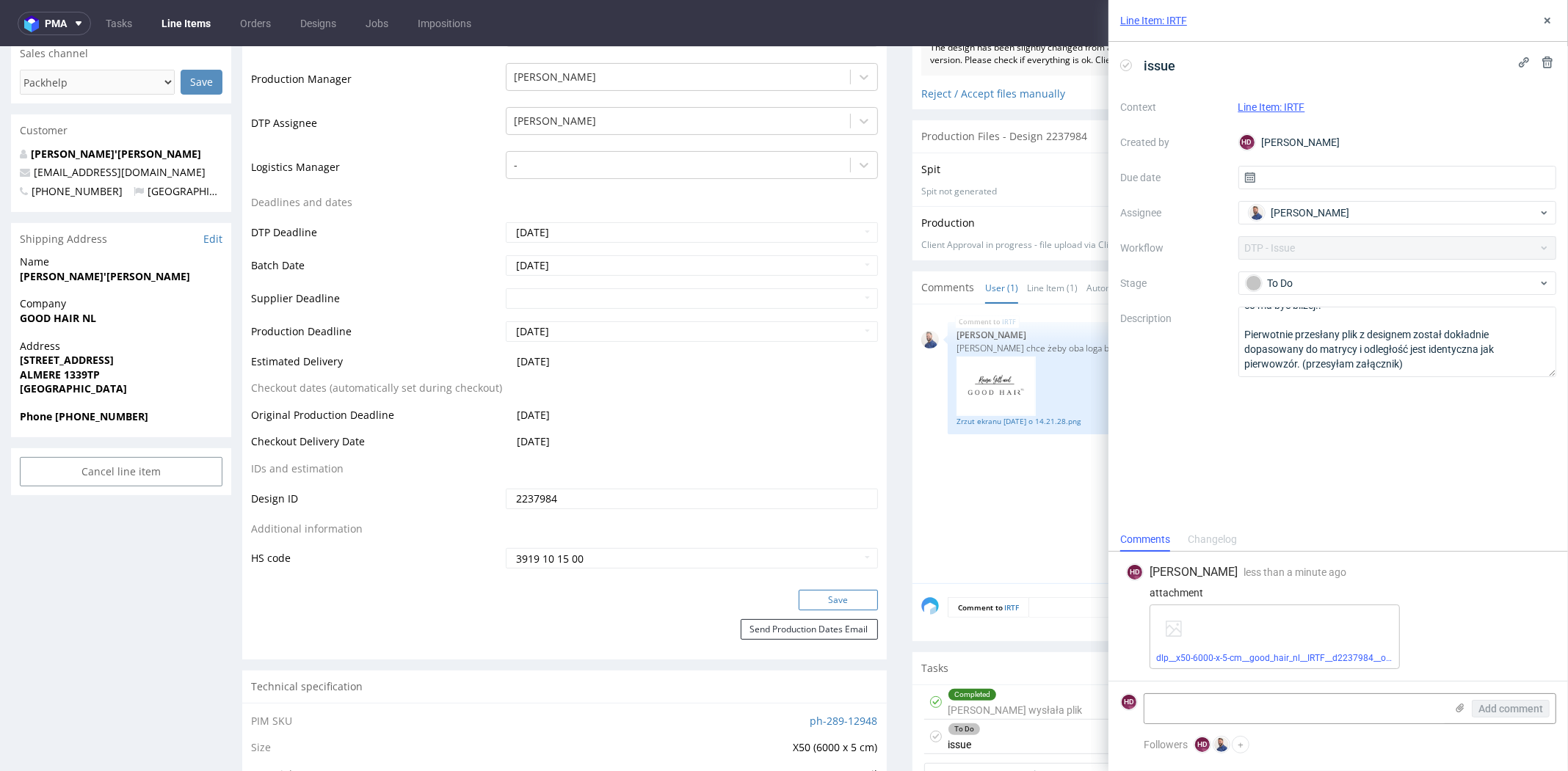
click at [824, 605] on button "Save" at bounding box center [838, 600] width 79 height 20
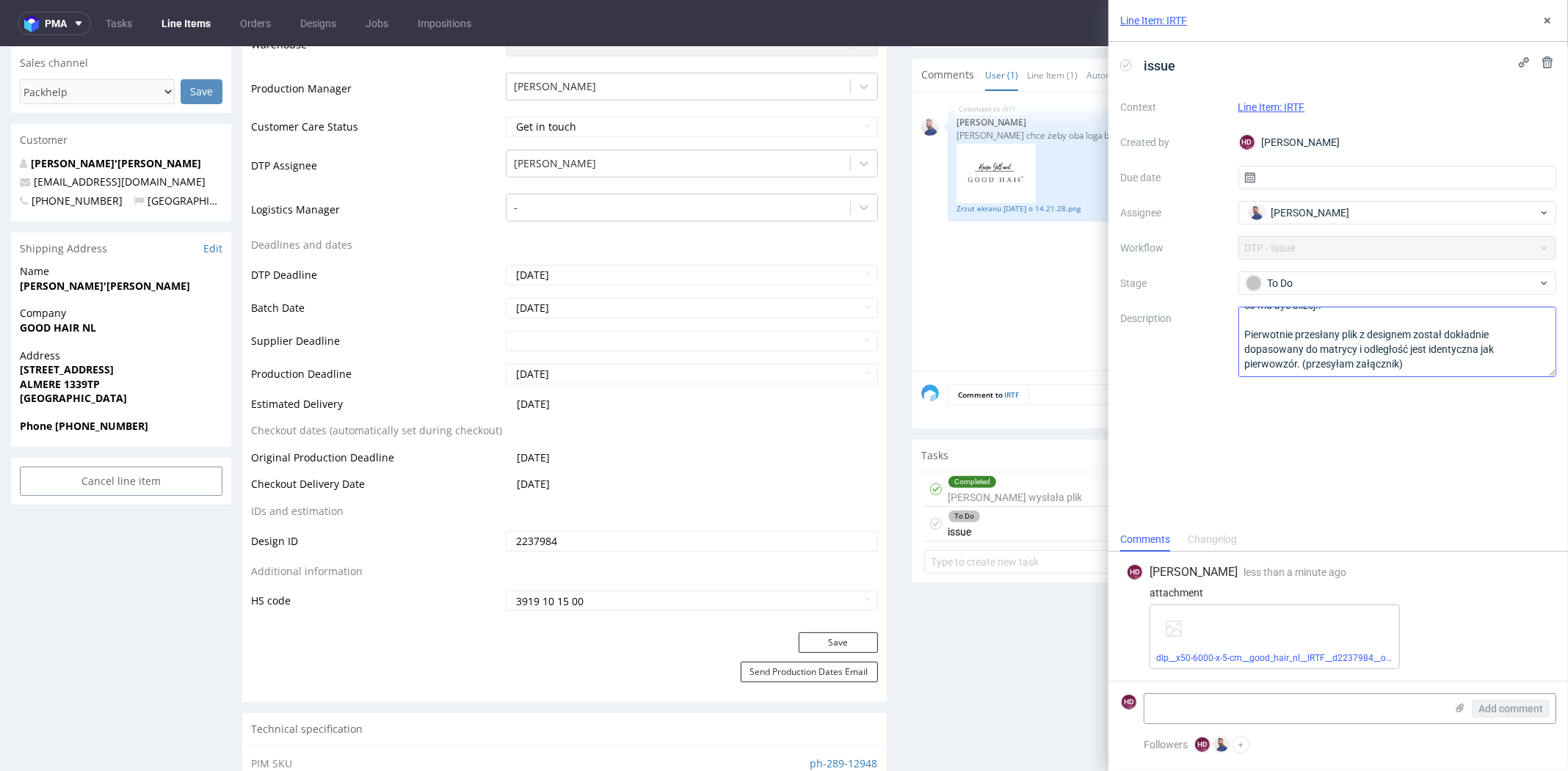
scroll to position [0, 0]
click at [201, 26] on link "Line Items" at bounding box center [186, 23] width 67 height 24
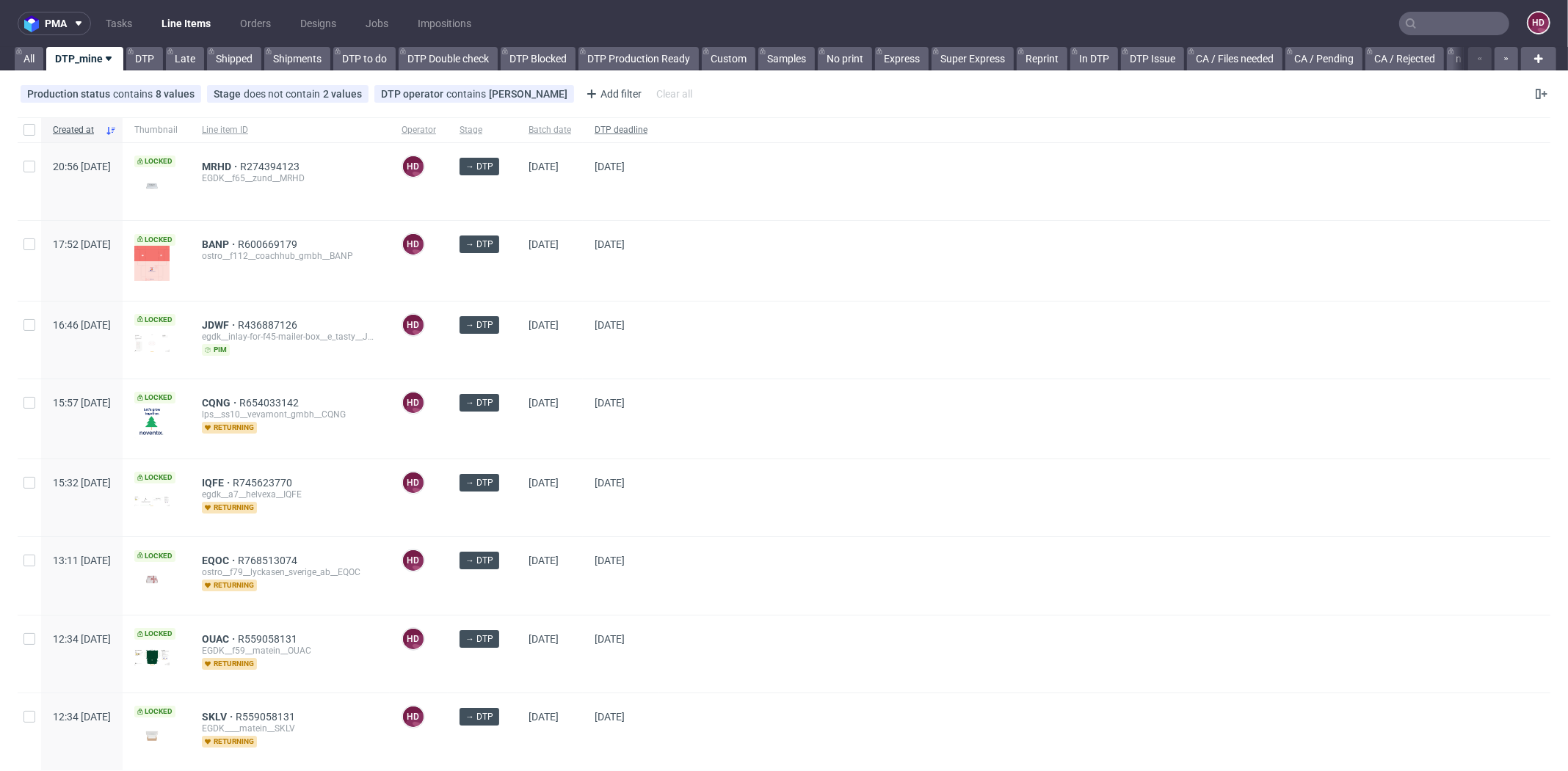
click at [648, 131] on span "DTP deadline" at bounding box center [621, 130] width 53 height 12
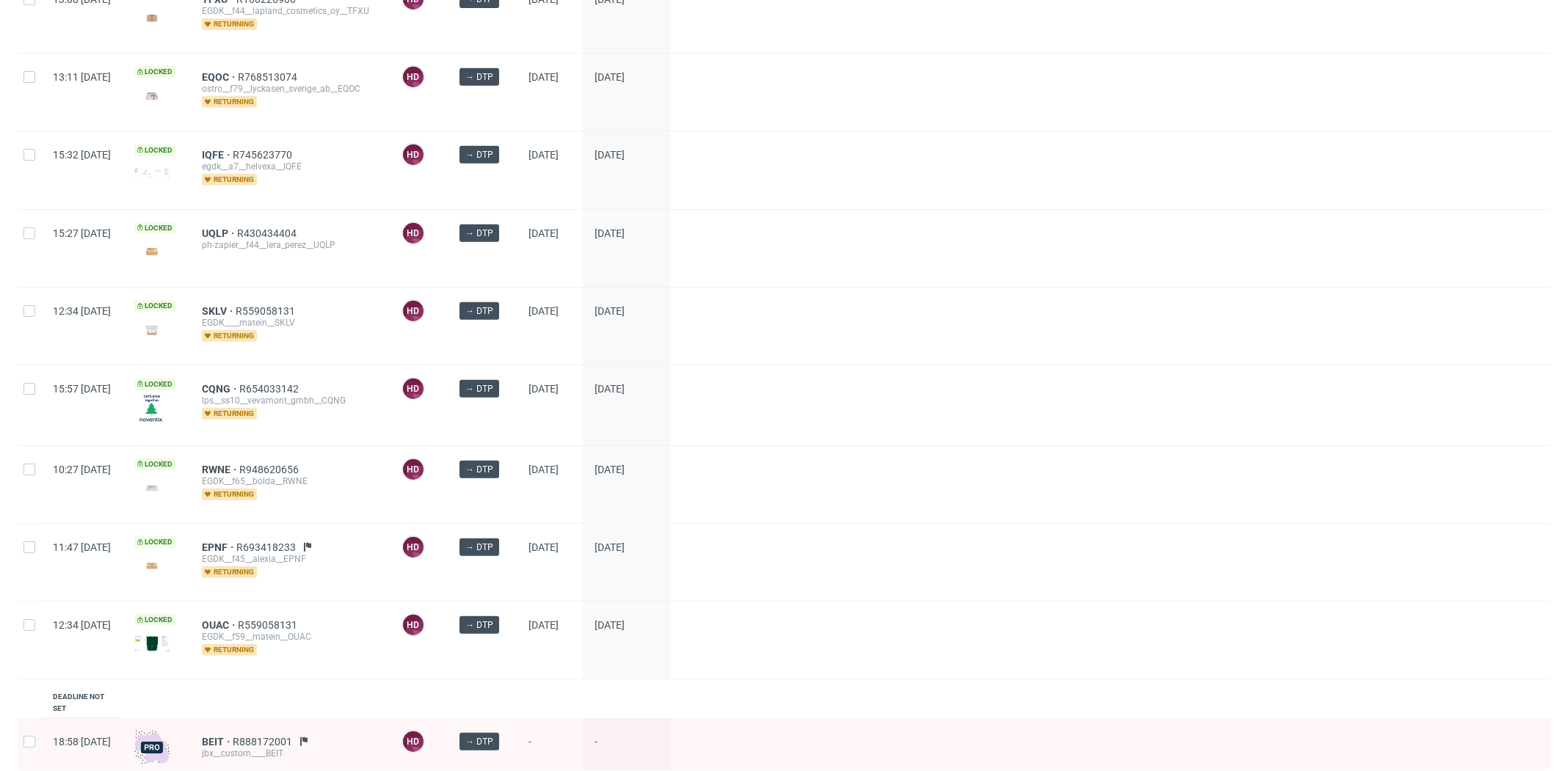
scroll to position [806, 0]
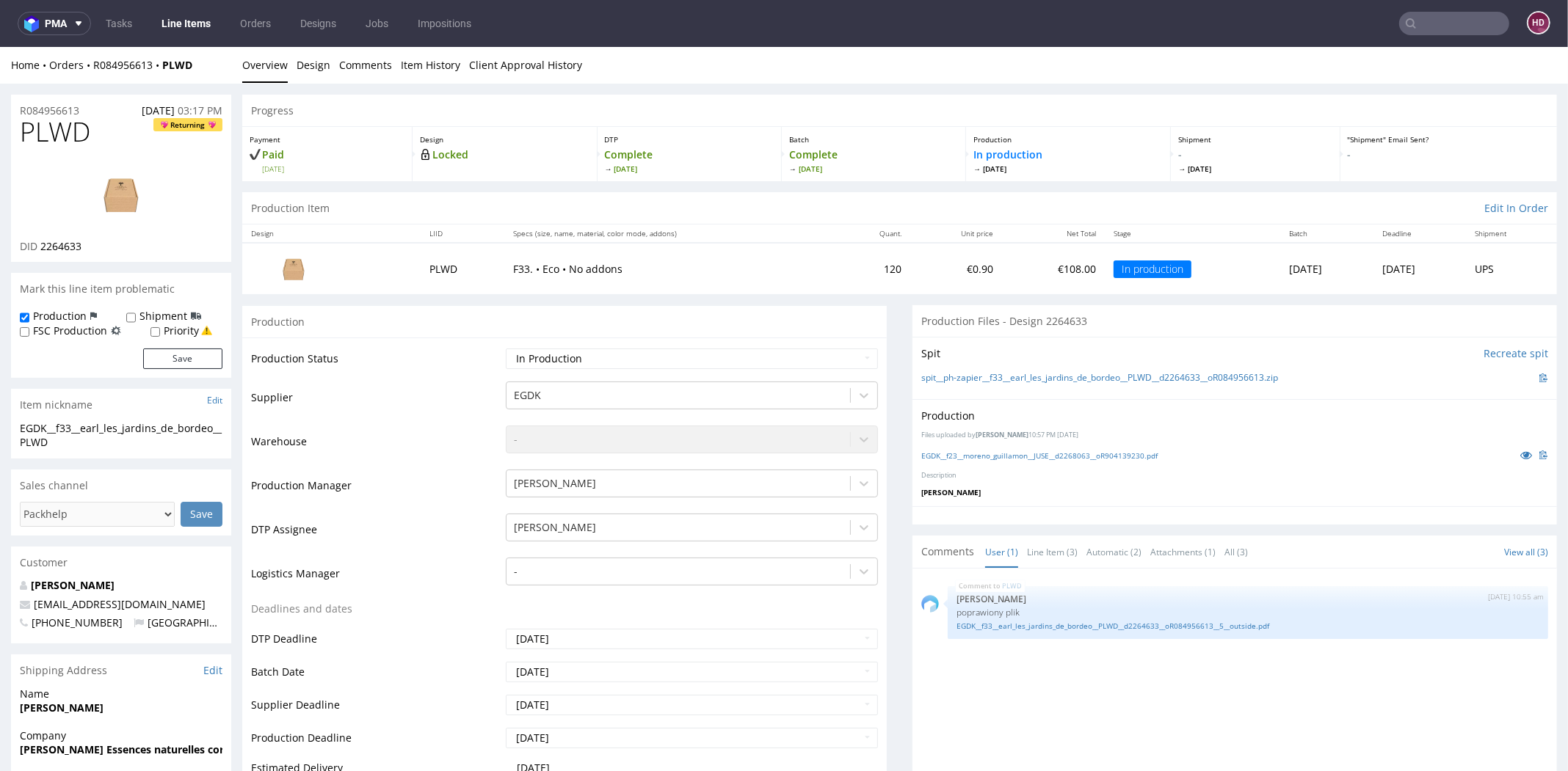
click at [186, 15] on link "Line Items" at bounding box center [186, 23] width 67 height 24
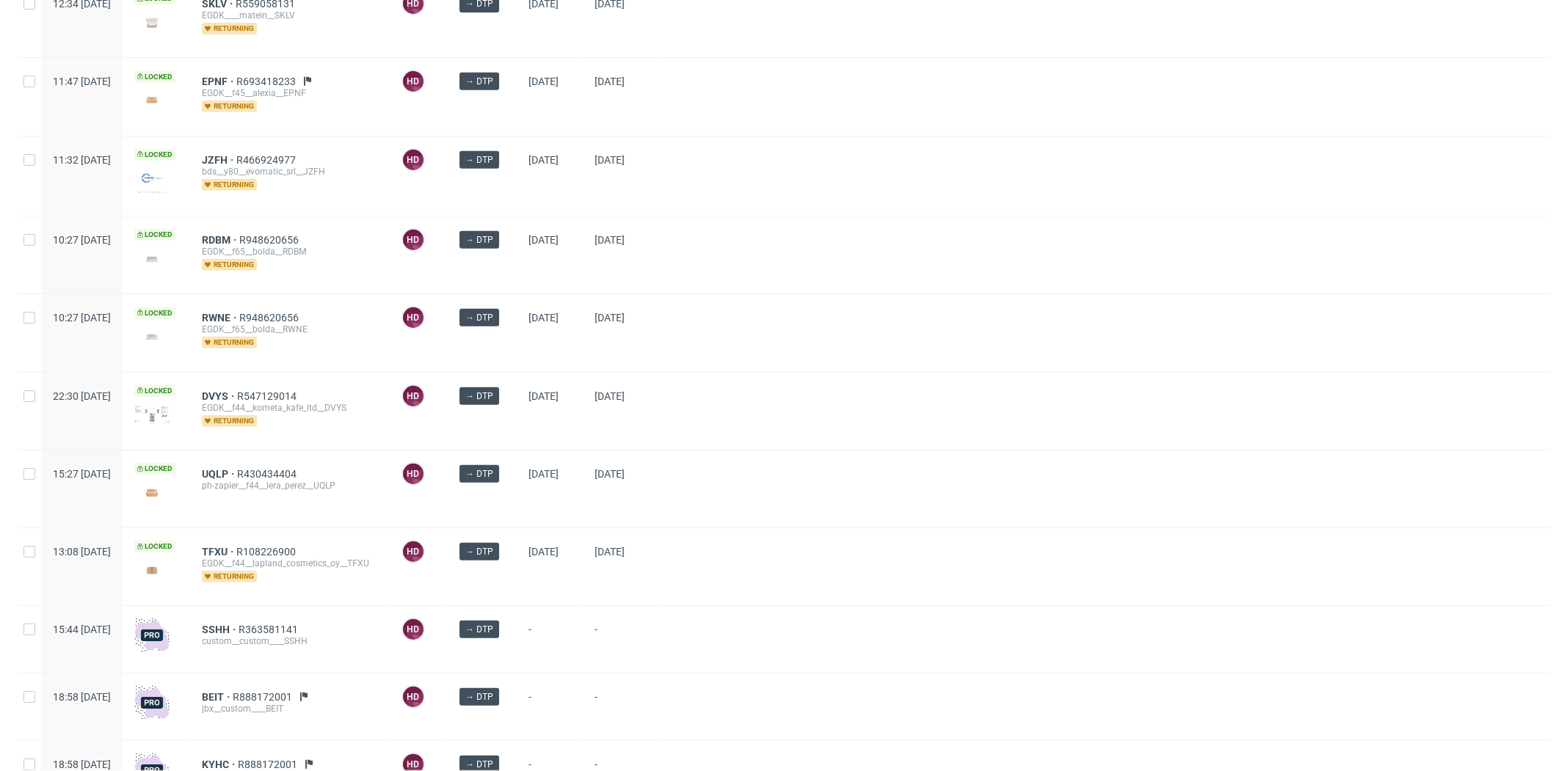
scroll to position [789, 0]
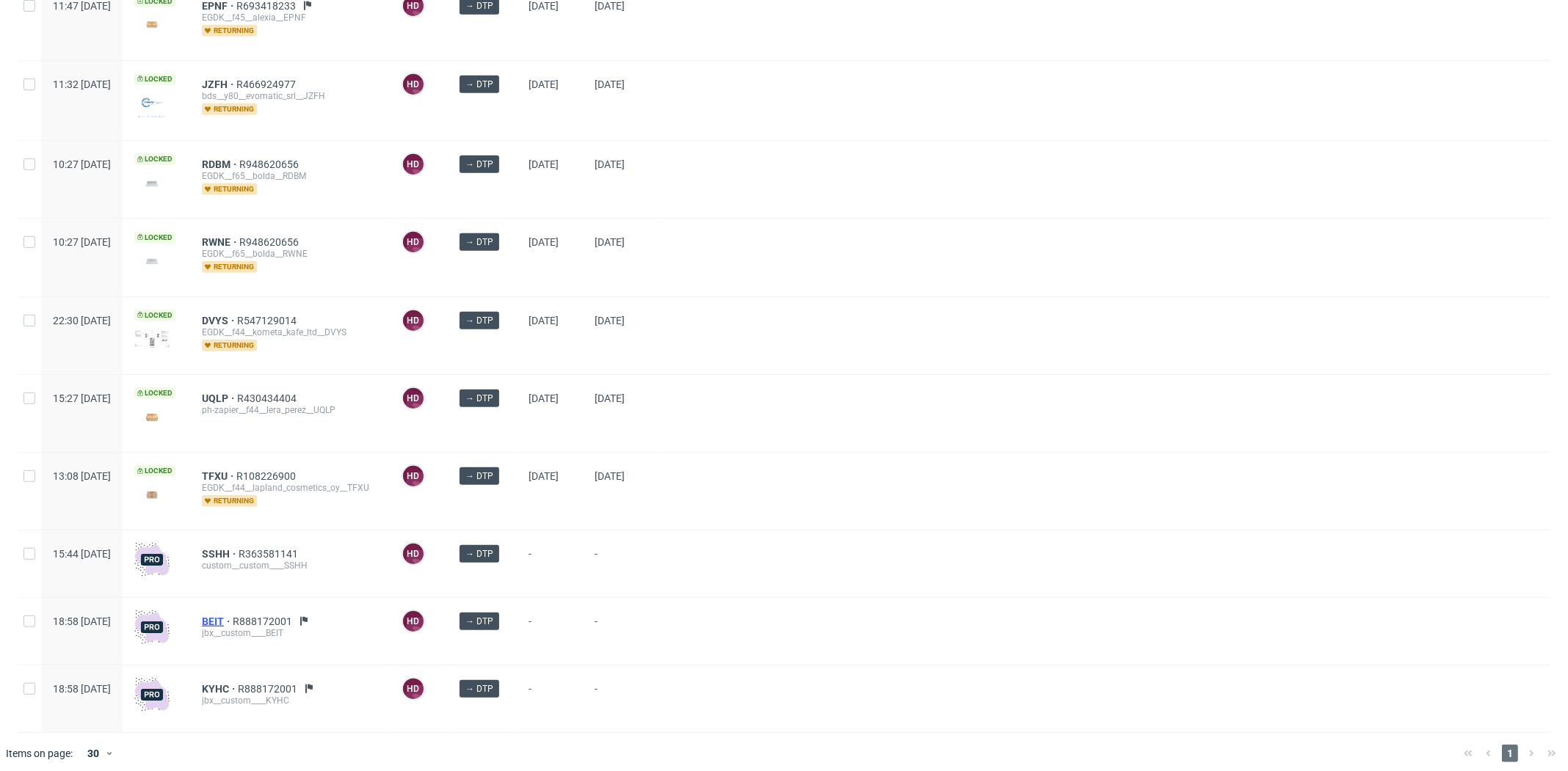
click at [233, 616] on span "BEIT" at bounding box center [218, 621] width 31 height 11
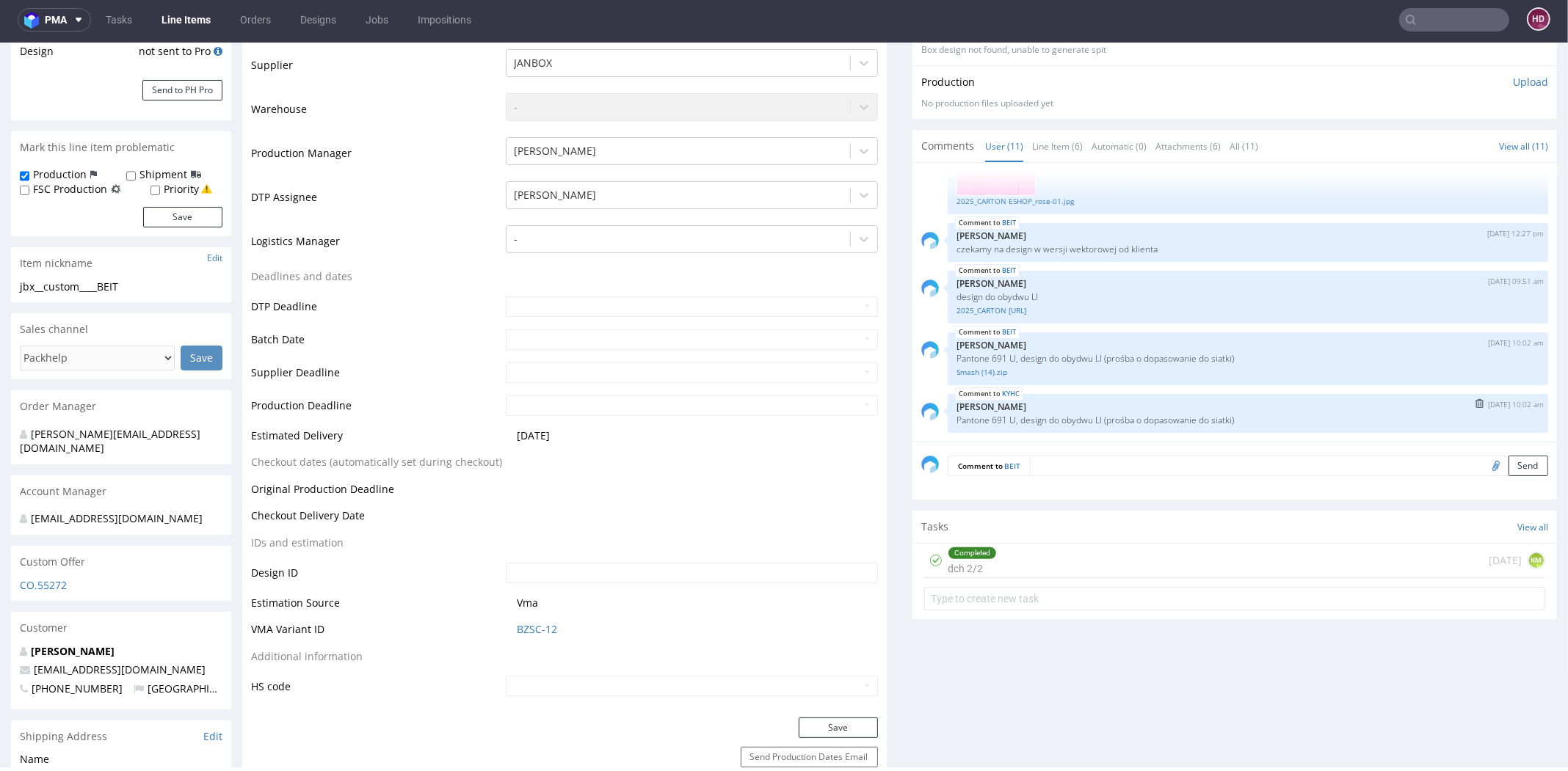
scroll to position [114, 0]
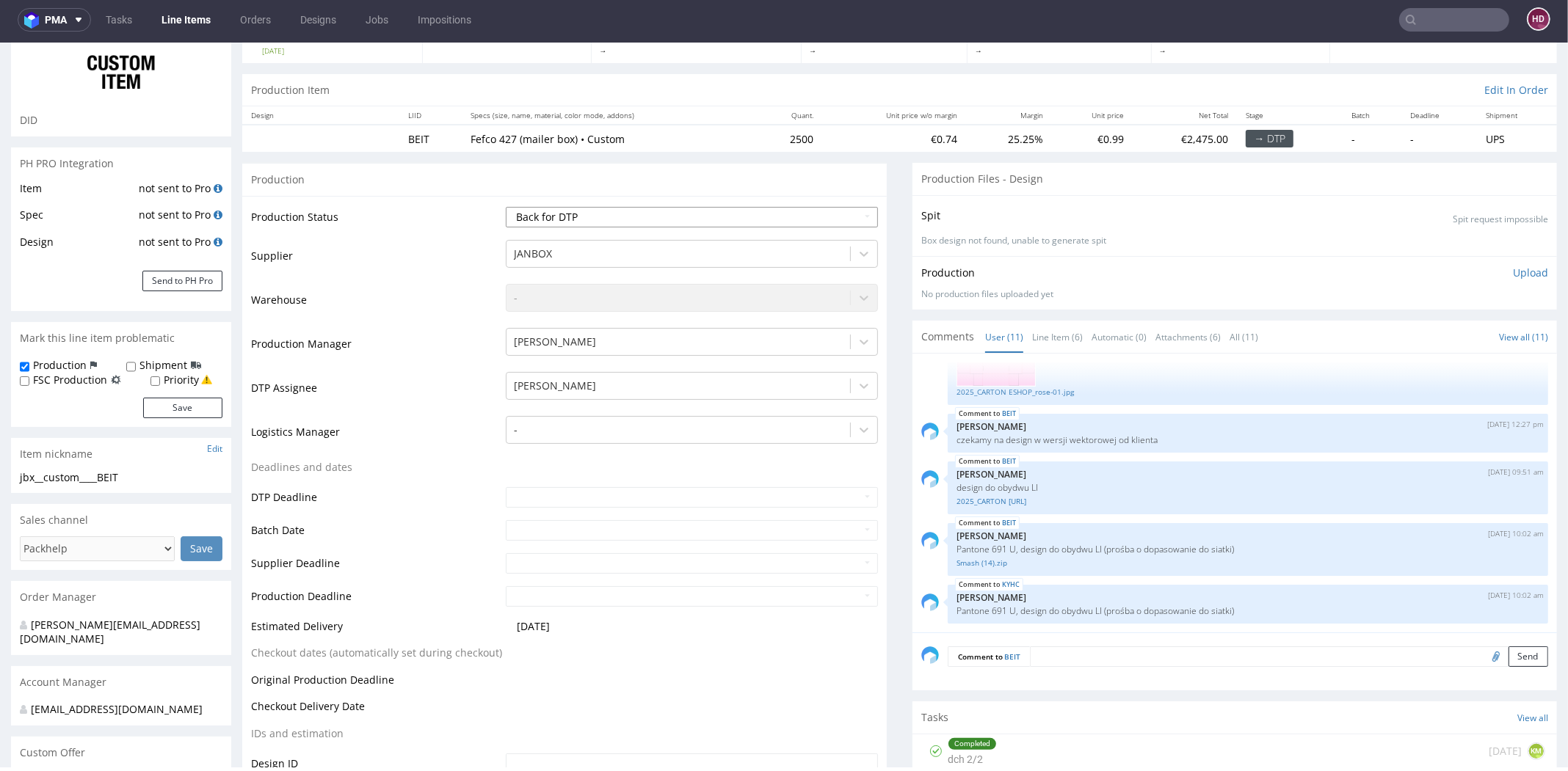
click at [596, 213] on select "Waiting for Artwork Waiting for Diecut Waiting for Mockup Waiting for DTP Waiti…" at bounding box center [691, 217] width 372 height 20
select select "dtp_ca_needed"
click at [505, 207] on select "Waiting for Artwork Waiting for Diecut Waiting for Mockup Waiting for DTP Waiti…" at bounding box center [691, 217] width 372 height 20
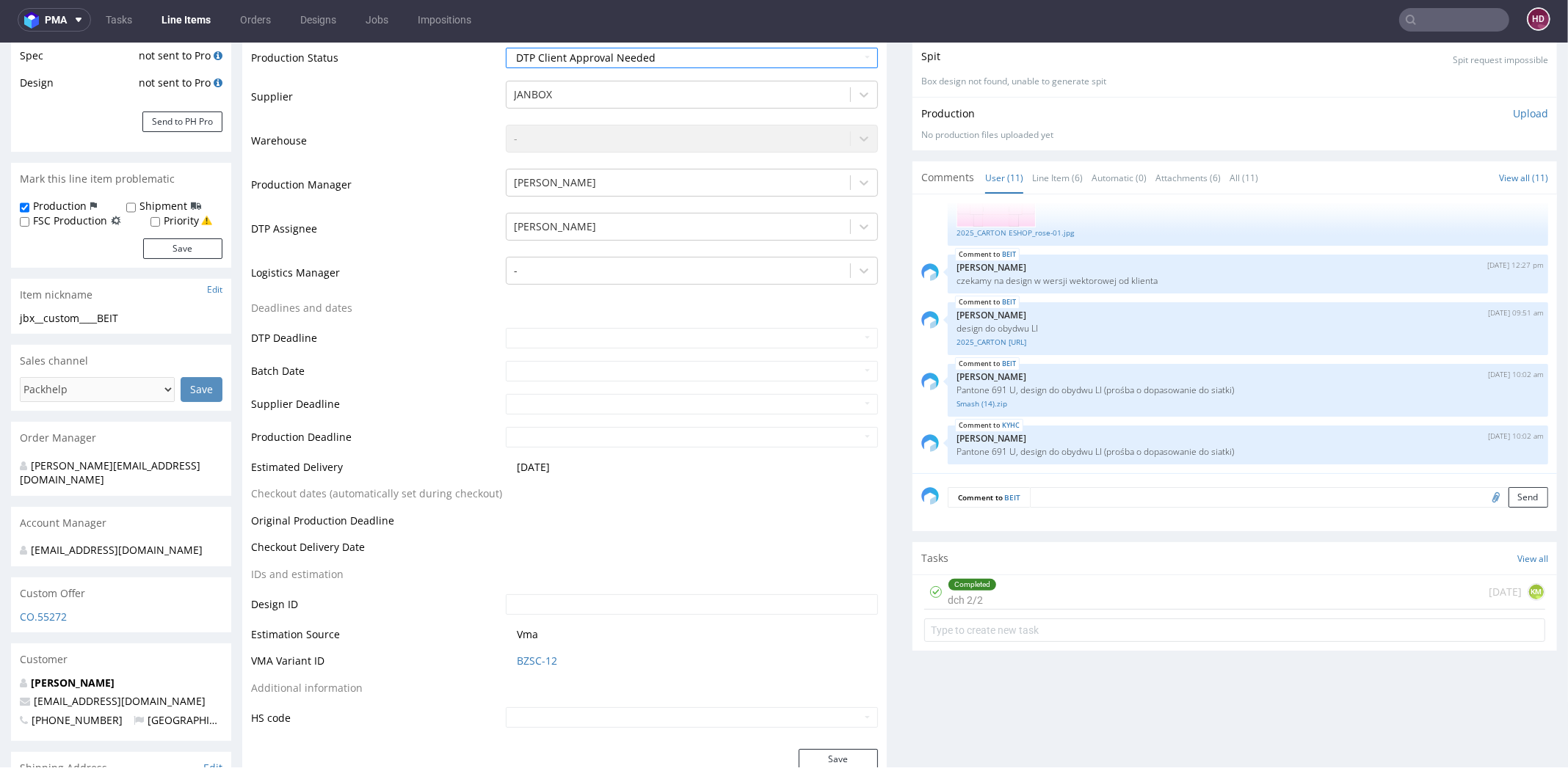
scroll to position [393, 0]
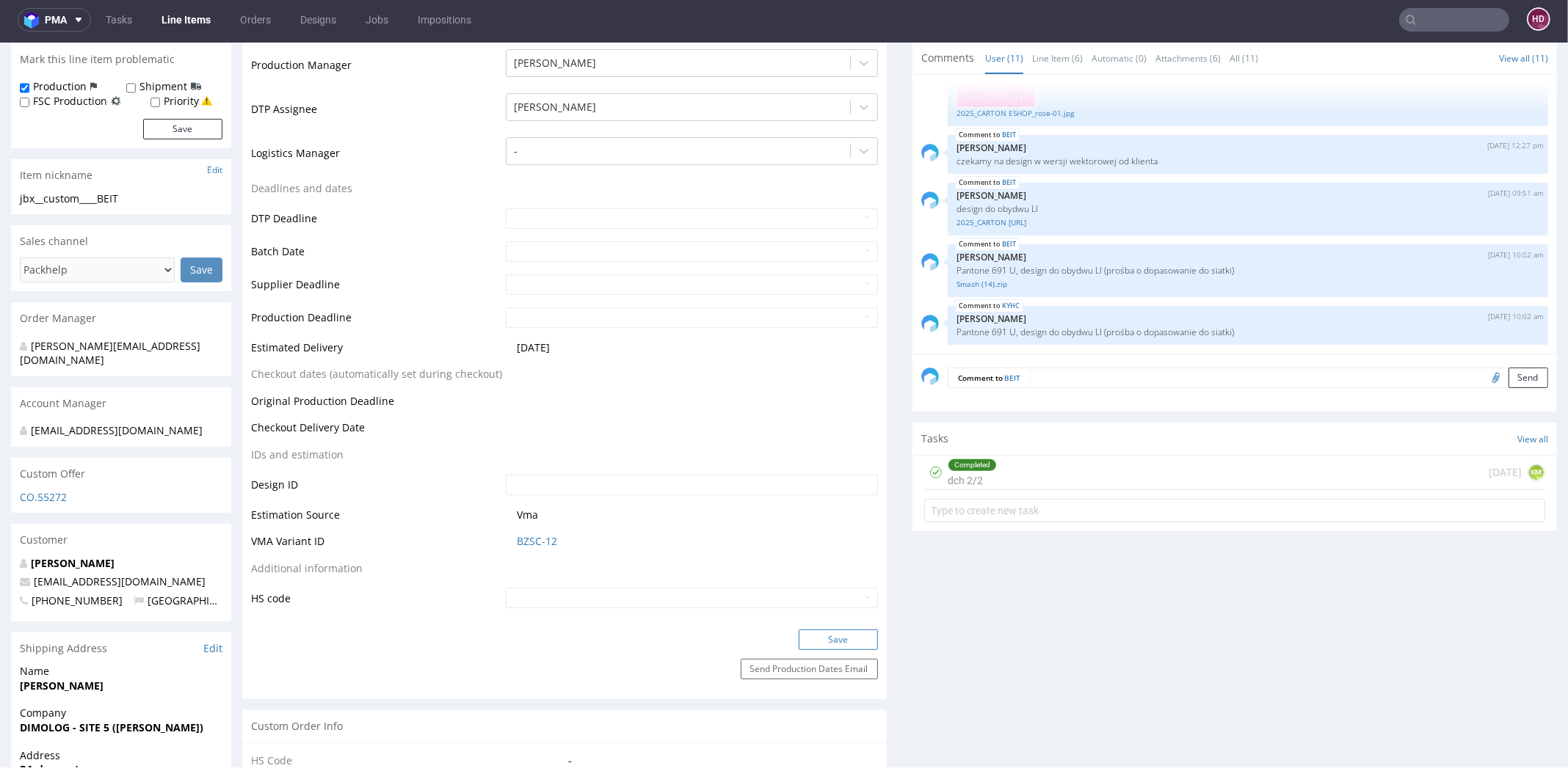
click at [821, 637] on button "Save" at bounding box center [838, 639] width 79 height 20
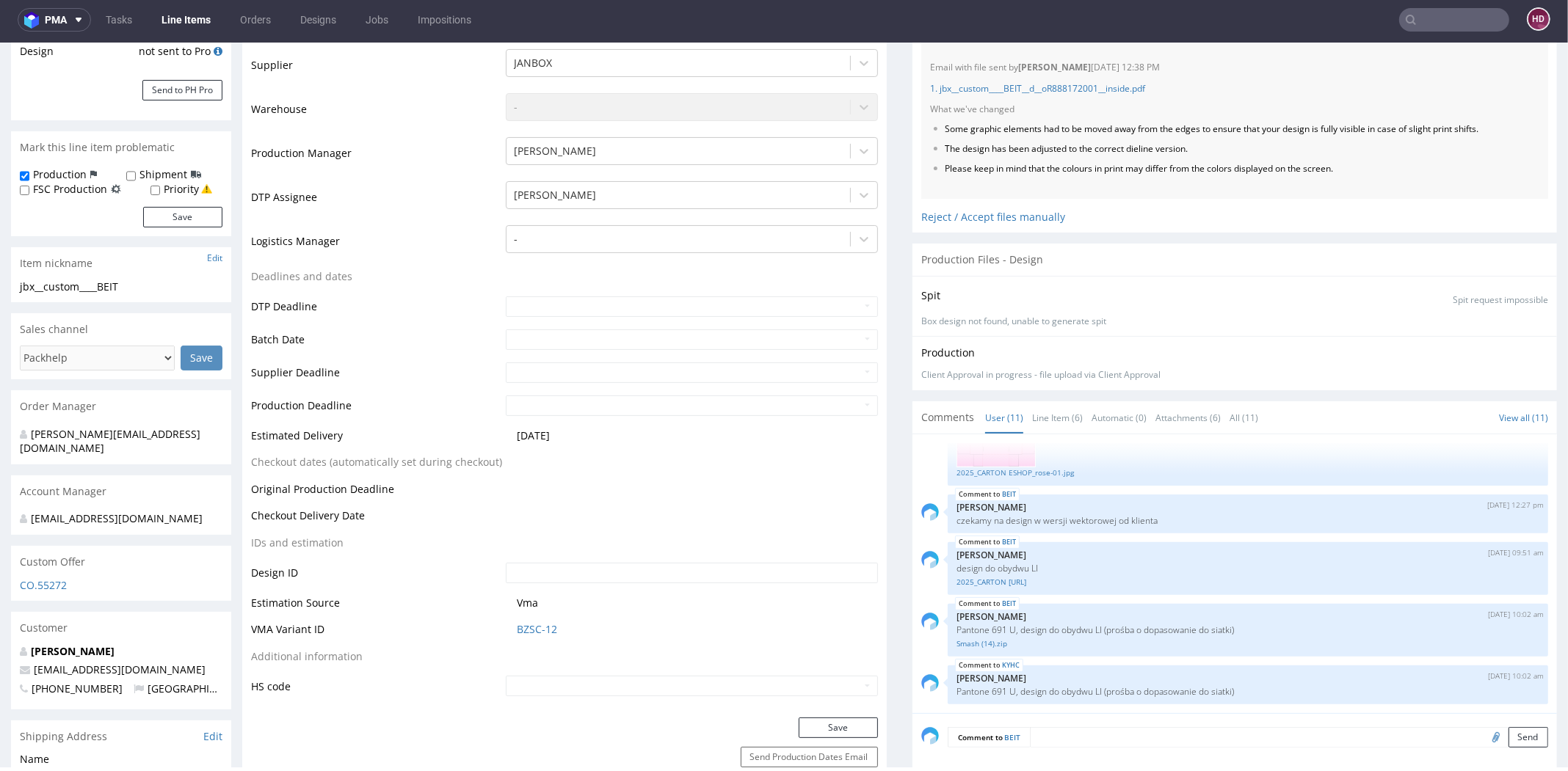
scroll to position [230, 0]
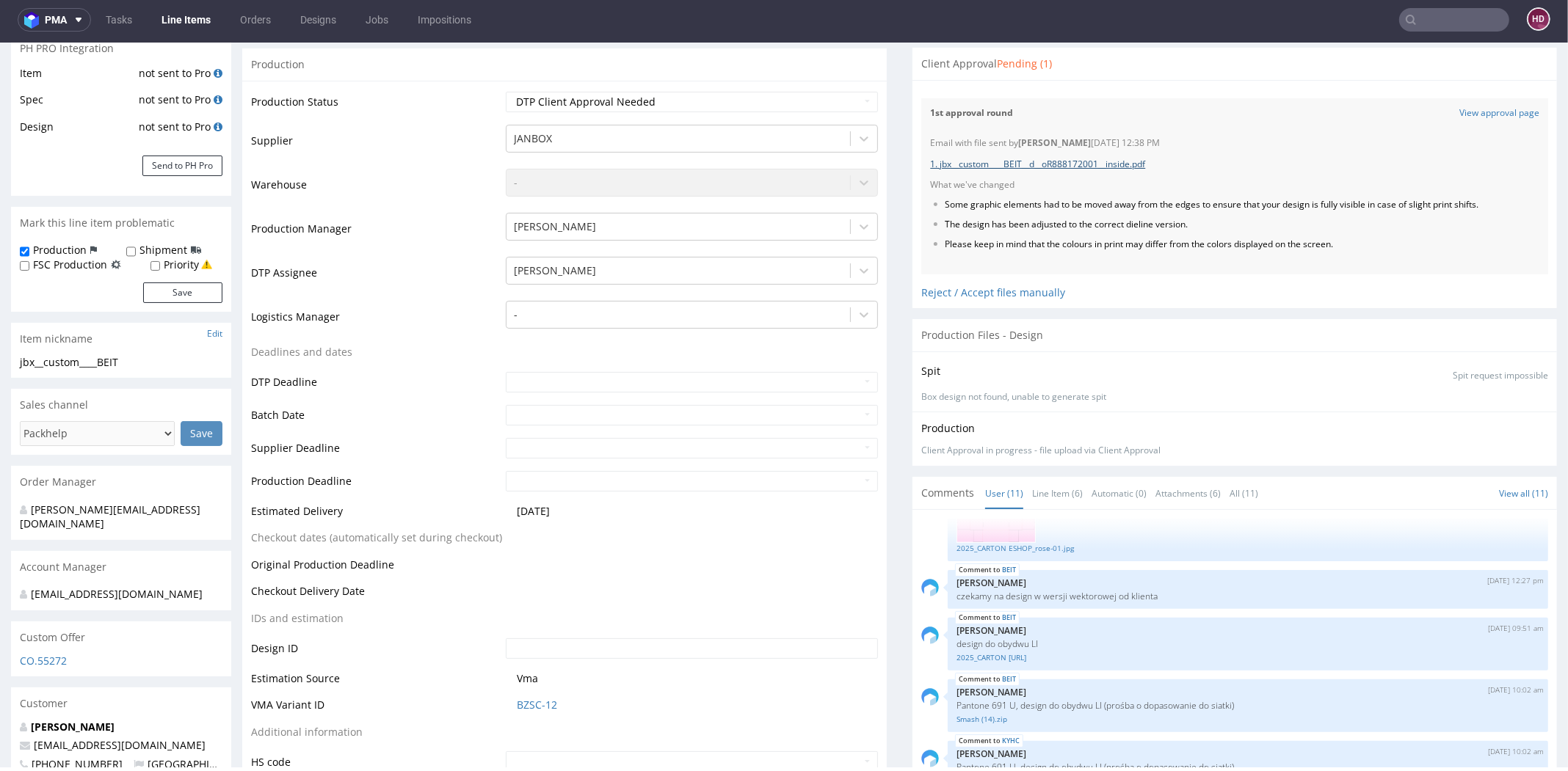
click at [1069, 162] on link "1. jbx__custom____BEIT__d__oR888172001__inside.pdf" at bounding box center [1037, 164] width 215 height 12
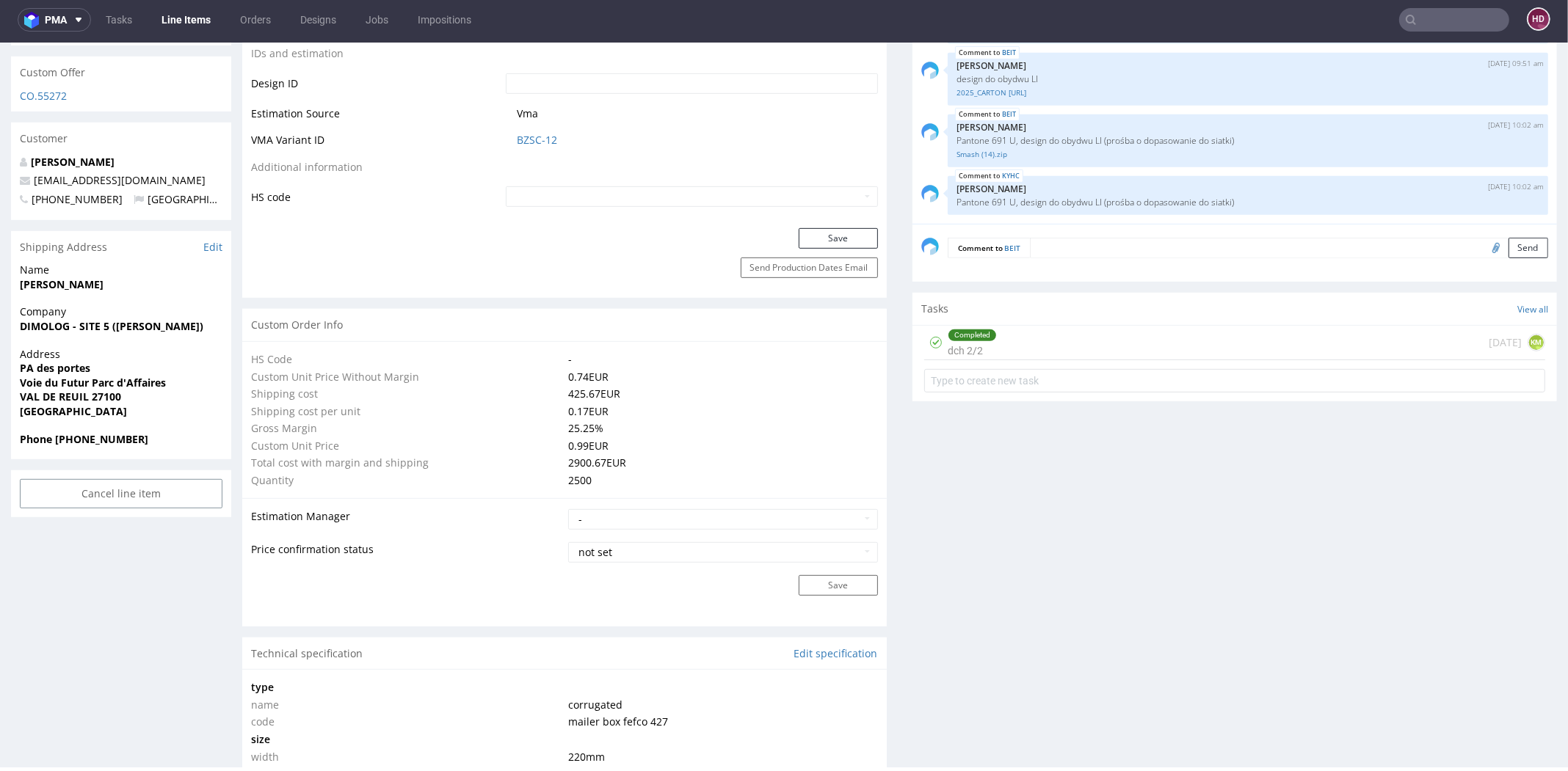
scroll to position [791, 0]
